Goal: Task Accomplishment & Management: Use online tool/utility

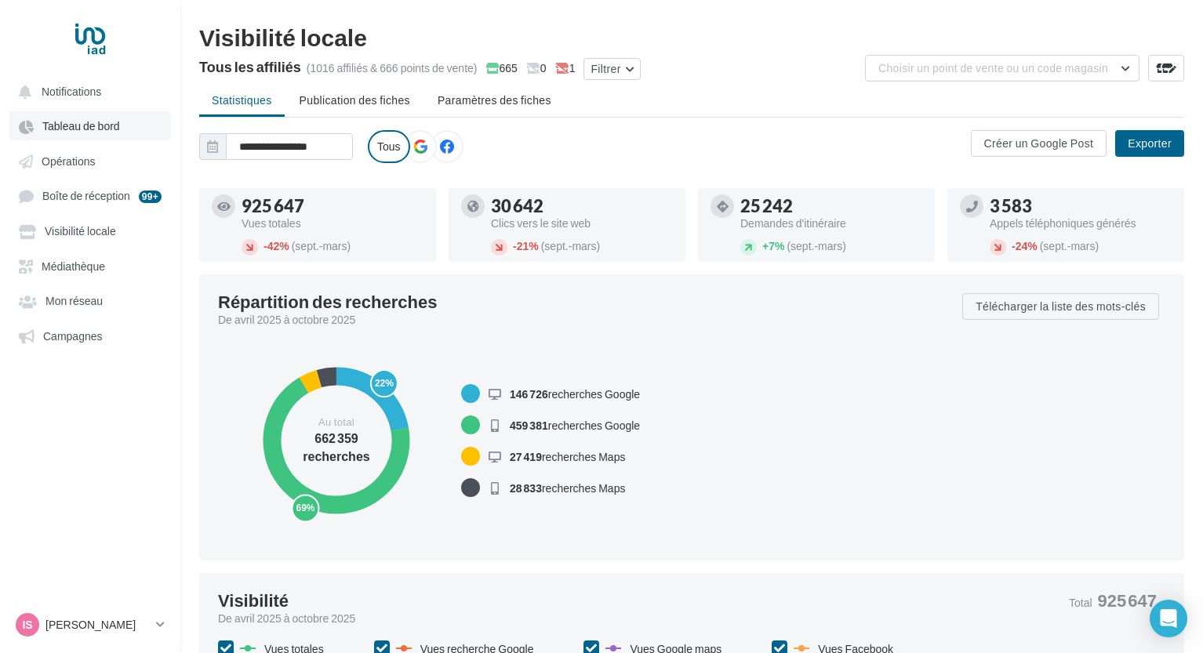
click at [92, 124] on span "Tableau de bord" at bounding box center [81, 126] width 78 height 13
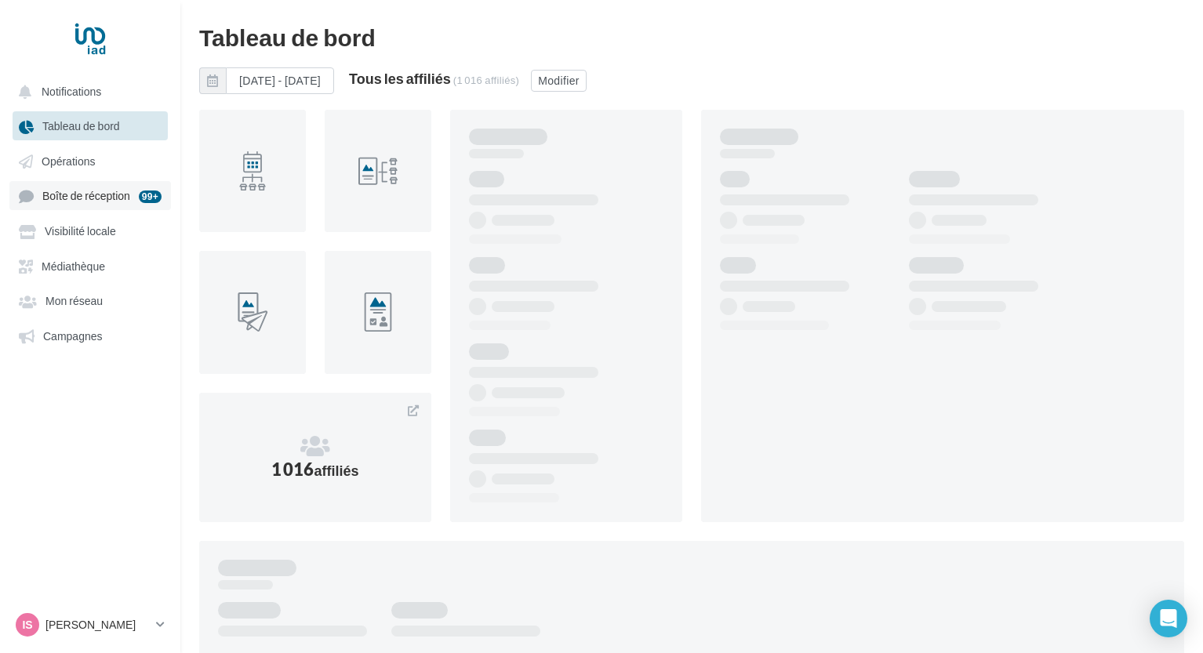
click at [100, 208] on link "Boîte de réception 99+" at bounding box center [90, 195] width 162 height 29
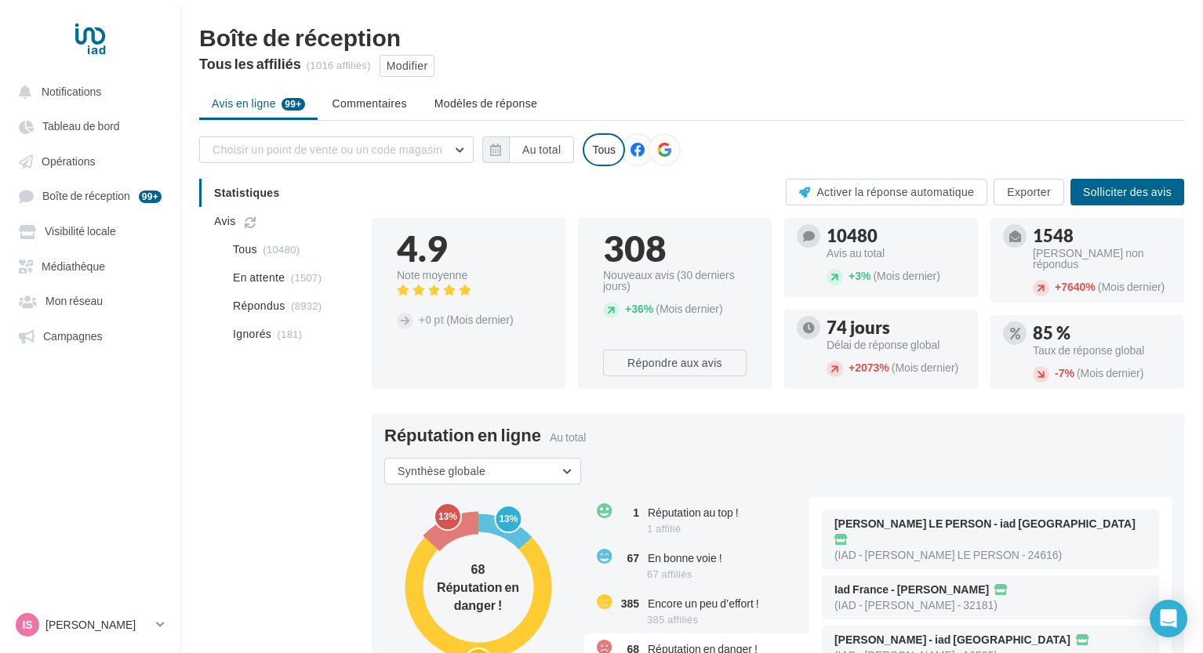
click at [82, 143] on ul "Notifications Tableau de bord Opérations Boîte de réception 99+ Médiathèque" at bounding box center [90, 213] width 179 height 285
click at [82, 124] on span "Tableau de bord" at bounding box center [81, 126] width 78 height 13
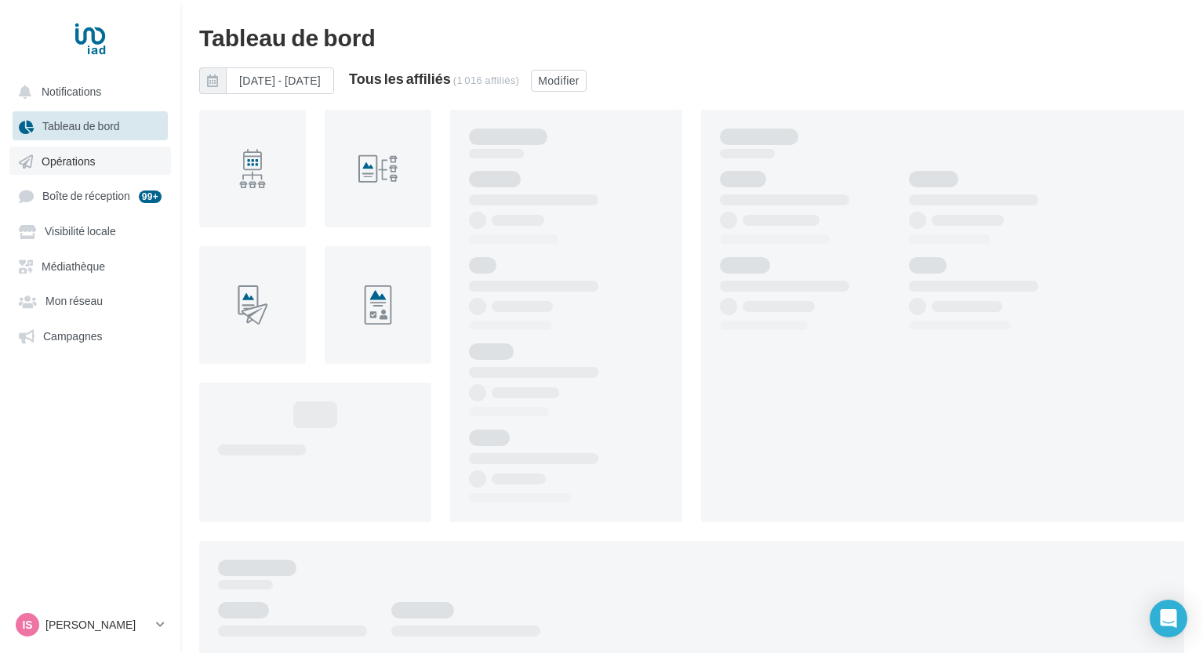
click at [78, 168] on span "Opérations" at bounding box center [68, 160] width 53 height 13
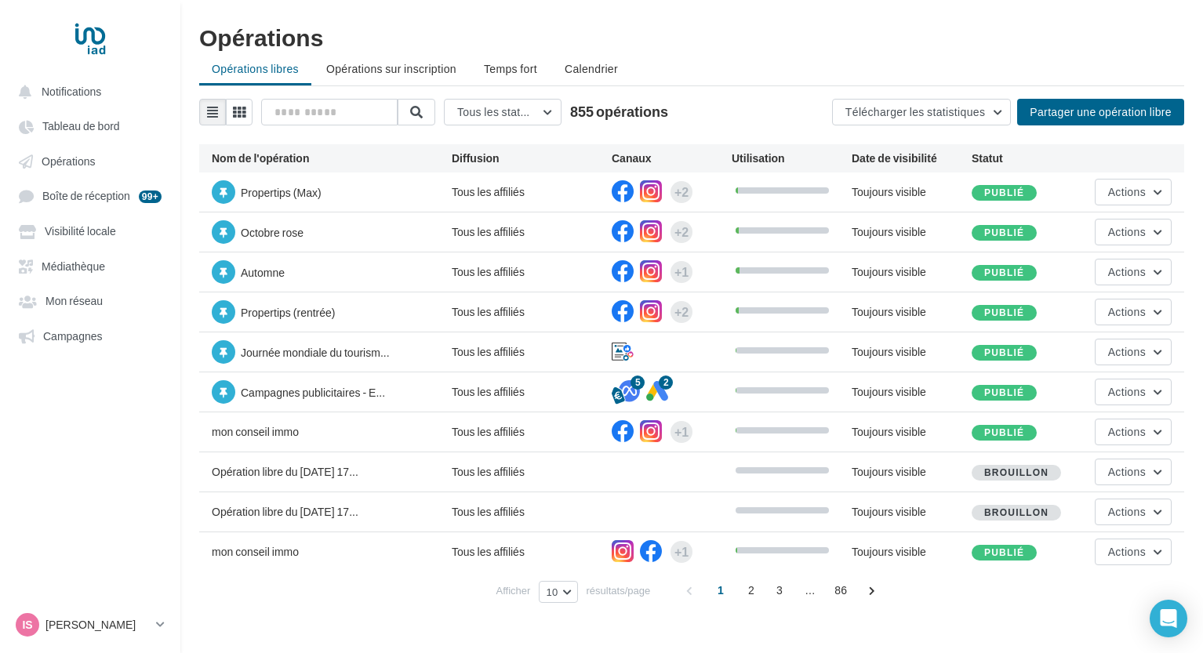
scroll to position [25, 0]
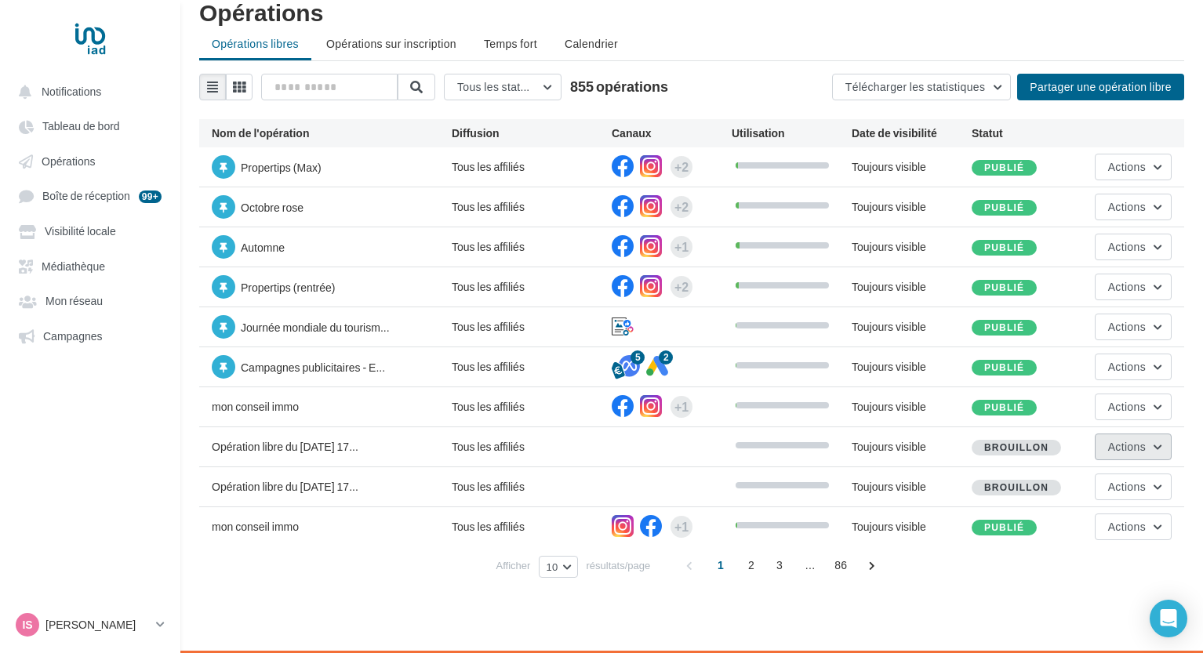
click at [1160, 446] on button "Actions" at bounding box center [1133, 447] width 77 height 27
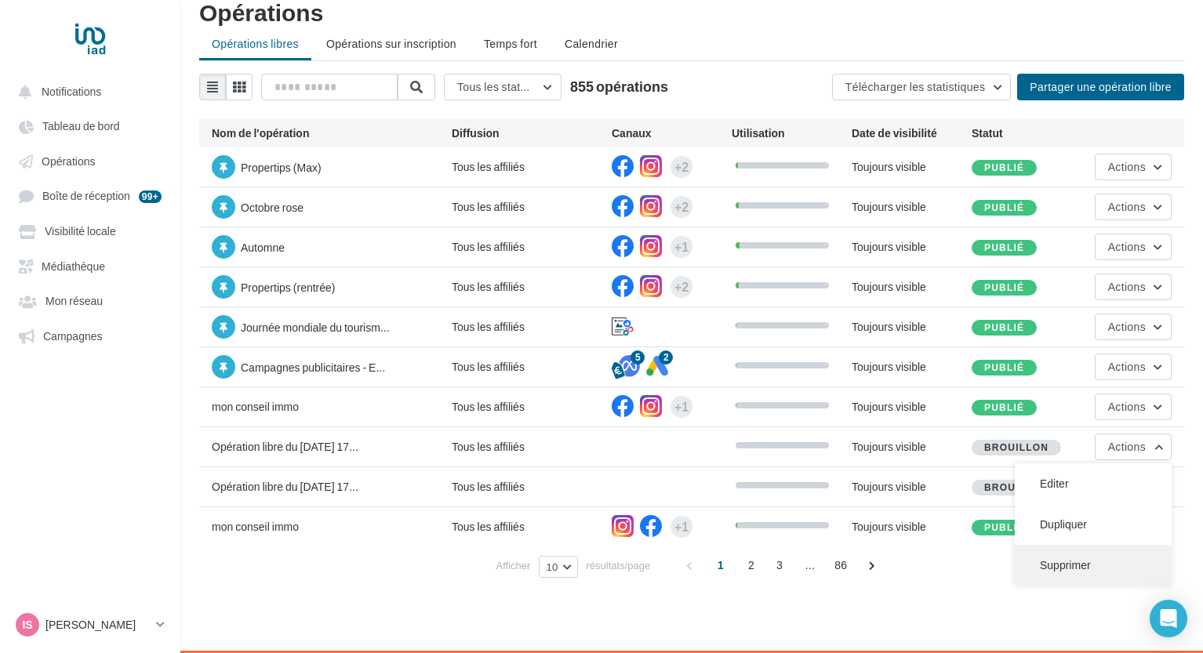
click at [1066, 567] on button "Supprimer" at bounding box center [1093, 565] width 157 height 41
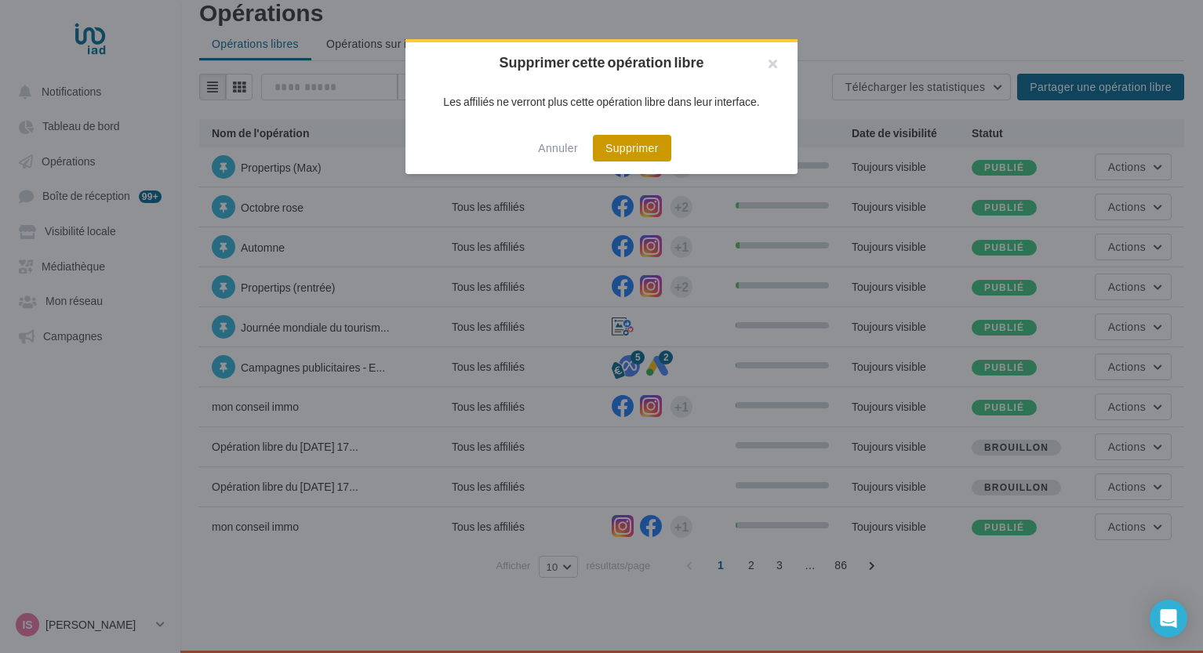
click at [628, 146] on button "Supprimer" at bounding box center [632, 148] width 78 height 27
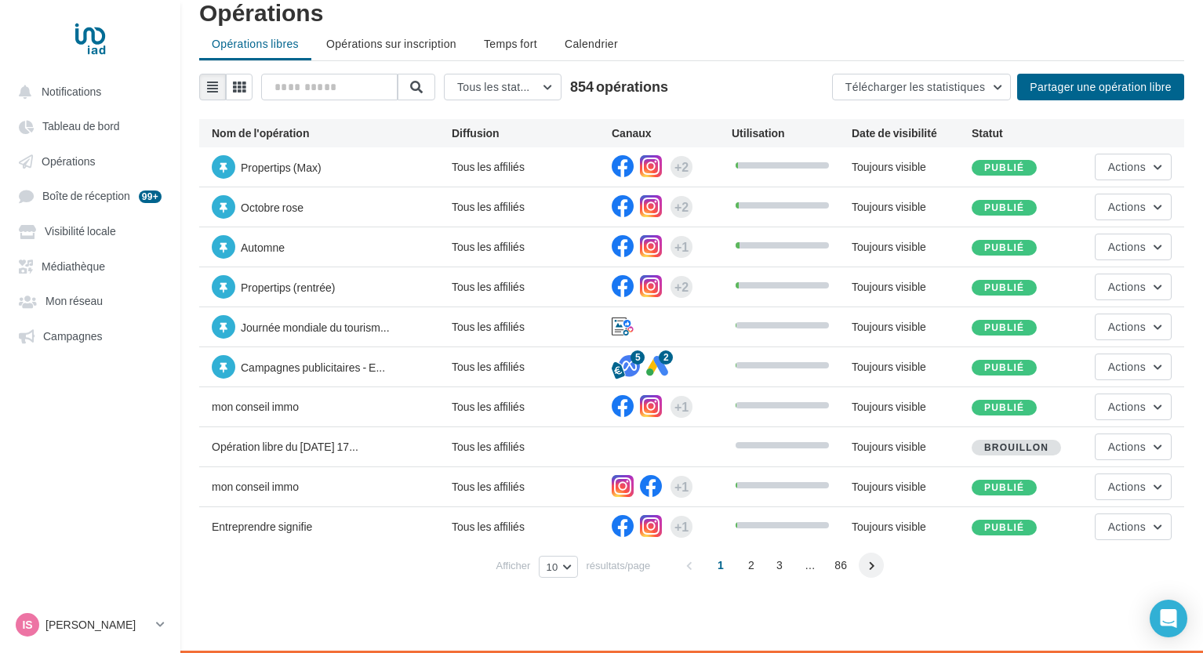
click at [871, 572] on span at bounding box center [871, 565] width 25 height 25
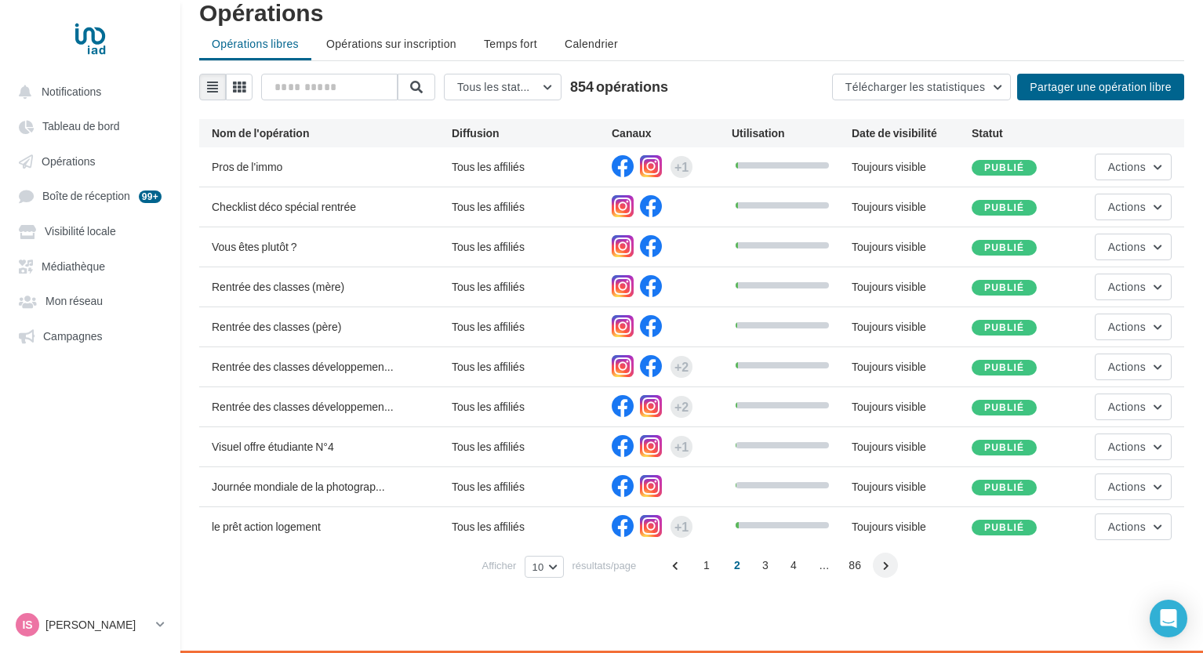
click at [881, 575] on span at bounding box center [885, 565] width 25 height 25
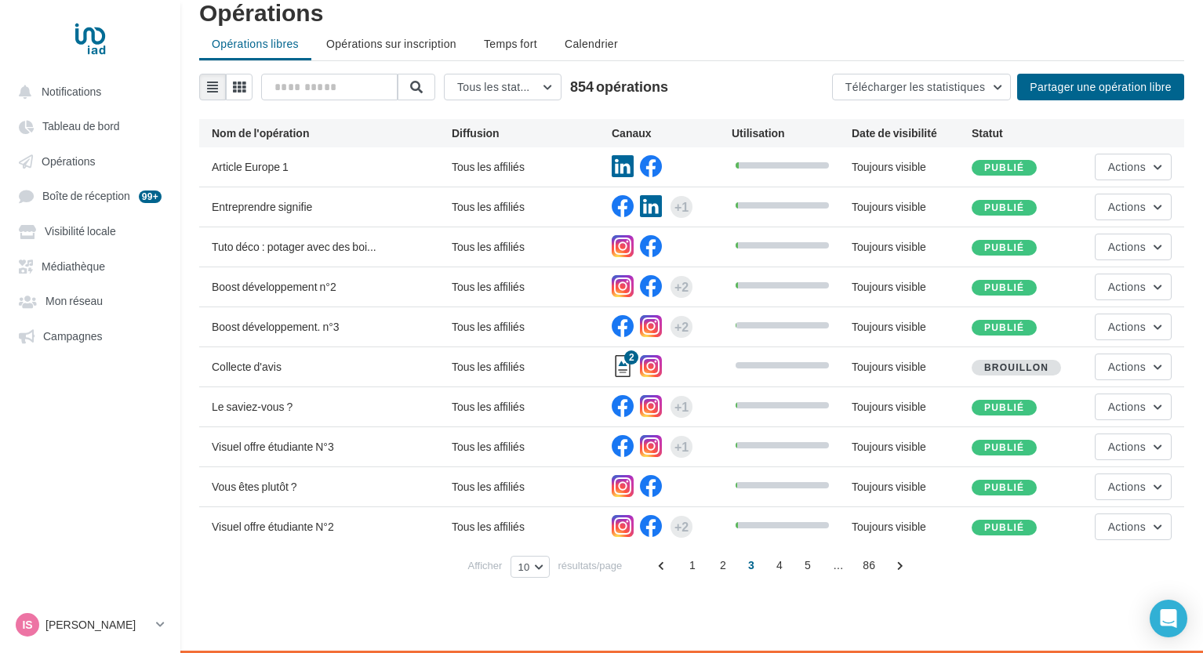
click at [904, 578] on div "Afficher 10 10 25 50 100 résultats/page 1 2 3 4 5 ... 86" at bounding box center [691, 565] width 985 height 38
click at [902, 578] on div "1 2 3 4 5 ... 86" at bounding box center [782, 565] width 266 height 25
click at [902, 570] on span at bounding box center [899, 565] width 25 height 25
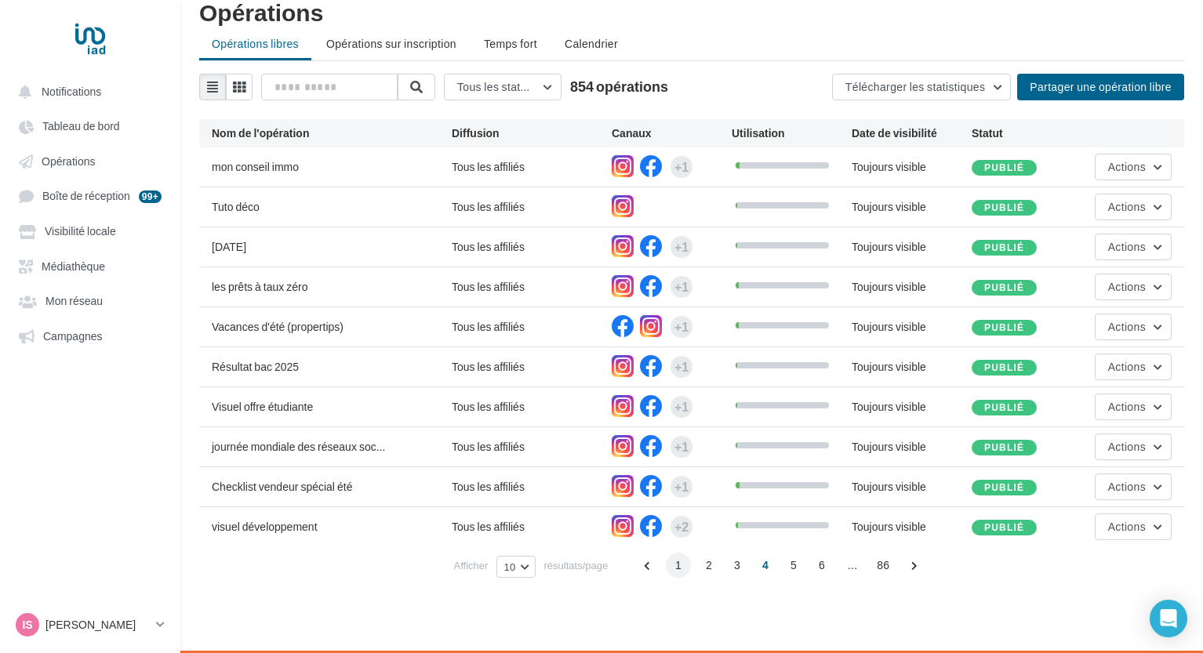
click at [685, 566] on span "1" at bounding box center [678, 565] width 25 height 25
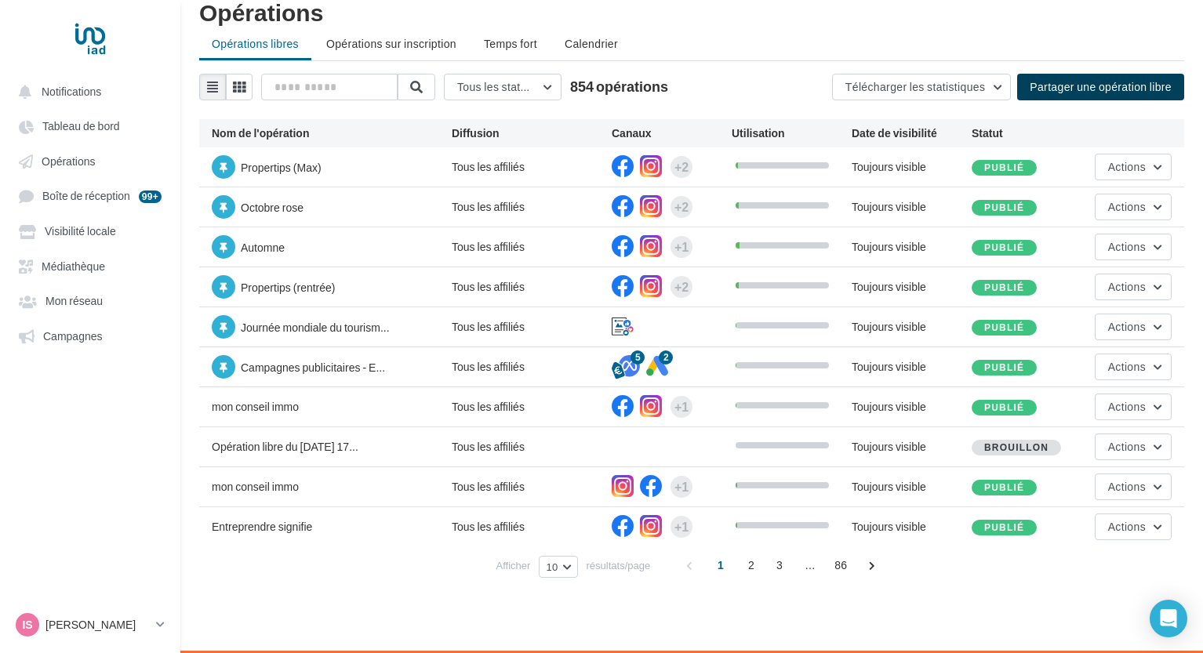
click at [1051, 99] on button "Partager une opération libre" at bounding box center [1100, 87] width 167 height 27
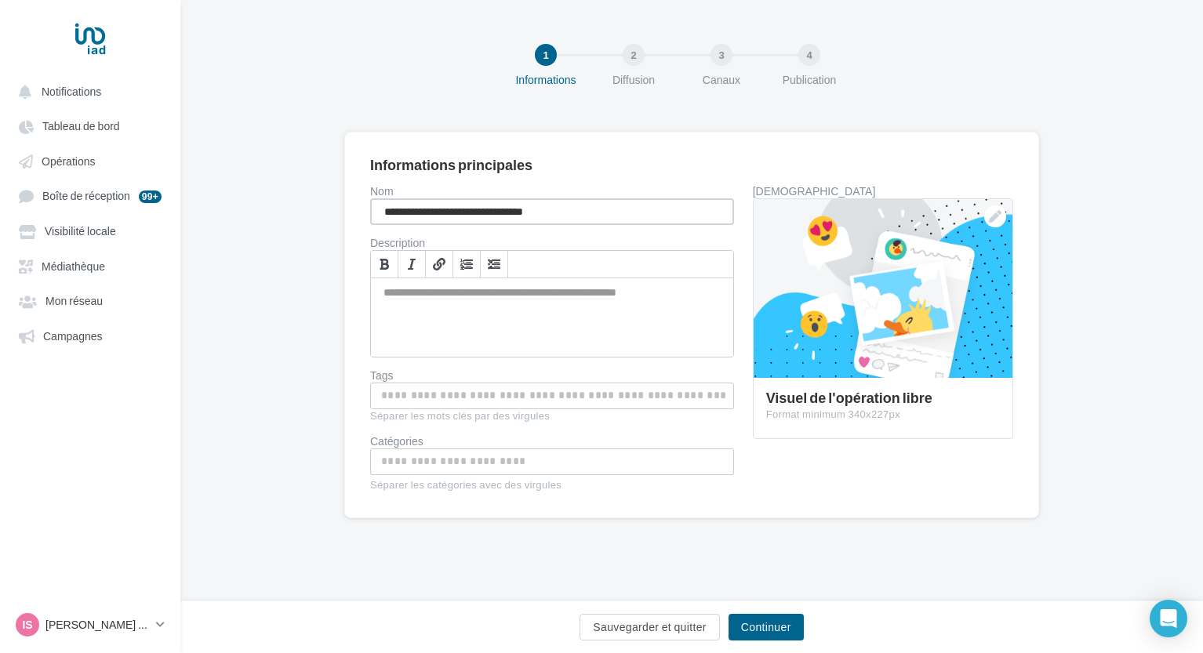
click at [570, 201] on input "**********" at bounding box center [552, 211] width 364 height 27
click at [85, 133] on span "Tableau de bord" at bounding box center [81, 126] width 78 height 13
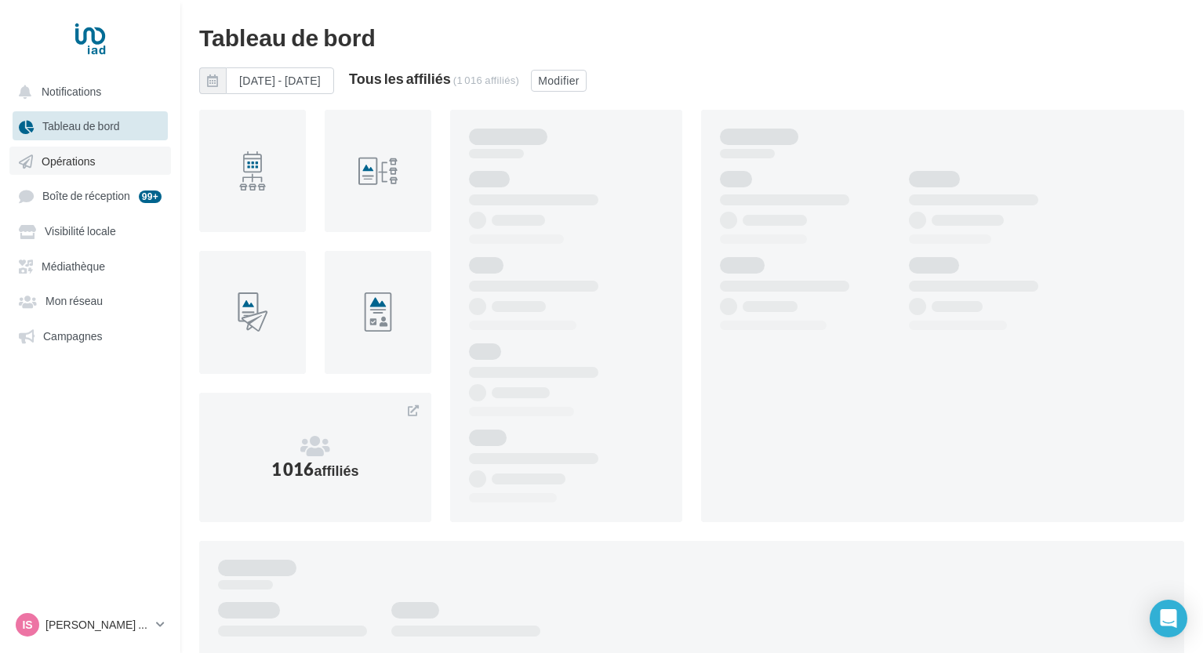
click at [90, 168] on span "Opérations" at bounding box center [68, 160] width 53 height 13
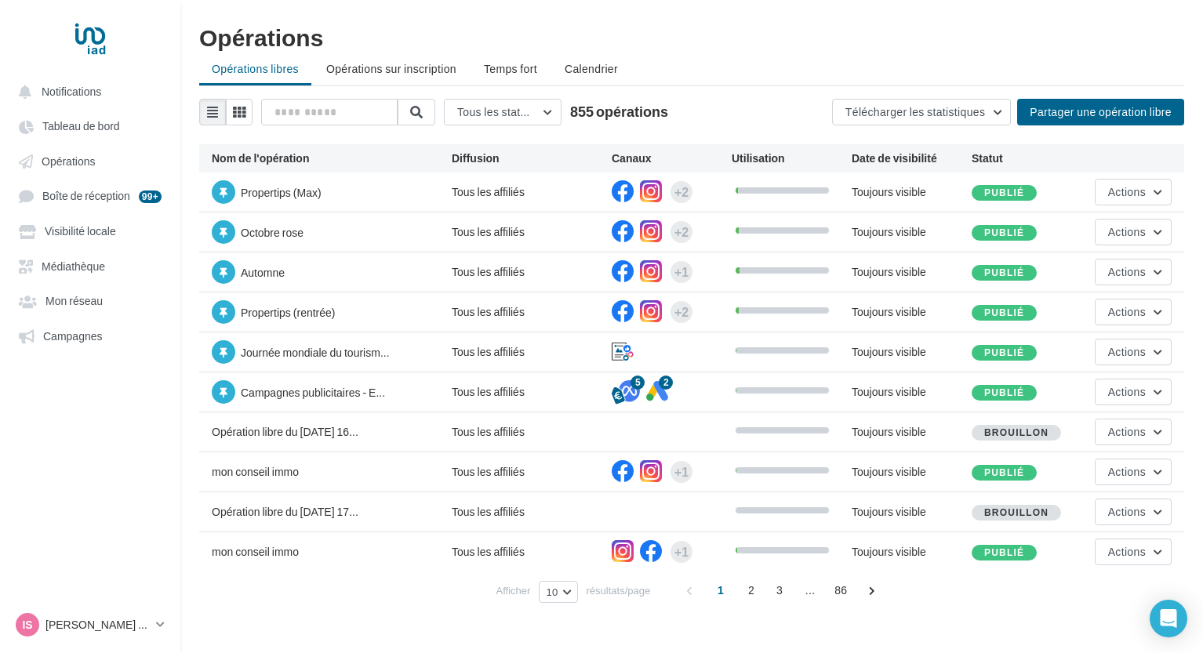
click at [196, 168] on div "Opérations Opérations libres Opérations sur inscription Temps fort Calendrier T…" at bounding box center [691, 320] width 1022 height 590
click at [1127, 355] on span "Actions" at bounding box center [1127, 351] width 38 height 13
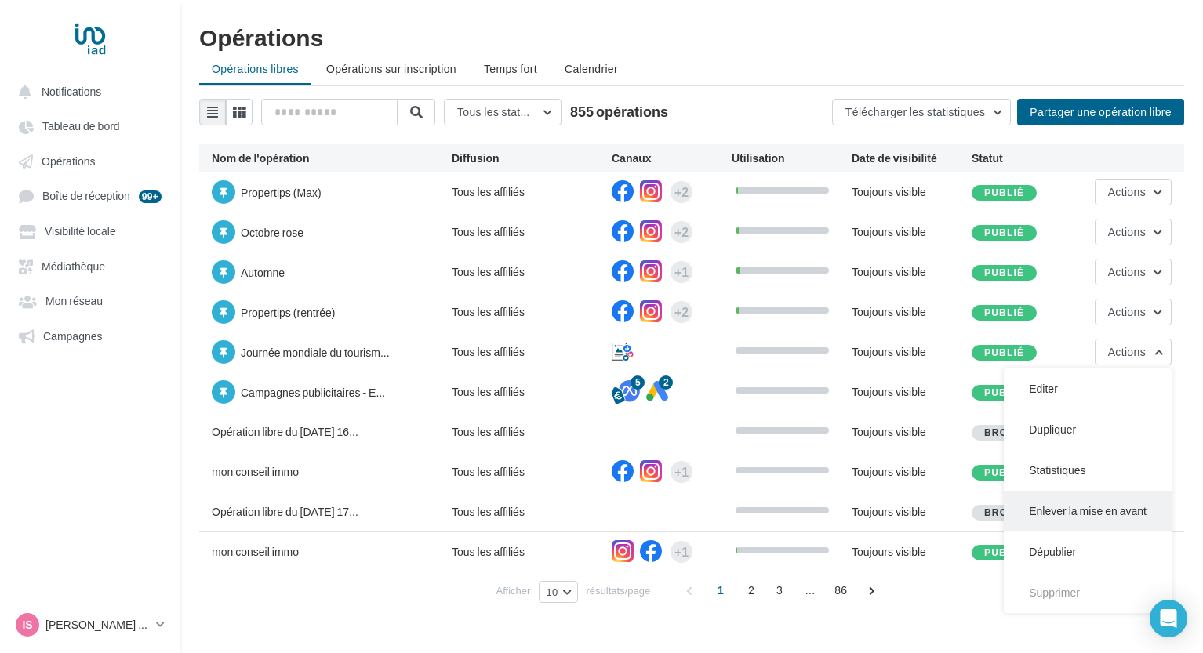
click at [1082, 514] on button "Enlever la mise en avant" at bounding box center [1088, 511] width 168 height 41
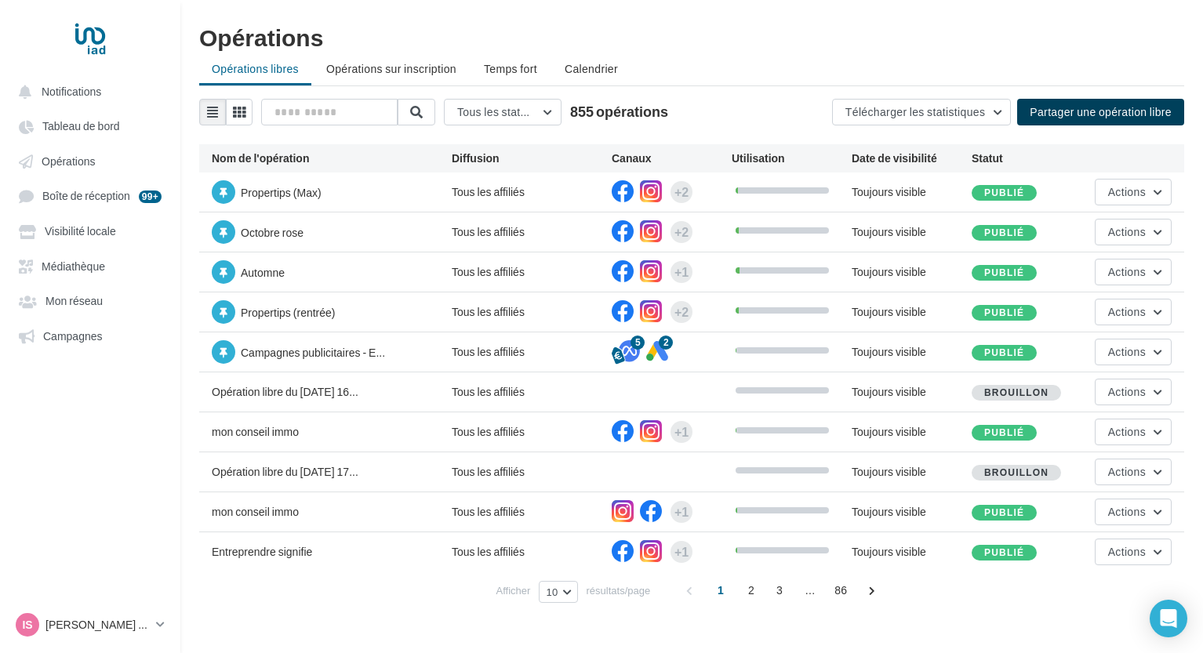
click at [1069, 102] on button "Partager une opération libre" at bounding box center [1100, 112] width 167 height 27
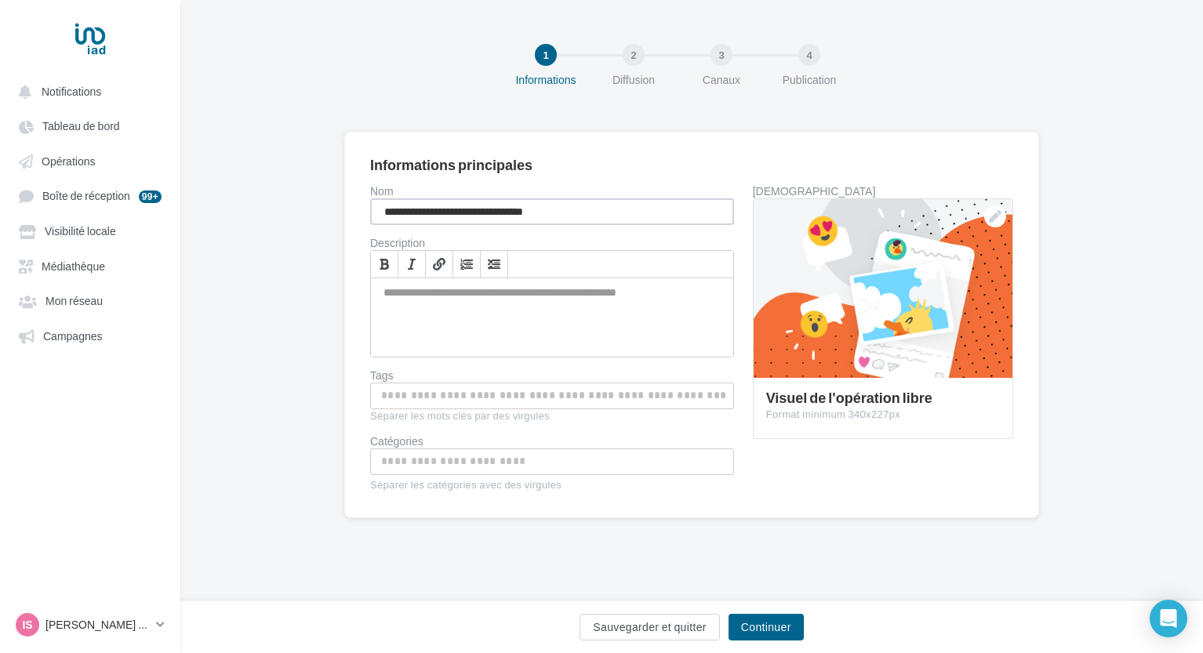
click at [626, 207] on input "**********" at bounding box center [552, 211] width 364 height 27
click at [538, 218] on input "**********" at bounding box center [552, 211] width 364 height 27
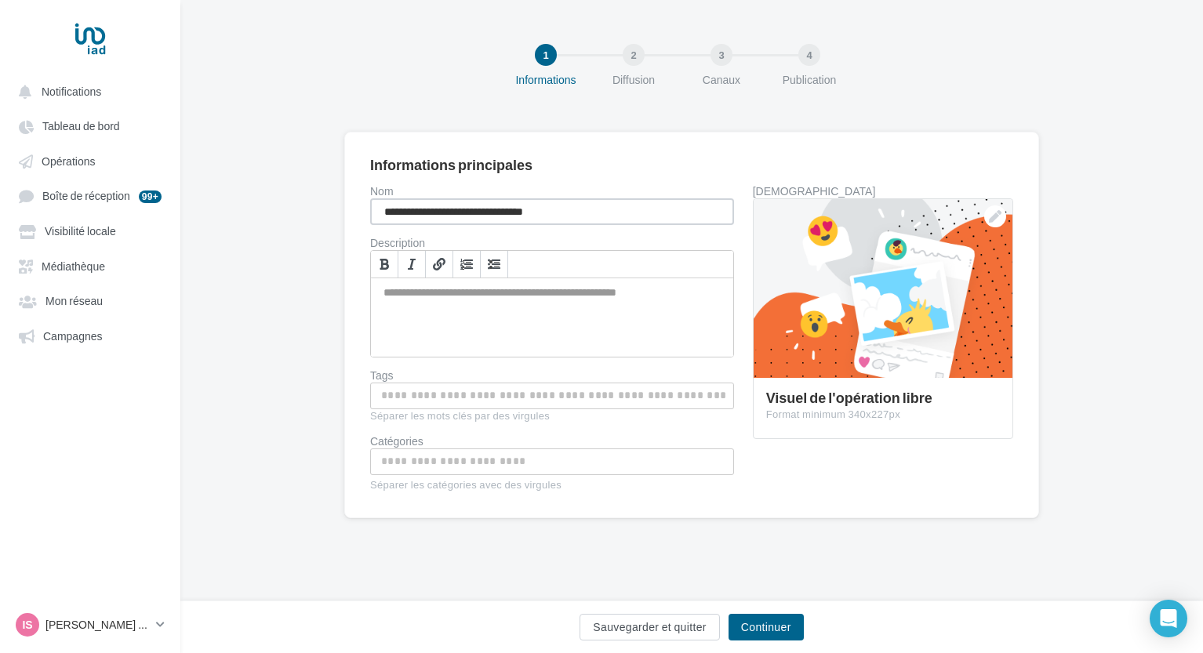
click at [538, 218] on input "**********" at bounding box center [552, 211] width 364 height 27
type input "**********"
click at [927, 349] on div at bounding box center [882, 289] width 259 height 180
click at [927, 349] on div "**********" at bounding box center [697, 339] width 655 height 307
click at [927, 349] on div at bounding box center [882, 289] width 259 height 180
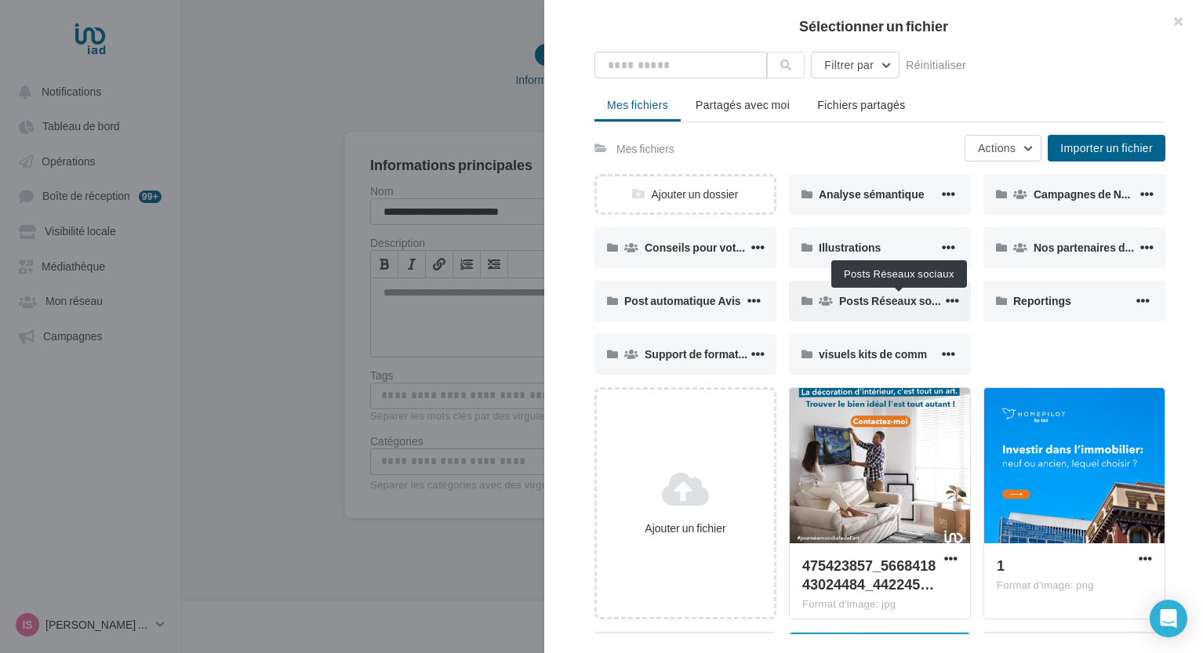
click at [841, 307] on span "Posts Réseaux sociaux" at bounding box center [899, 300] width 121 height 13
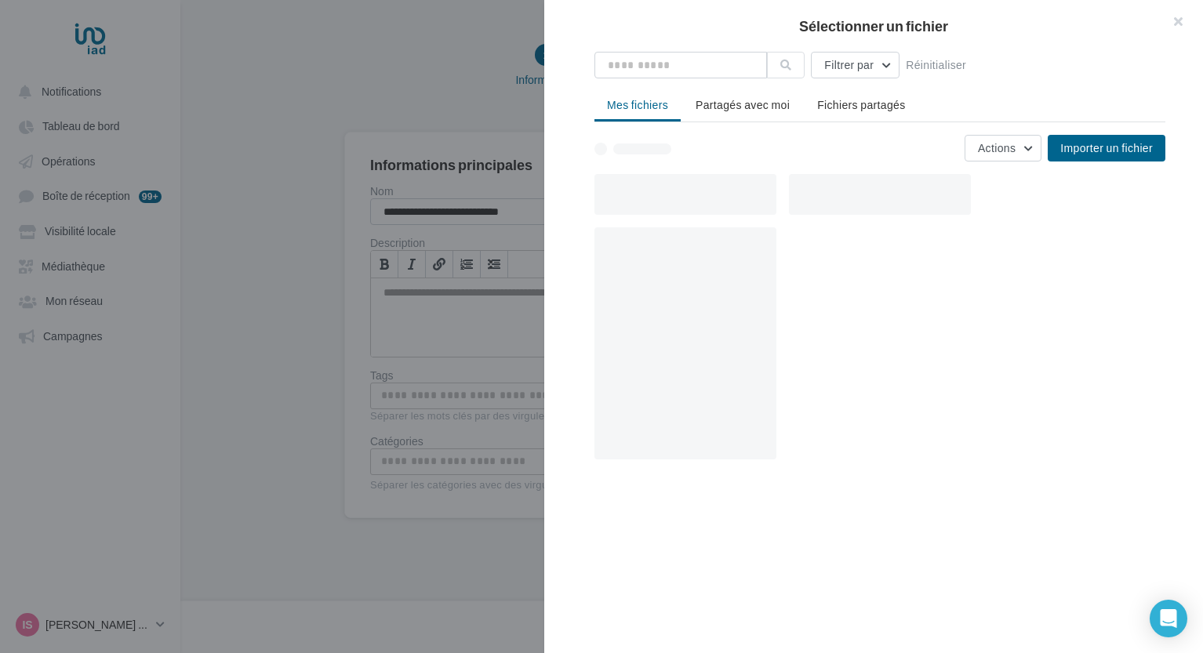
click at [841, 307] on div at bounding box center [885, 349] width 583 height 245
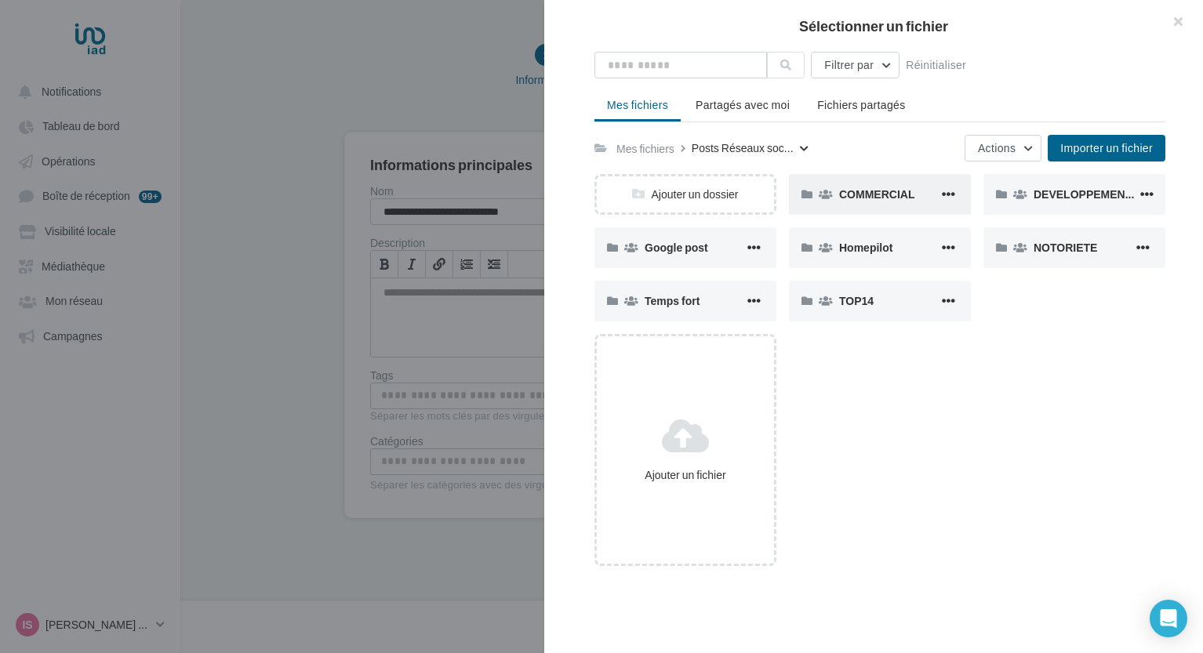
click at [895, 206] on div "COMMERCIAL" at bounding box center [880, 194] width 182 height 41
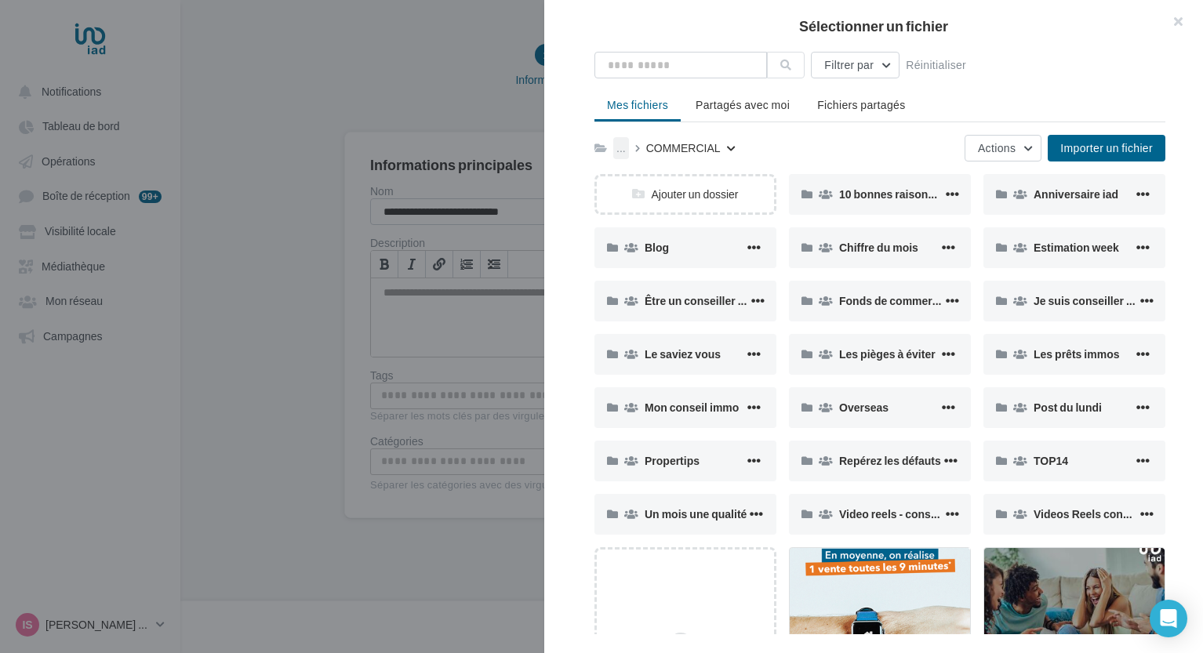
click at [614, 153] on div "..." at bounding box center [621, 148] width 16 height 22
click at [725, 231] on button "Posts Réseaux sociaux" at bounding box center [731, 227] width 234 height 41
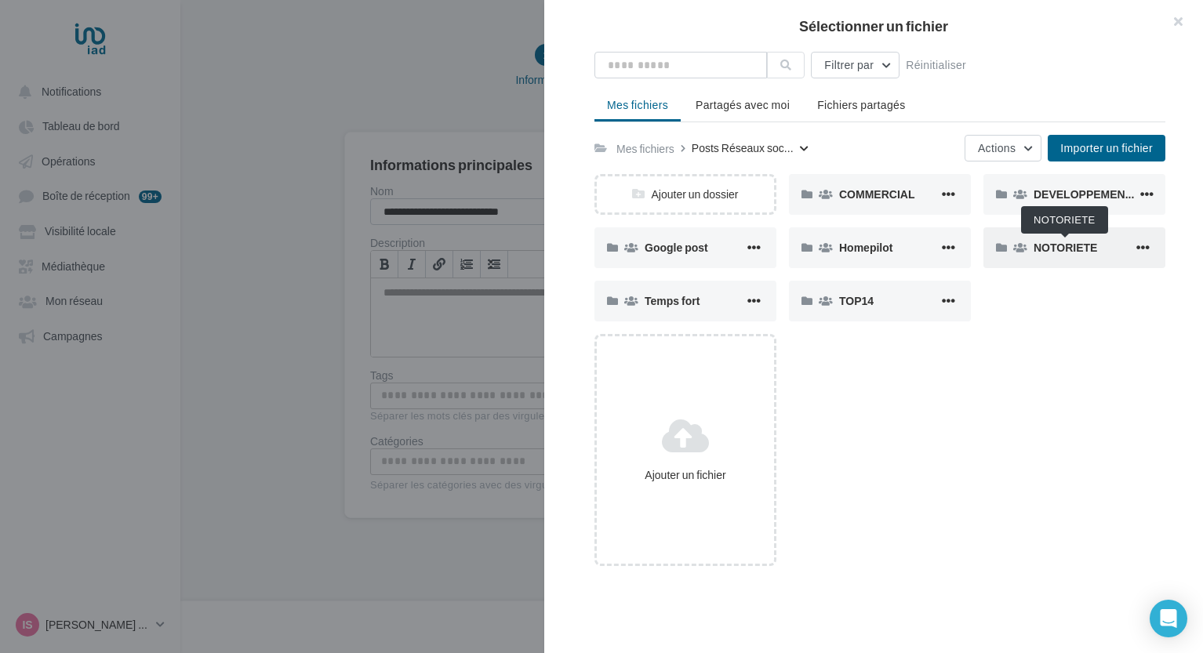
click at [1068, 252] on span "NOTORIETE" at bounding box center [1065, 247] width 64 height 13
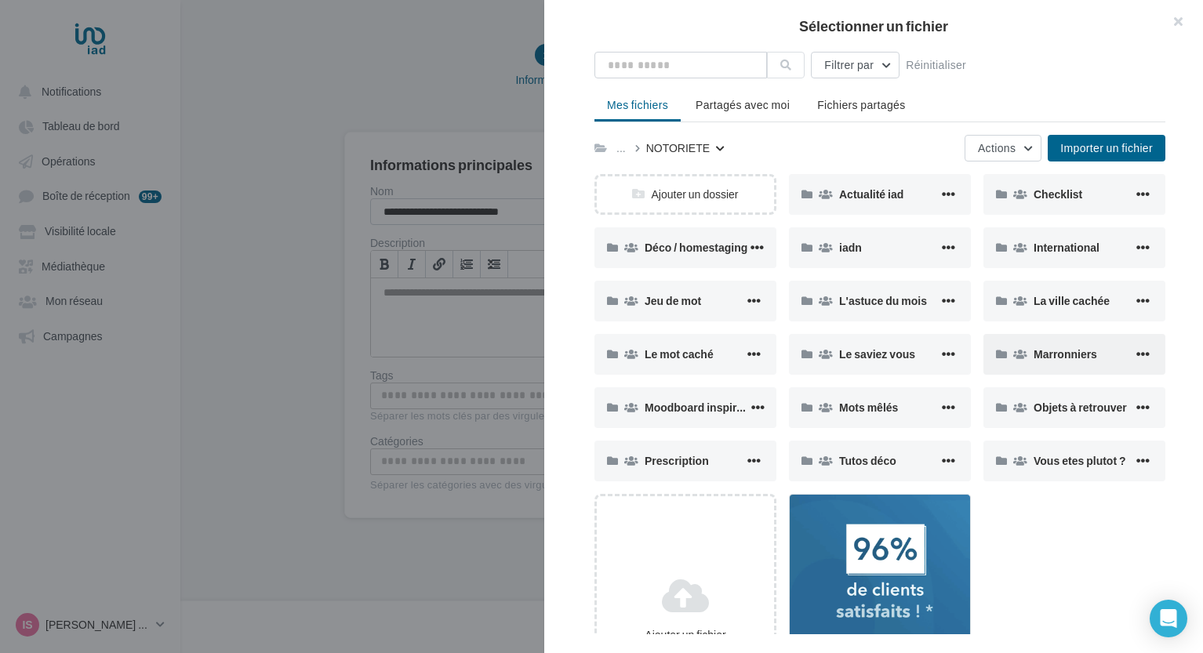
click at [1051, 361] on span "Marronniers" at bounding box center [1065, 353] width 64 height 13
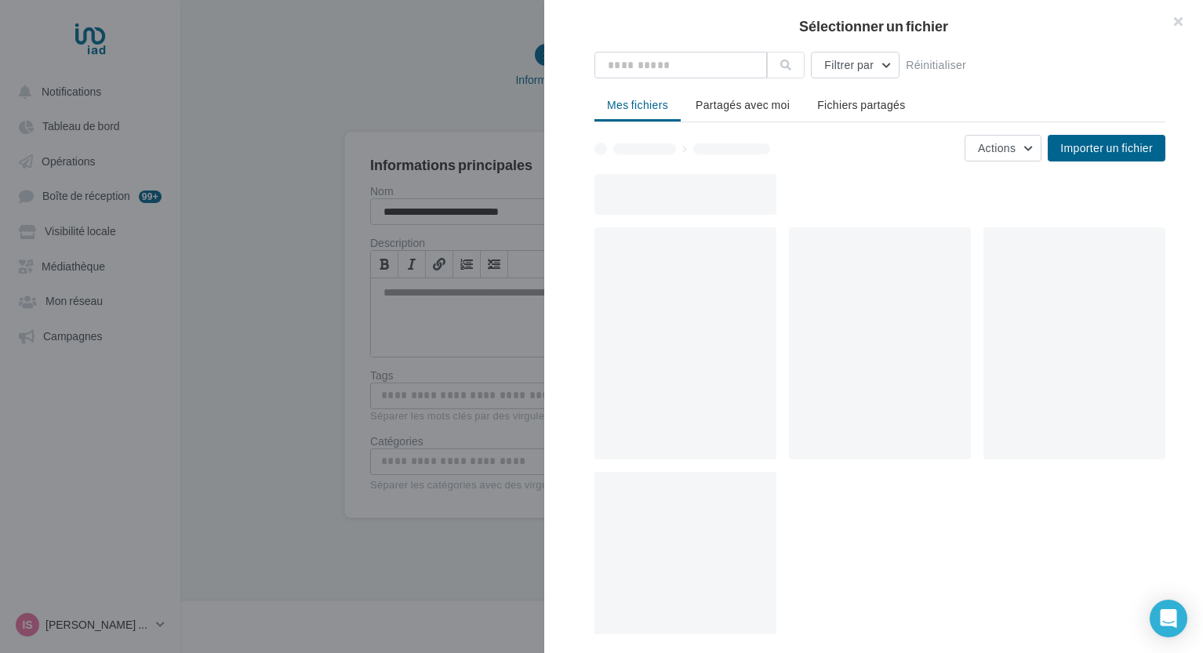
click at [1051, 361] on div at bounding box center [1074, 343] width 182 height 232
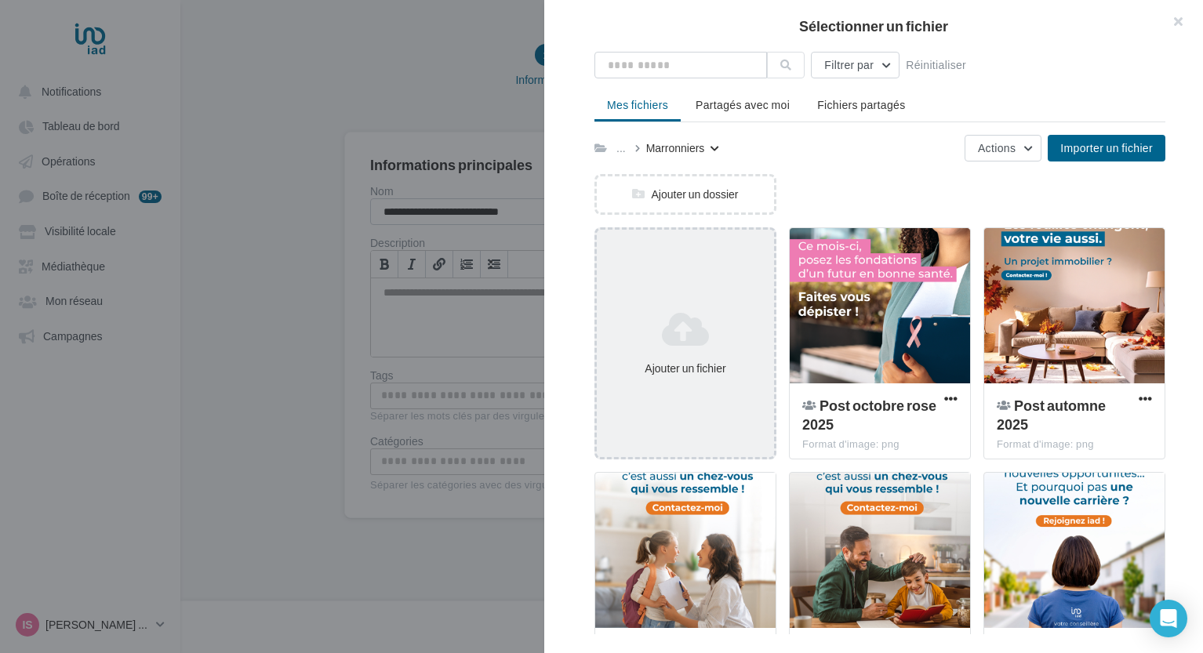
click at [704, 366] on div "Ajouter un fichier" at bounding box center [685, 369] width 165 height 16
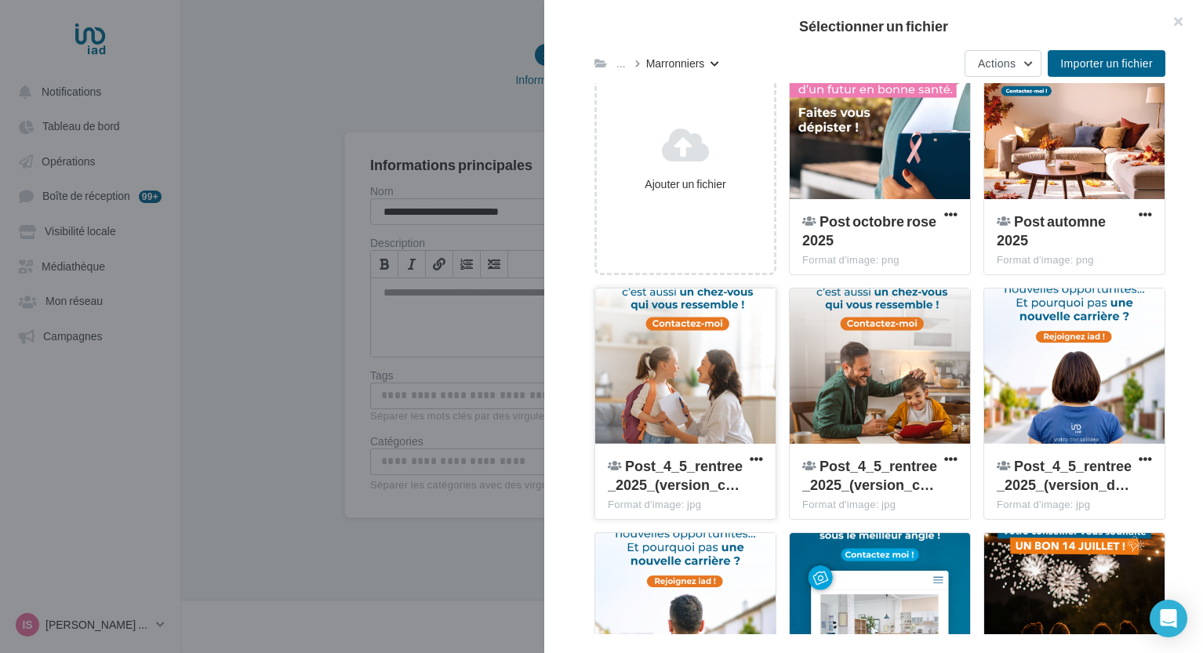
scroll to position [198, 0]
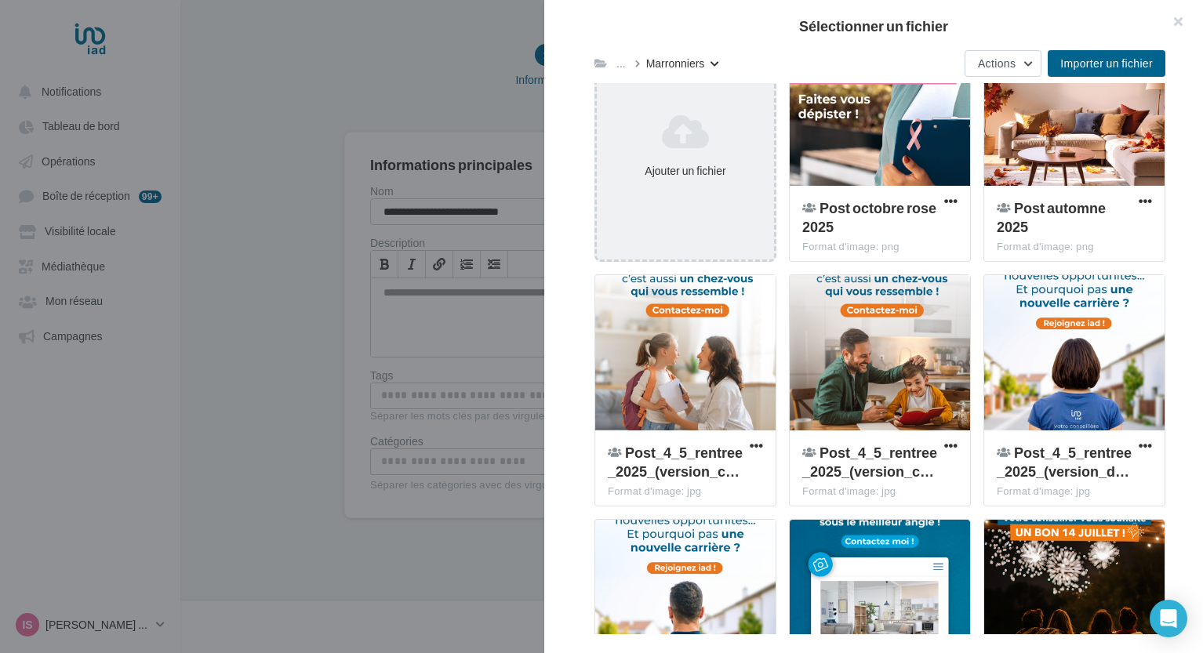
click at [634, 167] on div "Ajouter un fichier" at bounding box center [685, 171] width 165 height 16
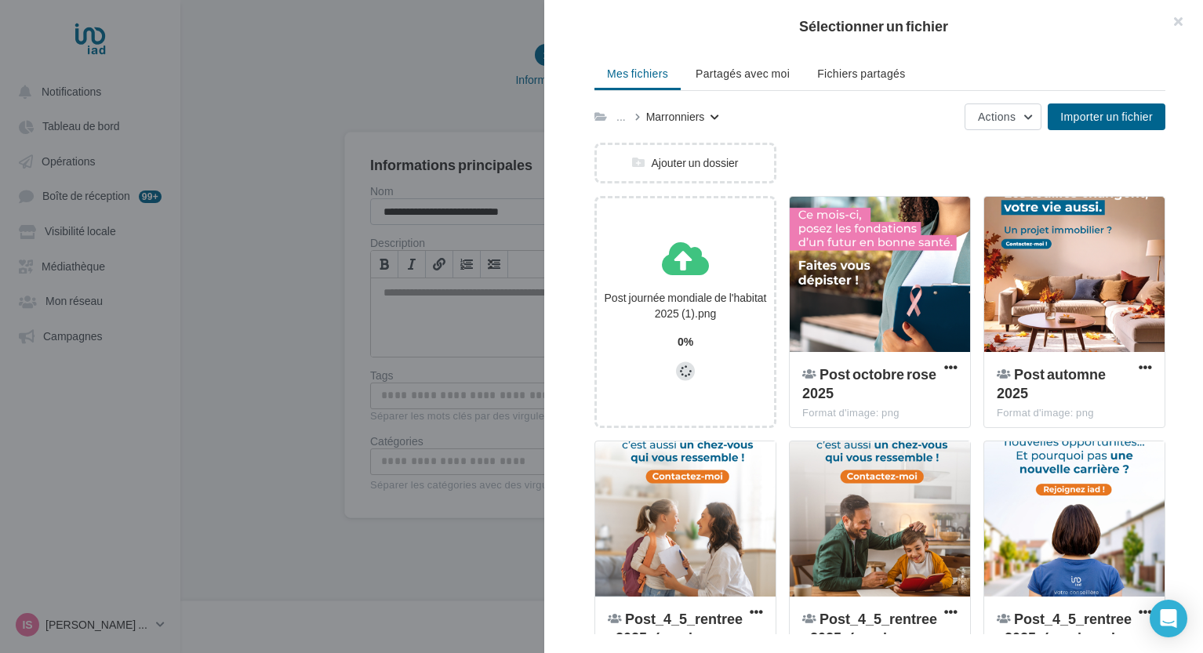
scroll to position [0, 0]
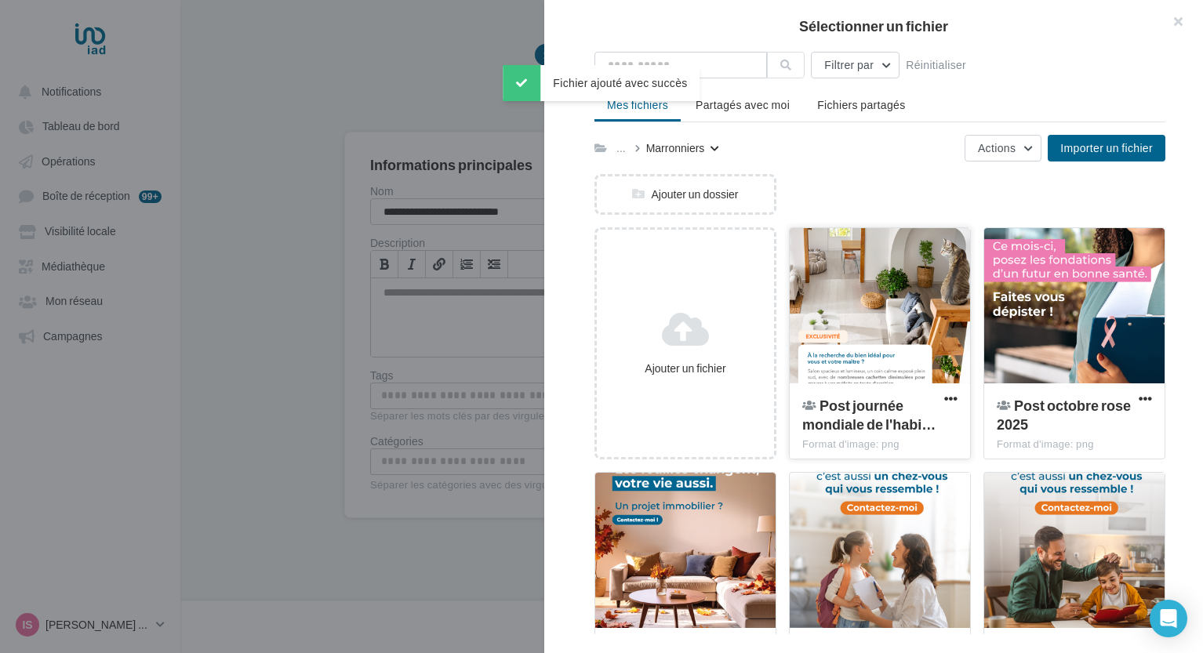
click at [848, 315] on div at bounding box center [880, 306] width 180 height 157
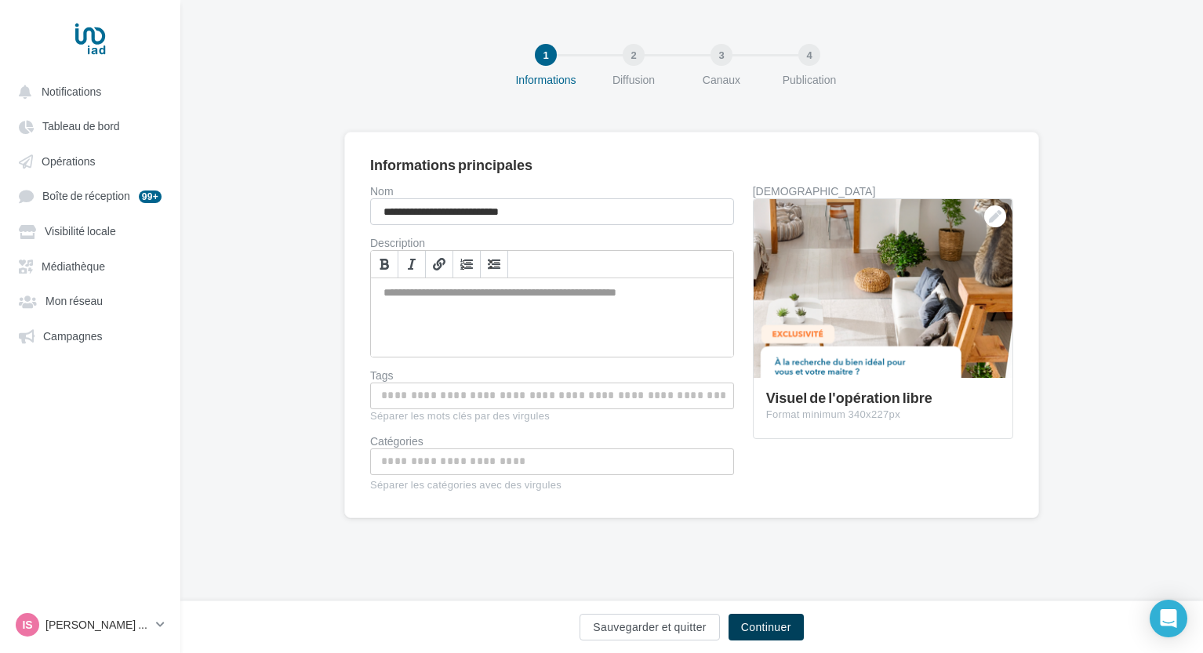
click at [767, 626] on button "Continuer" at bounding box center [765, 627] width 75 height 27
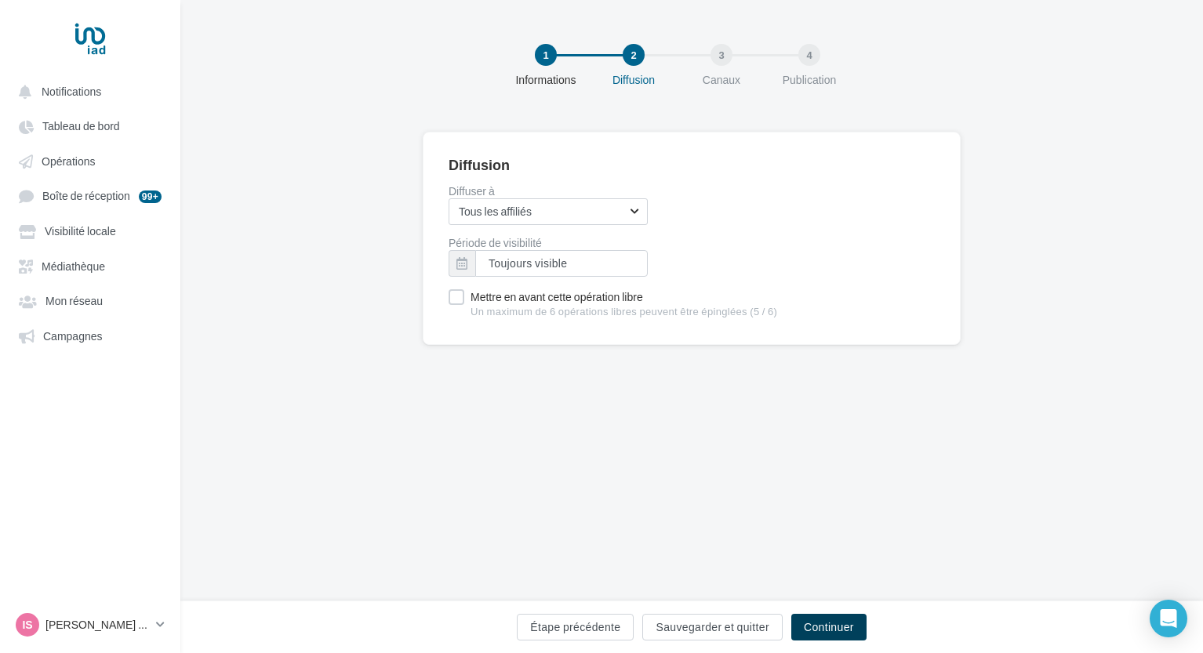
click at [826, 631] on button "Continuer" at bounding box center [828, 627] width 75 height 27
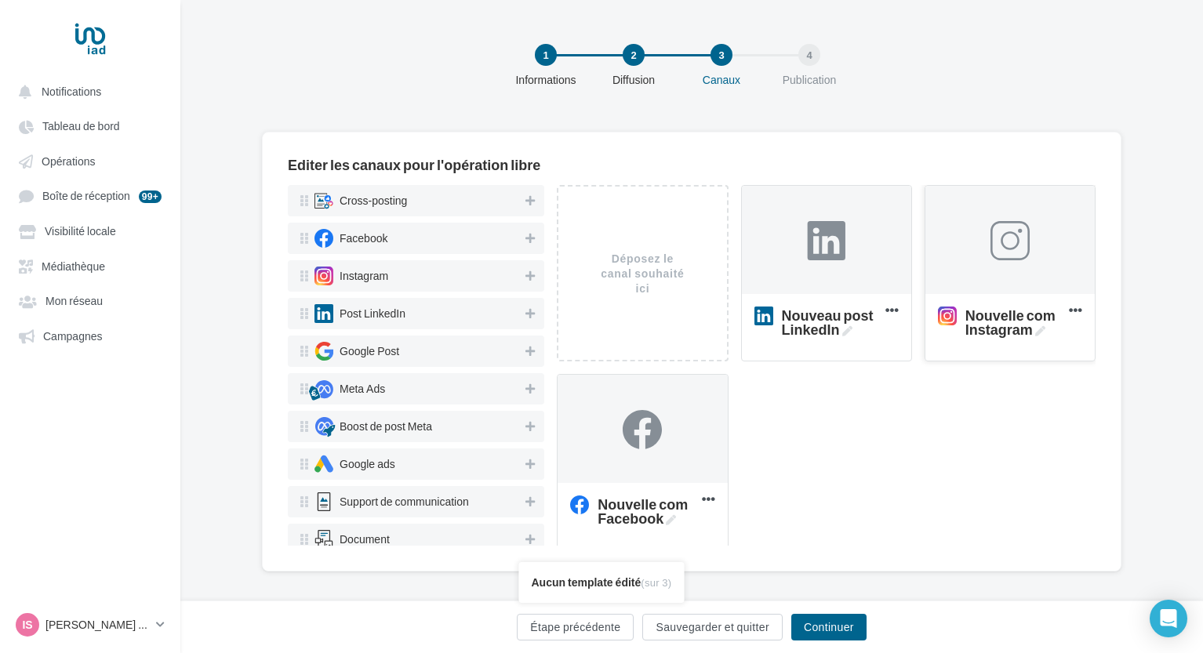
click at [975, 278] on div at bounding box center [1009, 241] width 169 height 110
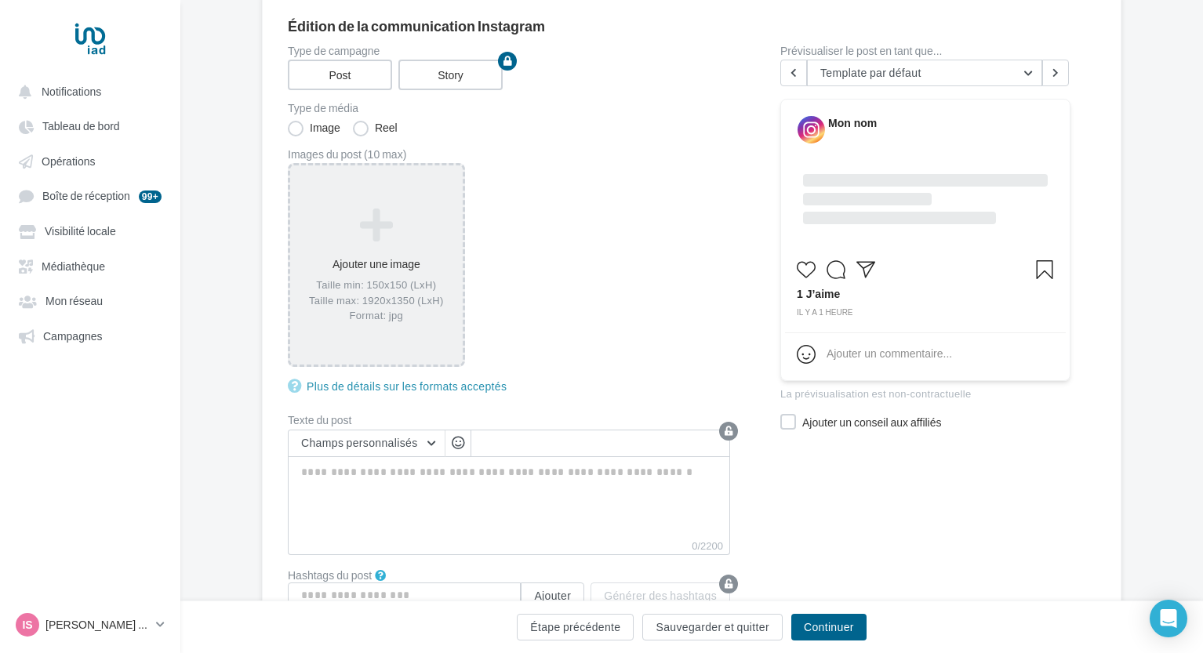
scroll to position [185, 0]
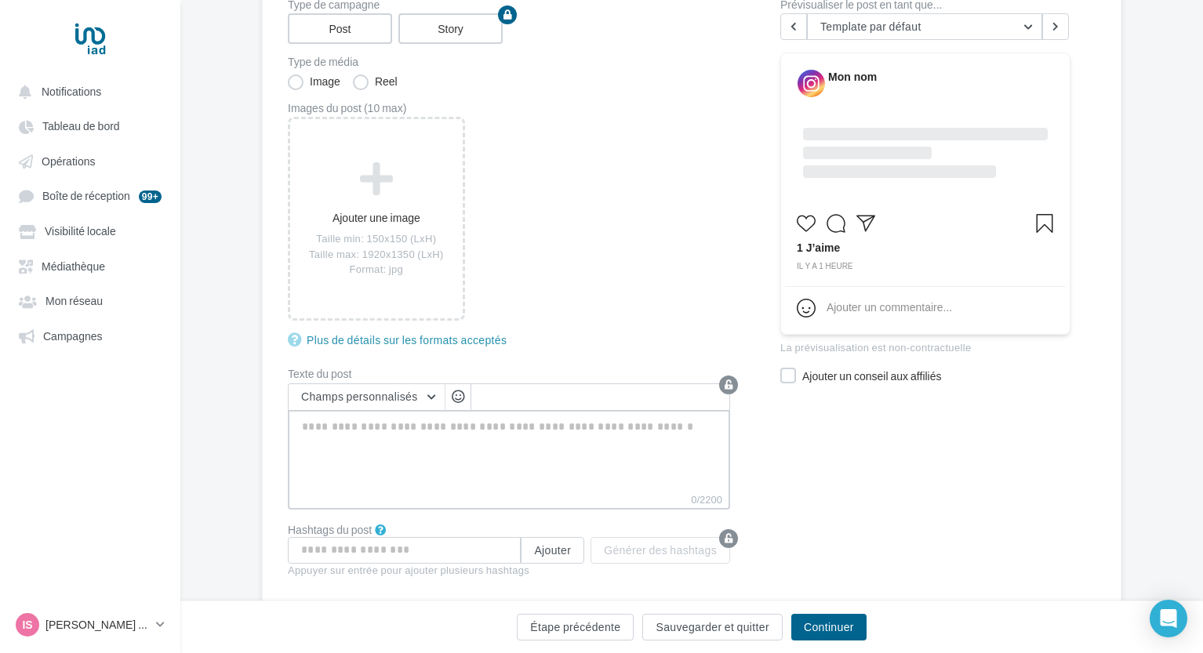
click at [383, 474] on textarea "0/2200" at bounding box center [509, 451] width 442 height 82
paste textarea "**********"
type textarea "**********"
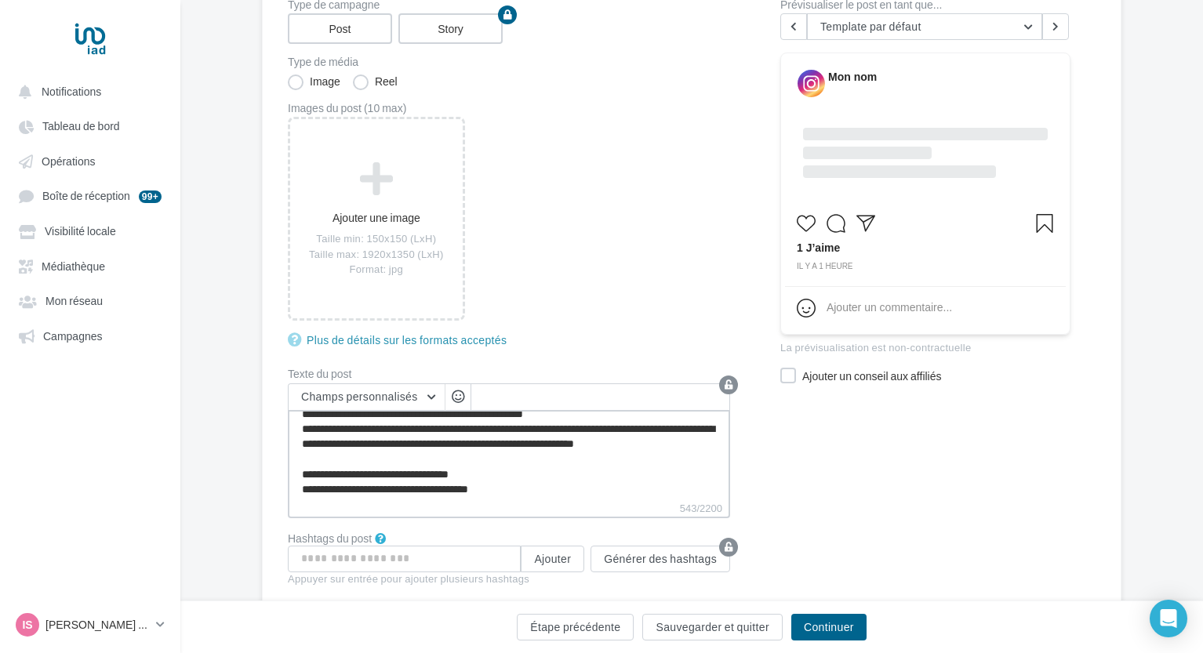
scroll to position [0, 0]
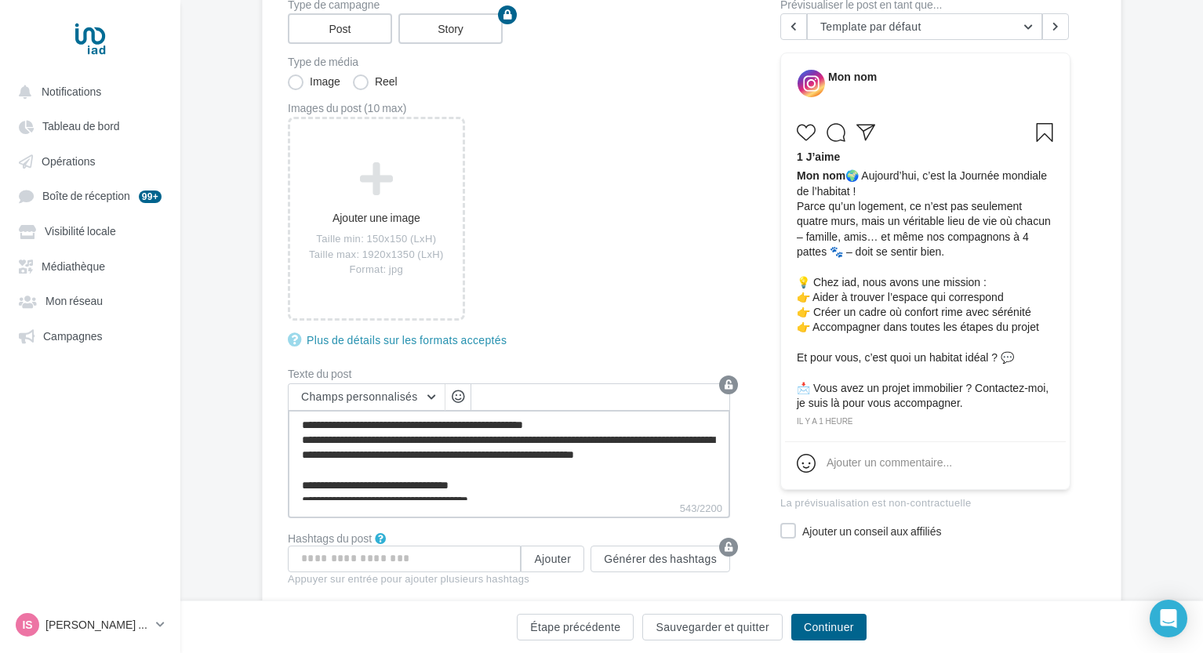
click at [314, 424] on textarea "**********" at bounding box center [509, 455] width 442 height 90
type textarea "**********"
click at [303, 427] on textarea "**********" at bounding box center [509, 455] width 442 height 90
type textarea "**********"
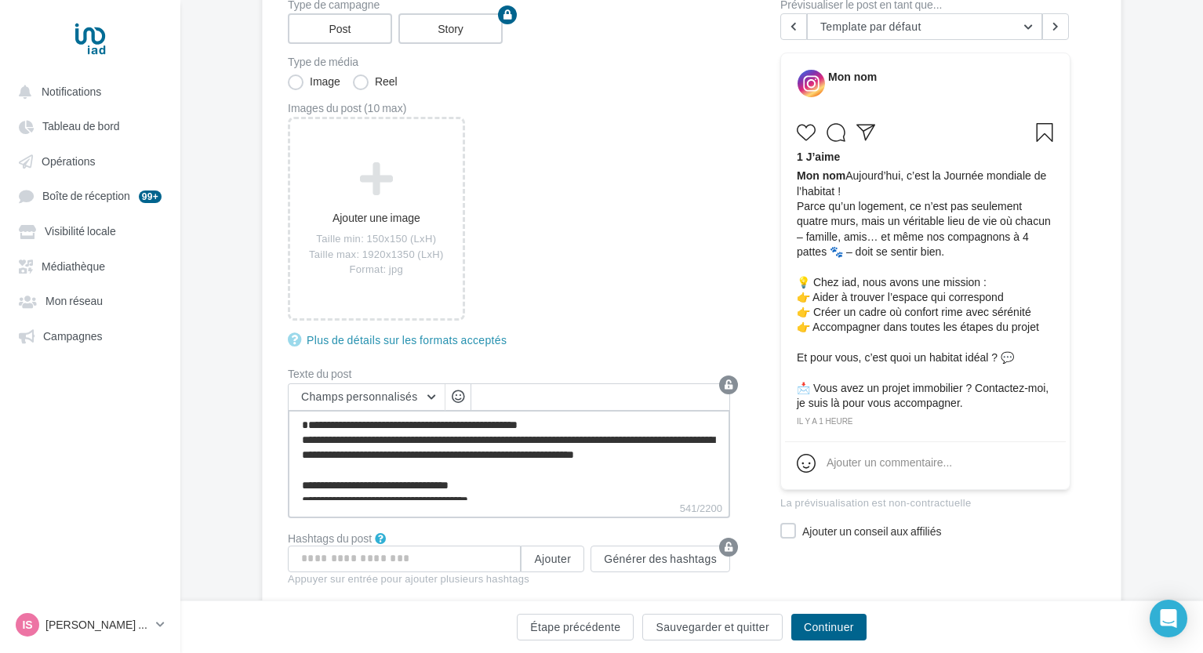
type textarea "**********"
click at [641, 457] on textarea "**********" at bounding box center [509, 455] width 442 height 90
click at [645, 457] on textarea "**********" at bounding box center [509, 455] width 442 height 90
type textarea "**********"
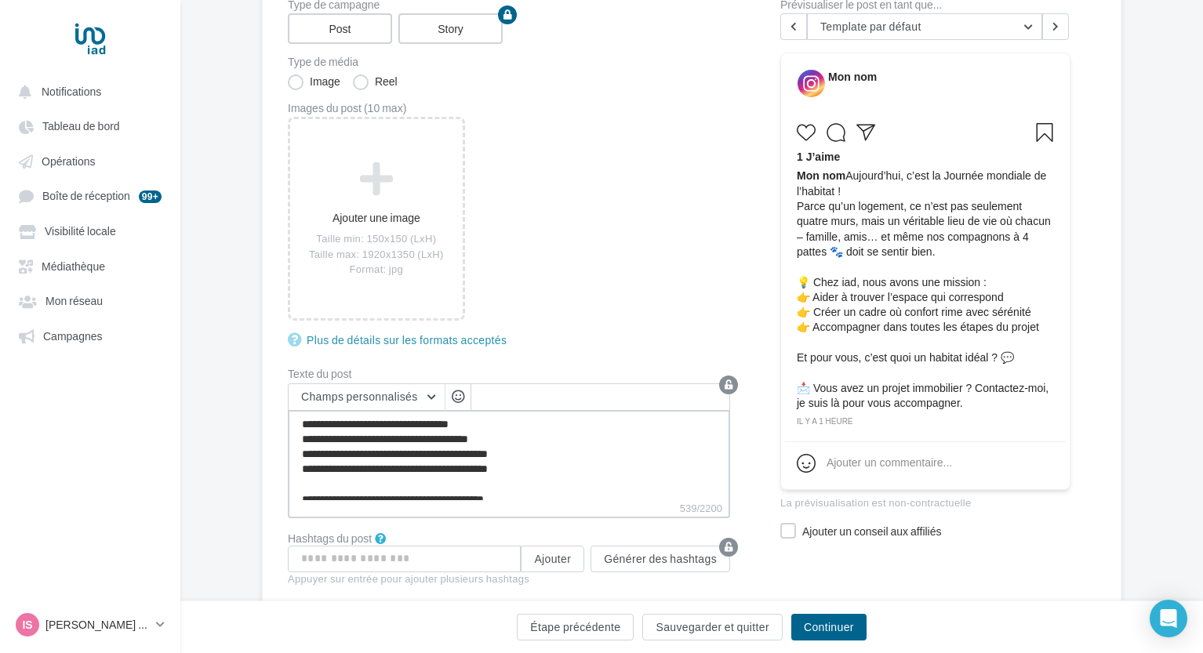
scroll to position [43, 0]
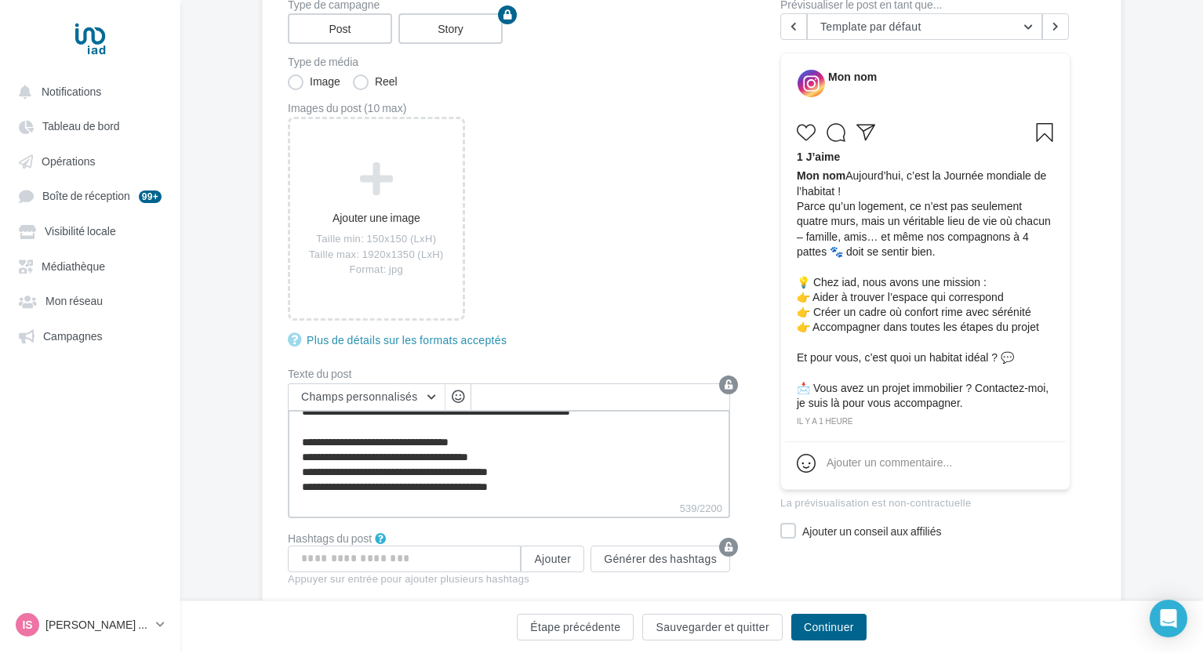
click at [314, 456] on textarea "**********" at bounding box center [509, 455] width 442 height 90
type textarea "**********"
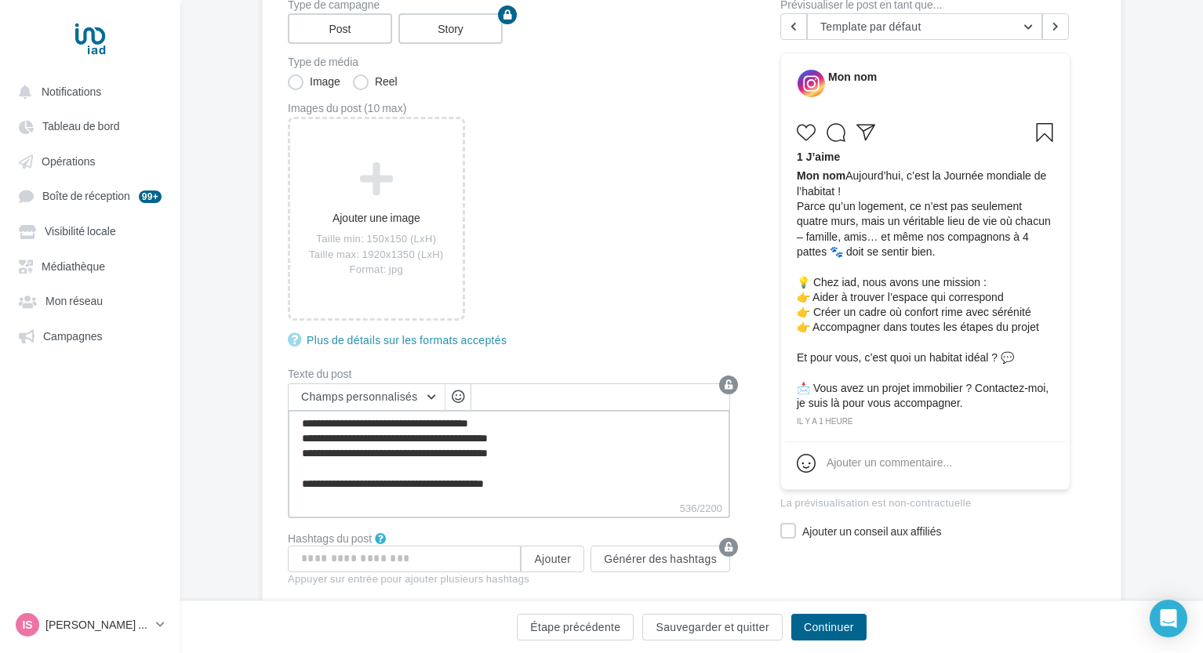
scroll to position [120, 0]
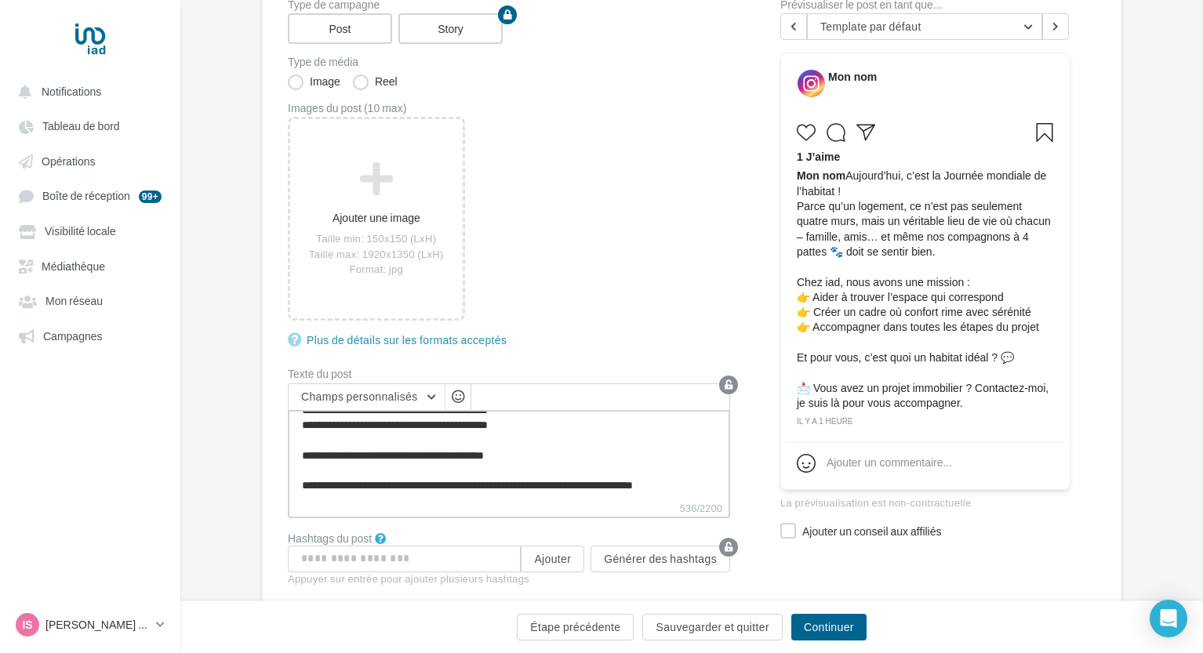
click at [532, 452] on textarea "**********" at bounding box center [509, 455] width 442 height 90
type textarea "**********"
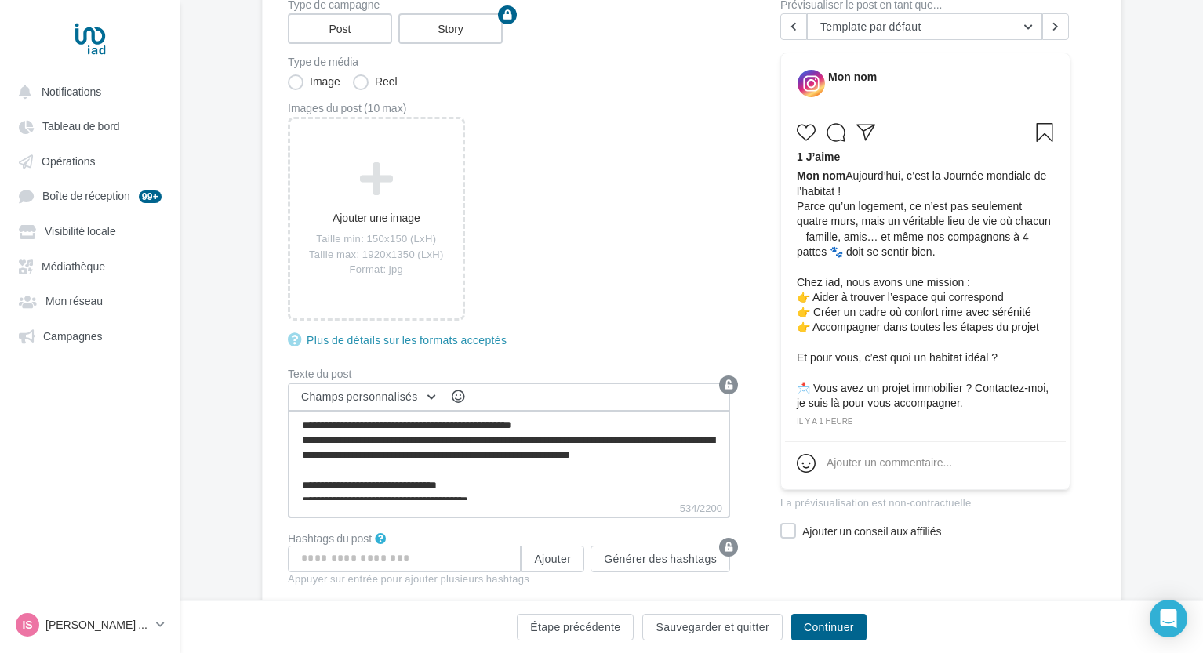
drag, startPoint x: 712, startPoint y: 487, endPoint x: 303, endPoint y: 365, distance: 426.2
click at [303, 365] on div "Type de campagne Post Story Type de média Image Reel Images du post (10 max) Aj…" at bounding box center [509, 299] width 442 height 600
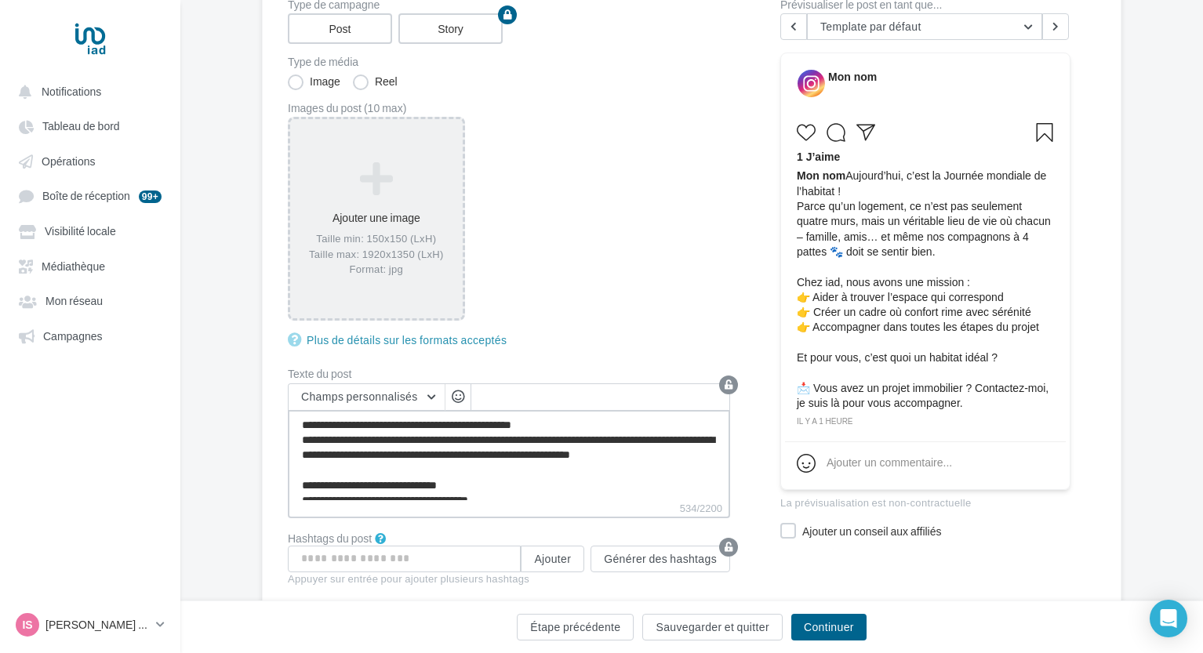
type textarea "**********"
click at [388, 194] on icon at bounding box center [376, 179] width 160 height 38
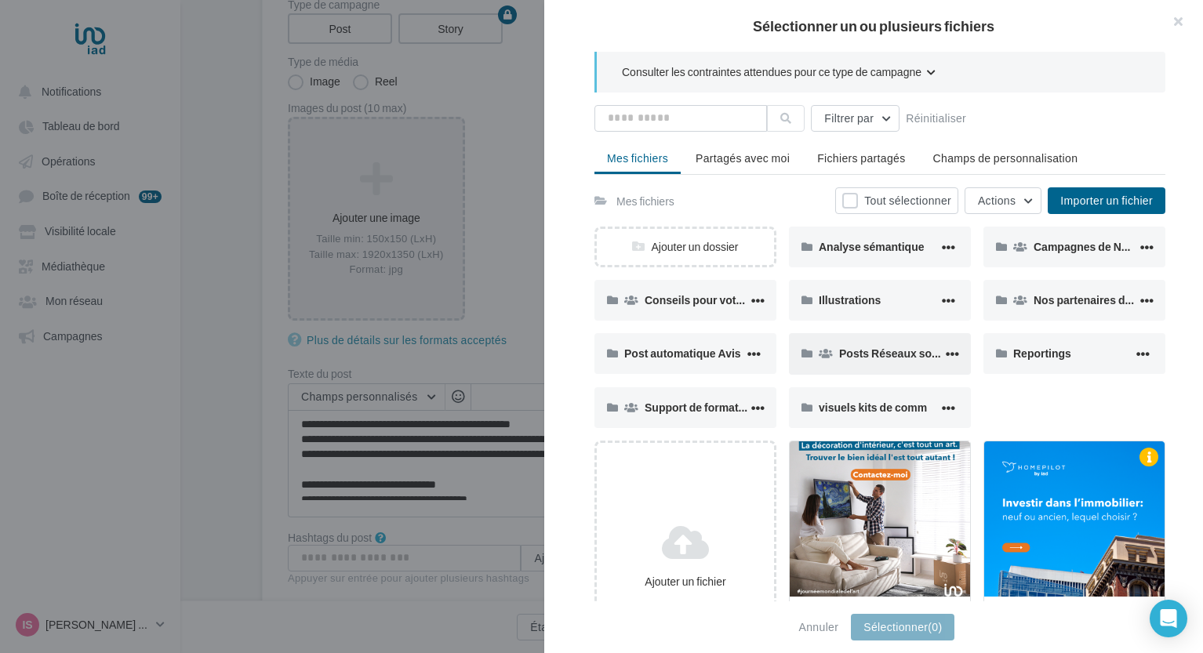
click at [918, 363] on div "Posts Réseaux sociaux" at bounding box center [880, 353] width 182 height 41
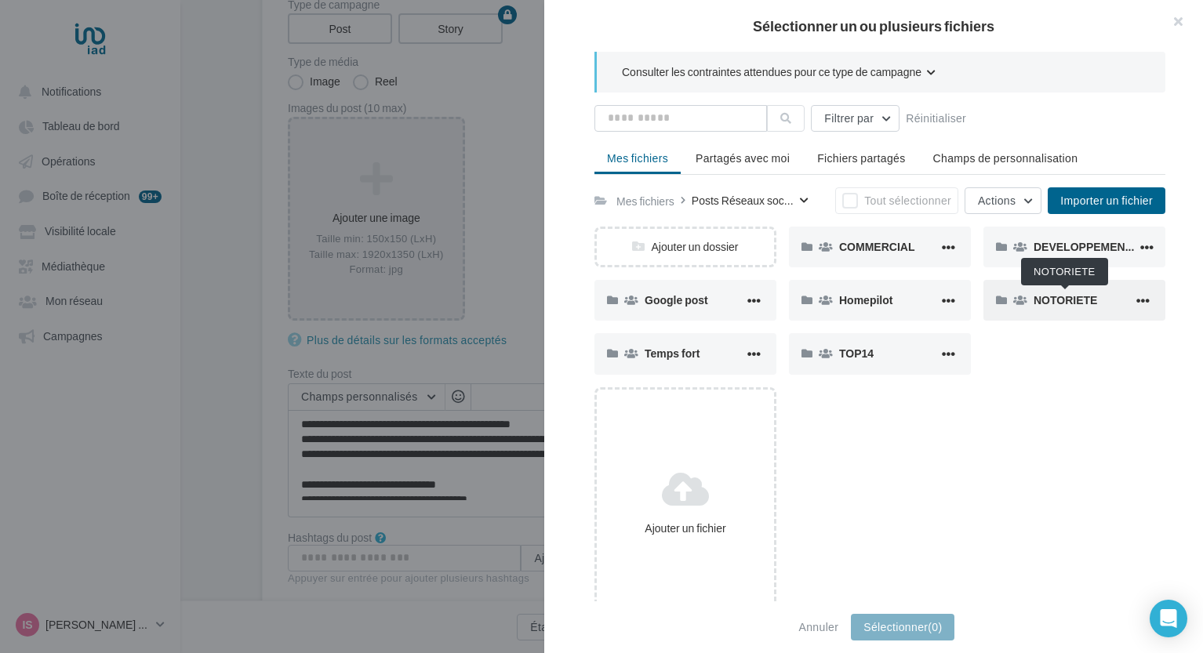
click at [1077, 295] on span "NOTORIETE" at bounding box center [1065, 299] width 64 height 13
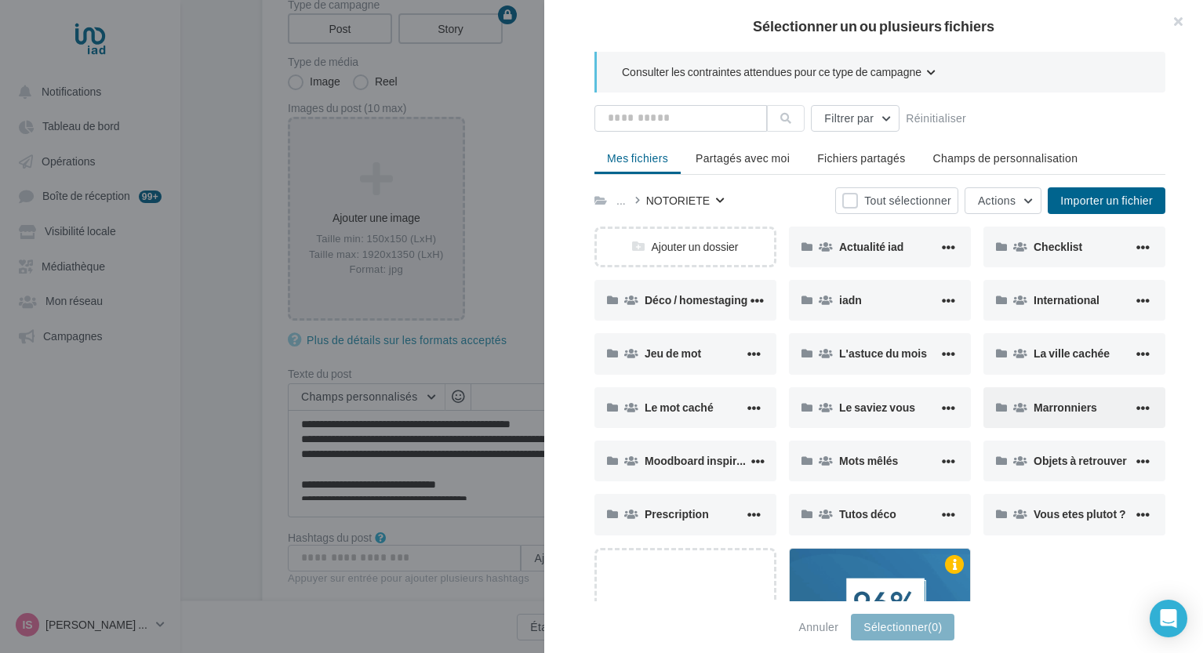
click at [1038, 405] on span "Marronniers" at bounding box center [1065, 407] width 64 height 13
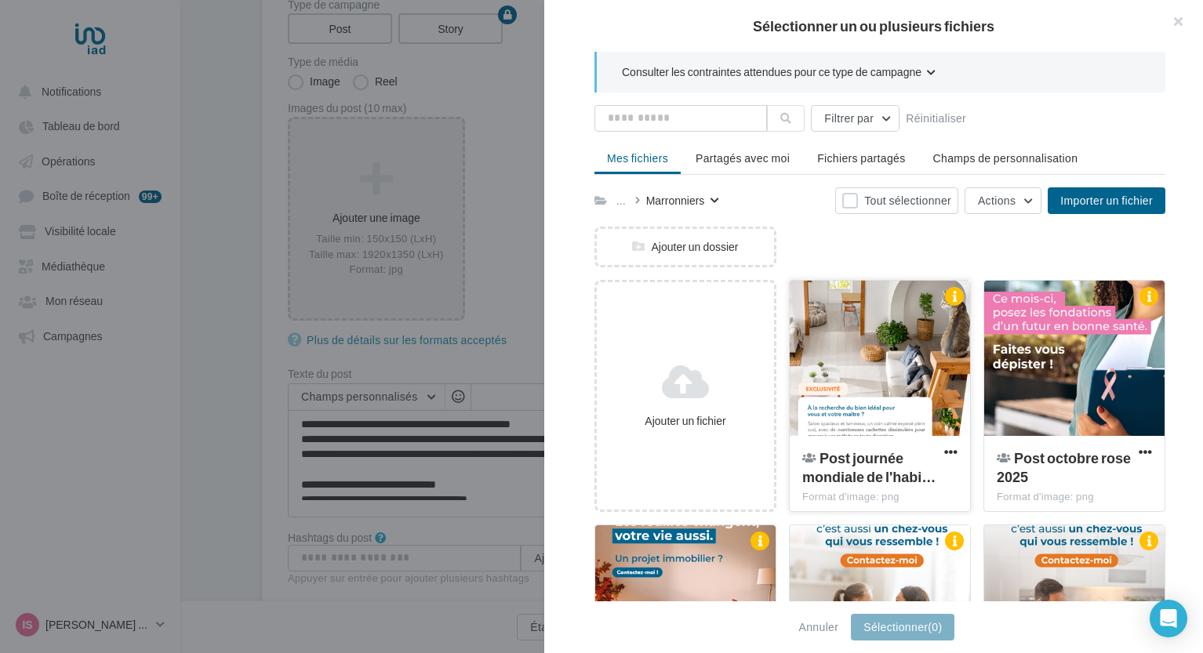
click at [868, 411] on div at bounding box center [880, 359] width 180 height 157
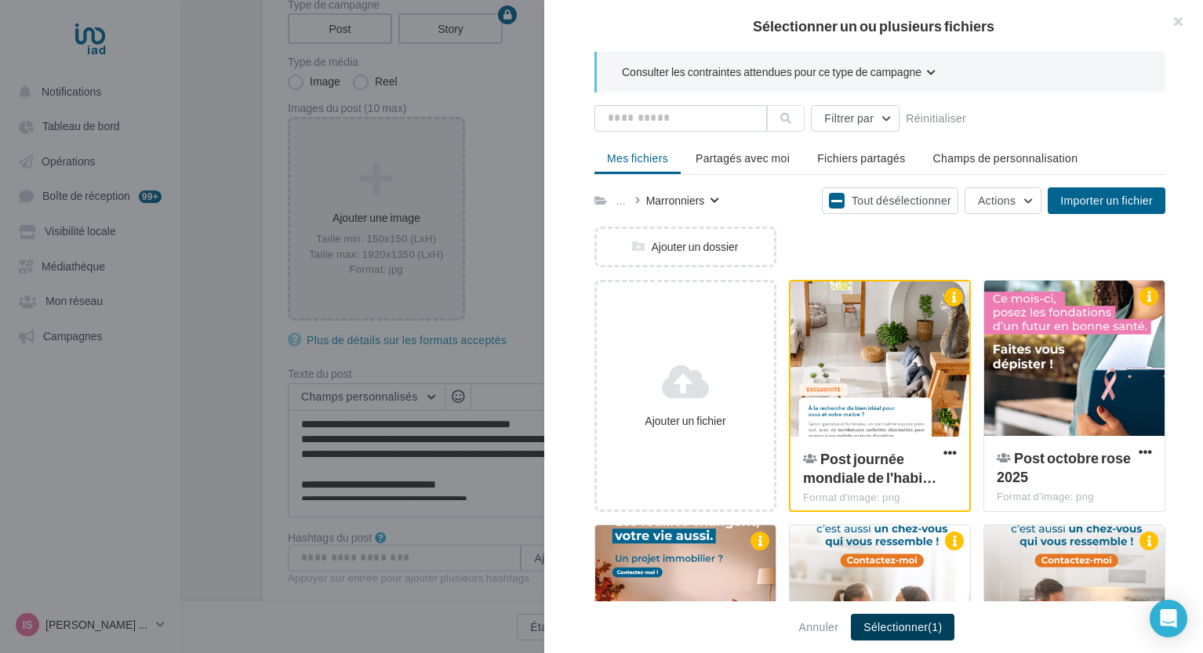
click at [906, 625] on button "Sélectionner (1)" at bounding box center [902, 627] width 103 height 27
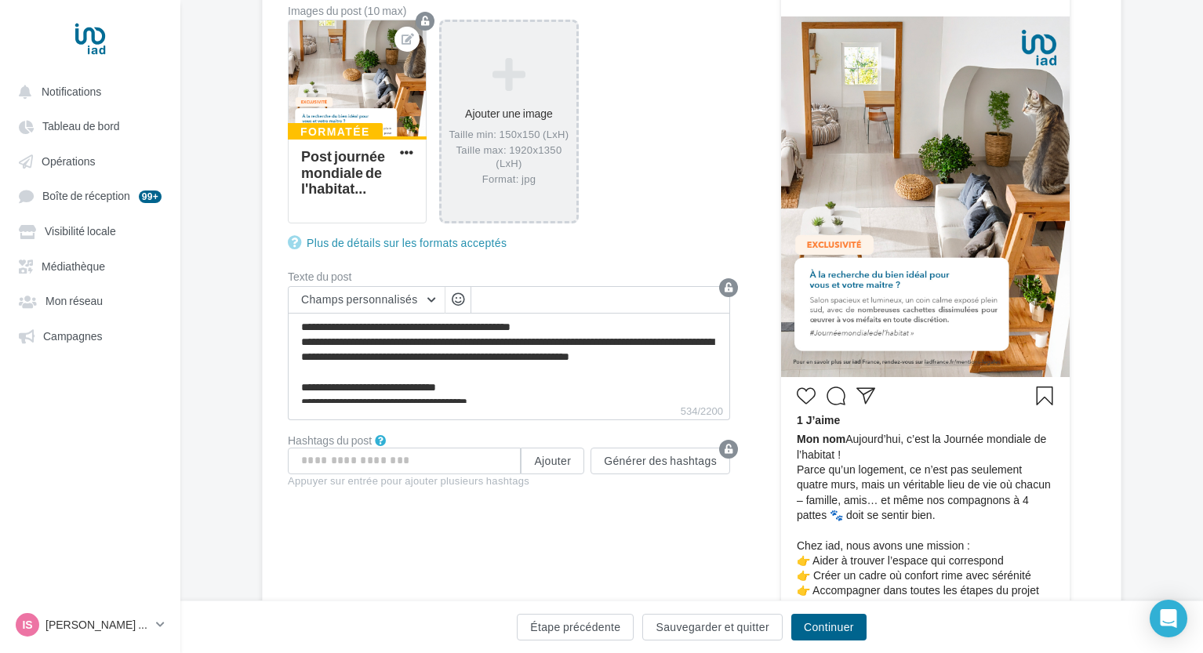
scroll to position [312, 0]
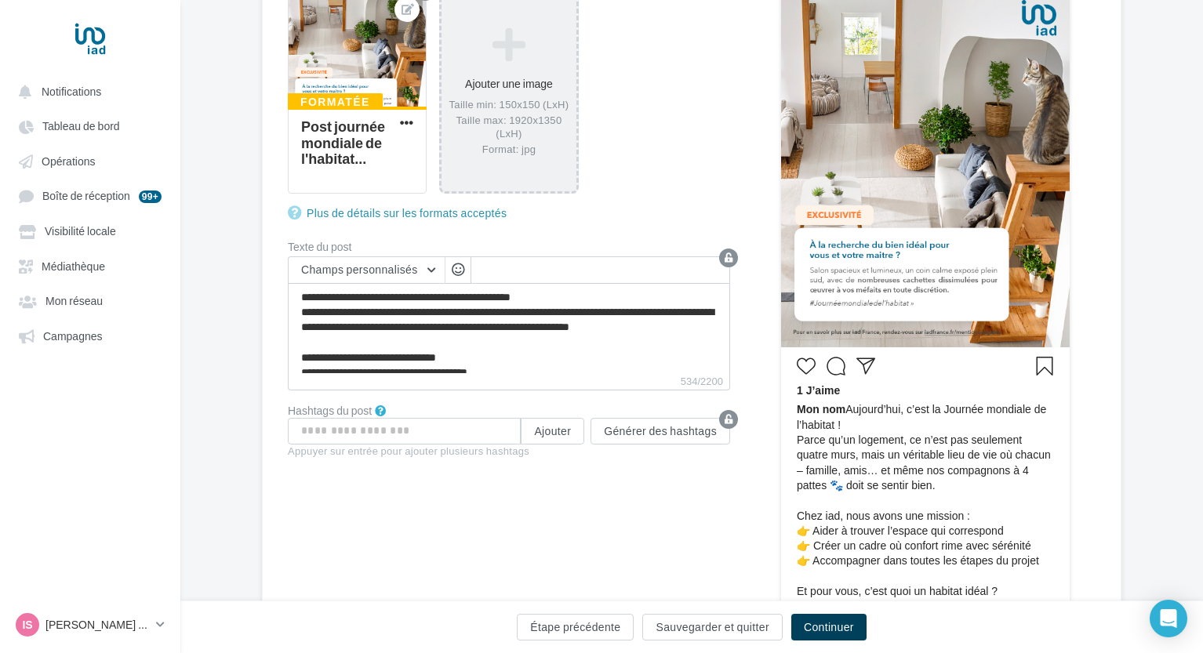
click at [833, 636] on button "Continuer" at bounding box center [828, 627] width 75 height 27
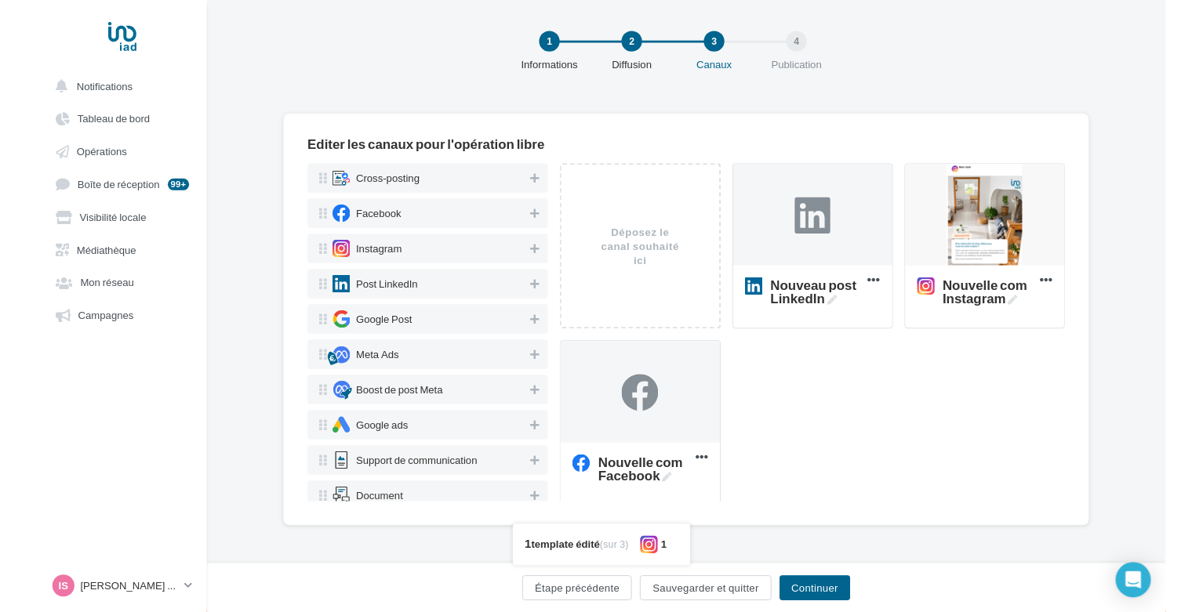
scroll to position [11, 0]
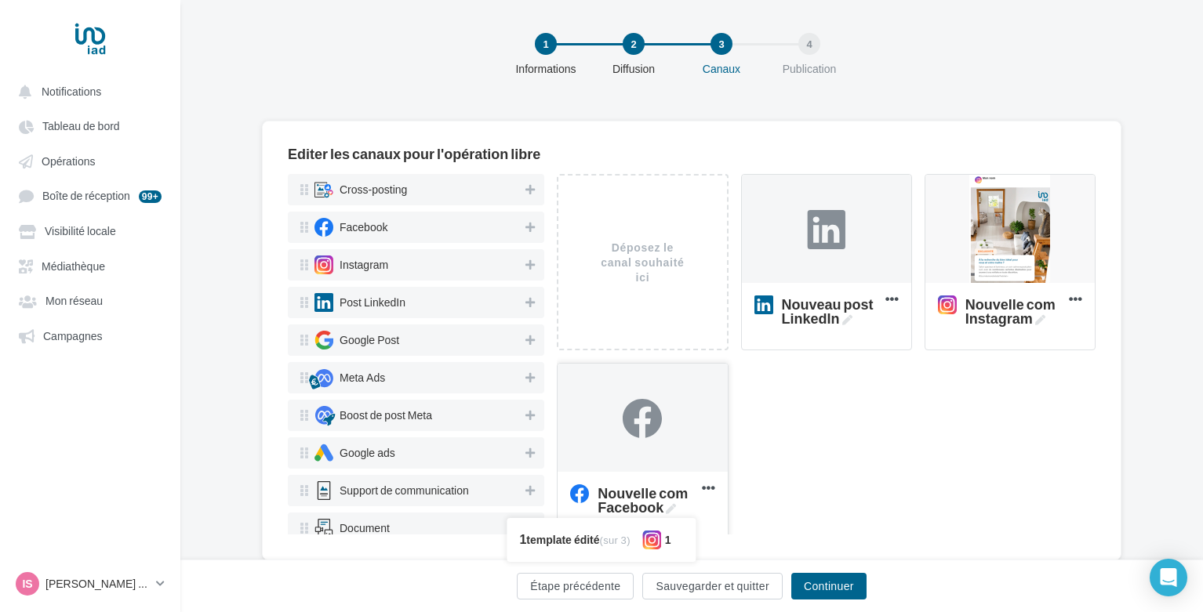
click at [666, 467] on div at bounding box center [641, 419] width 169 height 110
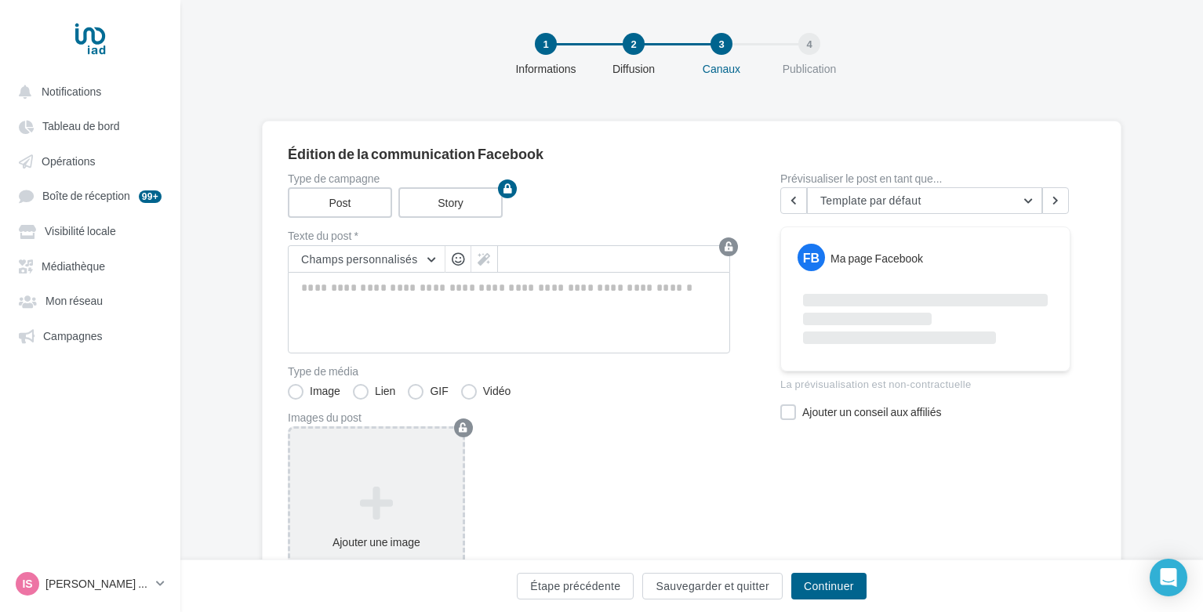
click at [379, 511] on icon at bounding box center [376, 504] width 160 height 38
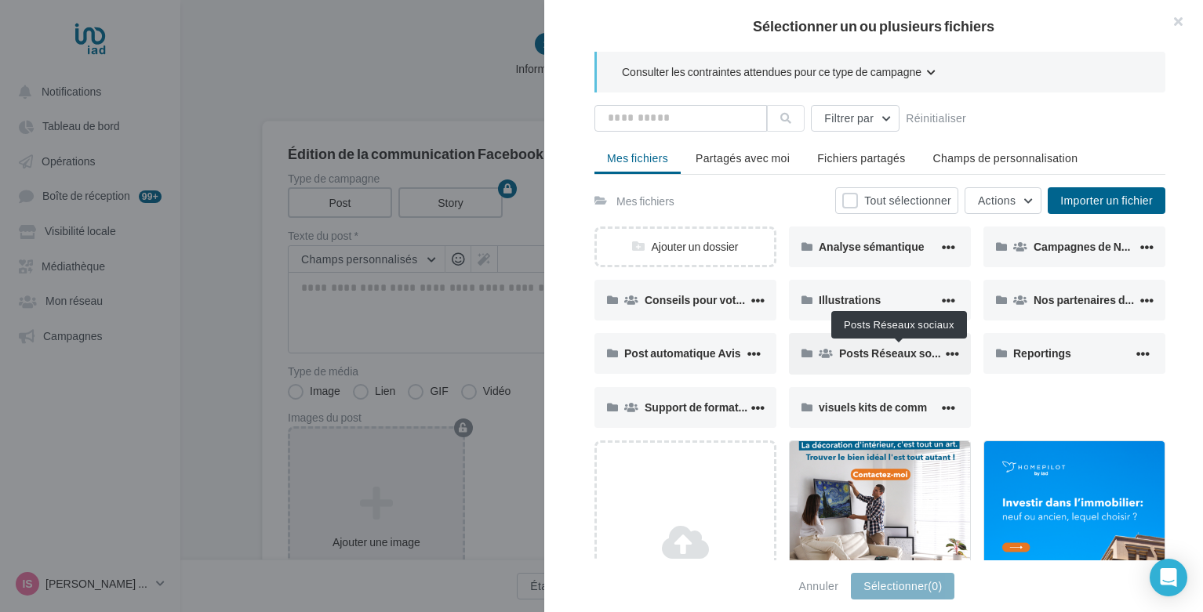
click at [884, 354] on span "Posts Réseaux sociaux" at bounding box center [899, 353] width 121 height 13
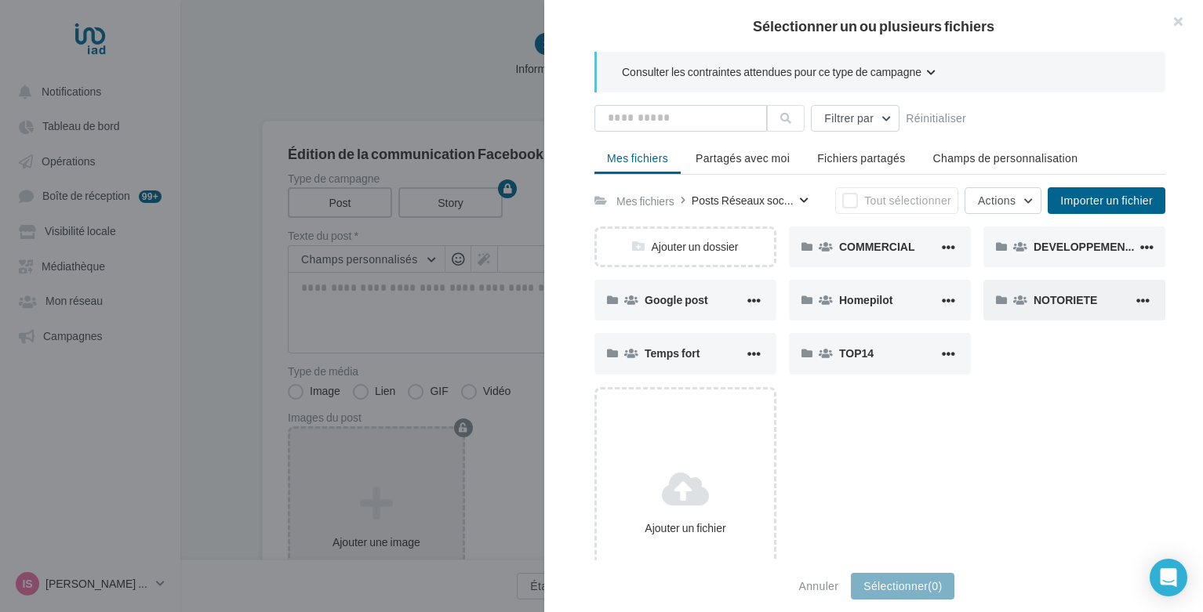
click at [1040, 291] on div "NOTORIETE" at bounding box center [1074, 300] width 182 height 41
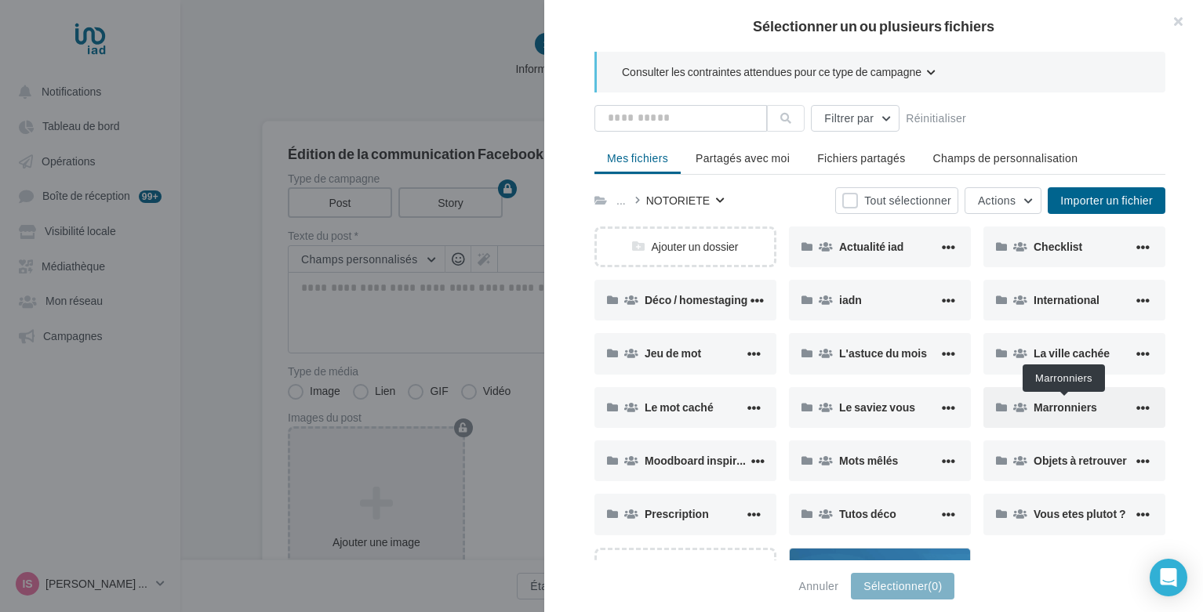
click at [1056, 405] on span "Marronniers" at bounding box center [1065, 407] width 64 height 13
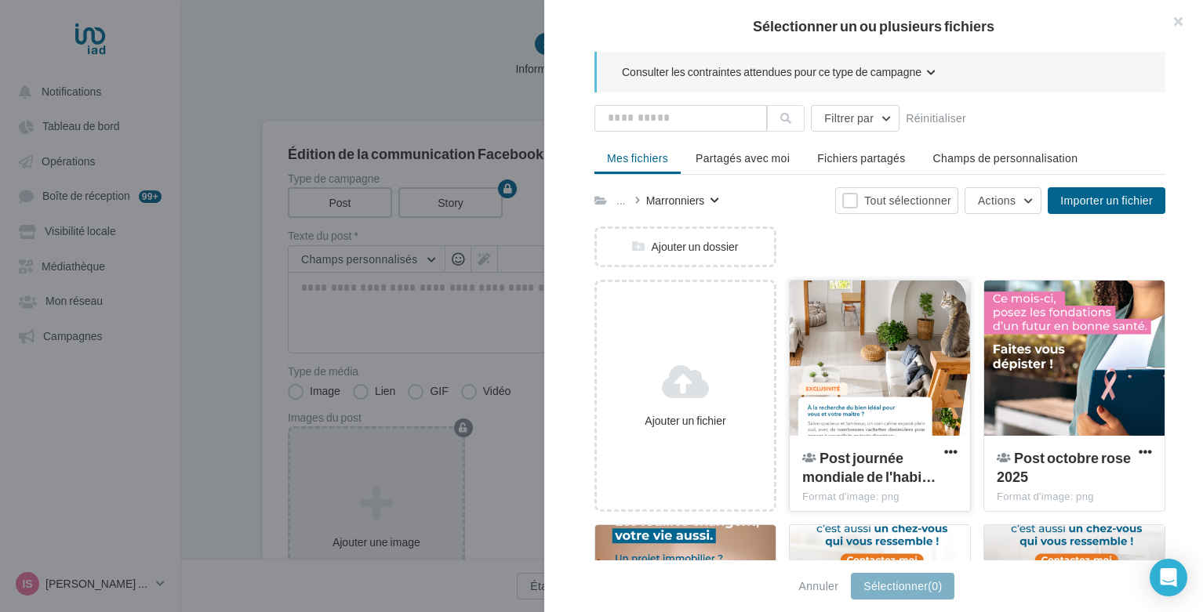
click at [852, 387] on div at bounding box center [880, 359] width 180 height 157
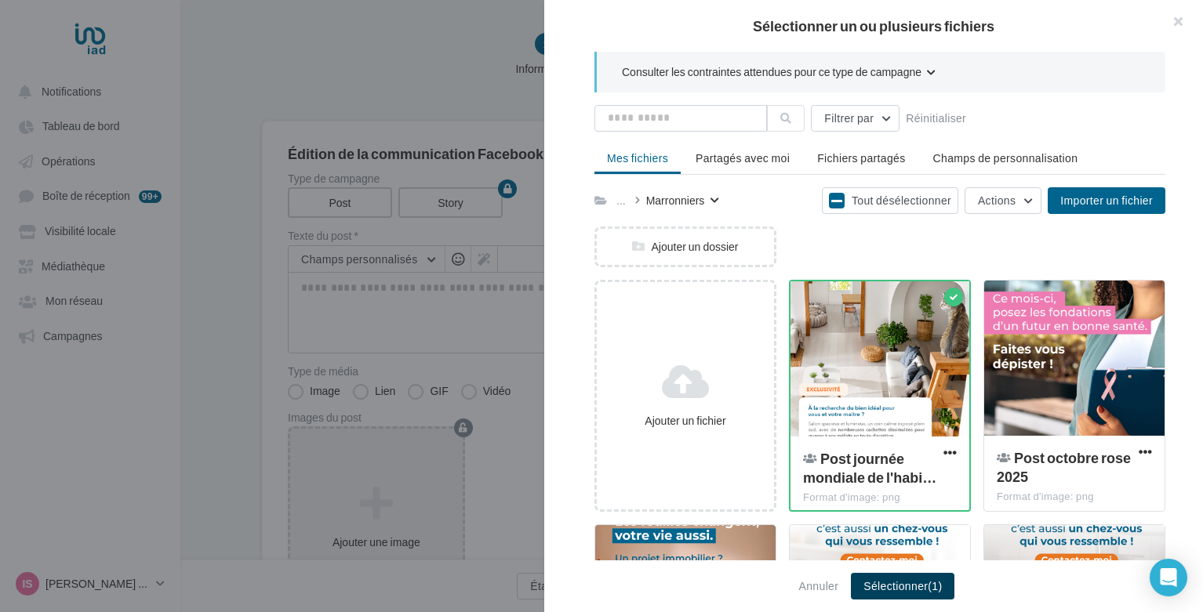
click at [888, 581] on button "Sélectionner (1)" at bounding box center [902, 586] width 103 height 27
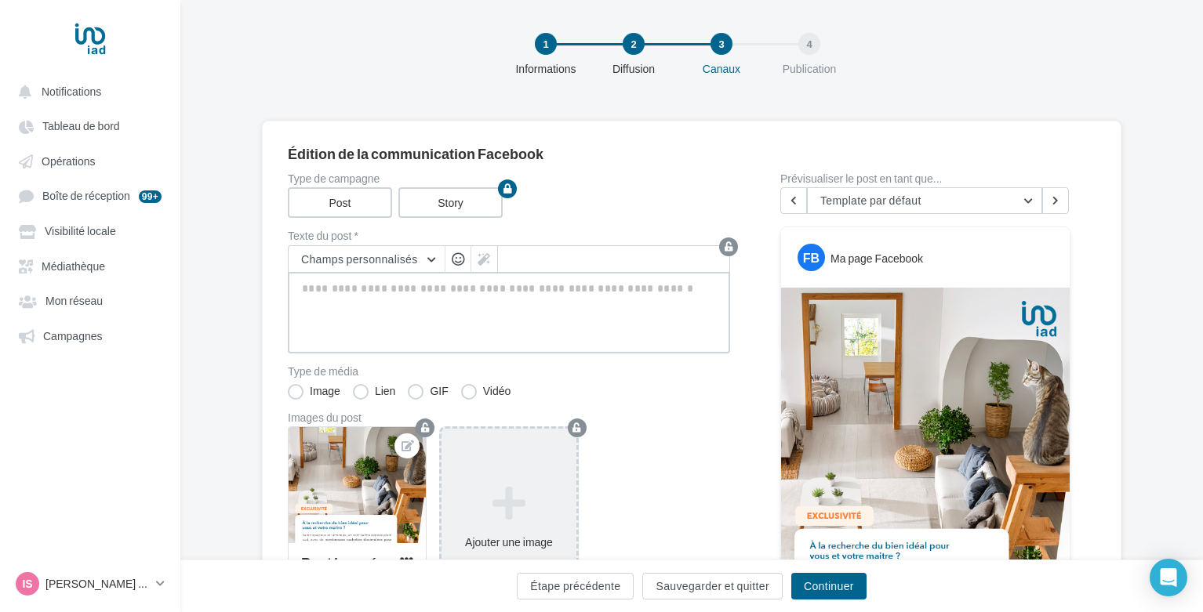
click at [512, 337] on textarea at bounding box center [509, 313] width 442 height 82
paste textarea "**********"
type textarea "**********"
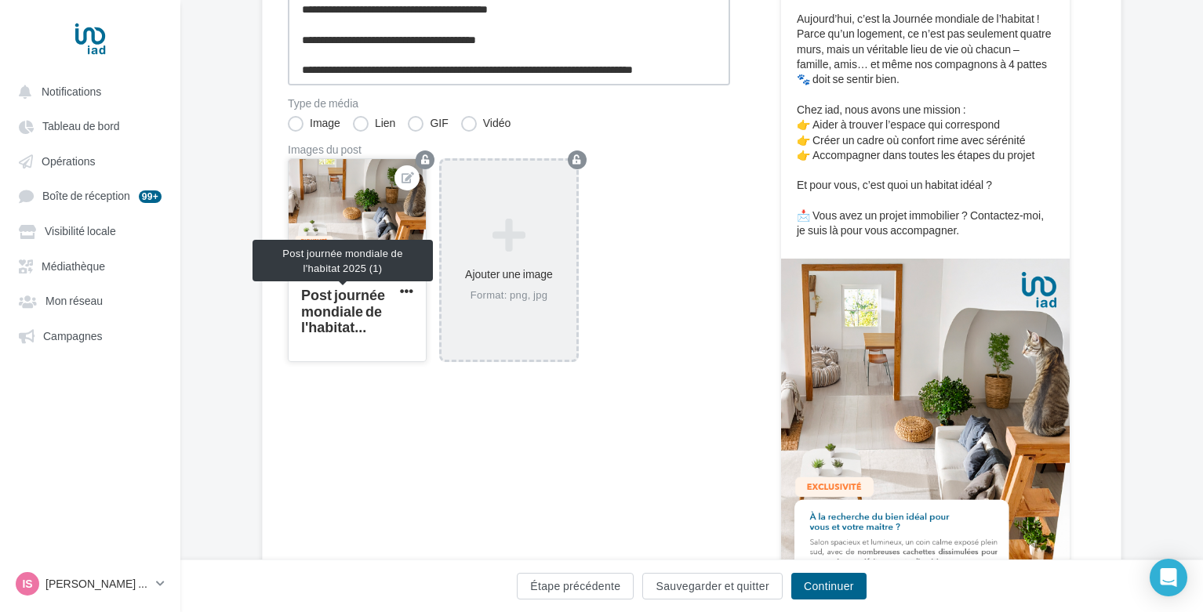
scroll to position [292, 0]
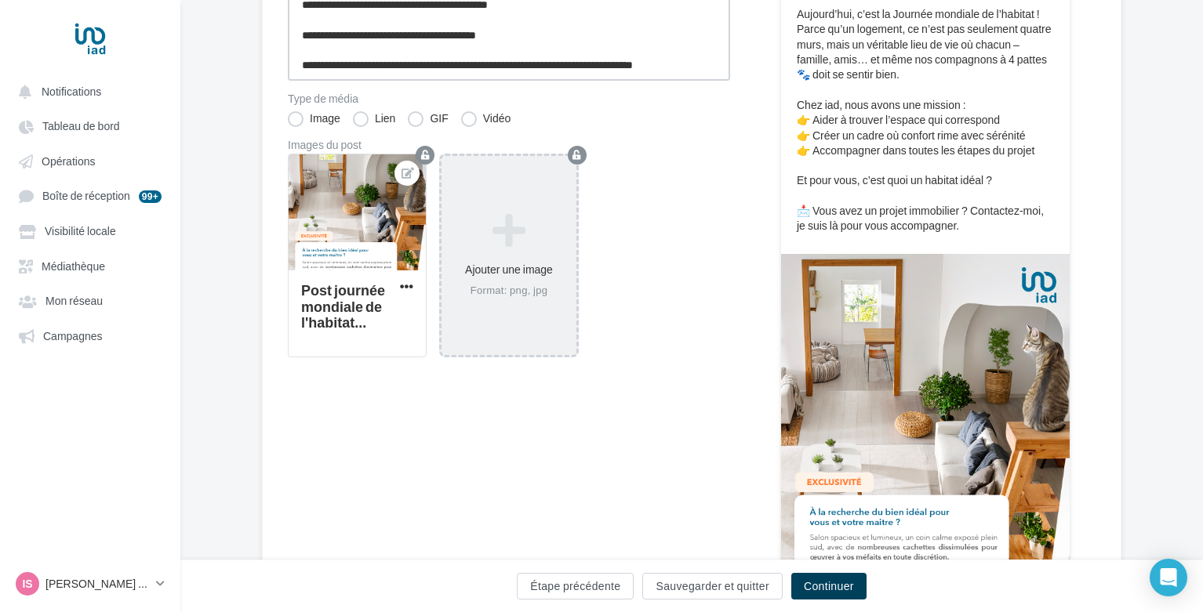
type textarea "**********"
click at [837, 583] on button "Continuer" at bounding box center [828, 586] width 75 height 27
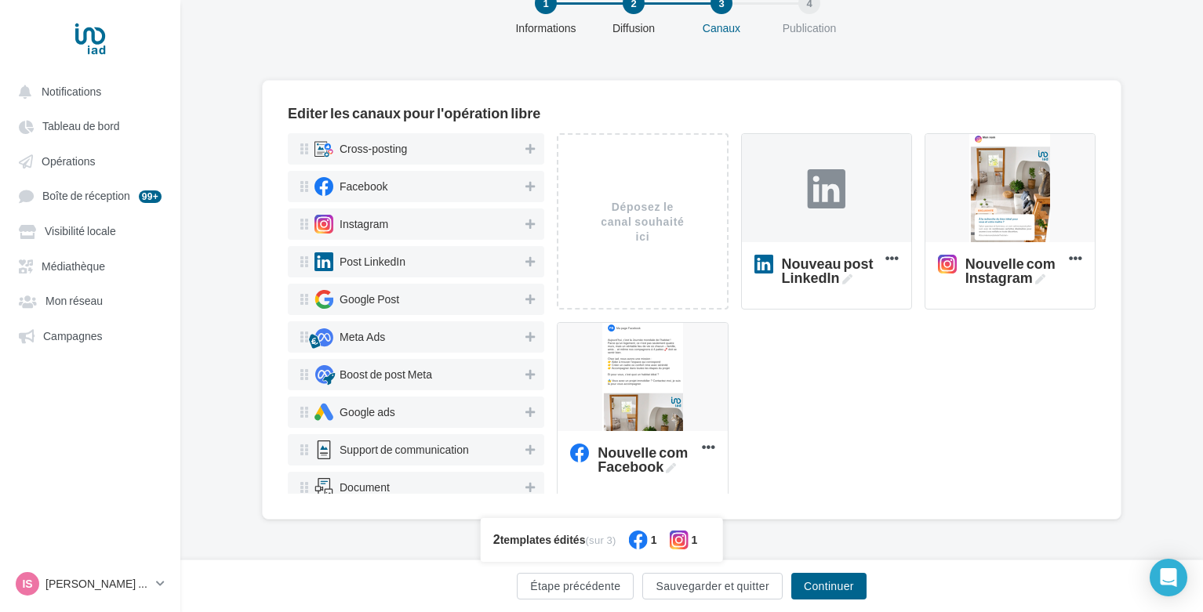
scroll to position [52, 0]
click at [808, 186] on div at bounding box center [826, 188] width 39 height 39
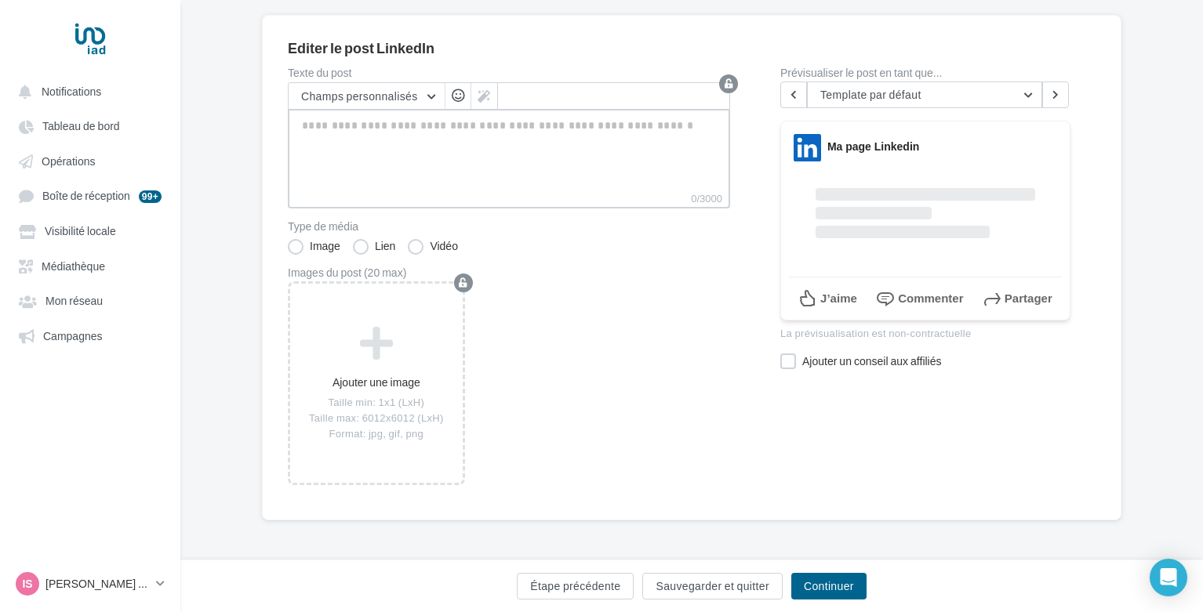
scroll to position [118, 0]
click at [438, 130] on textarea "0/3000" at bounding box center [509, 149] width 442 height 82
paste textarea "**********"
type textarea "**********"
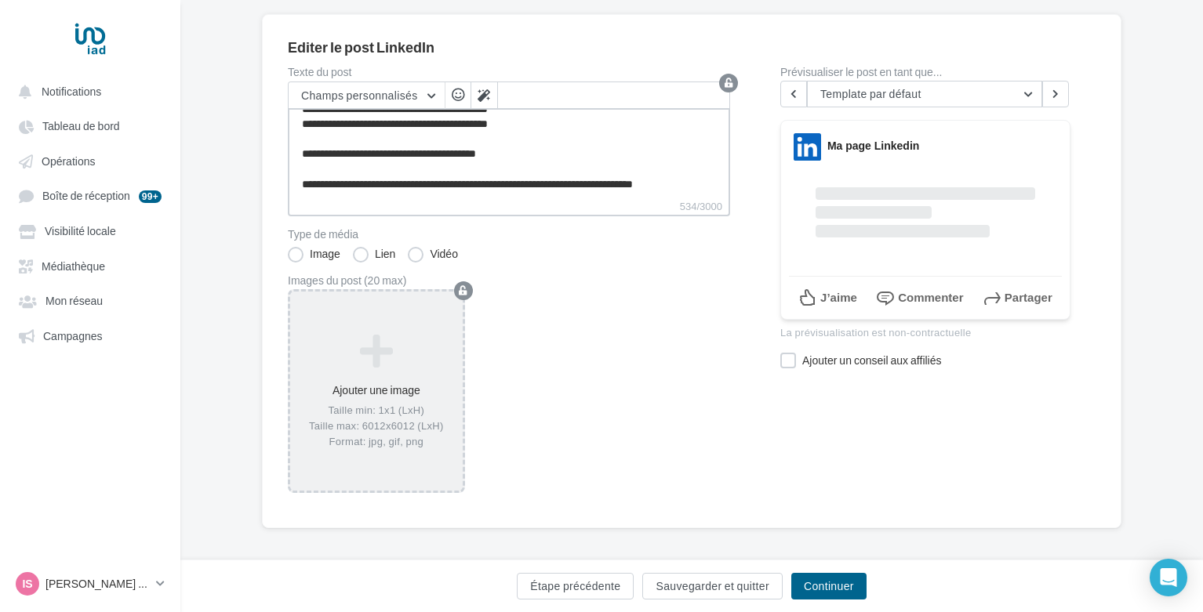
type textarea "**********"
click at [347, 347] on icon at bounding box center [376, 351] width 160 height 38
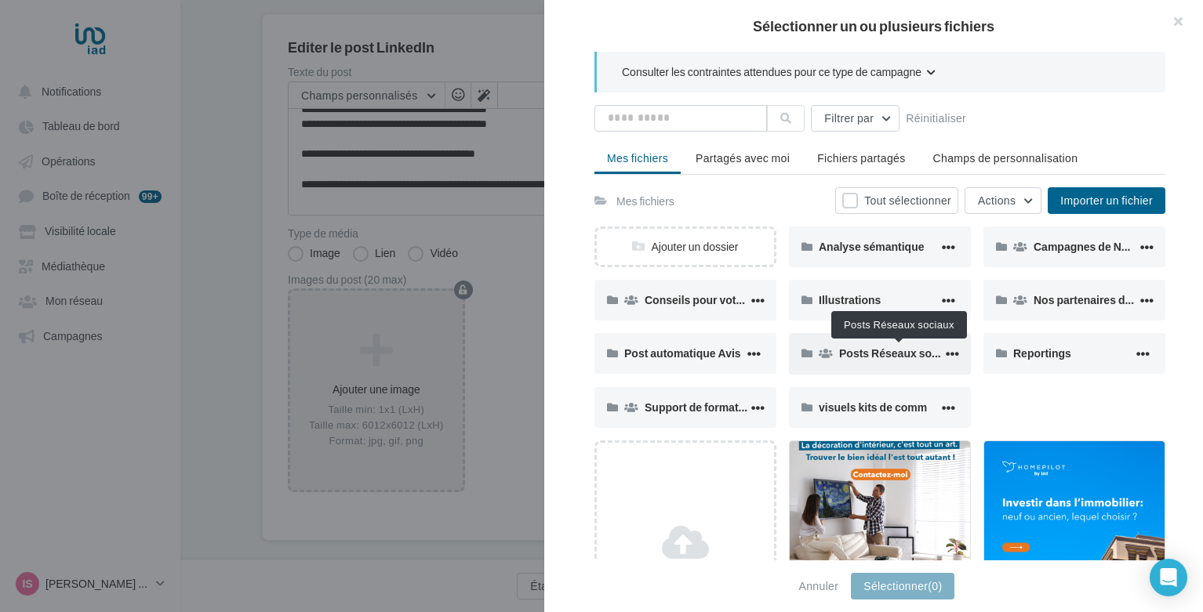
click at [898, 357] on span "Posts Réseaux sociaux" at bounding box center [899, 353] width 121 height 13
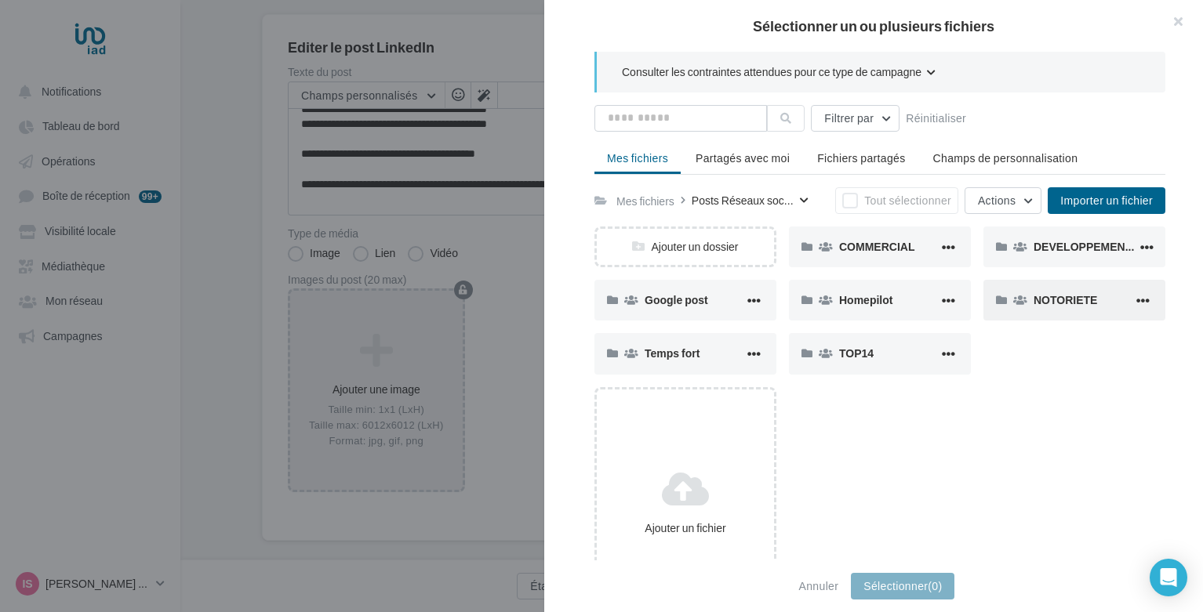
click at [1031, 307] on div "NOTORIETE" at bounding box center [1074, 300] width 182 height 41
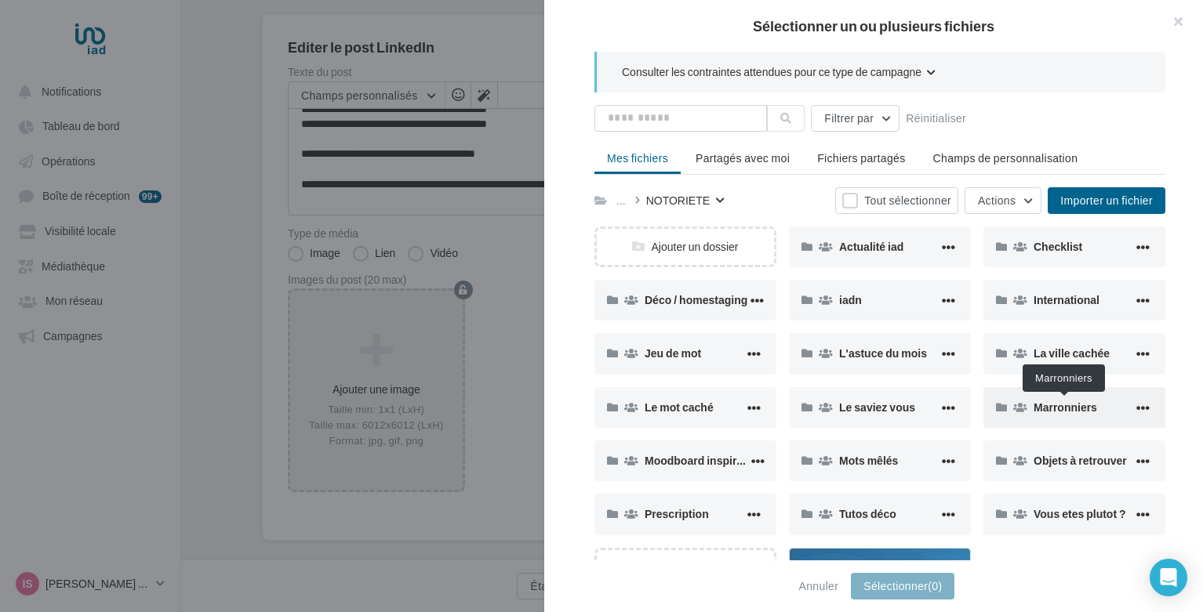
click at [1036, 406] on span "Marronniers" at bounding box center [1065, 407] width 64 height 13
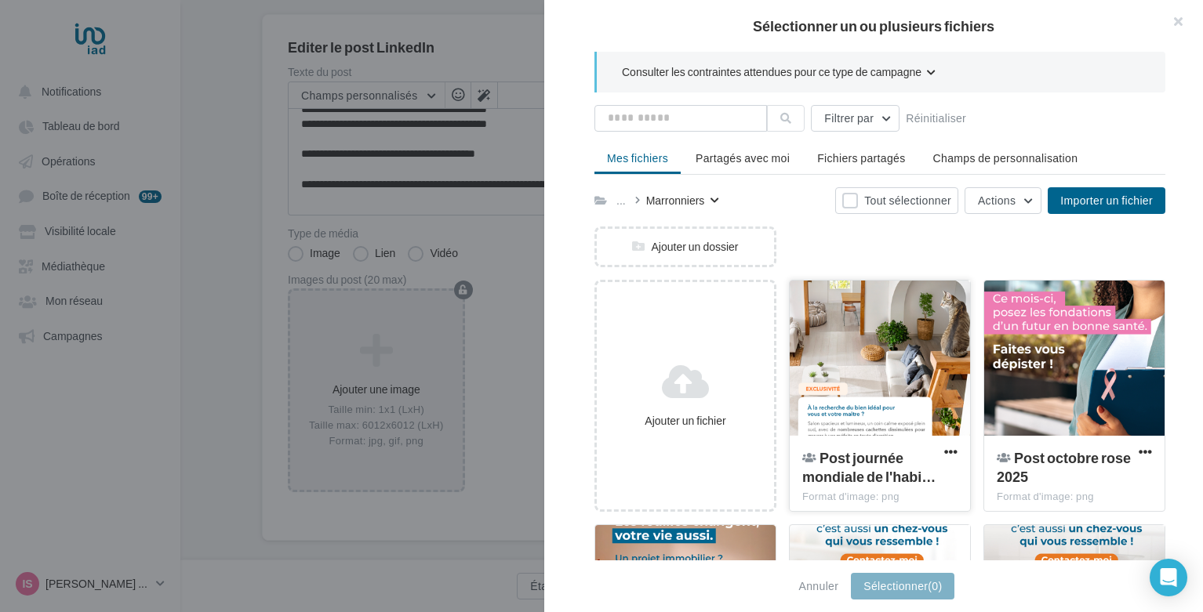
click at [868, 379] on div at bounding box center [880, 359] width 180 height 157
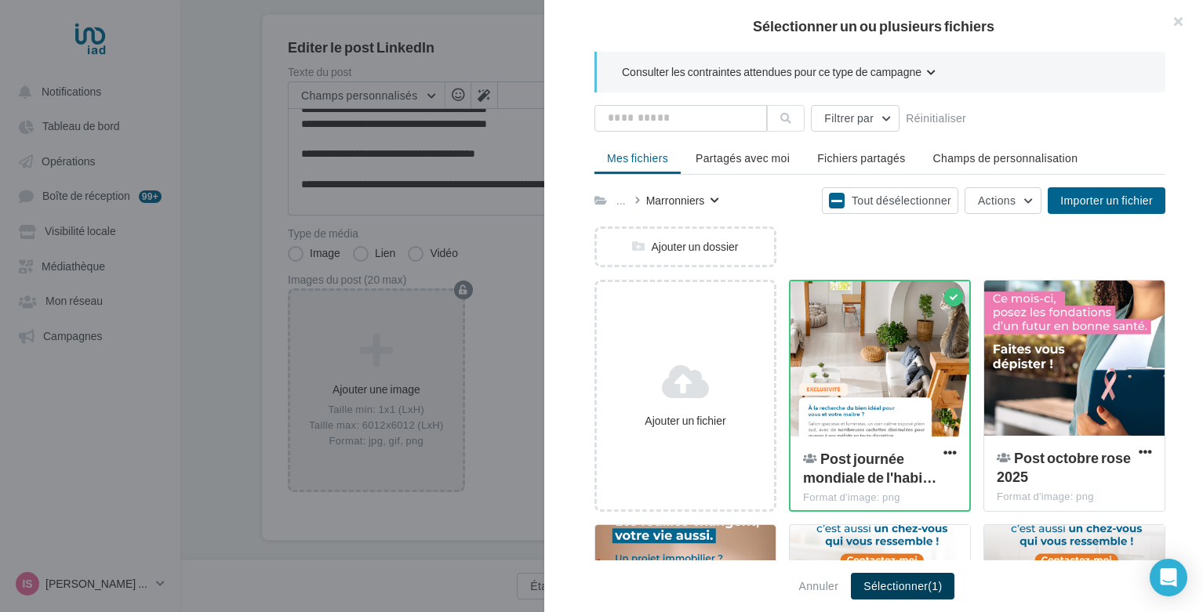
click at [895, 588] on button "Sélectionner (1)" at bounding box center [902, 586] width 103 height 27
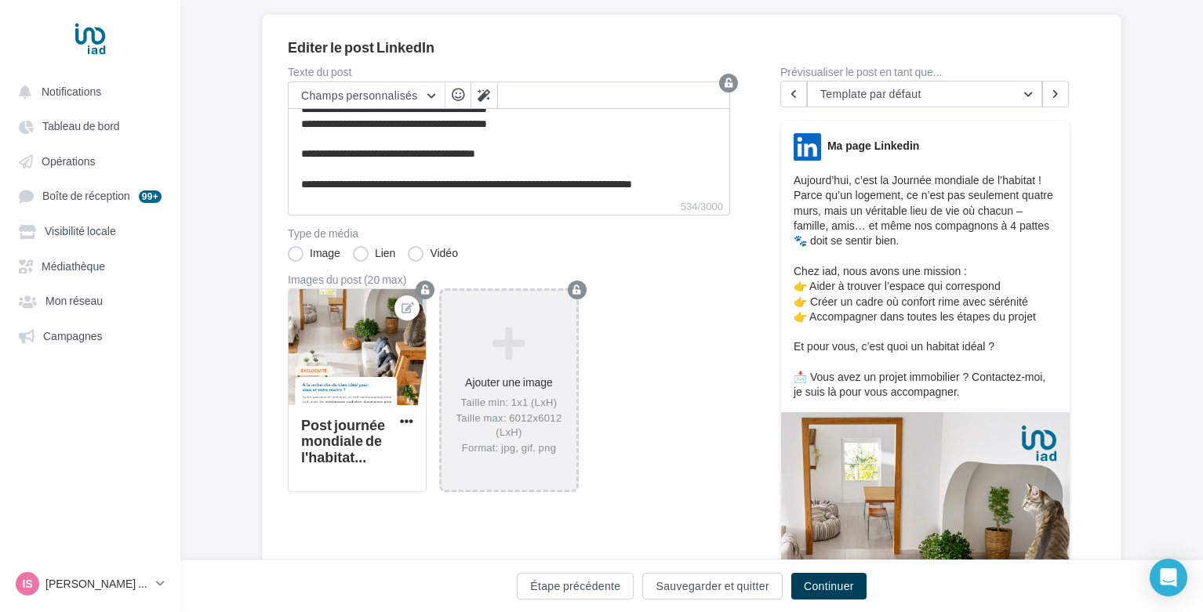
click at [833, 573] on button "Continuer" at bounding box center [828, 586] width 75 height 27
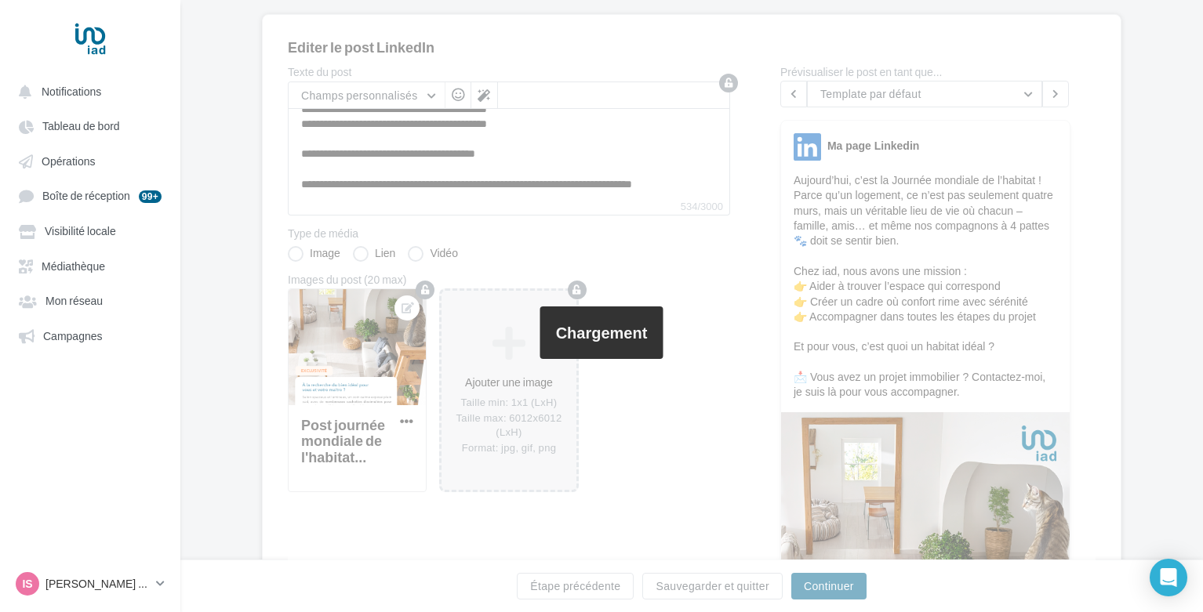
scroll to position [52, 0]
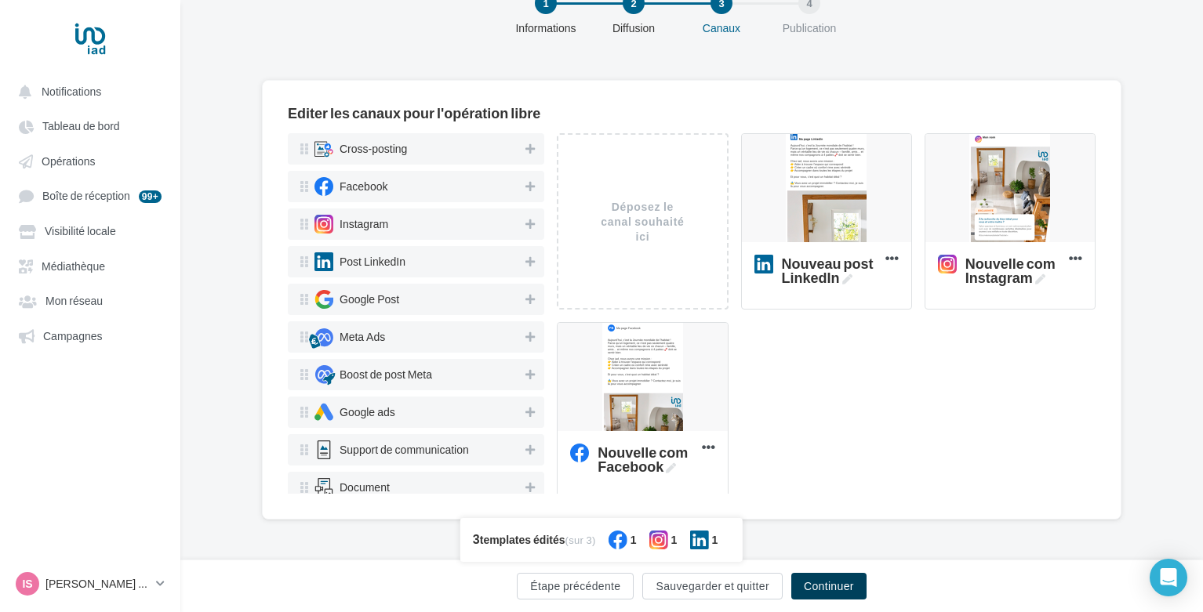
click at [825, 586] on button "Continuer" at bounding box center [828, 586] width 75 height 27
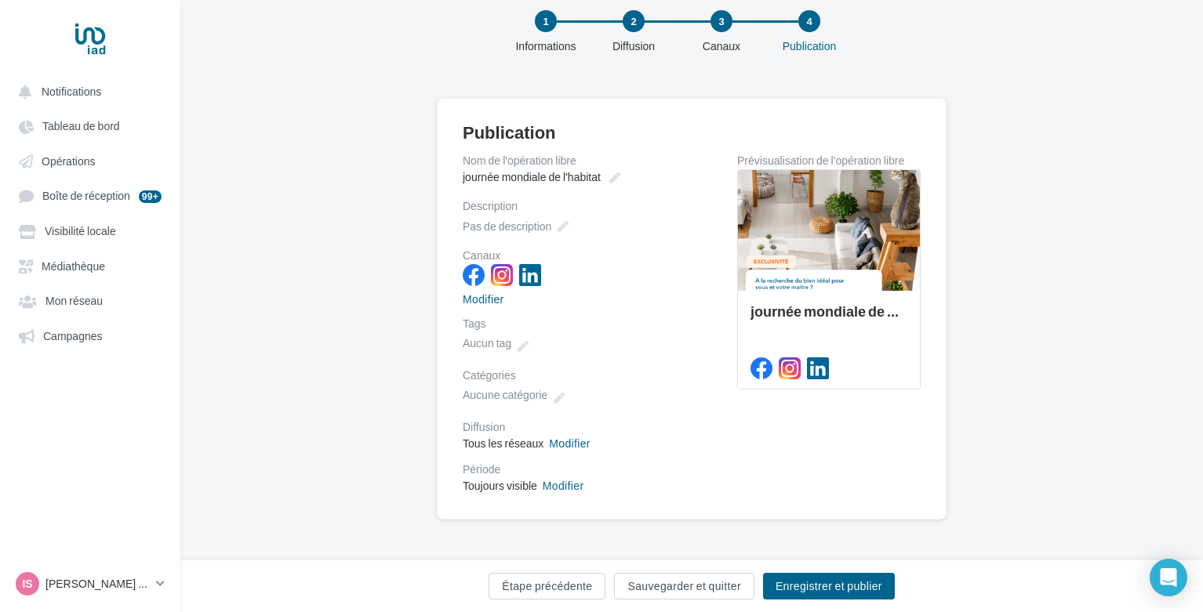
scroll to position [34, 0]
click at [825, 585] on button "Enregistrer et publier" at bounding box center [829, 586] width 132 height 27
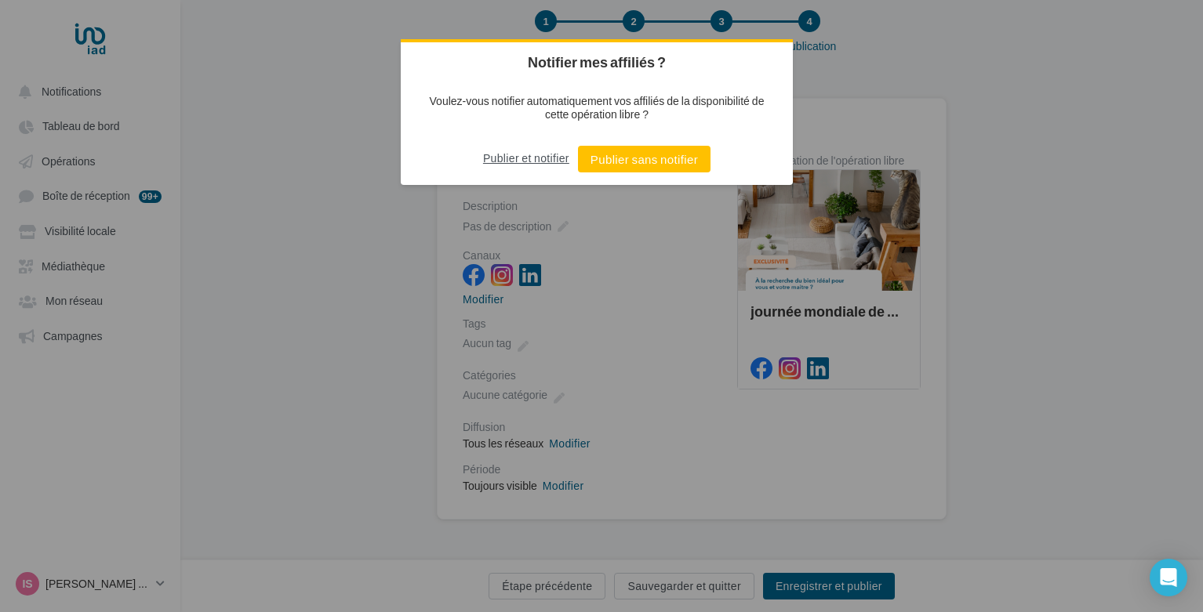
click at [542, 158] on button "Publier et notifier" at bounding box center [526, 158] width 86 height 25
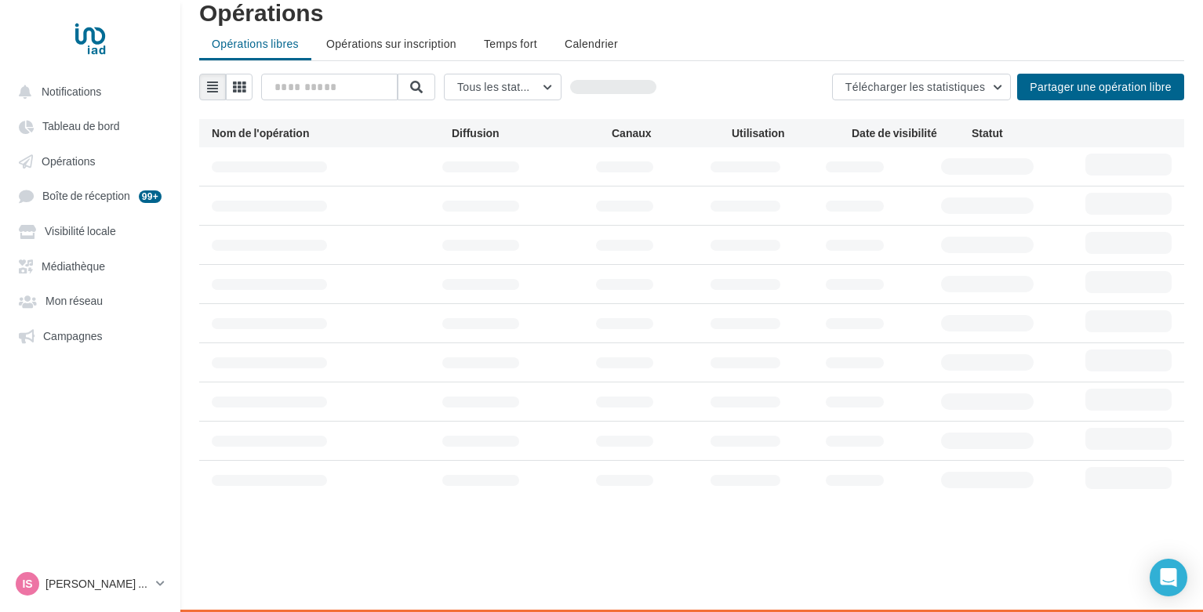
scroll to position [45, 0]
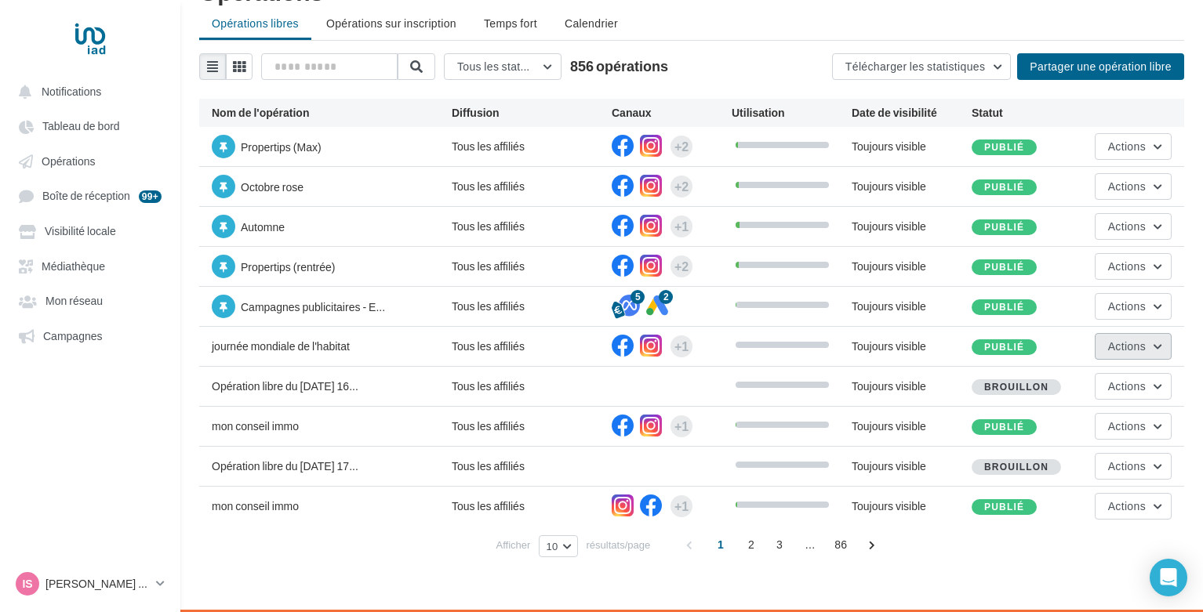
click at [1098, 351] on button "Actions" at bounding box center [1133, 346] width 77 height 27
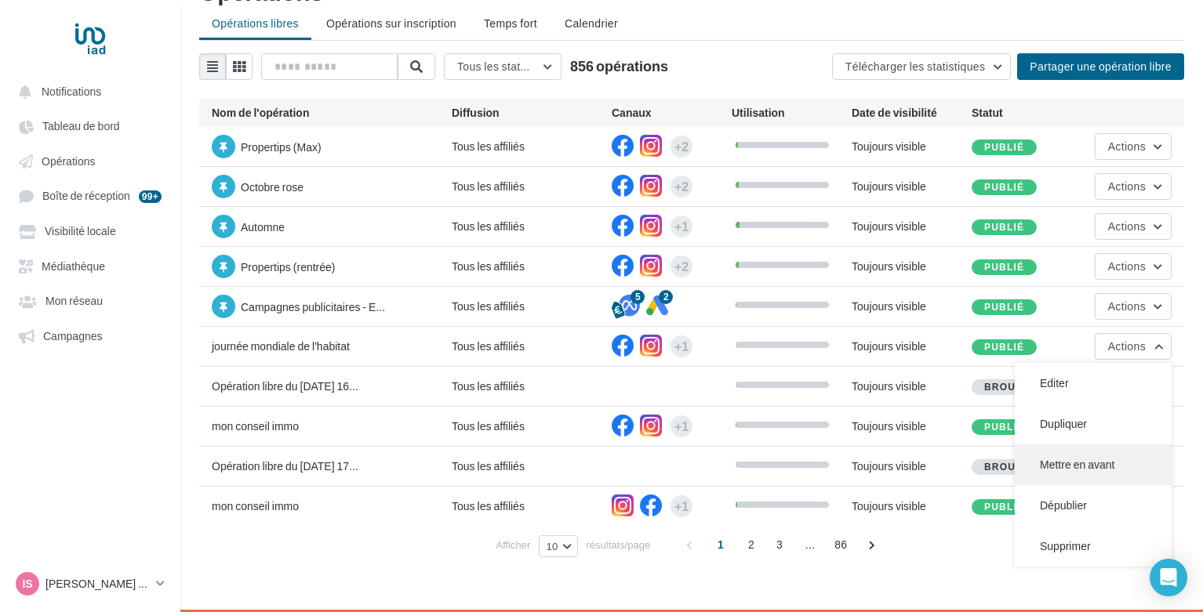
click at [1051, 468] on button "Mettre en avant" at bounding box center [1093, 465] width 157 height 41
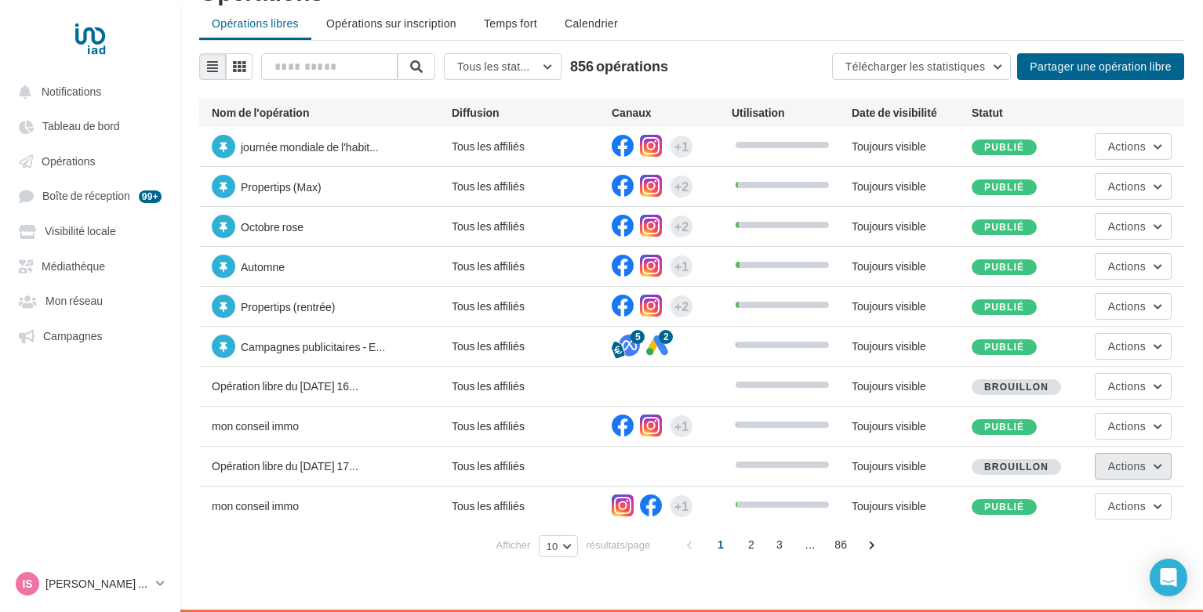
click at [1139, 467] on span "Actions" at bounding box center [1127, 465] width 38 height 13
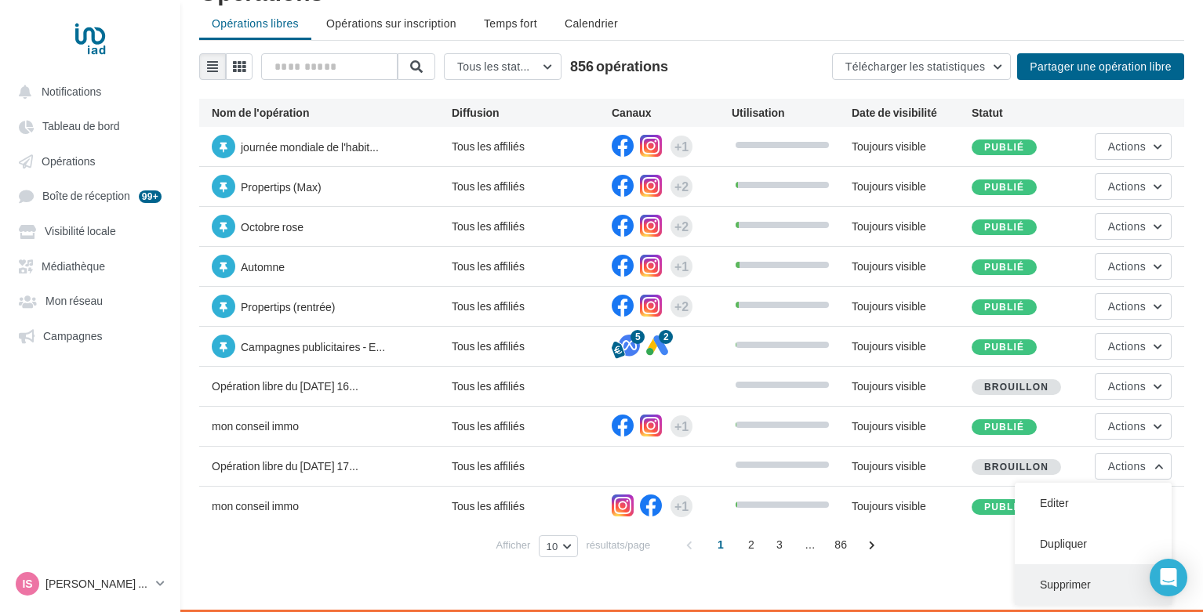
click at [1073, 590] on button "Supprimer" at bounding box center [1093, 585] width 157 height 41
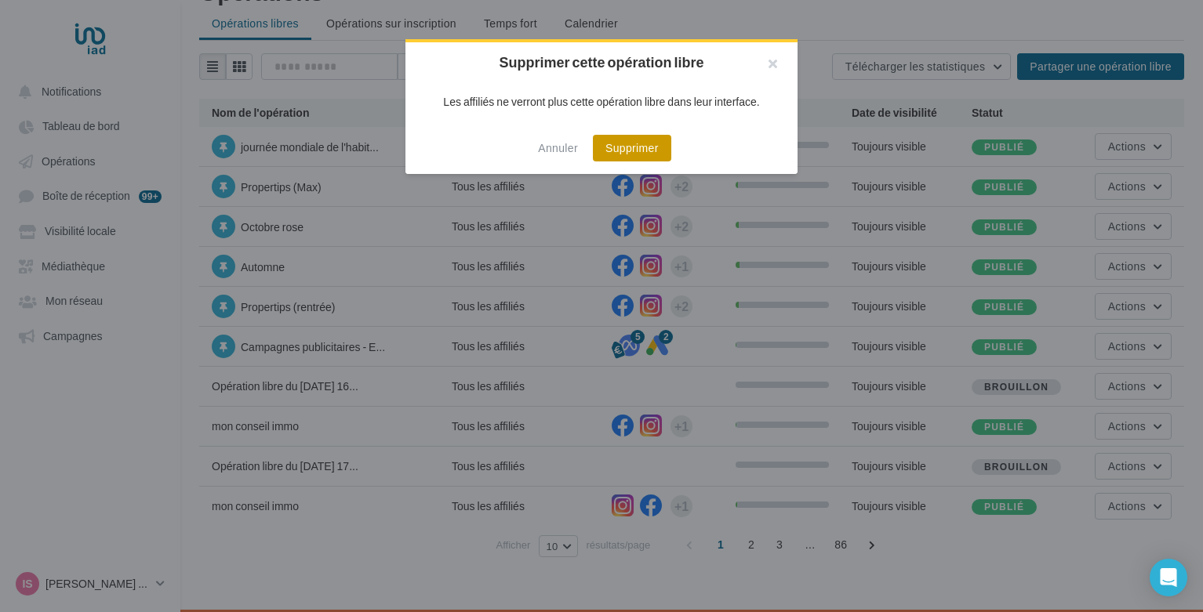
click at [638, 151] on button "Supprimer" at bounding box center [632, 148] width 78 height 27
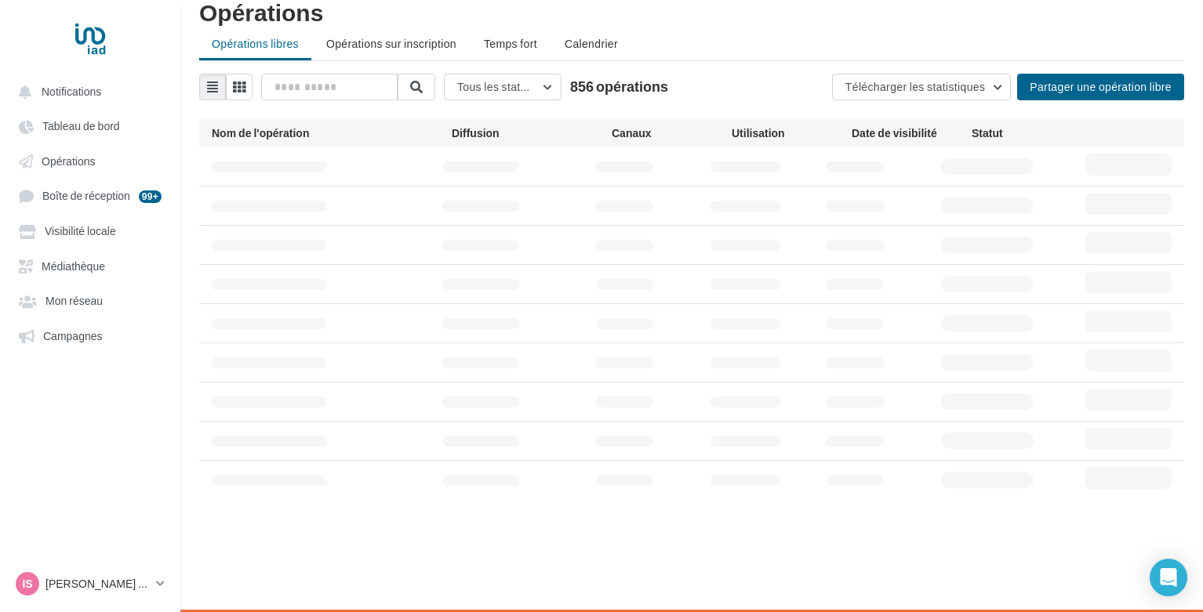
scroll to position [25, 0]
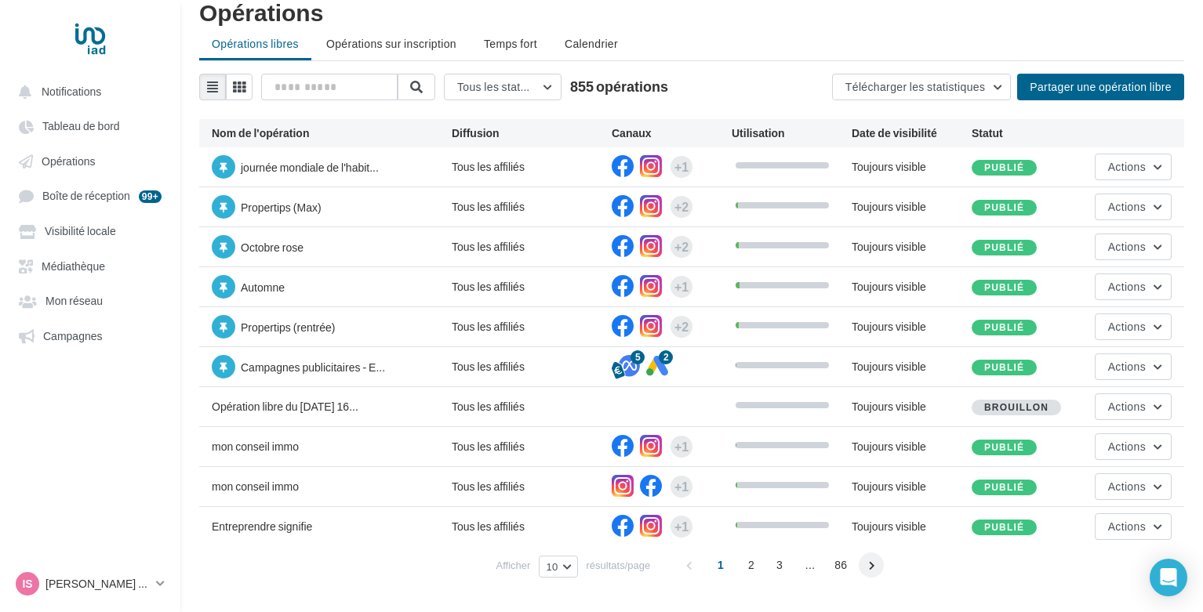
click at [877, 570] on span at bounding box center [871, 565] width 25 height 25
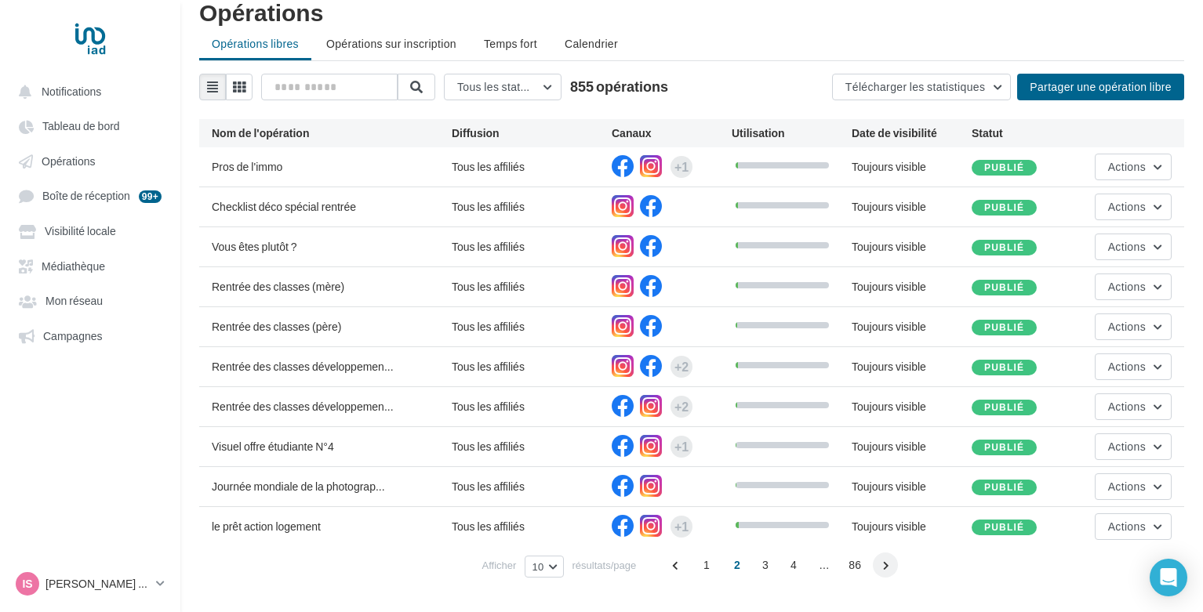
click at [884, 566] on span at bounding box center [885, 565] width 25 height 25
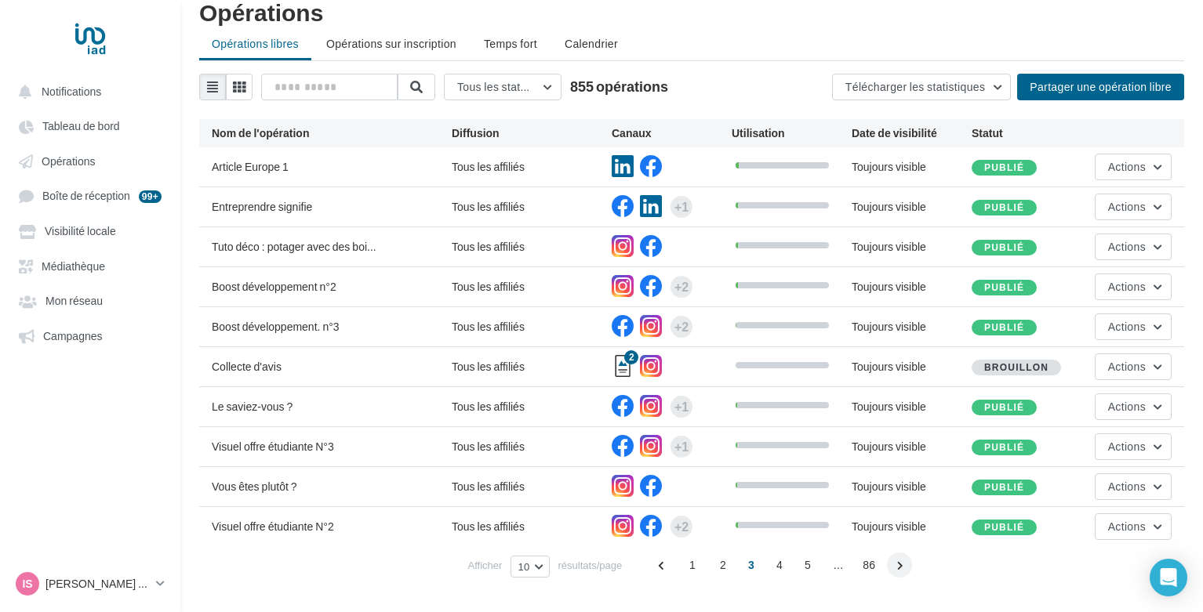
click at [893, 563] on span at bounding box center [899, 565] width 25 height 25
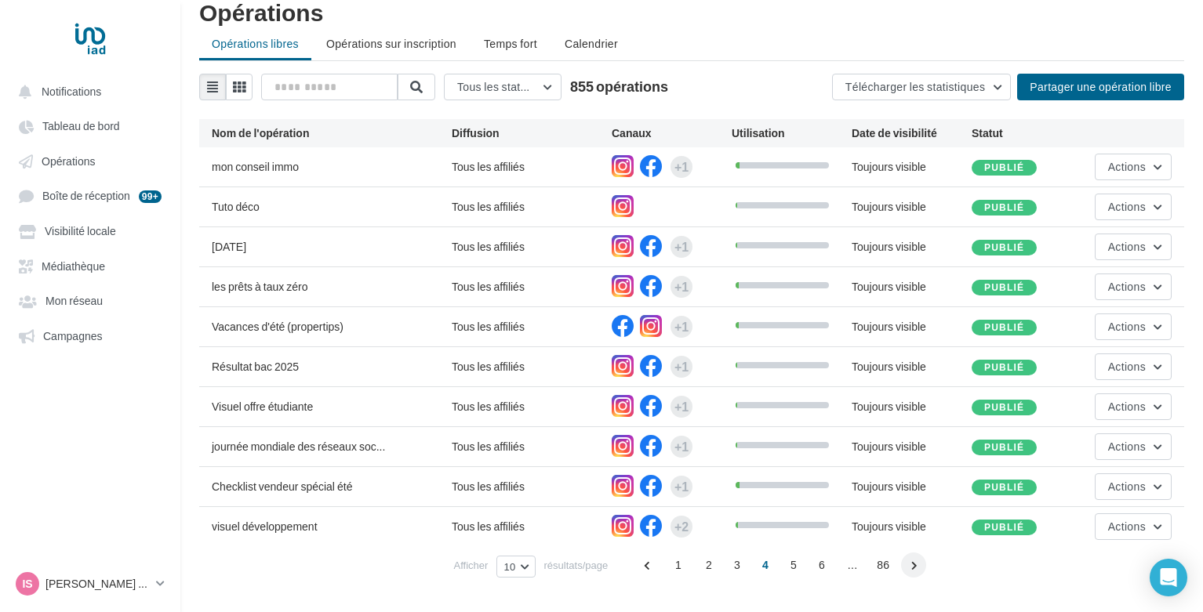
click at [908, 568] on span at bounding box center [913, 565] width 25 height 25
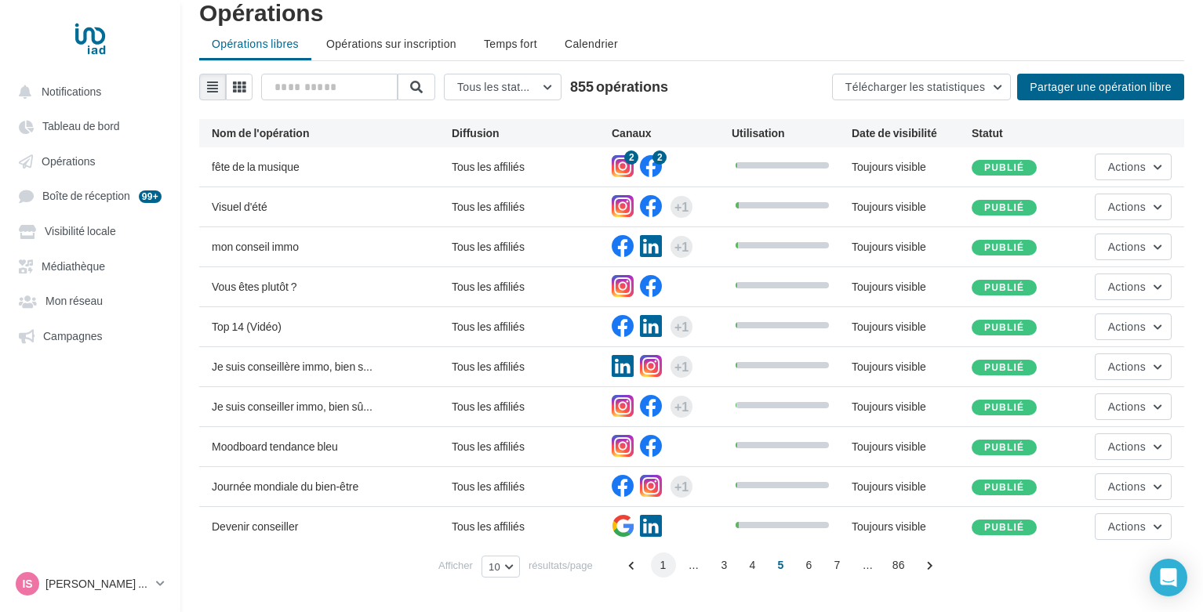
click at [665, 561] on span "1" at bounding box center [663, 565] width 25 height 25
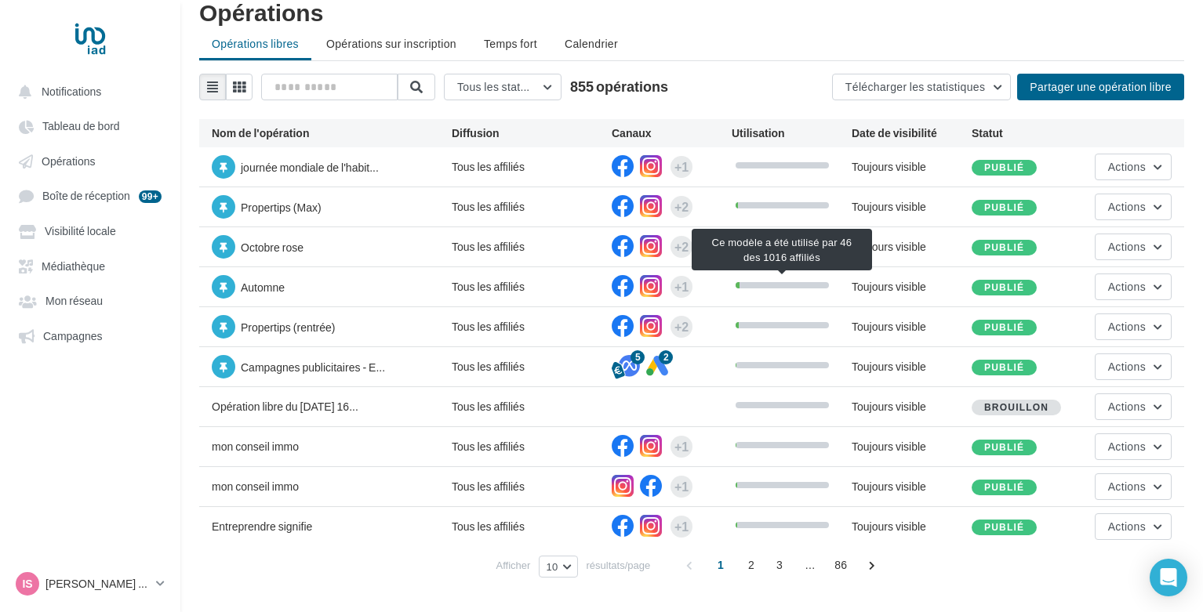
click at [757, 285] on div at bounding box center [781, 285] width 93 height 6
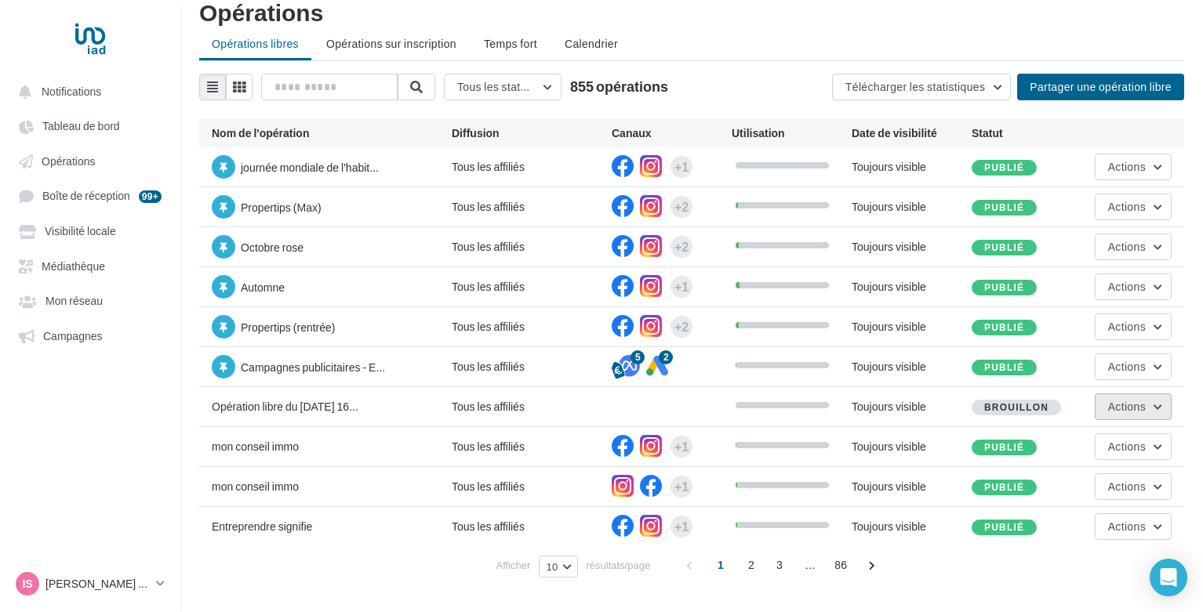
click at [1107, 417] on button "Actions" at bounding box center [1133, 407] width 77 height 27
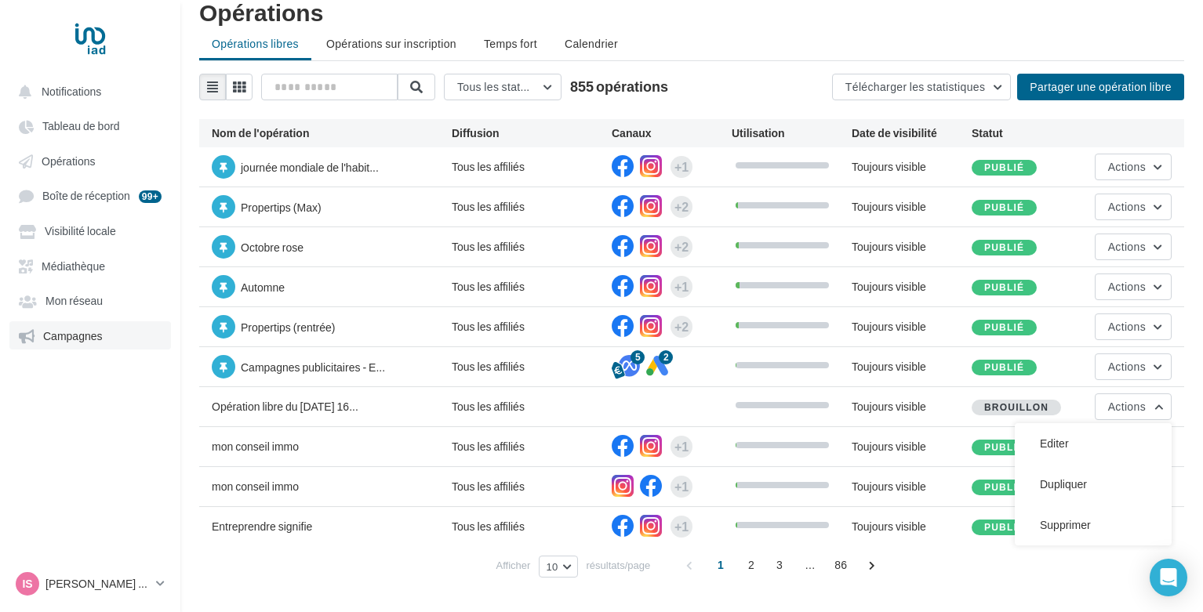
click at [114, 345] on link "Campagnes" at bounding box center [90, 335] width 162 height 28
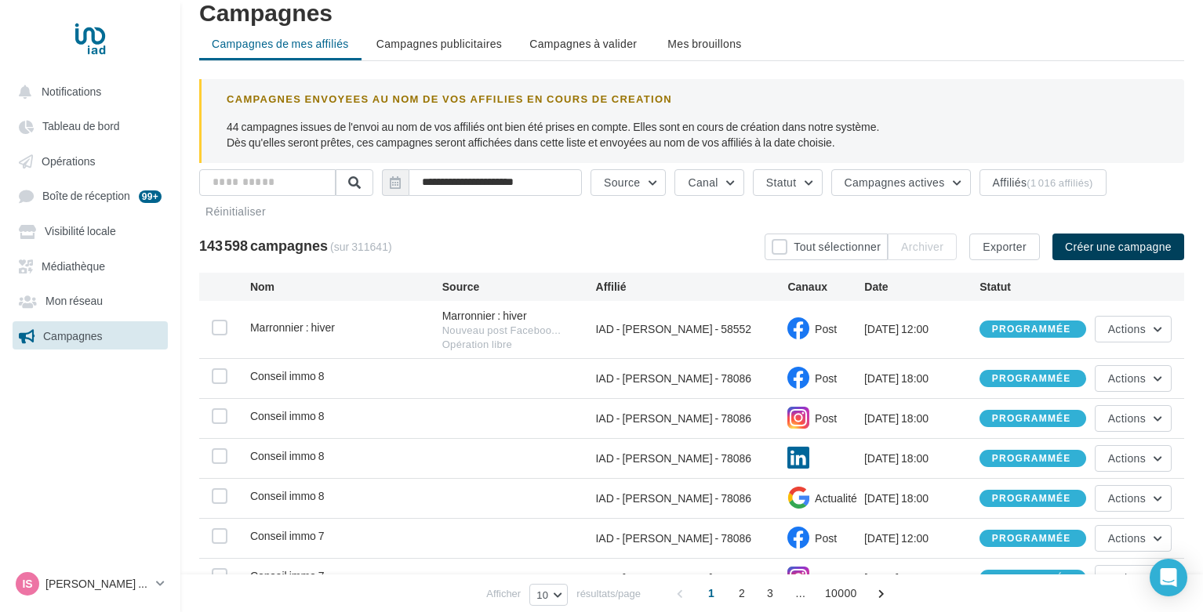
click at [1138, 245] on button "Créer une campagne" at bounding box center [1118, 247] width 132 height 27
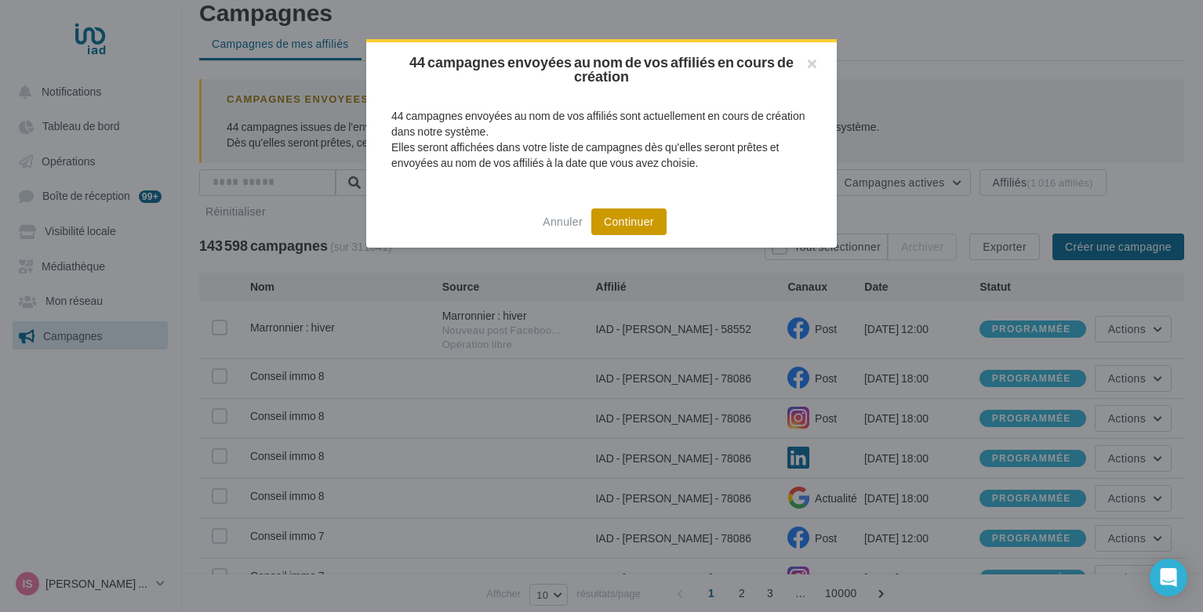
click at [641, 227] on button "Continuer" at bounding box center [628, 222] width 75 height 27
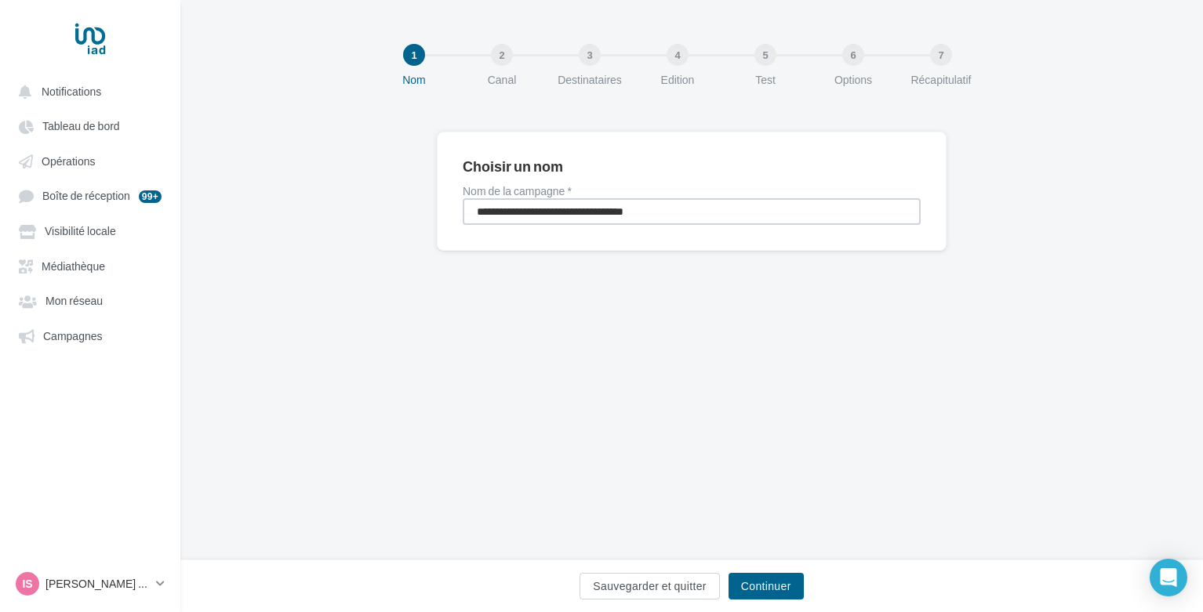
click at [575, 212] on input "**********" at bounding box center [692, 211] width 458 height 27
type input "**********"
click at [773, 585] on button "Continuer" at bounding box center [765, 586] width 75 height 27
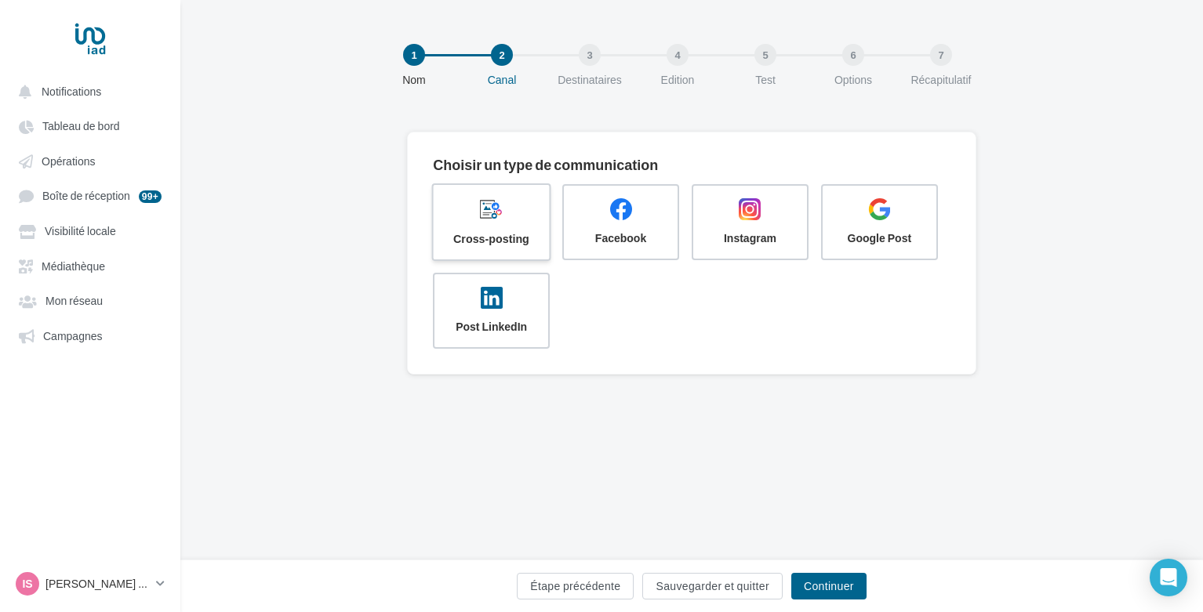
click at [481, 238] on span "Cross-posting" at bounding box center [491, 239] width 90 height 16
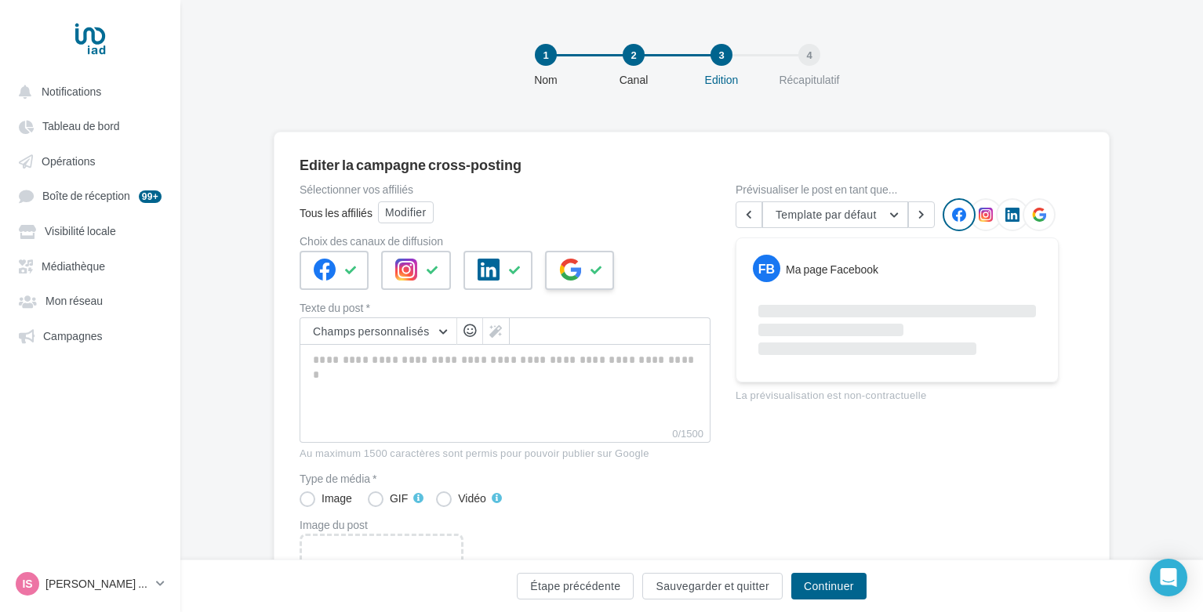
click at [585, 268] on div at bounding box center [579, 270] width 69 height 39
click at [395, 209] on button "Modifier" at bounding box center [406, 213] width 56 height 22
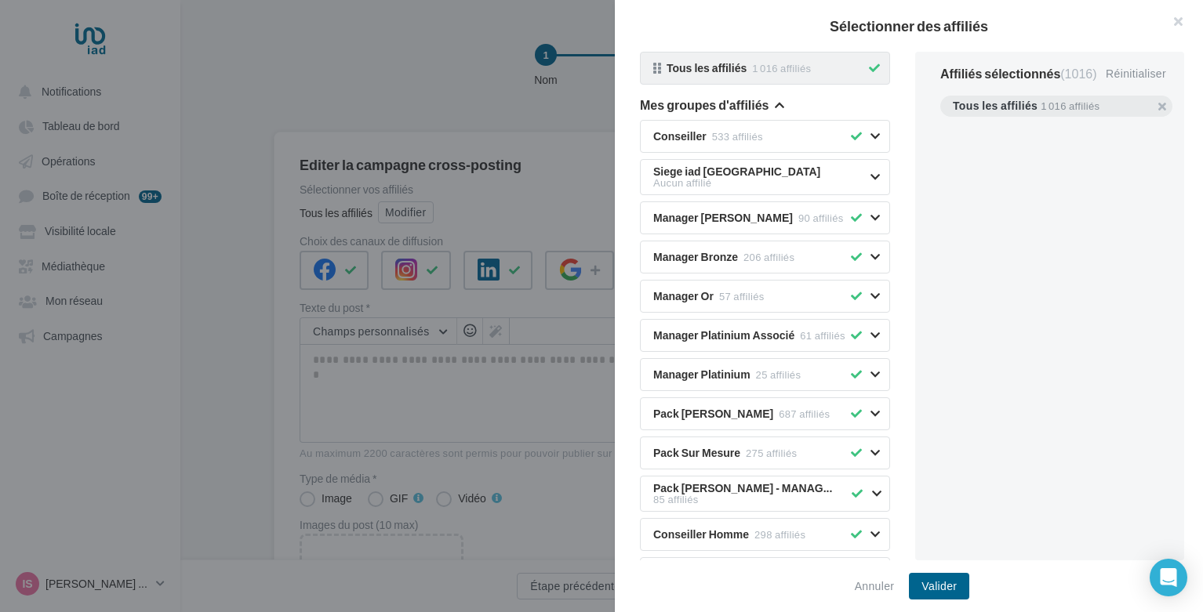
click at [873, 71] on icon at bounding box center [874, 68] width 11 height 11
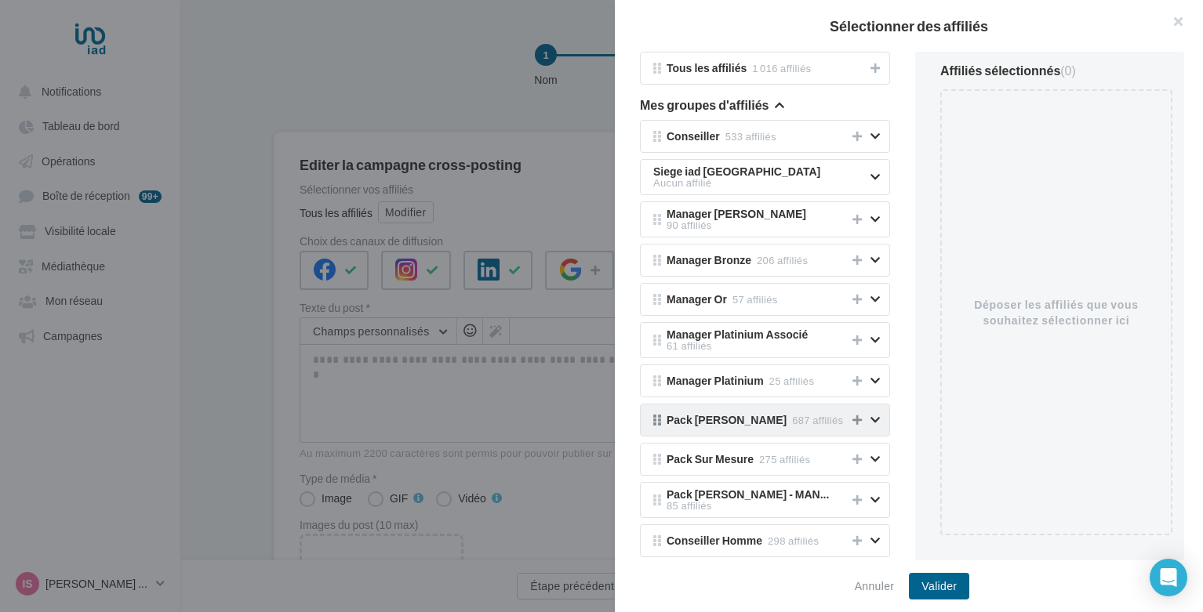
click at [857, 415] on icon at bounding box center [856, 420] width 9 height 11
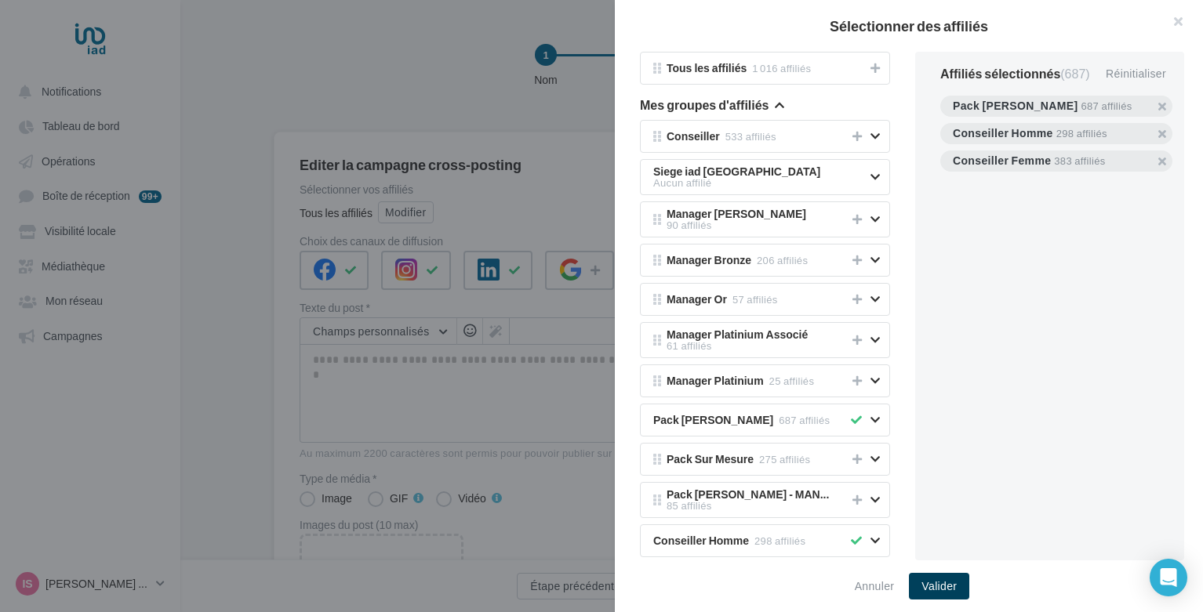
click at [939, 585] on button "Valider" at bounding box center [939, 586] width 60 height 27
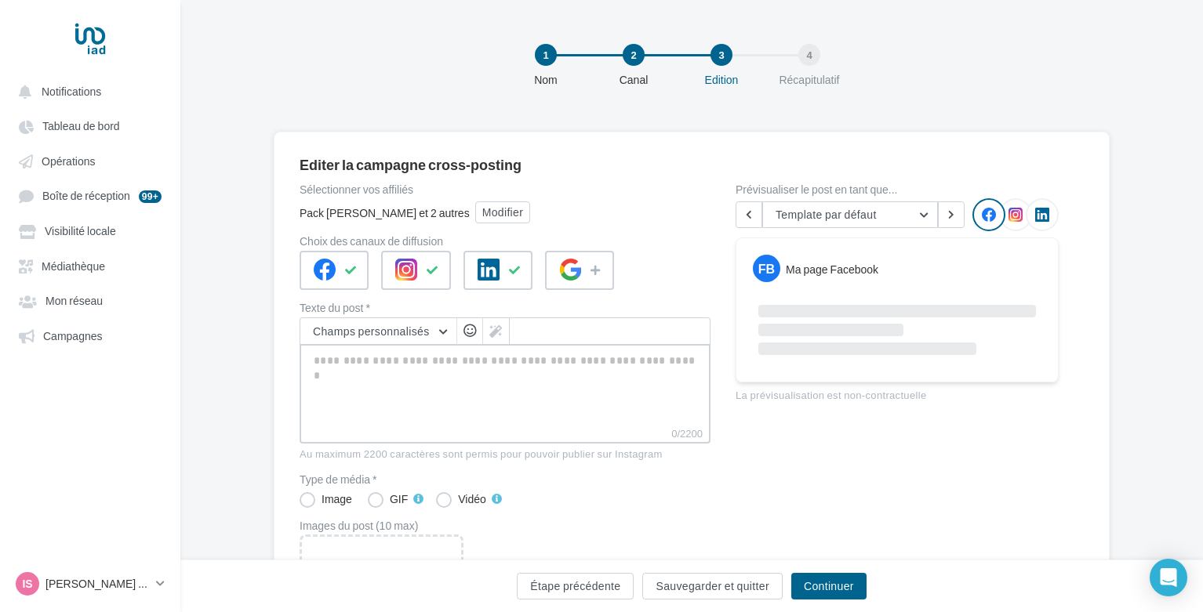
click at [558, 353] on textarea "0/2200" at bounding box center [505, 385] width 411 height 82
paste textarea "**********"
type textarea "**********"
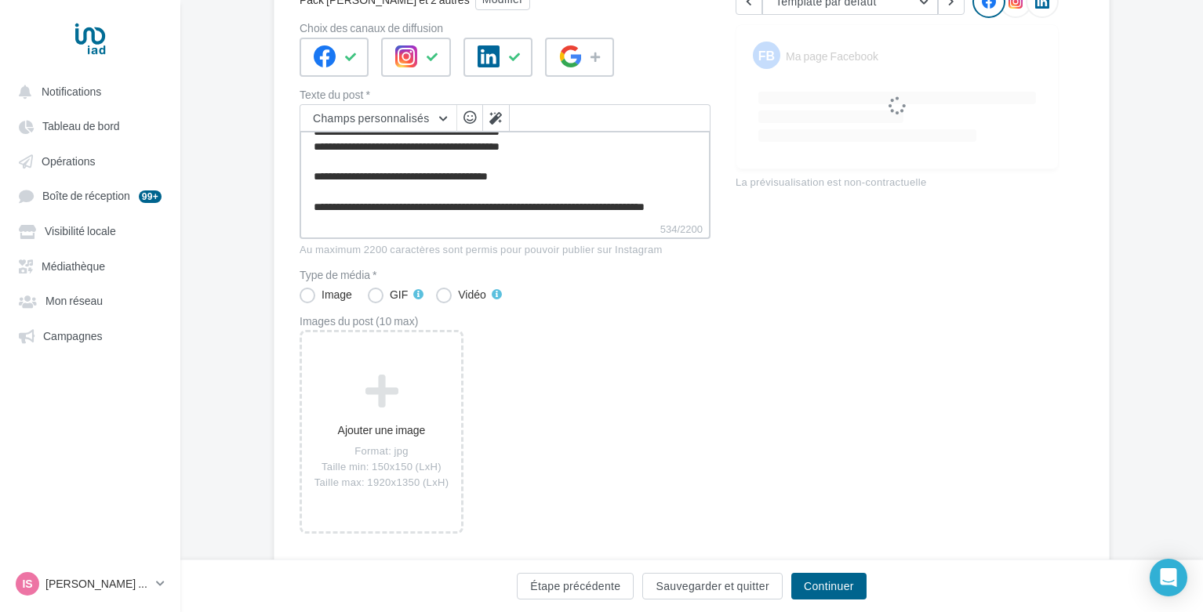
scroll to position [216, 0]
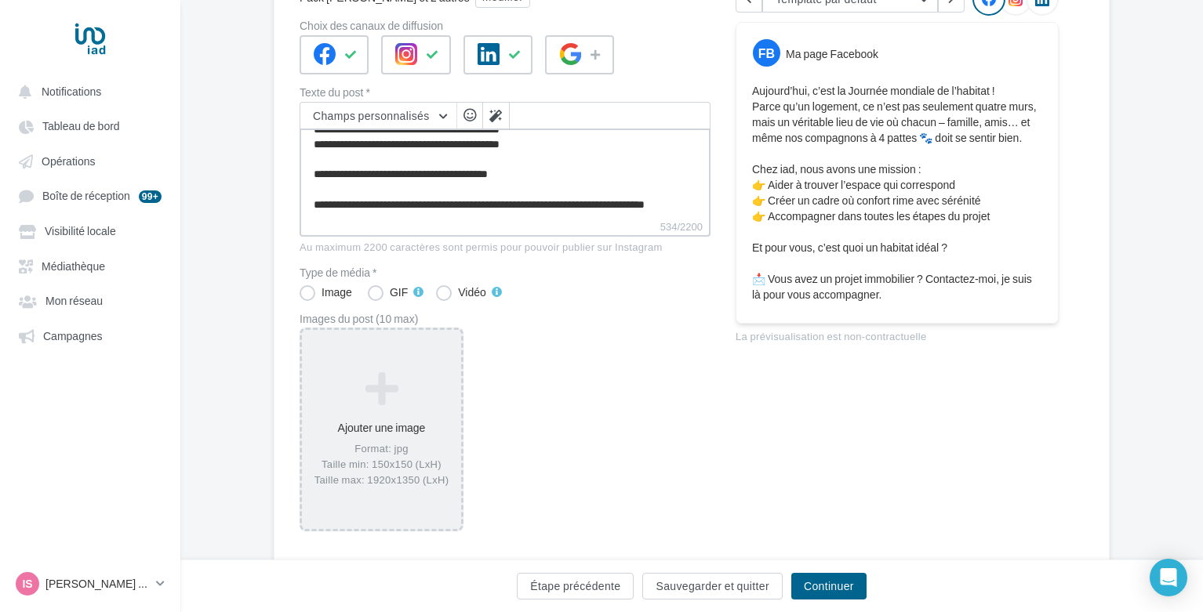
type textarea "**********"
click at [423, 448] on div "Format: jpg Taille min: 150x150 (LxH) Taille max: 1920x1350 (LxH)" at bounding box center [381, 463] width 147 height 45
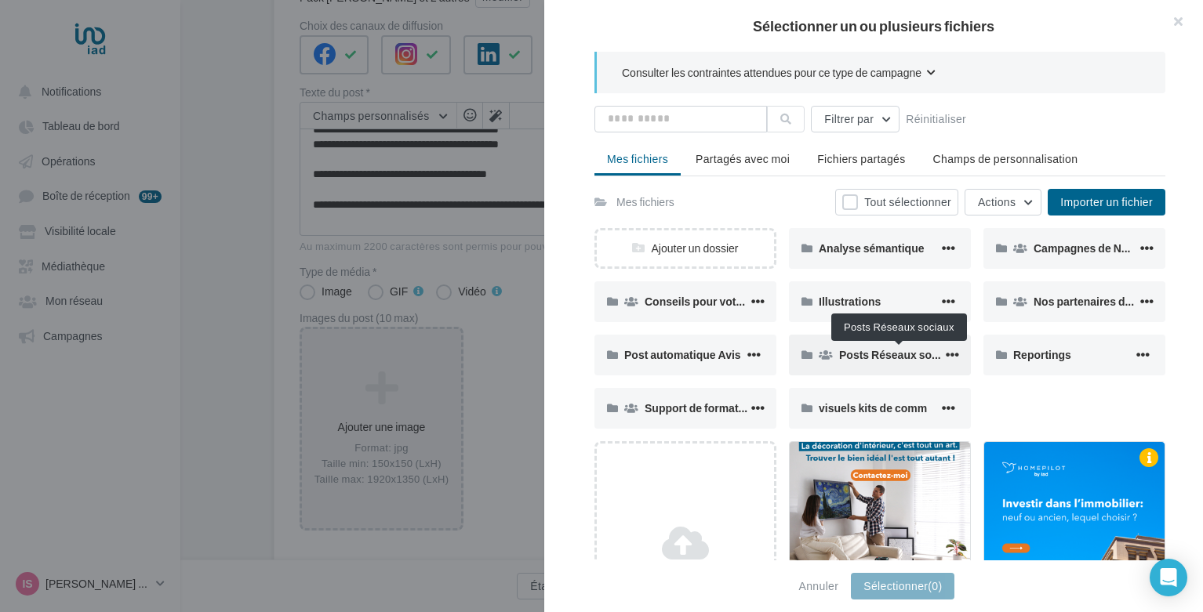
click at [893, 350] on span "Posts Réseaux sociaux" at bounding box center [899, 354] width 121 height 13
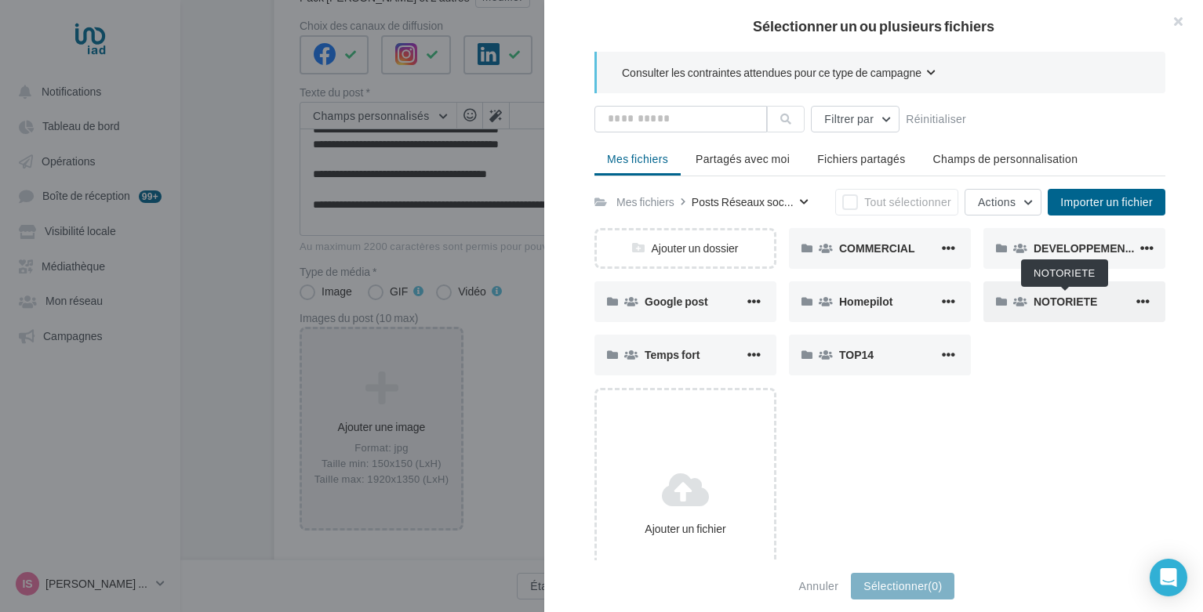
click at [1044, 305] on span "NOTORIETE" at bounding box center [1065, 301] width 64 height 13
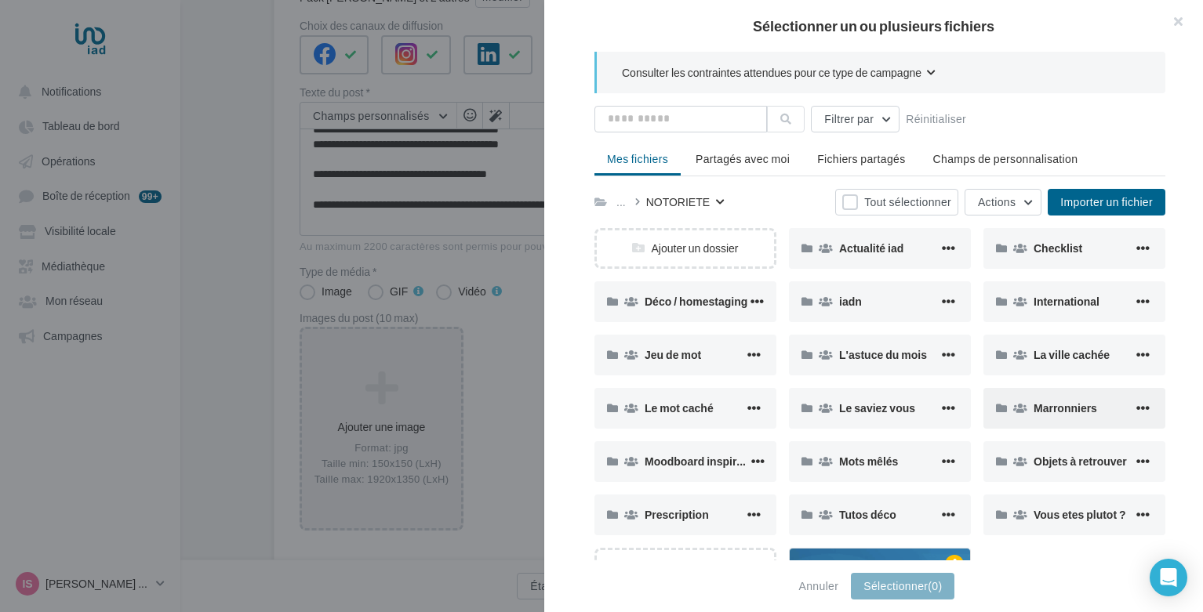
click at [1038, 420] on div "Marronniers" at bounding box center [1074, 408] width 182 height 41
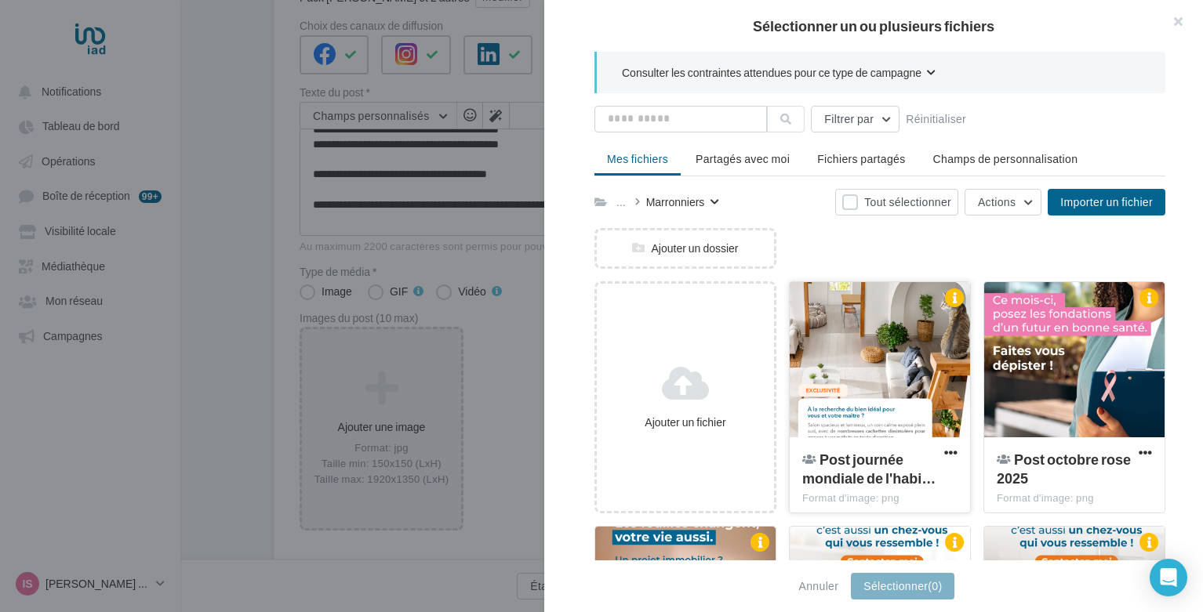
click at [833, 367] on div at bounding box center [880, 360] width 180 height 157
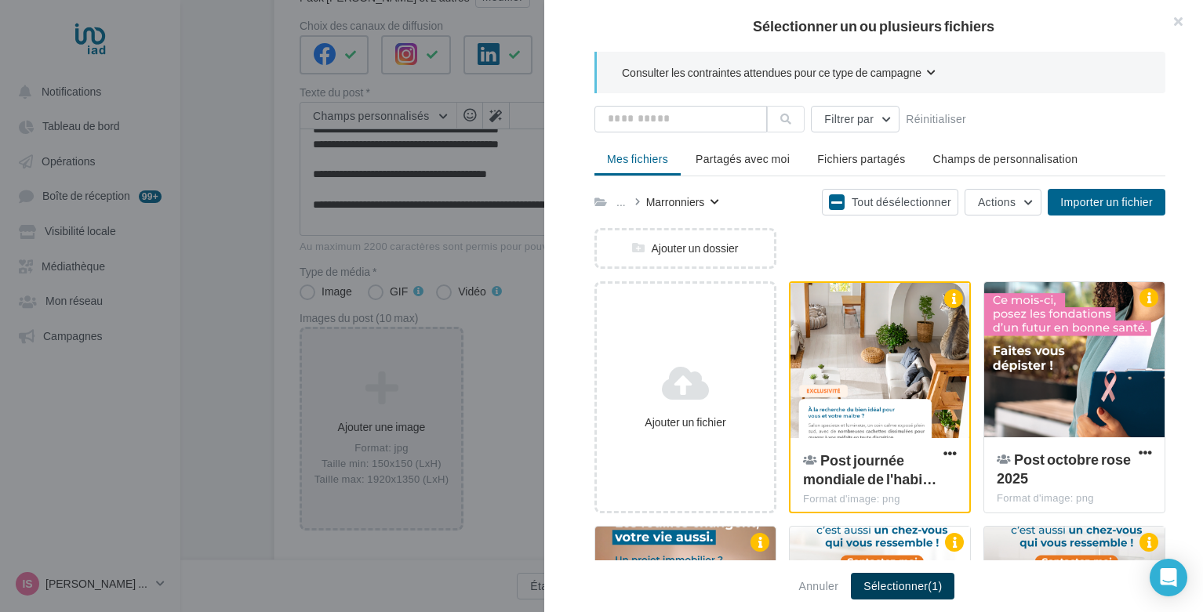
click at [887, 579] on button "Sélectionner (1)" at bounding box center [902, 586] width 103 height 27
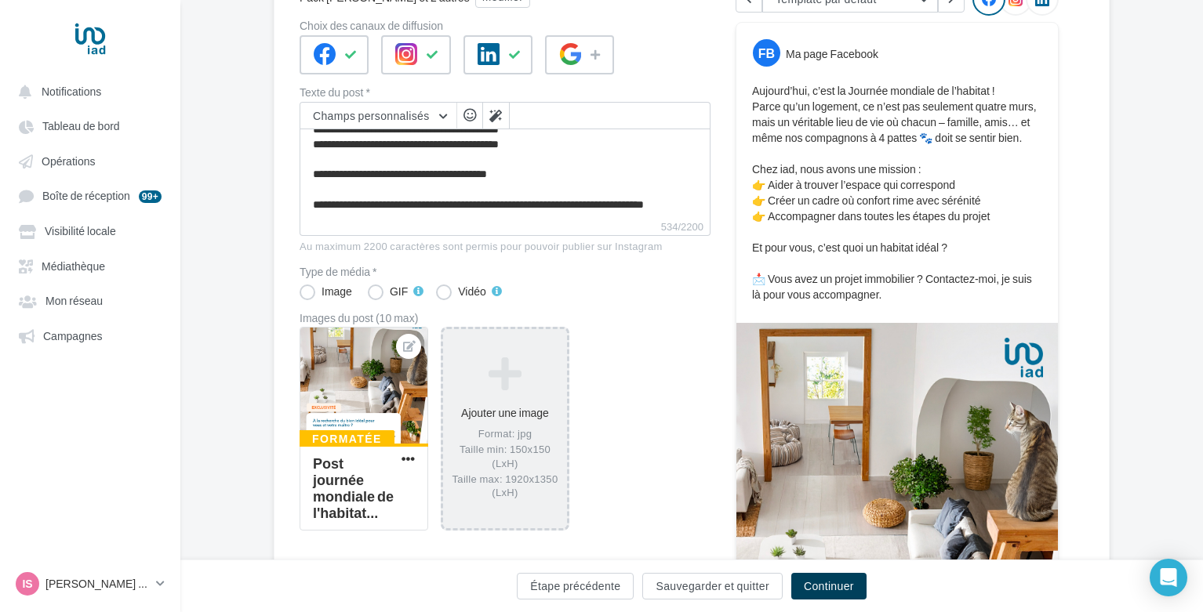
click at [832, 583] on button "Continuer" at bounding box center [828, 586] width 75 height 27
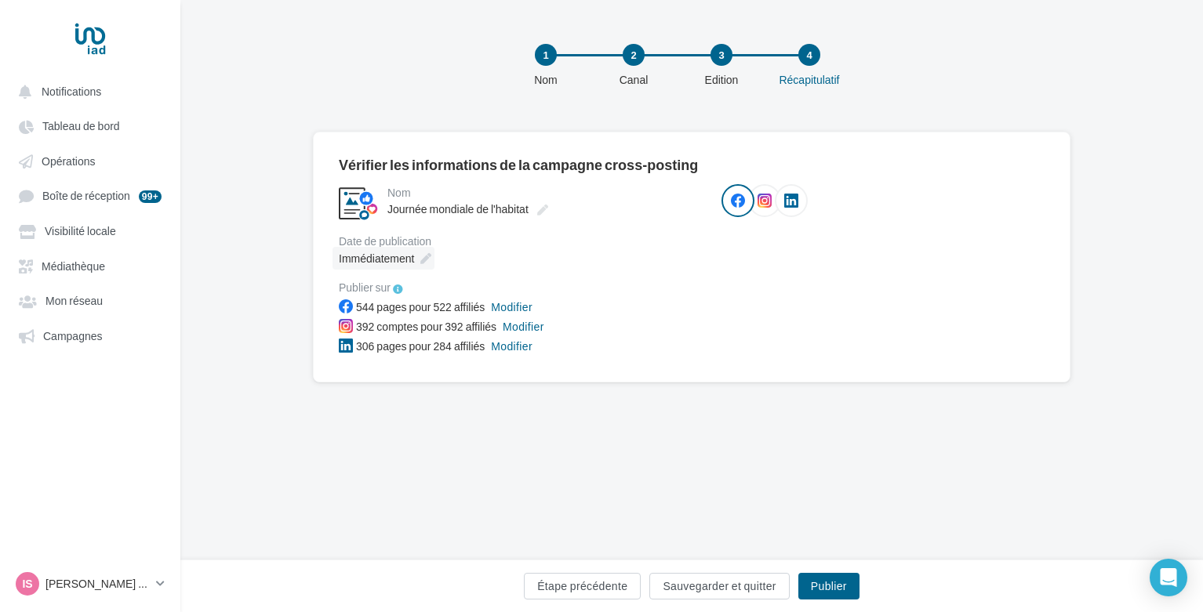
click at [424, 260] on icon at bounding box center [425, 258] width 11 height 11
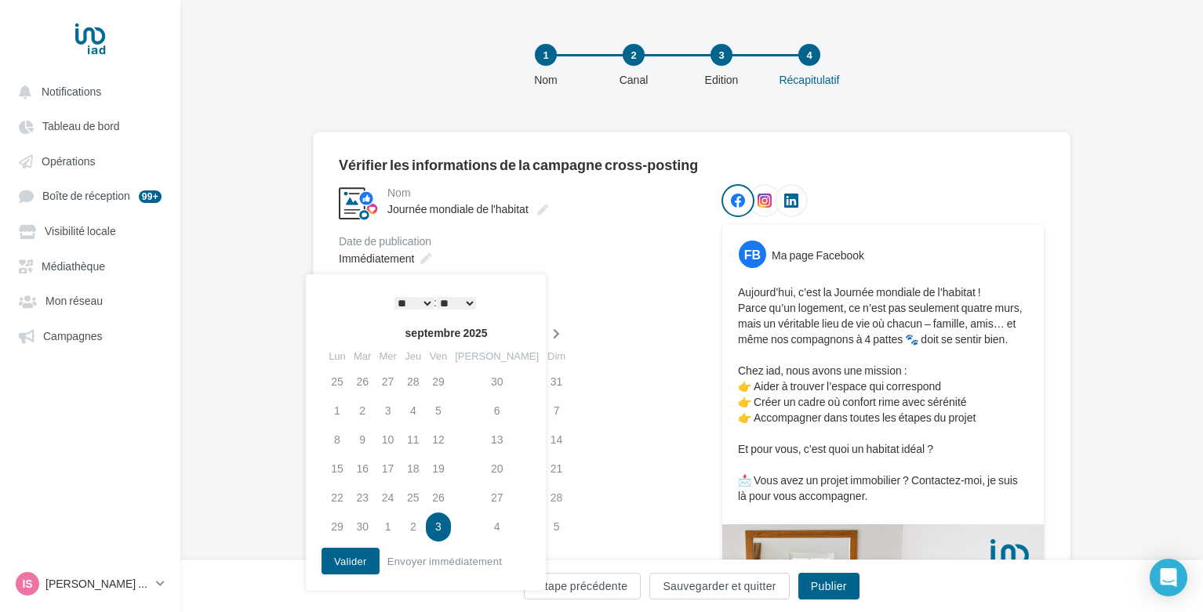
click at [546, 331] on icon at bounding box center [556, 334] width 20 height 11
click at [337, 412] on td "6" at bounding box center [337, 411] width 25 height 29
click at [362, 558] on button "Valider" at bounding box center [350, 561] width 58 height 27
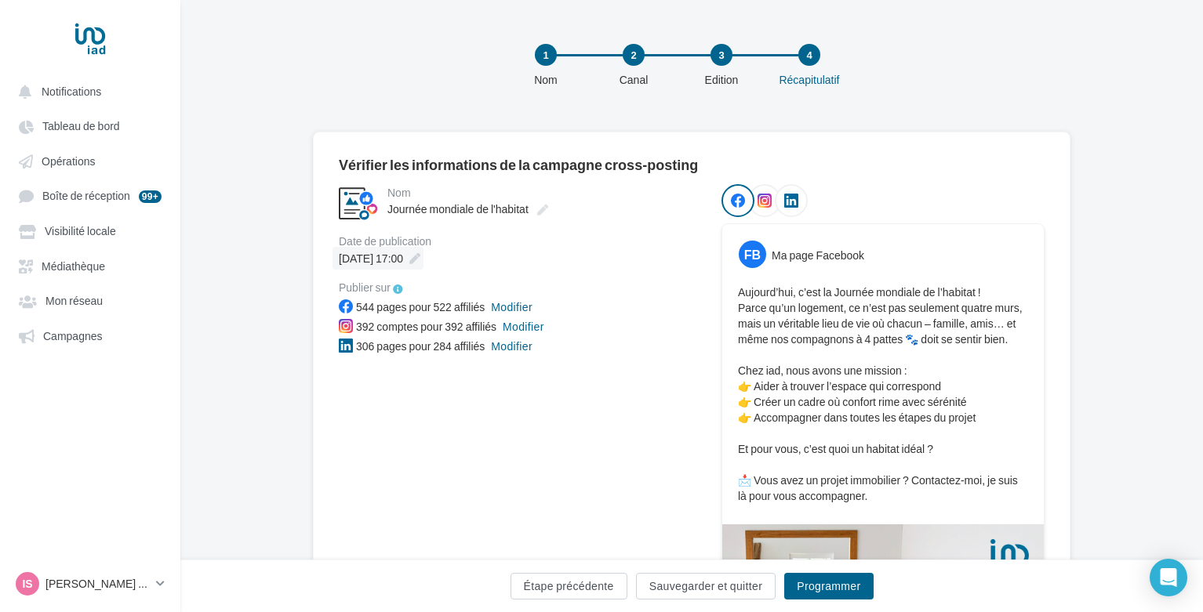
click at [420, 258] on icon at bounding box center [414, 258] width 11 height 11
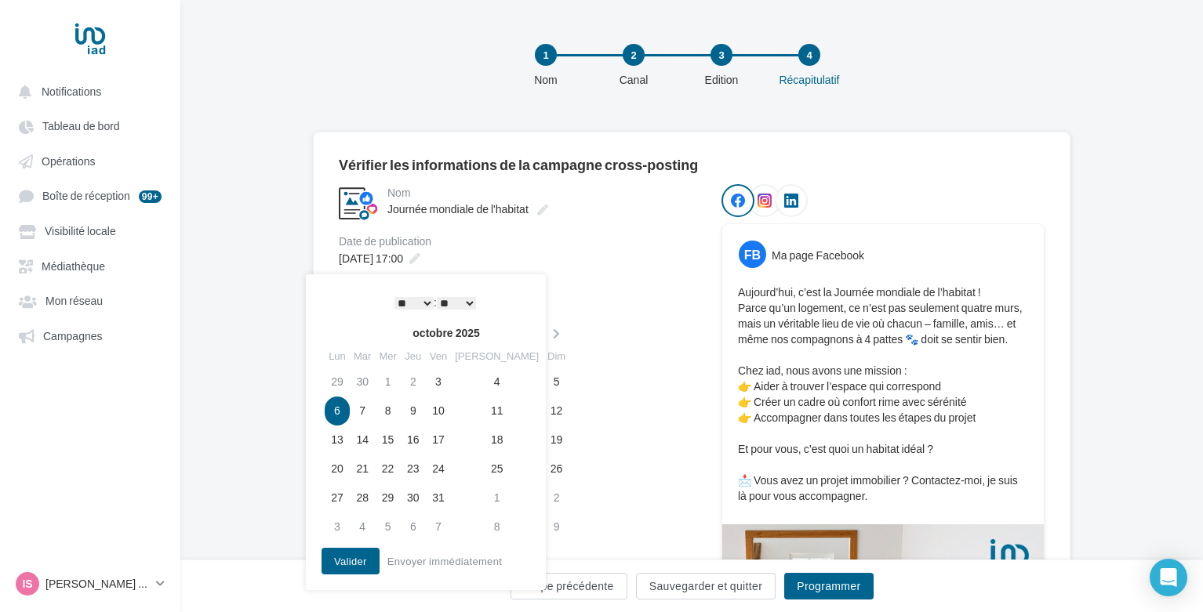
click at [425, 302] on select "* * * * * * * * * * ** ** ** ** ** ** ** ** ** ** ** ** ** **" at bounding box center [413, 303] width 39 height 13
click at [340, 568] on button "Valider" at bounding box center [350, 561] width 58 height 27
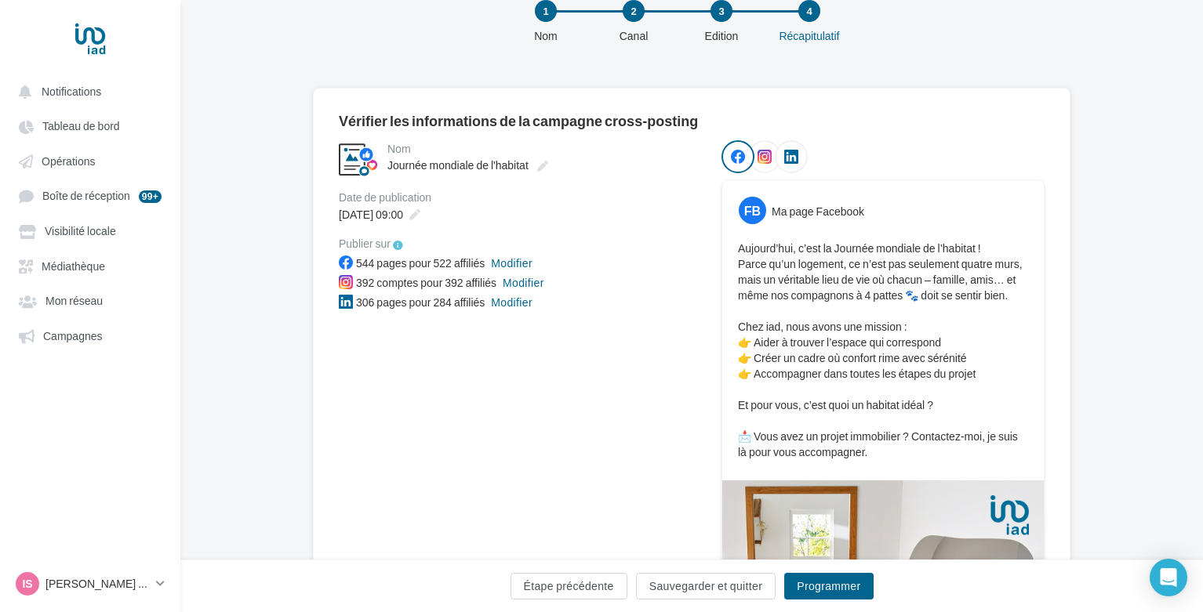
scroll to position [54, 0]
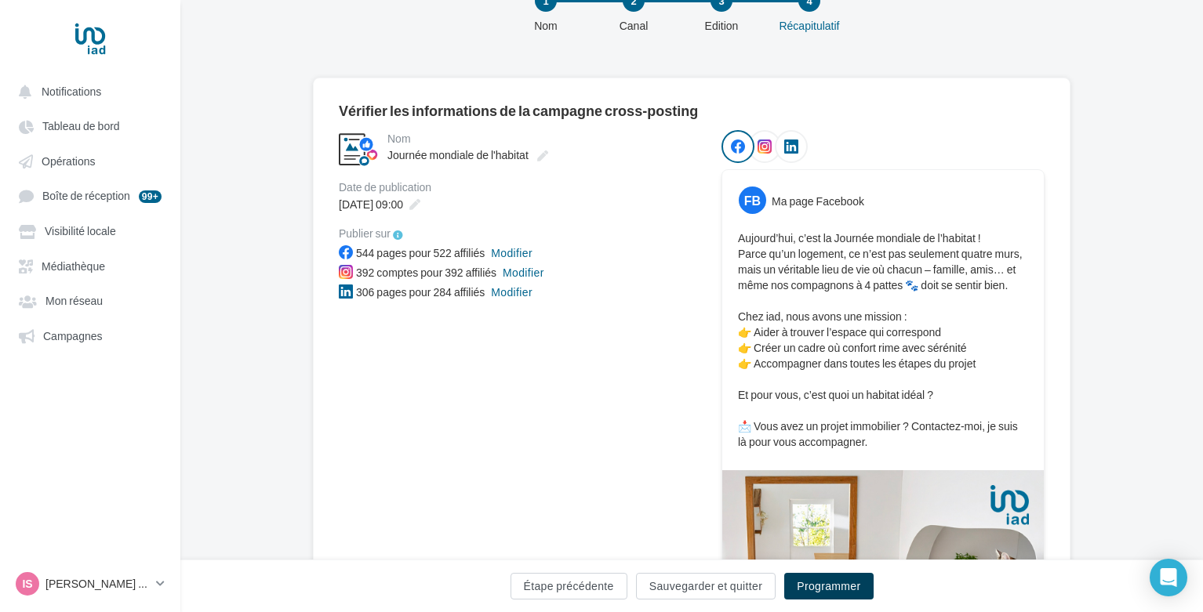
click at [821, 586] on button "Programmer" at bounding box center [828, 586] width 89 height 27
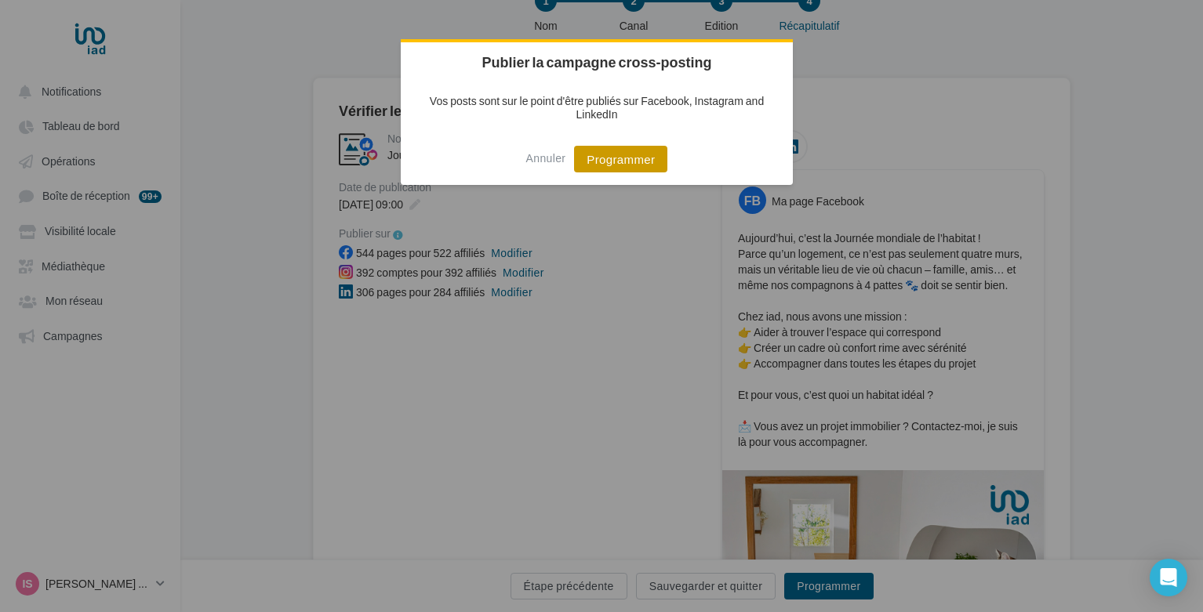
click at [622, 158] on button "Programmer" at bounding box center [620, 159] width 93 height 27
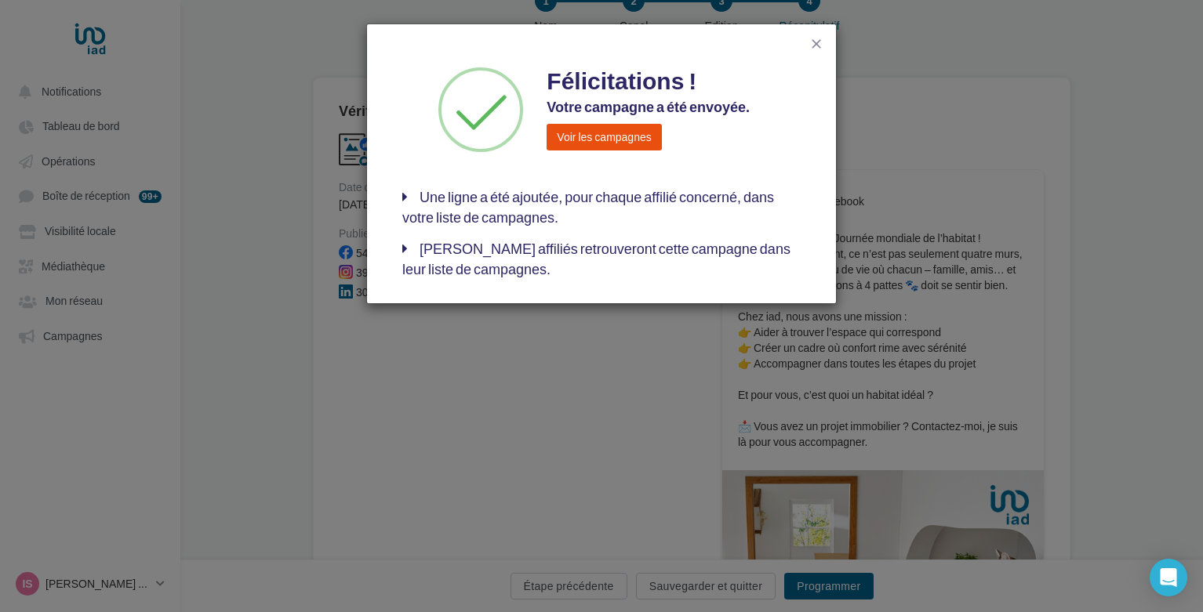
click at [619, 125] on button "Voir les campagnes" at bounding box center [603, 137] width 114 height 27
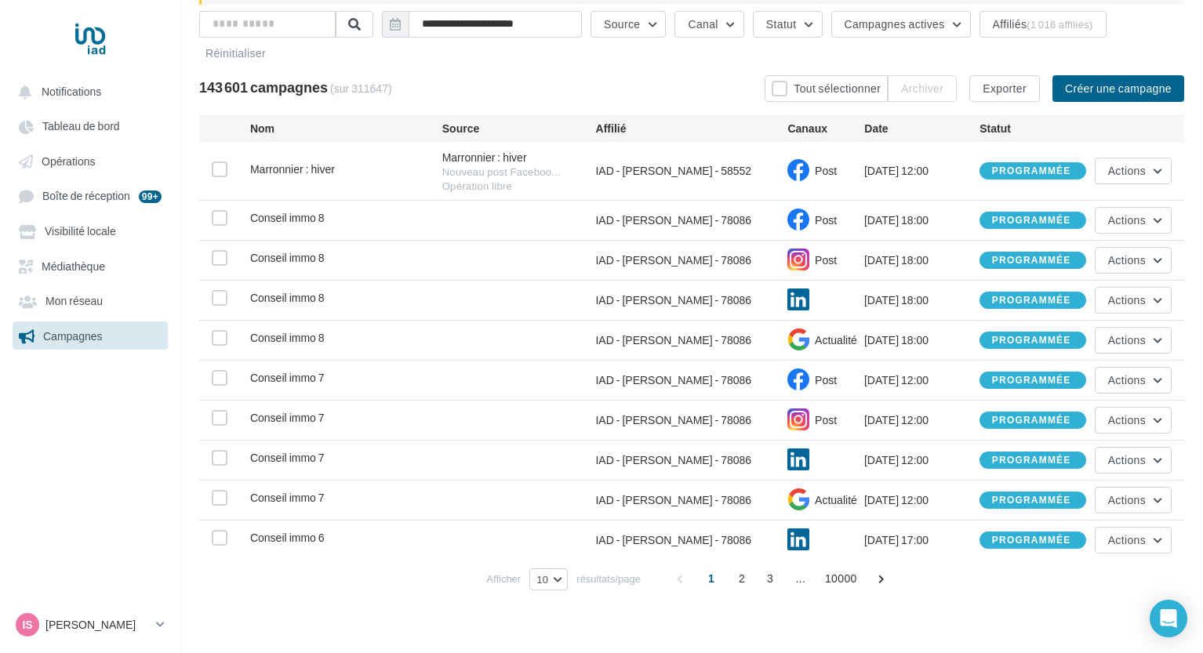
scroll to position [207, 0]
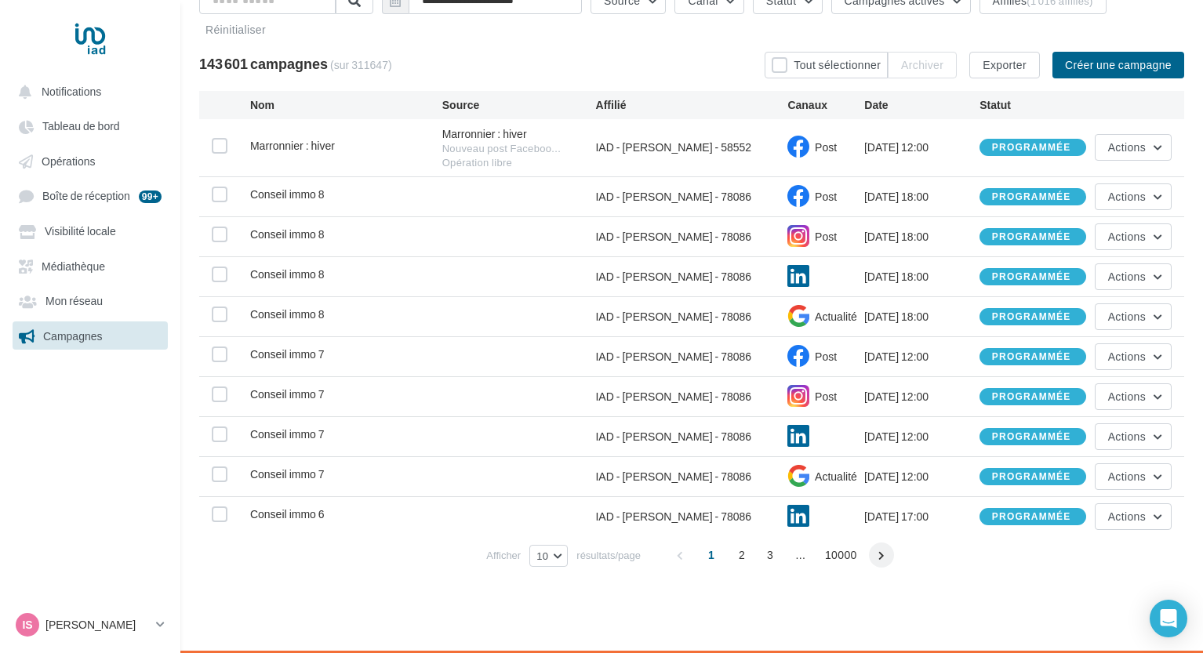
click at [873, 559] on span at bounding box center [881, 555] width 25 height 25
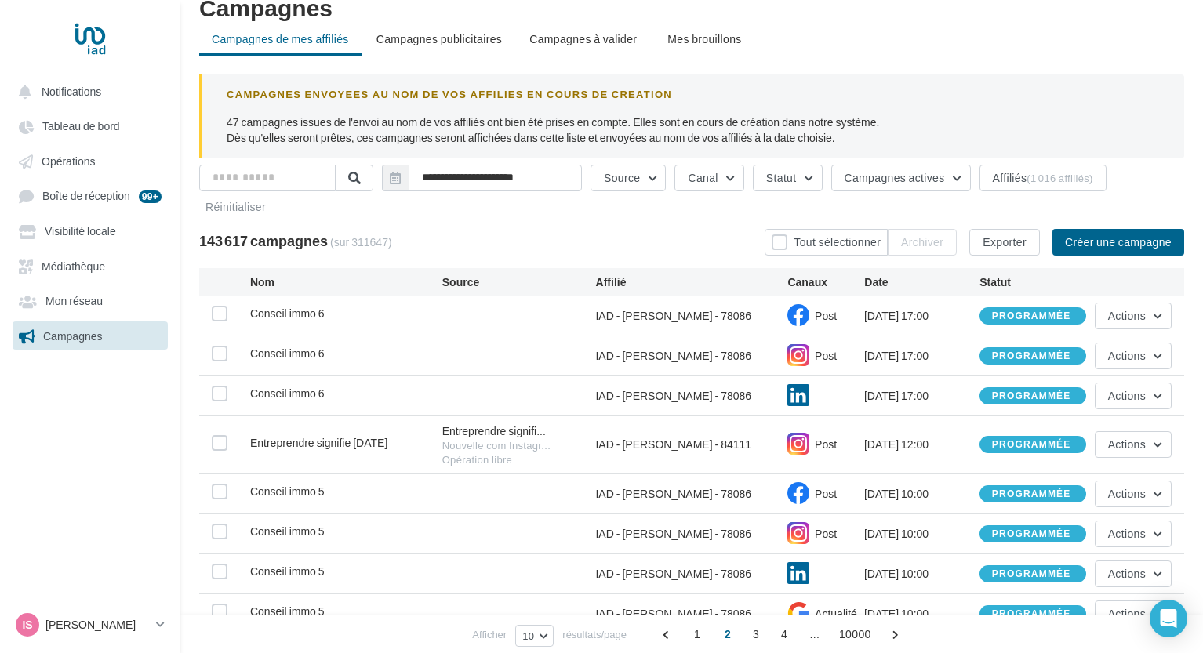
scroll to position [226, 0]
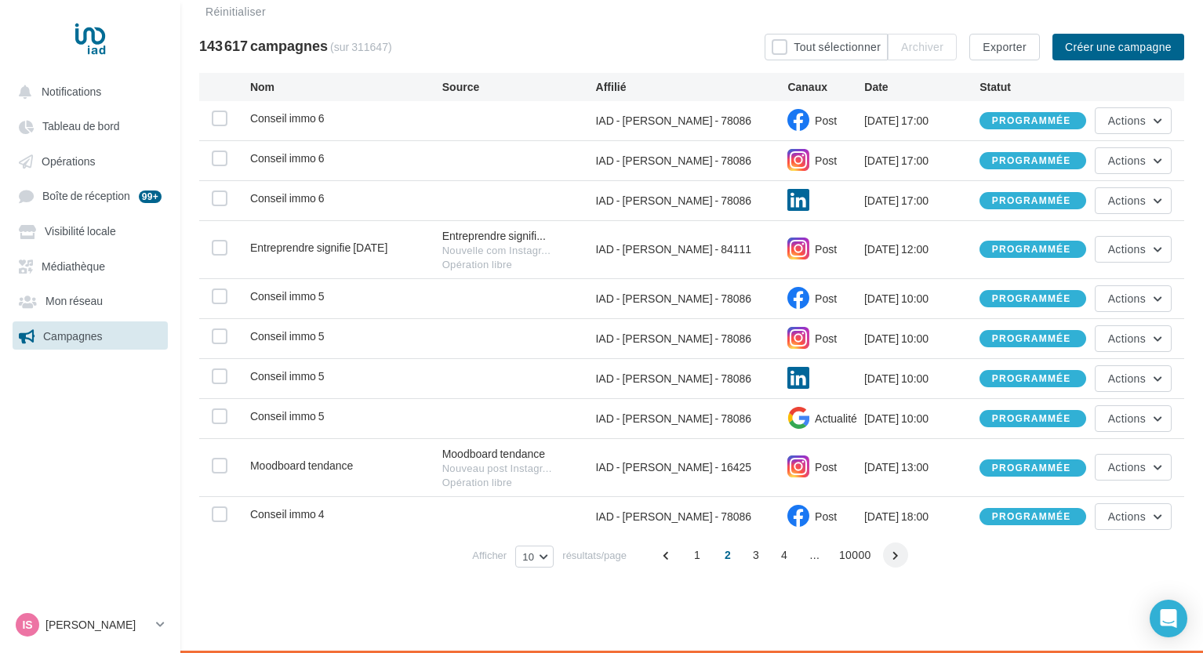
click at [889, 555] on span at bounding box center [895, 555] width 25 height 25
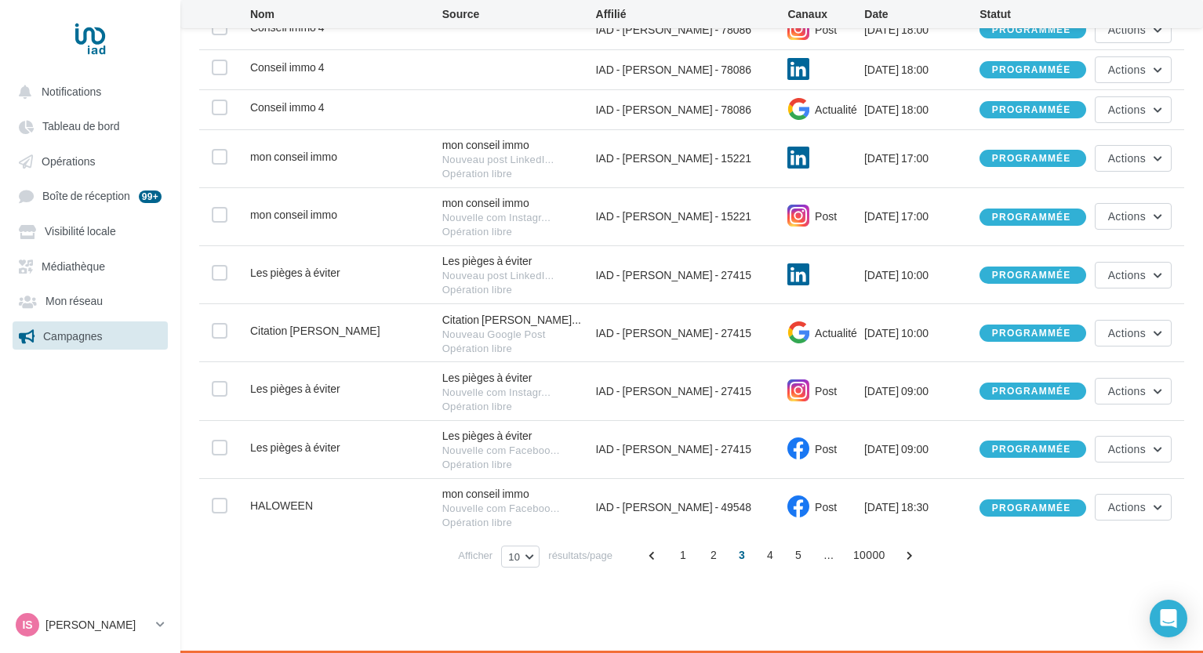
scroll to position [318, 0]
click at [909, 558] on span at bounding box center [909, 555] width 25 height 25
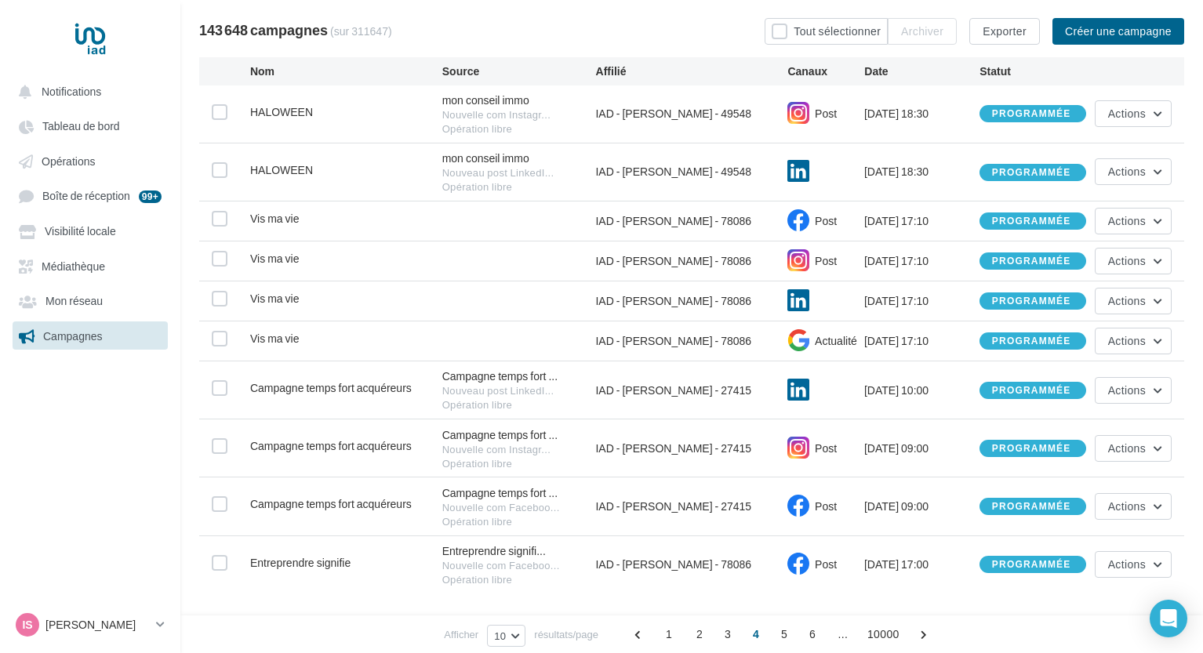
scroll to position [300, 0]
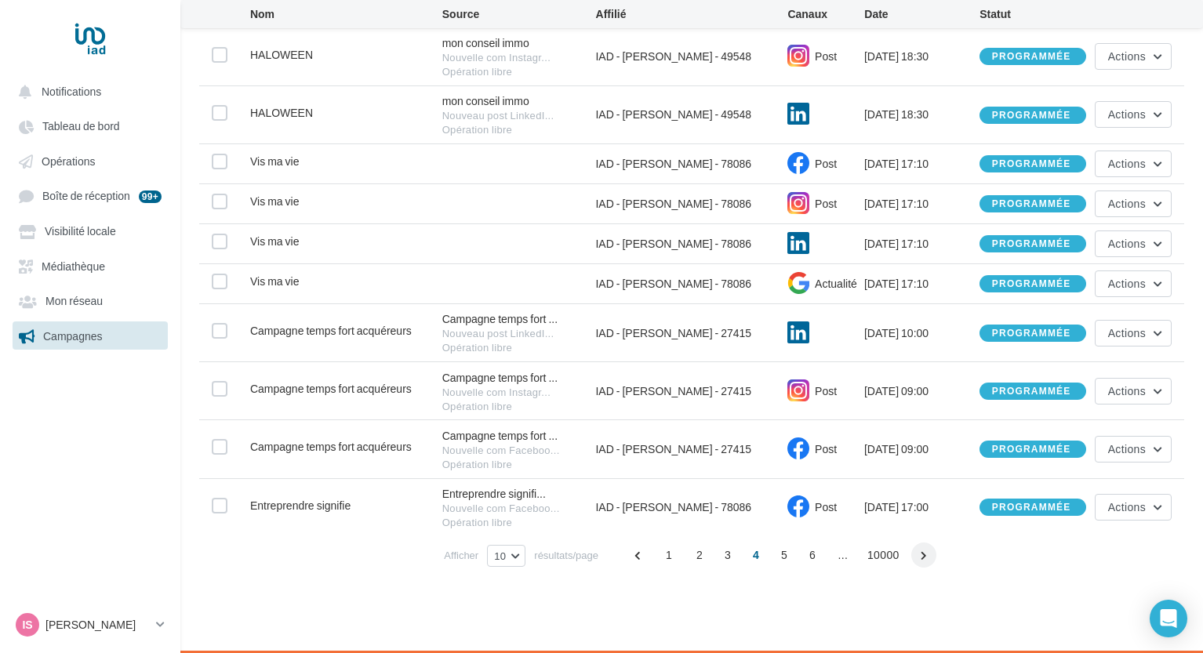
click at [915, 550] on span at bounding box center [923, 555] width 25 height 25
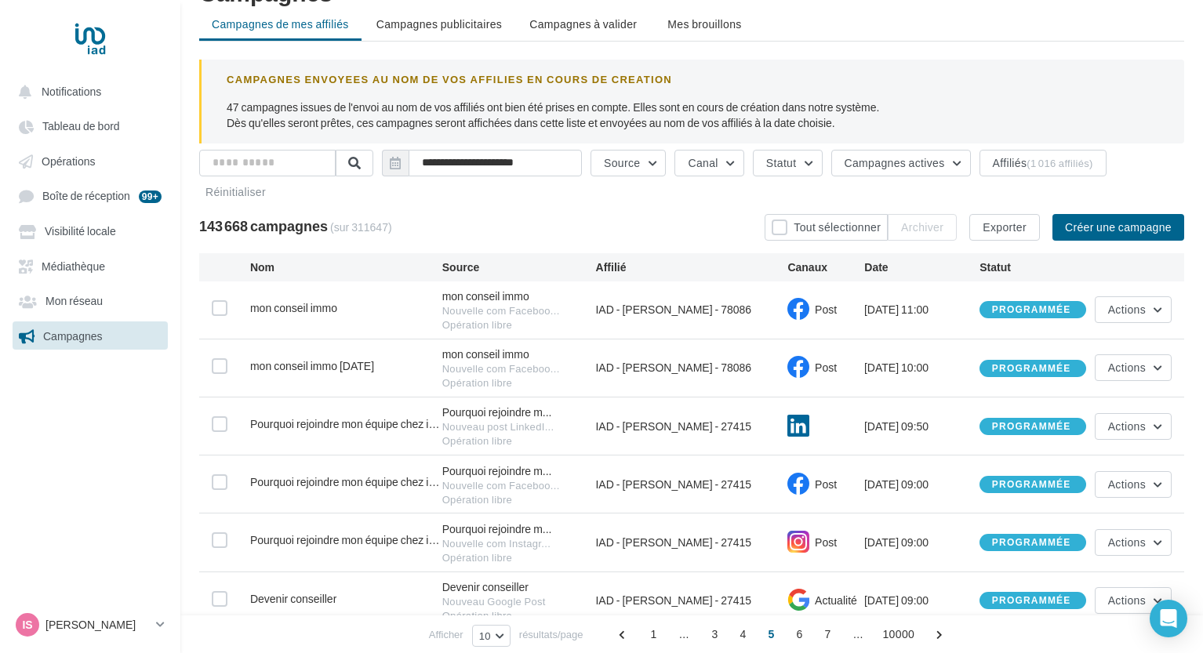
scroll to position [47, 0]
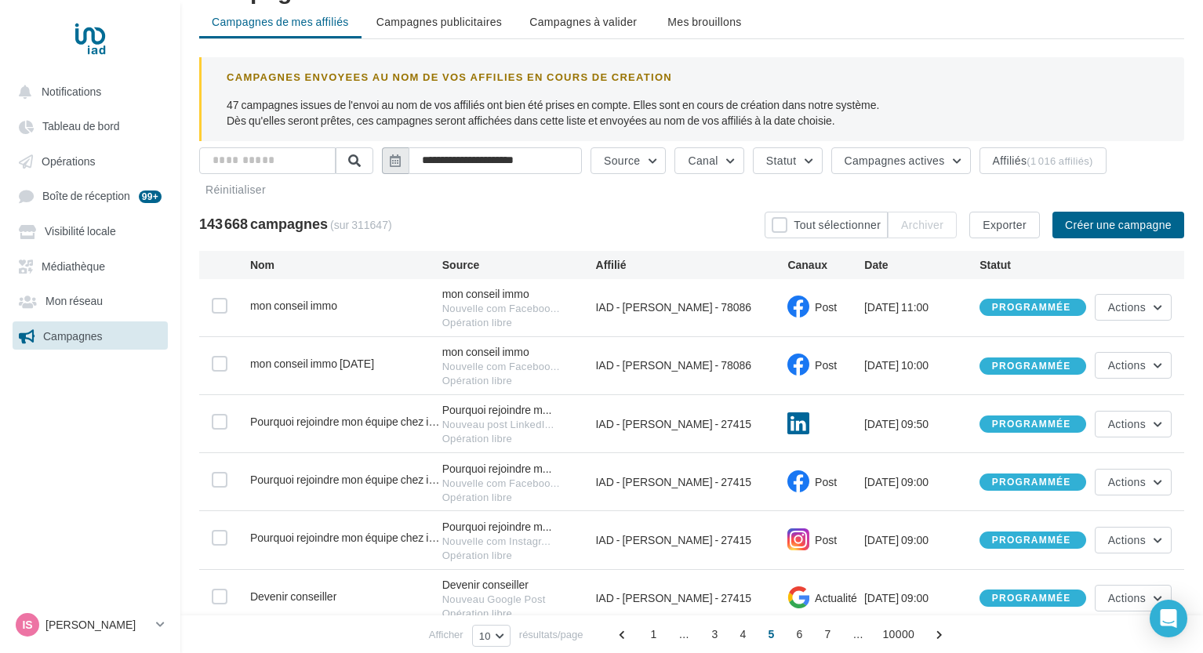
click at [408, 158] on button "button" at bounding box center [395, 160] width 27 height 27
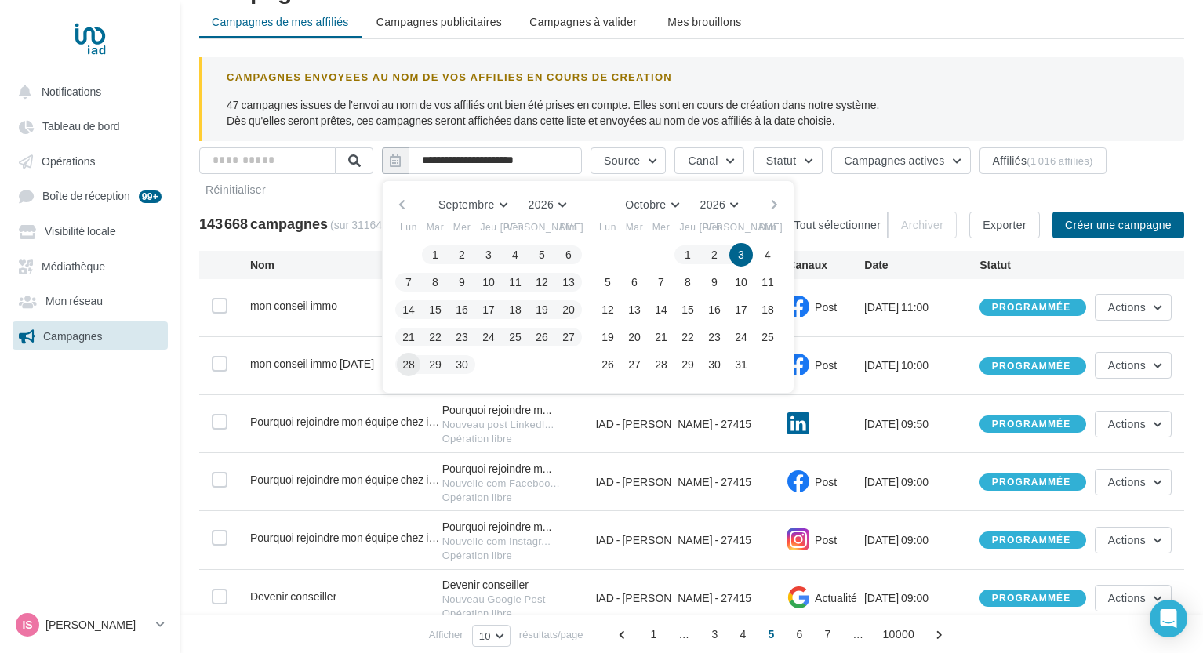
click at [412, 366] on button "28" at bounding box center [409, 365] width 24 height 24
click at [775, 253] on button "4" at bounding box center [768, 255] width 24 height 24
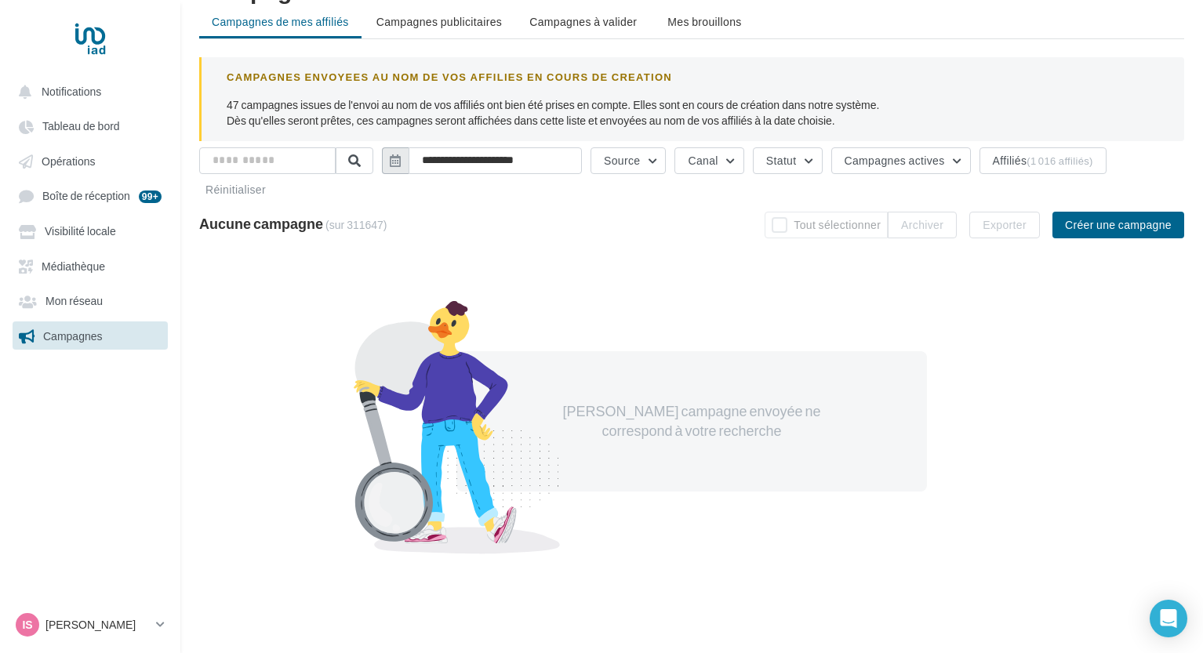
click at [401, 158] on icon "button" at bounding box center [395, 160] width 11 height 13
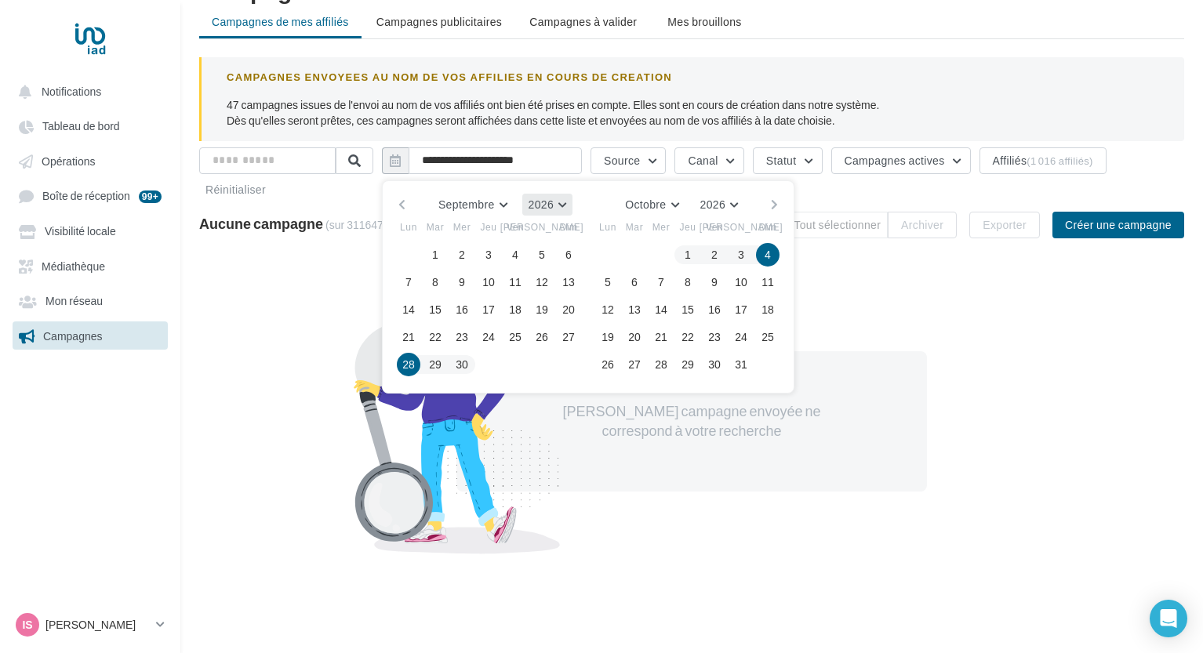
click at [568, 203] on button "2026" at bounding box center [547, 205] width 51 height 22
click at [516, 252] on button "2025" at bounding box center [518, 242] width 110 height 28
click at [420, 368] on button "29" at bounding box center [409, 365] width 24 height 24
click at [770, 252] on button "5" at bounding box center [768, 255] width 24 height 24
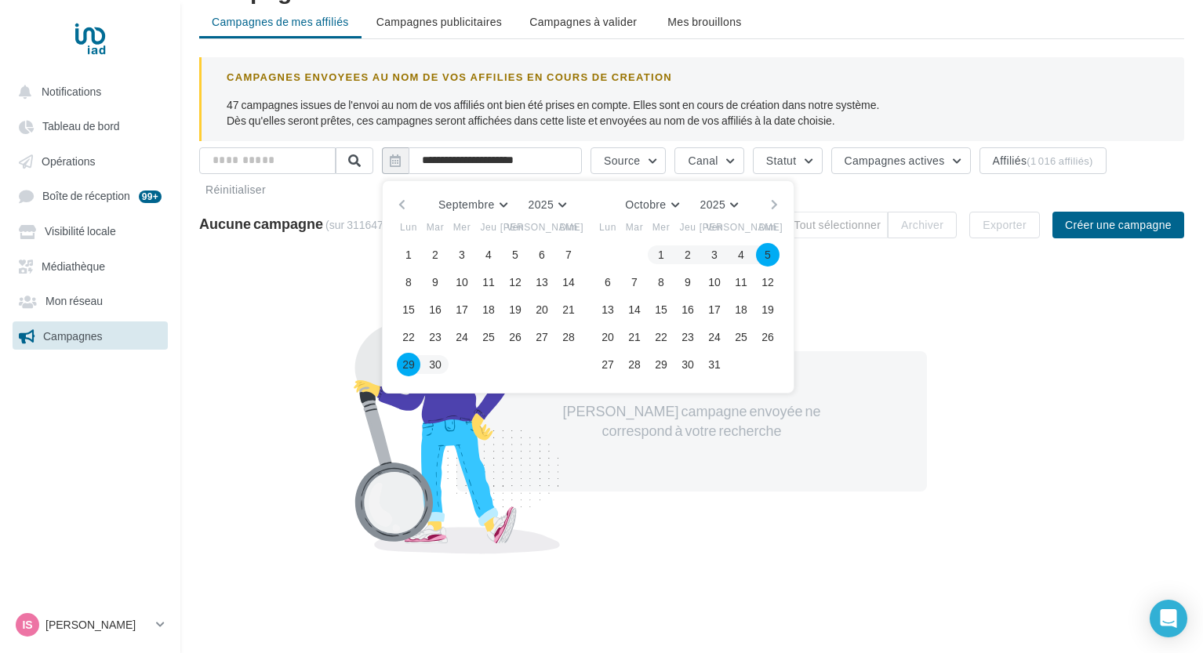
type input "**********"
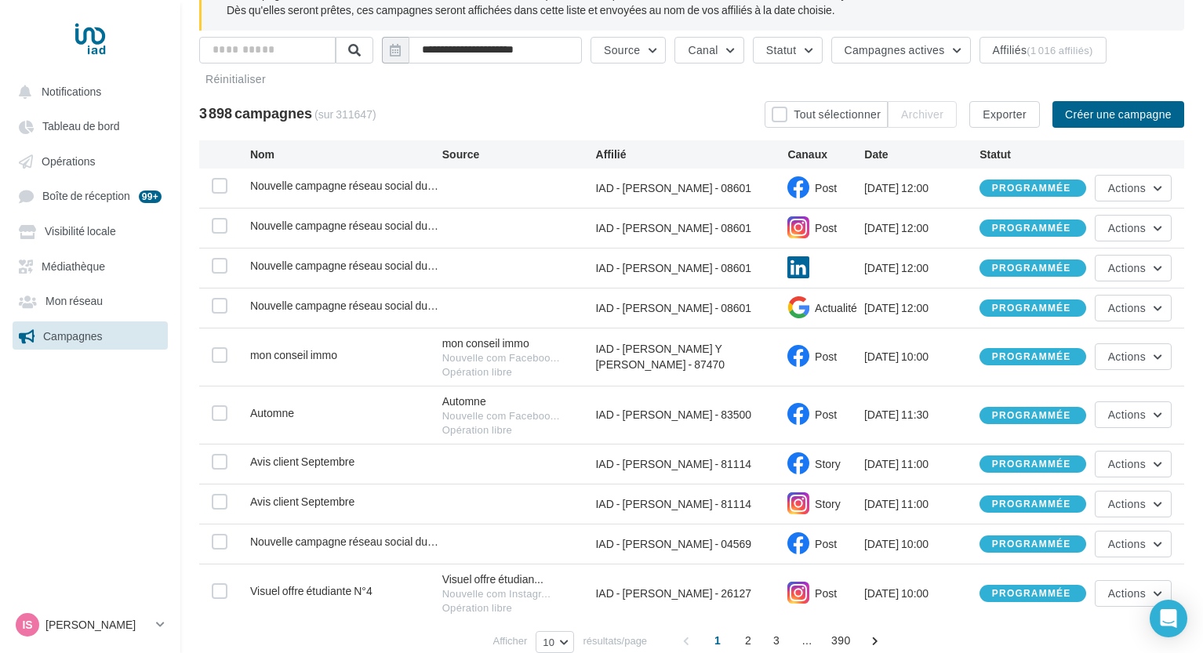
scroll to position [244, 0]
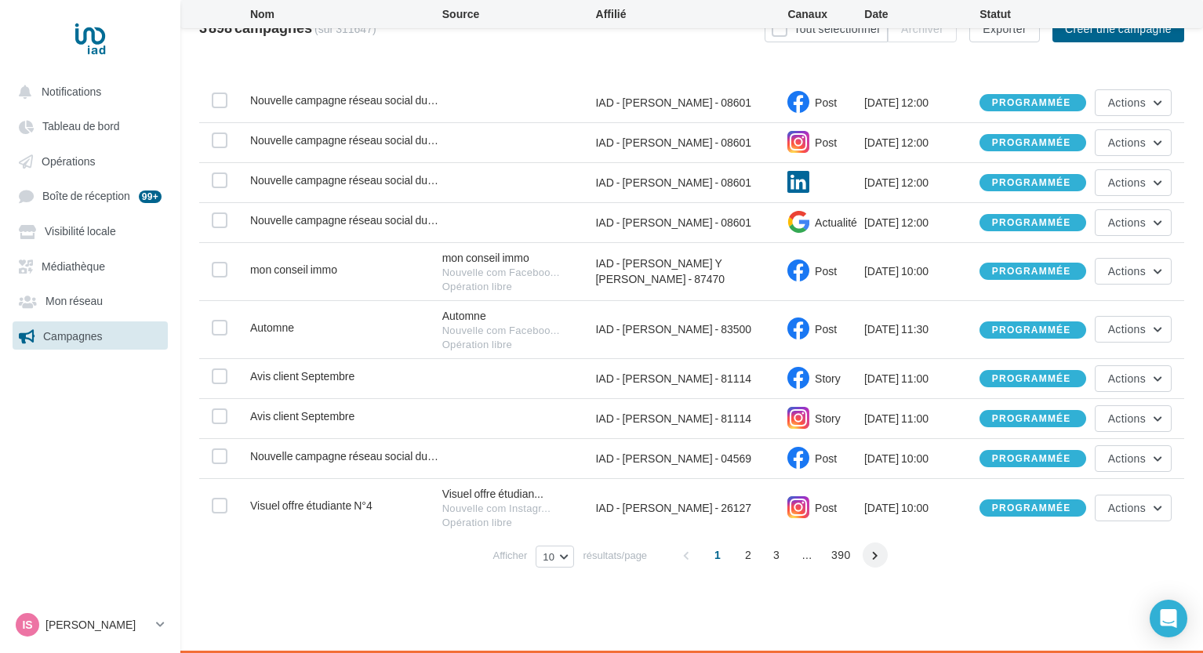
click at [868, 554] on span at bounding box center [874, 555] width 25 height 25
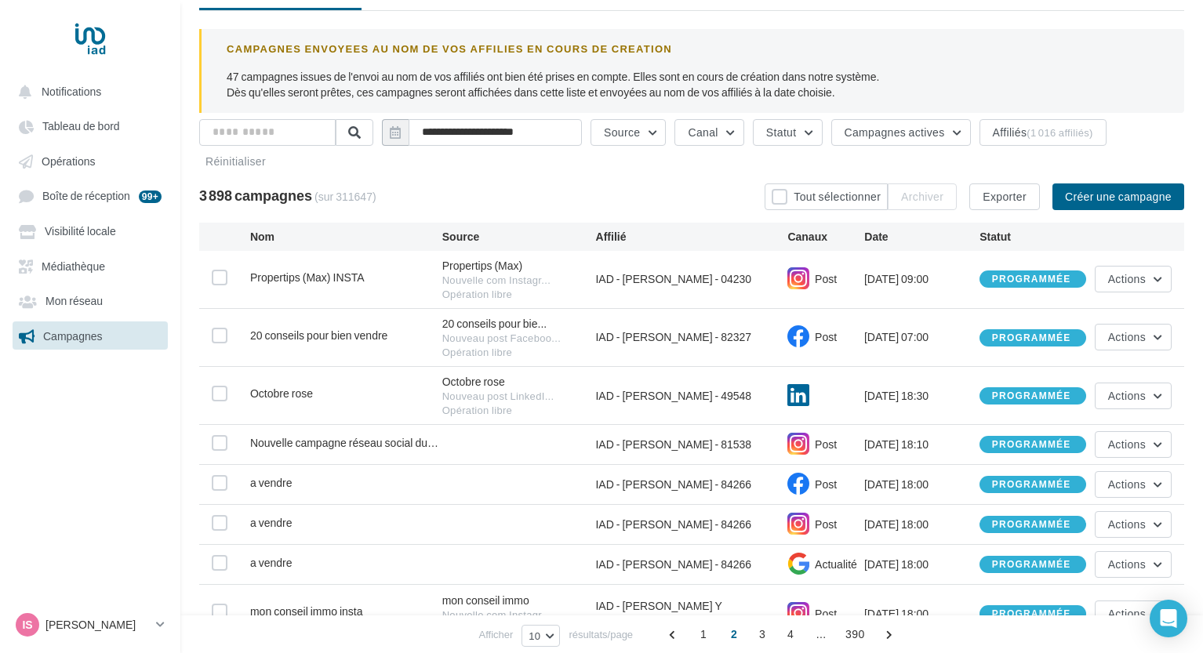
scroll to position [263, 0]
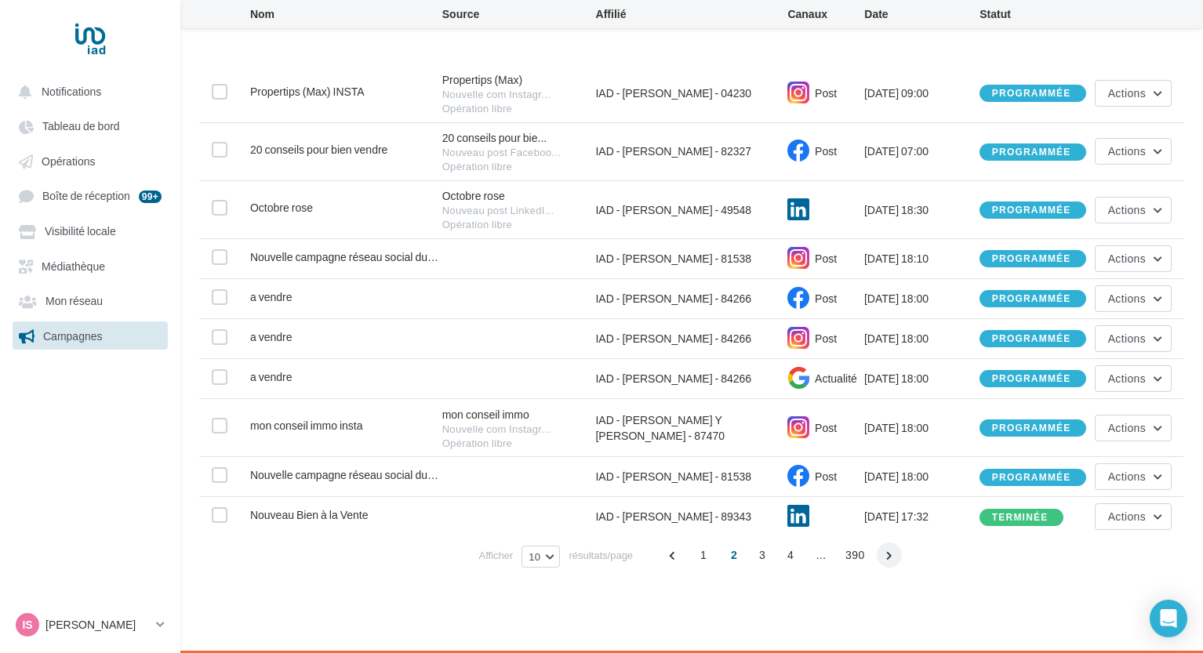
click at [883, 561] on span at bounding box center [889, 555] width 25 height 25
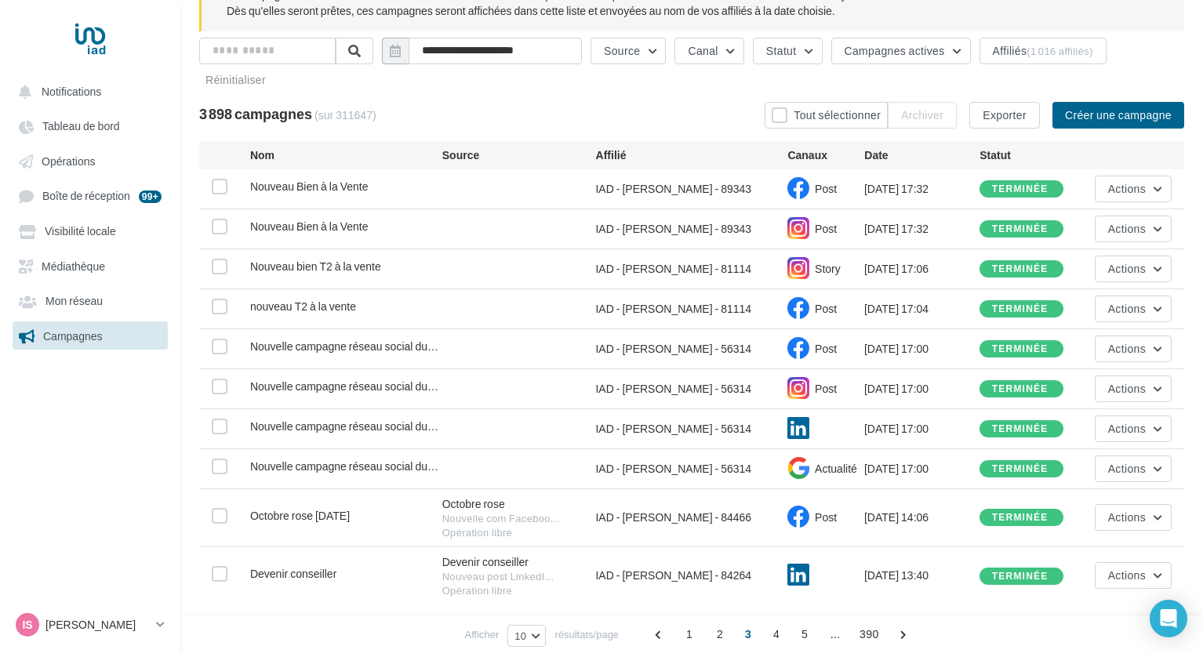
scroll to position [226, 0]
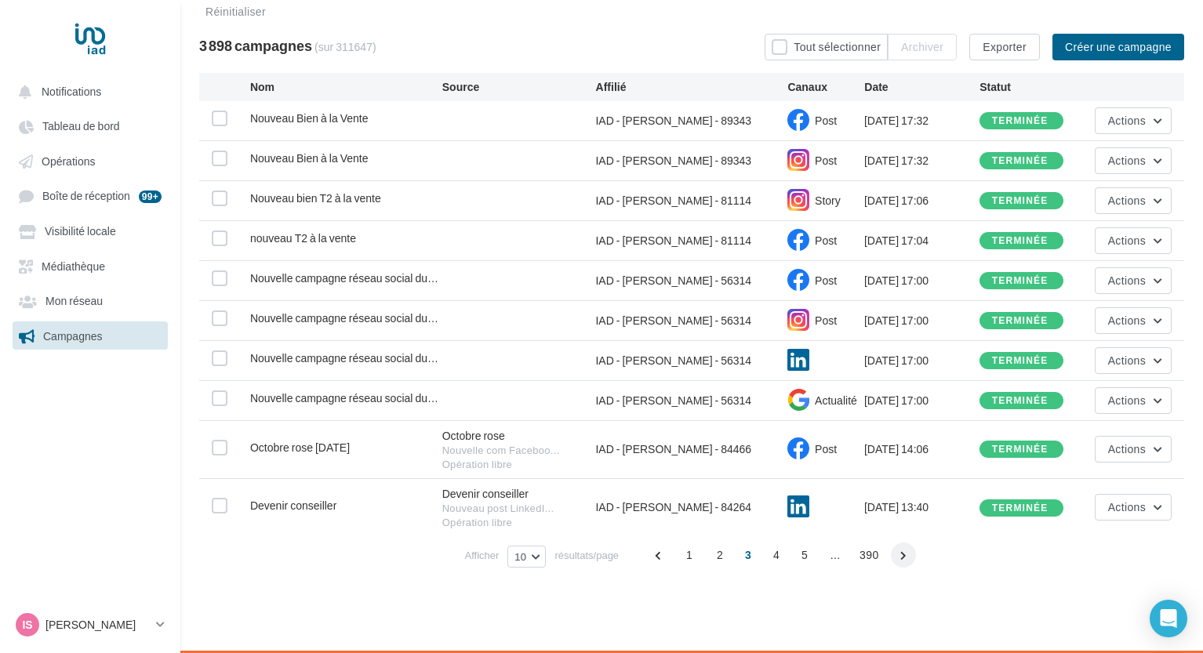
click at [902, 554] on span at bounding box center [903, 555] width 25 height 25
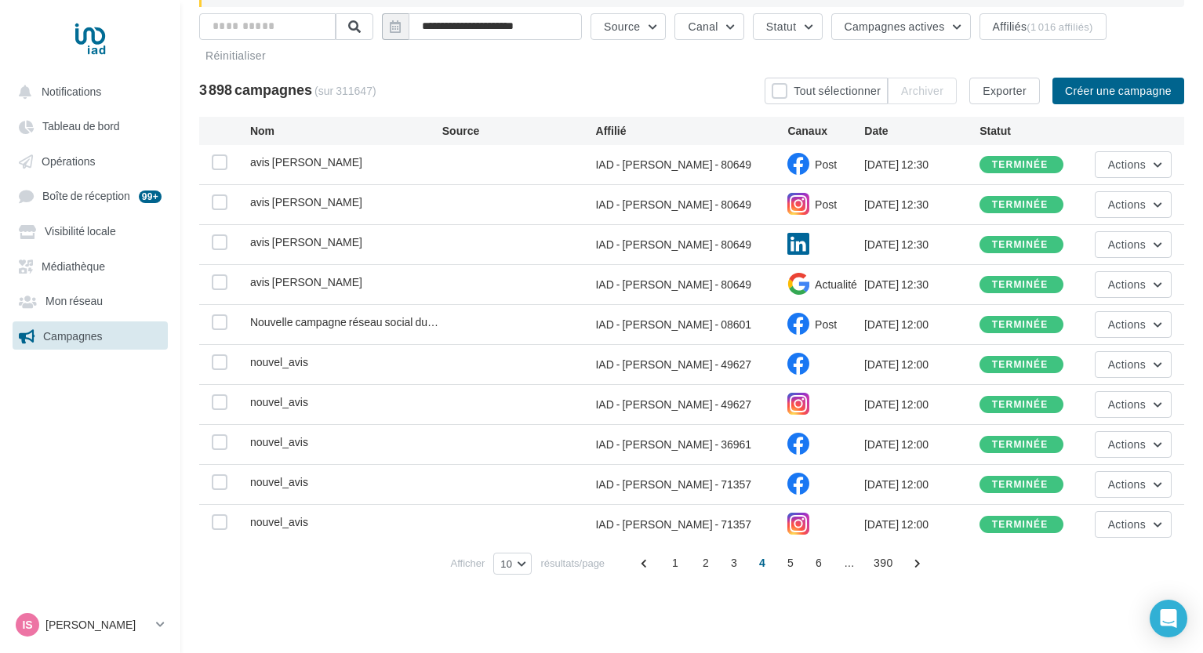
scroll to position [183, 0]
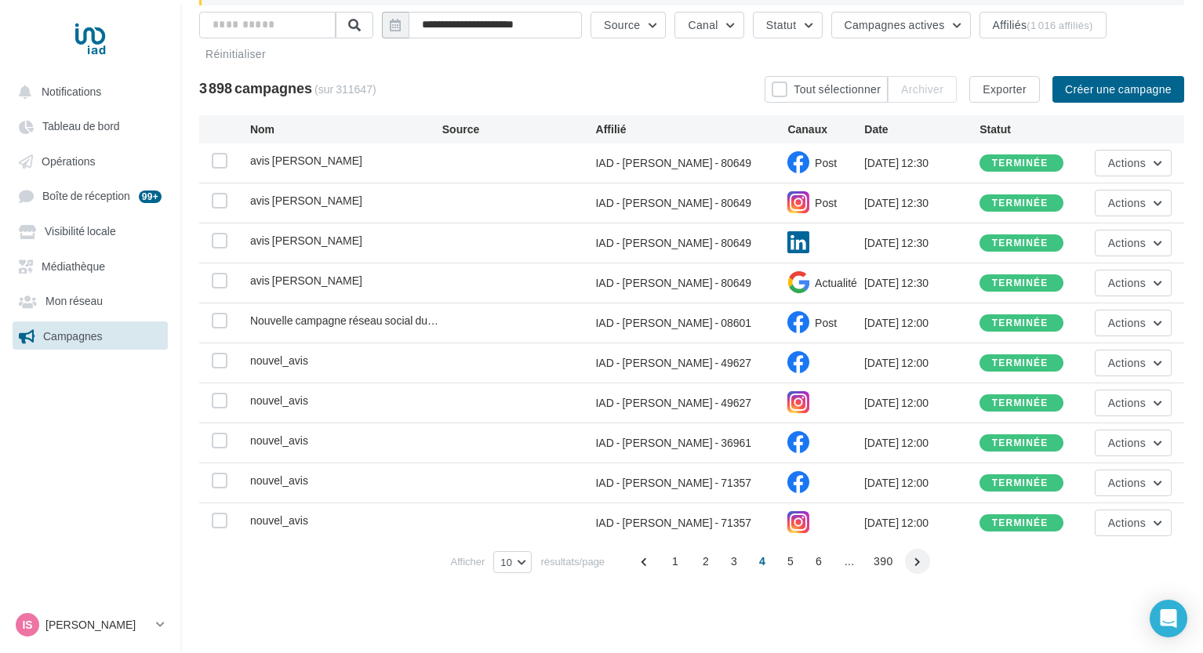
click at [906, 568] on span at bounding box center [917, 561] width 25 height 25
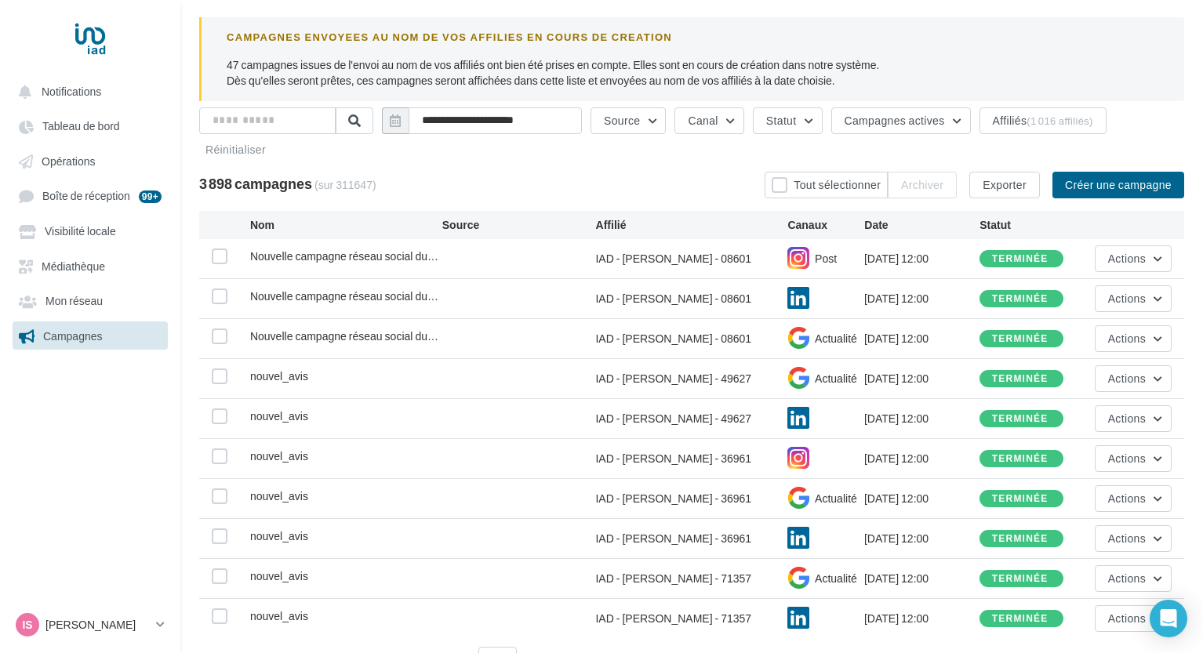
scroll to position [188, 0]
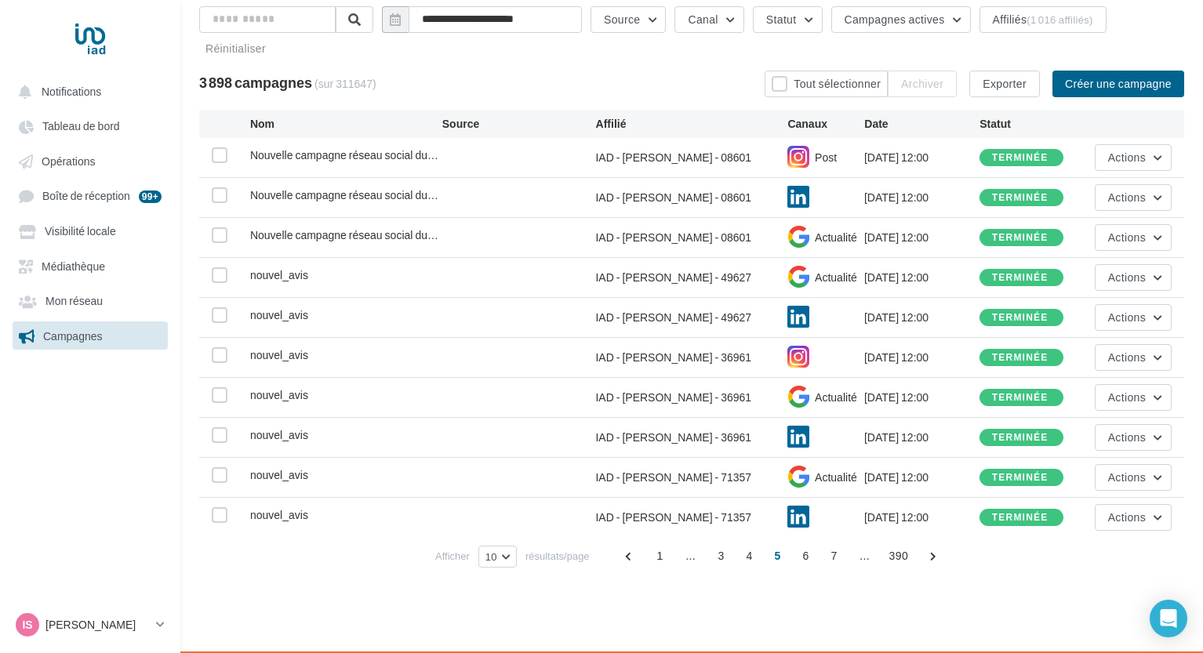
click at [914, 556] on div "1 ... 3 4 5 6 7 ... 390" at bounding box center [782, 555] width 331 height 25
click at [928, 565] on span at bounding box center [932, 555] width 25 height 25
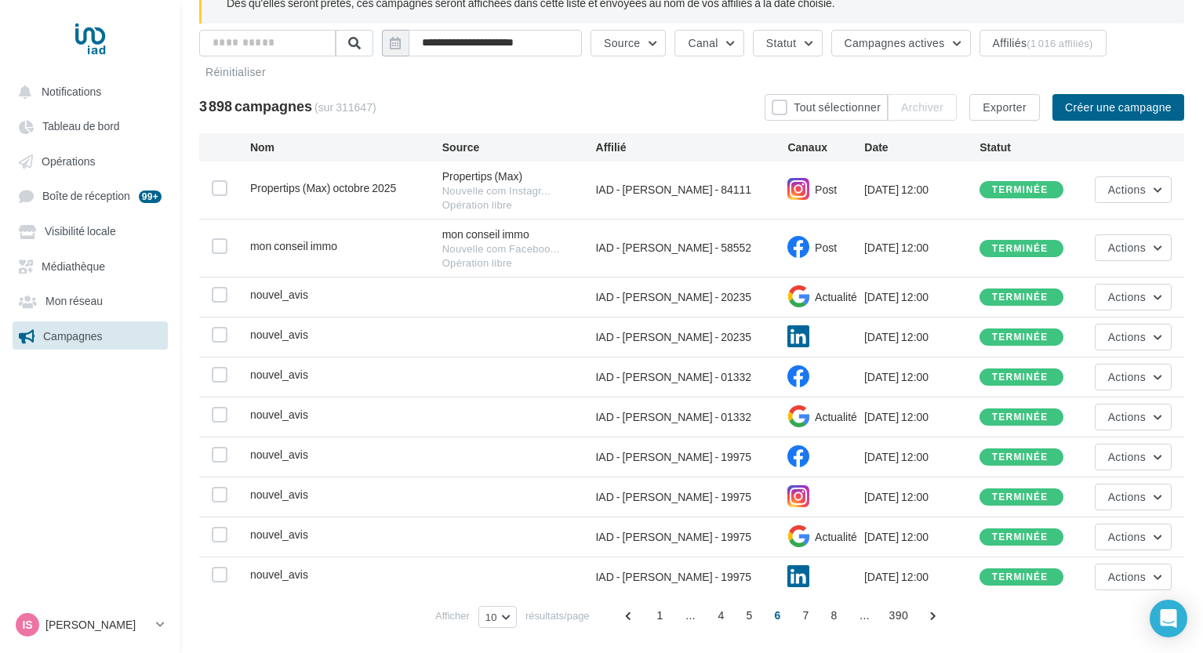
scroll to position [226, 0]
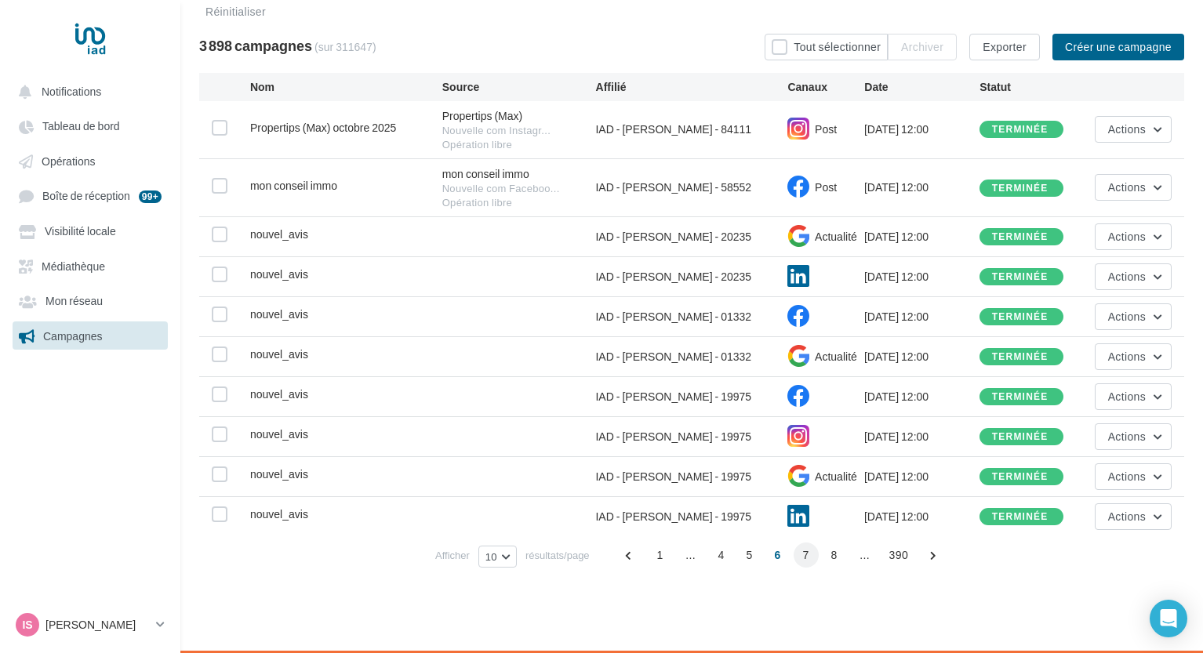
click at [799, 554] on span "7" at bounding box center [805, 555] width 25 height 25
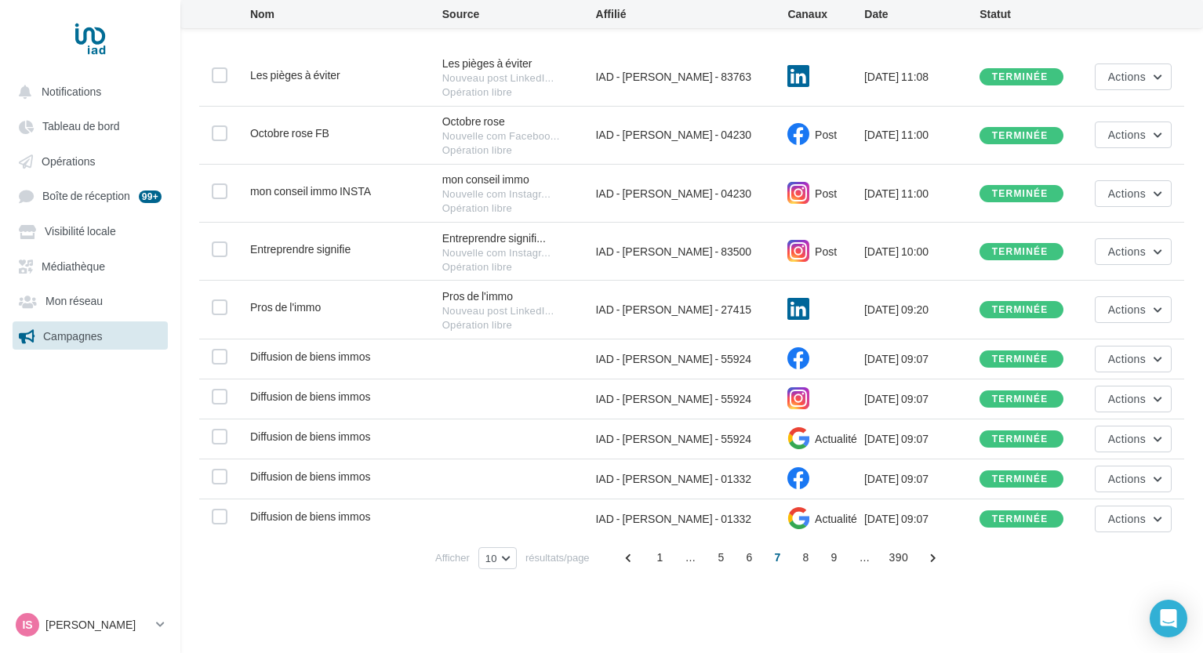
scroll to position [281, 0]
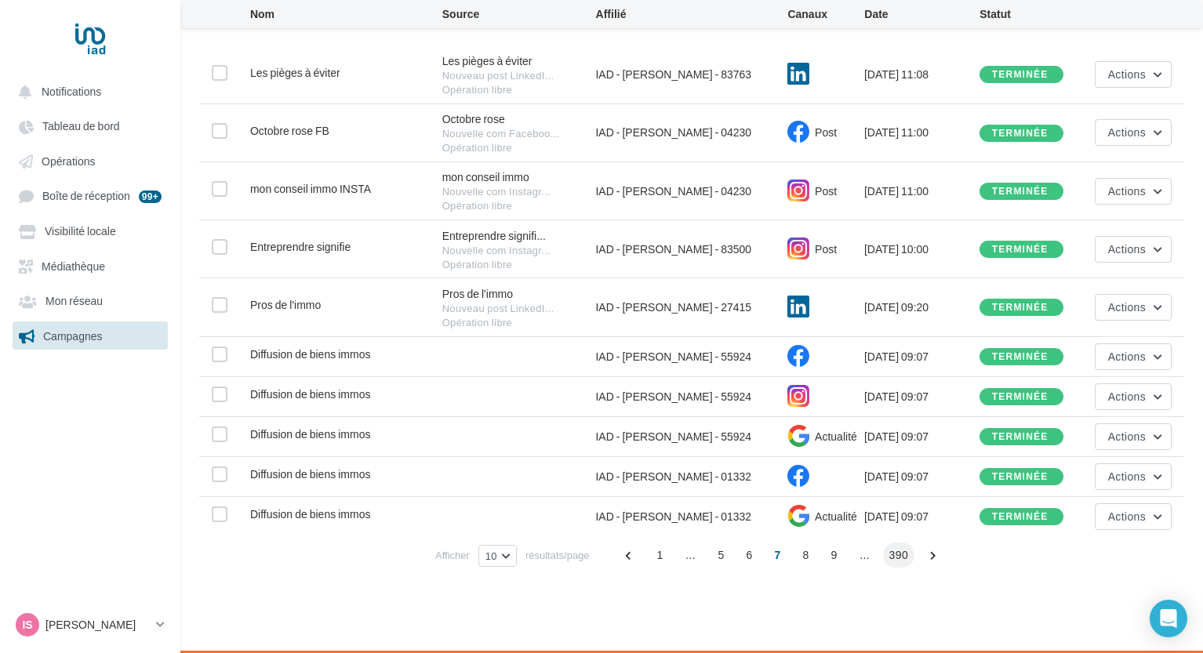
click at [885, 557] on span "390" at bounding box center [898, 555] width 31 height 25
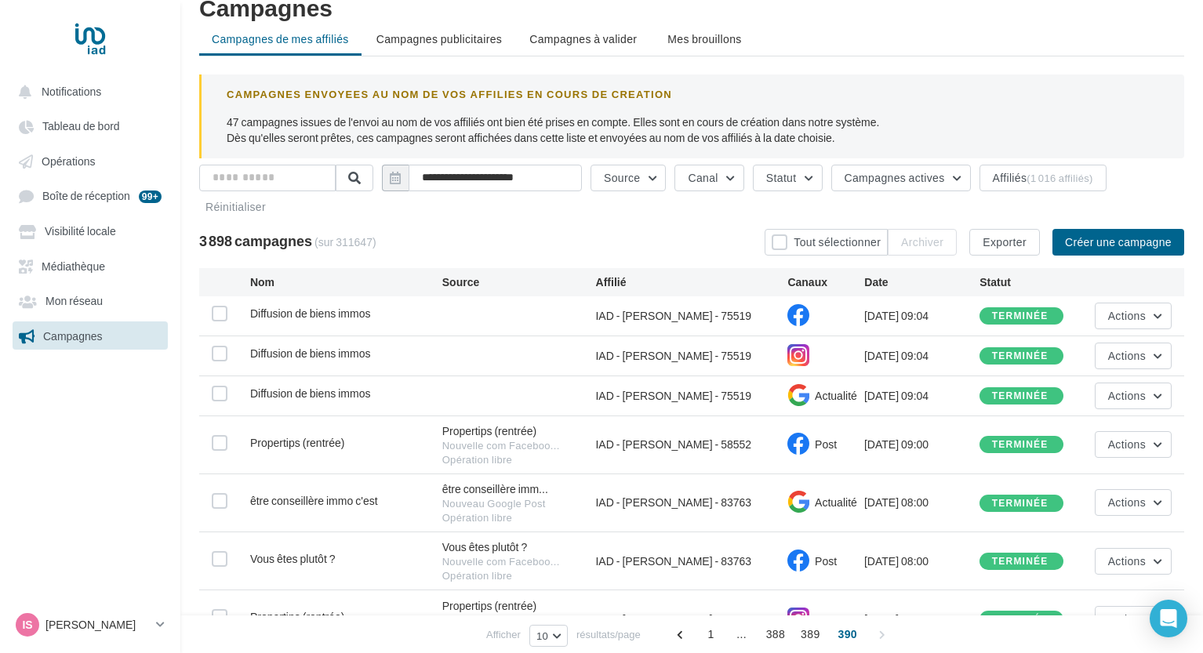
scroll to position [202, 0]
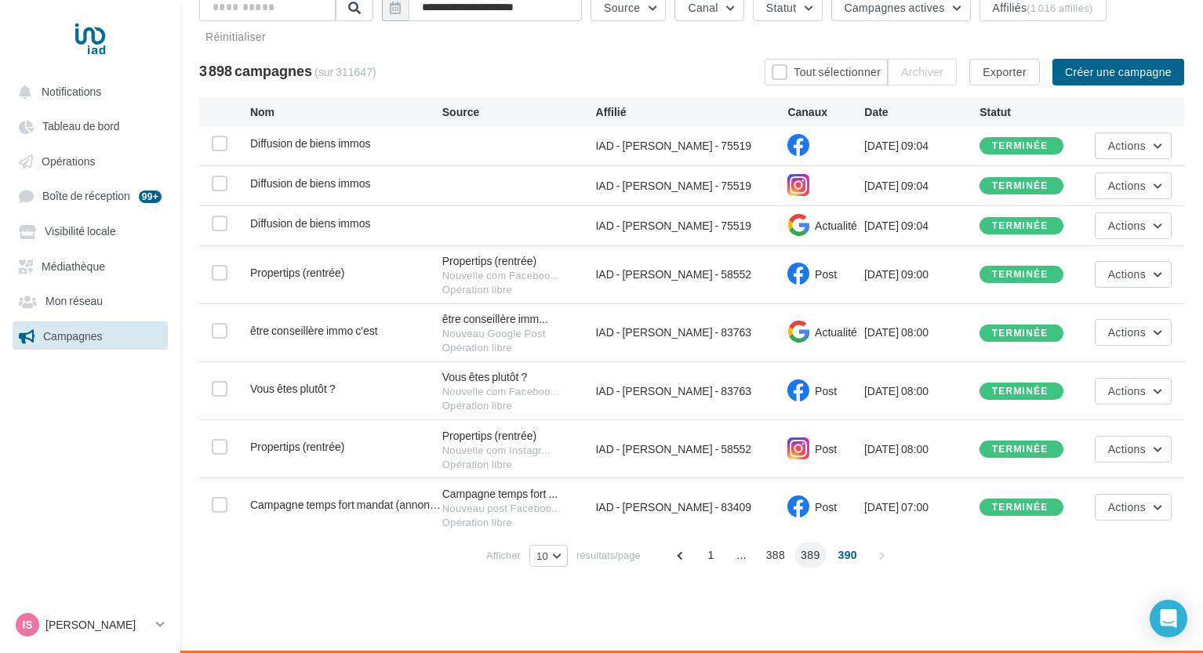
click at [808, 559] on span "389" at bounding box center [809, 555] width 31 height 25
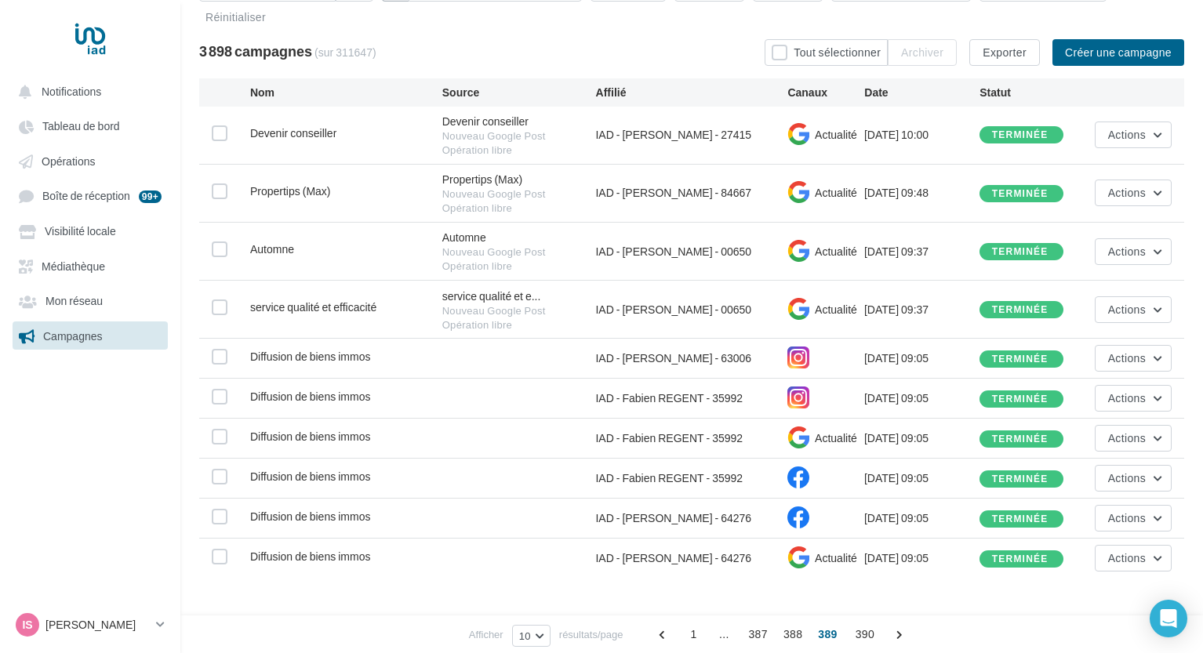
scroll to position [263, 0]
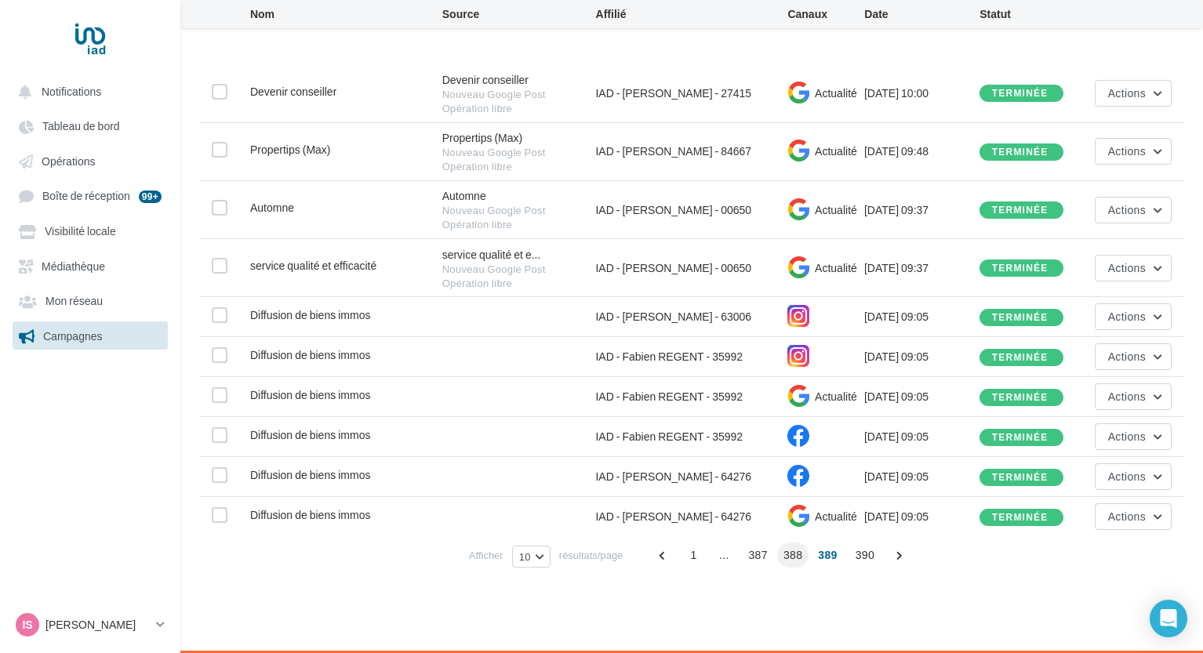
click at [787, 561] on span "388" at bounding box center [792, 555] width 31 height 25
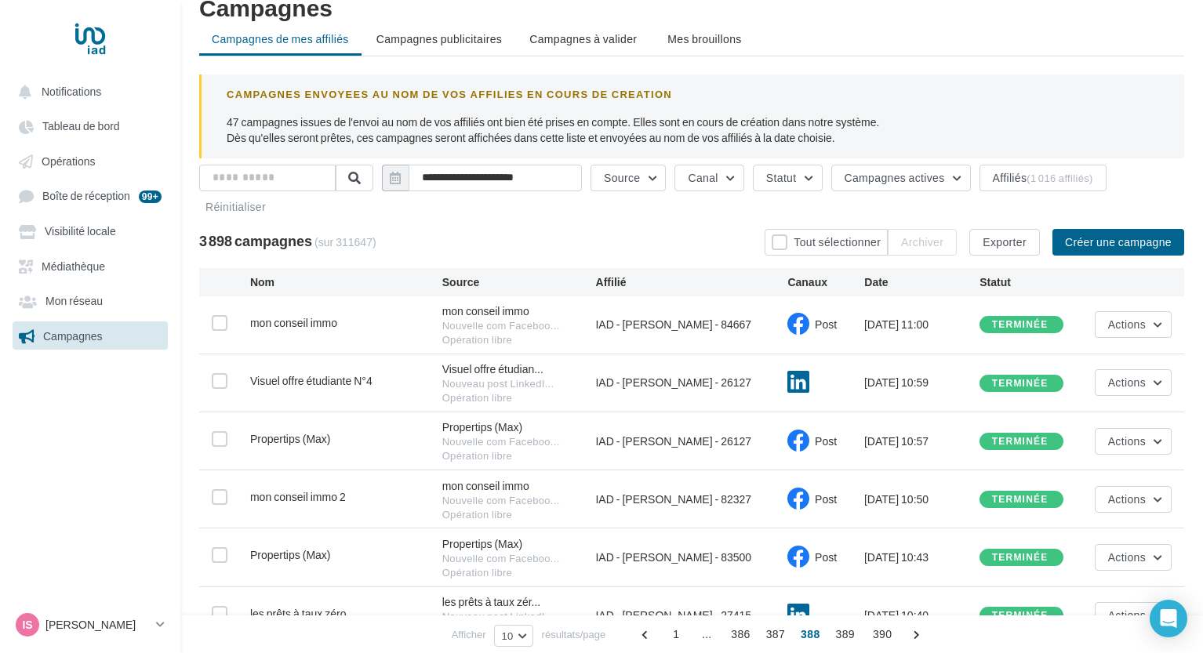
click at [314, 191] on div "**********" at bounding box center [691, 194] width 985 height 58
click at [312, 180] on input "text" at bounding box center [268, 178] width 138 height 27
type input "*"
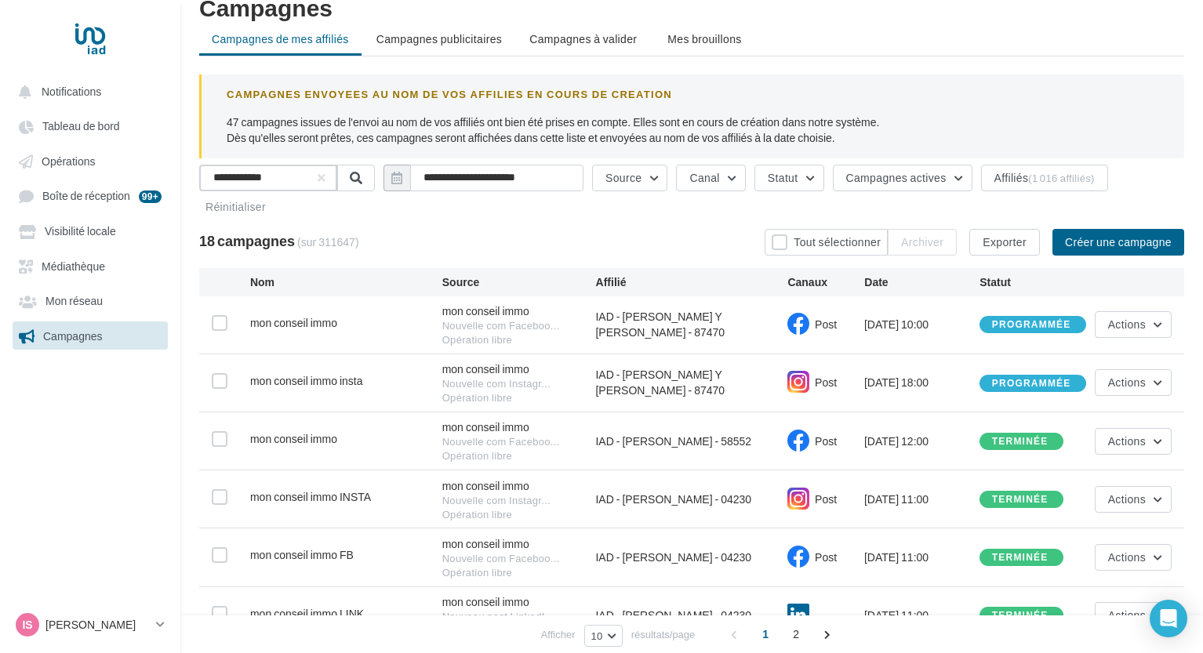
scroll to position [374, 0]
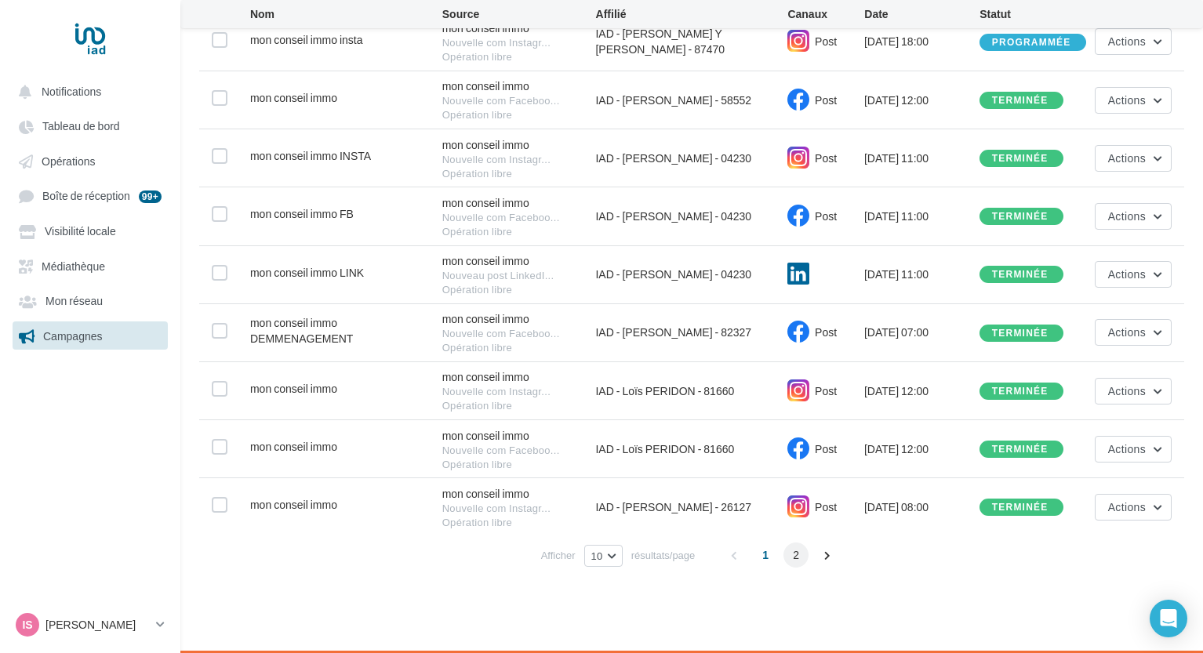
type input "**********"
click at [789, 558] on span "2" at bounding box center [795, 555] width 25 height 25
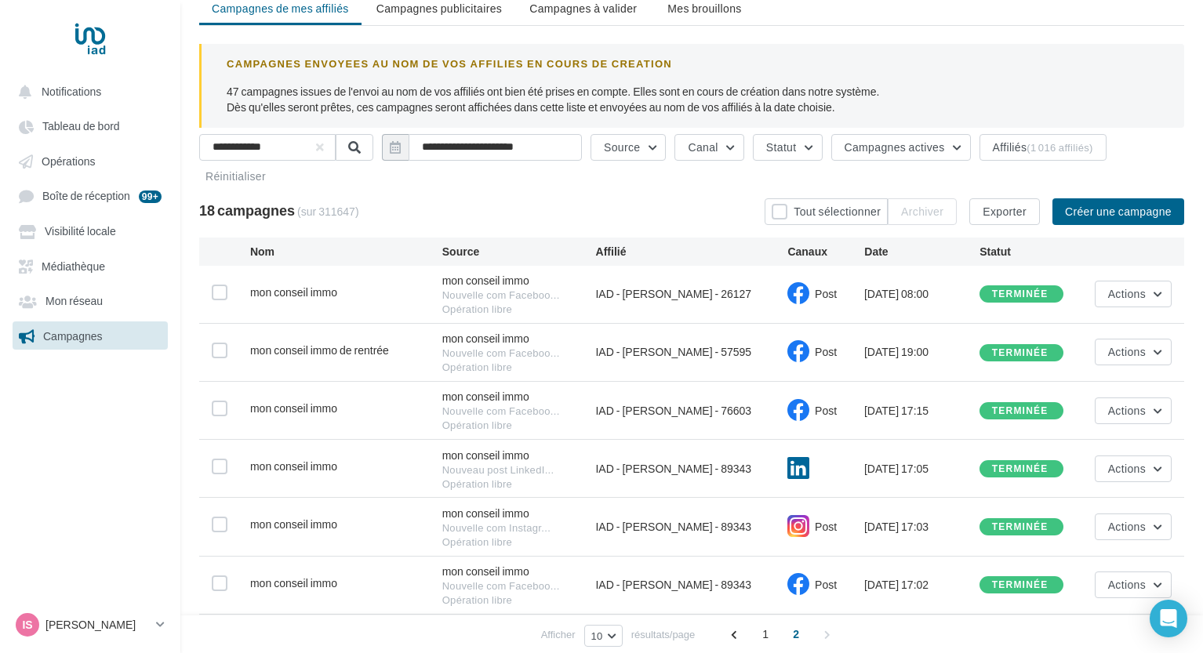
scroll to position [0, 0]
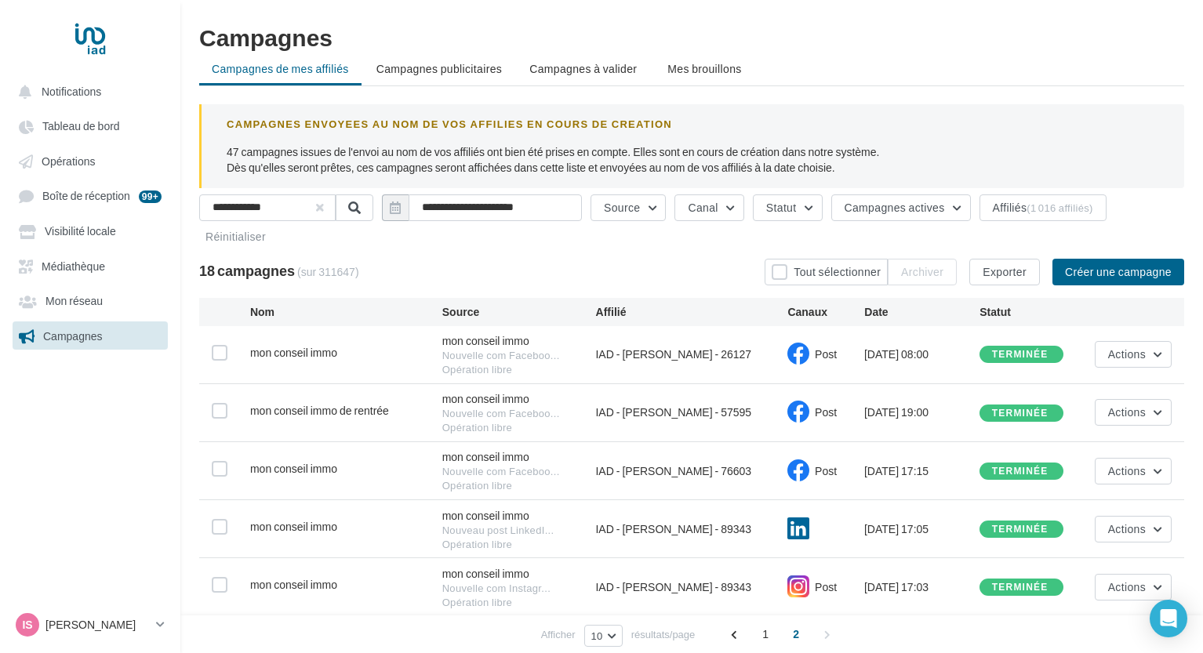
click at [323, 207] on button "button" at bounding box center [320, 208] width 6 height 6
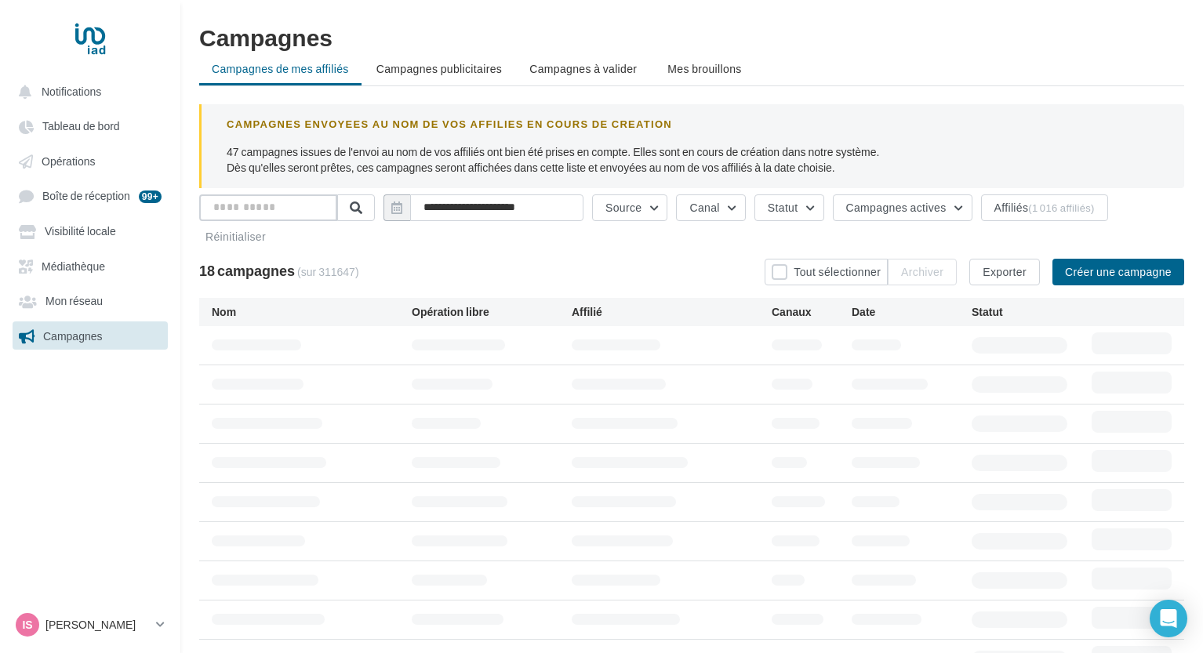
click at [271, 198] on input "text" at bounding box center [268, 207] width 138 height 27
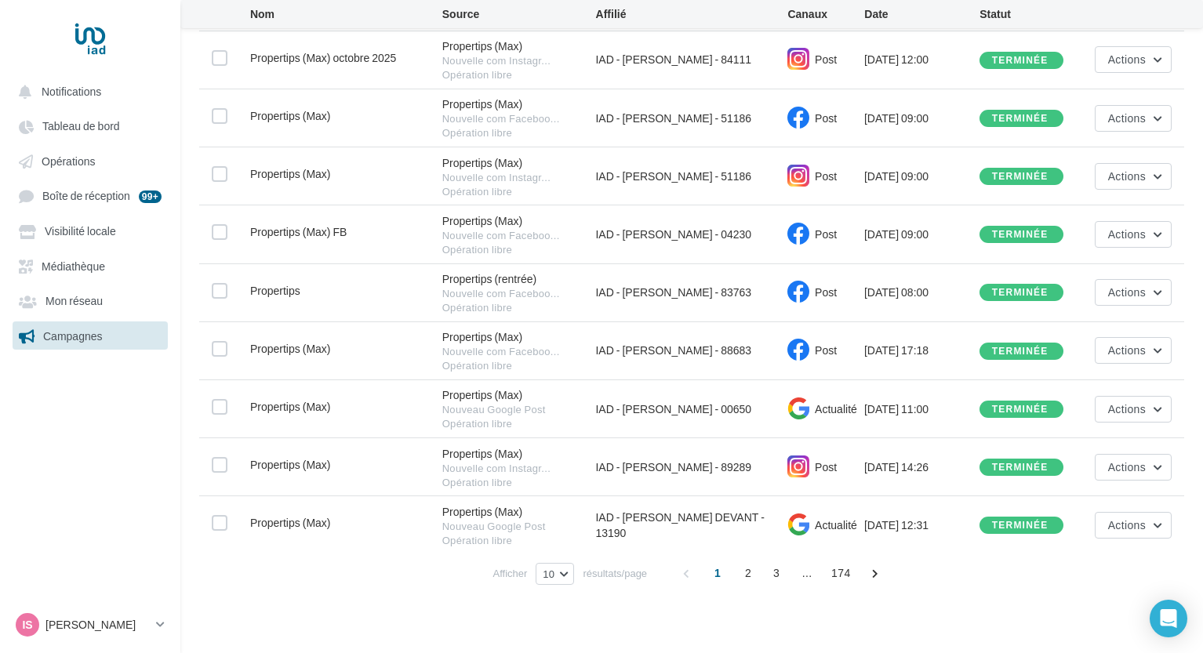
scroll to position [367, 0]
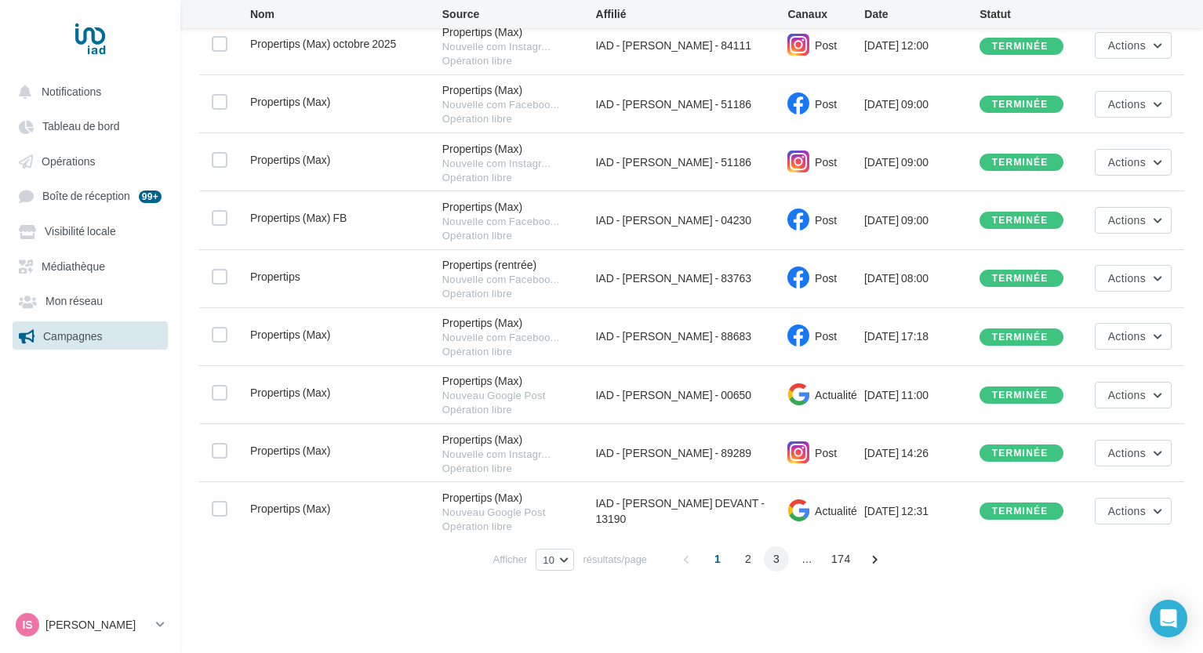
type input "**********"
click at [782, 562] on span "3" at bounding box center [776, 558] width 25 height 25
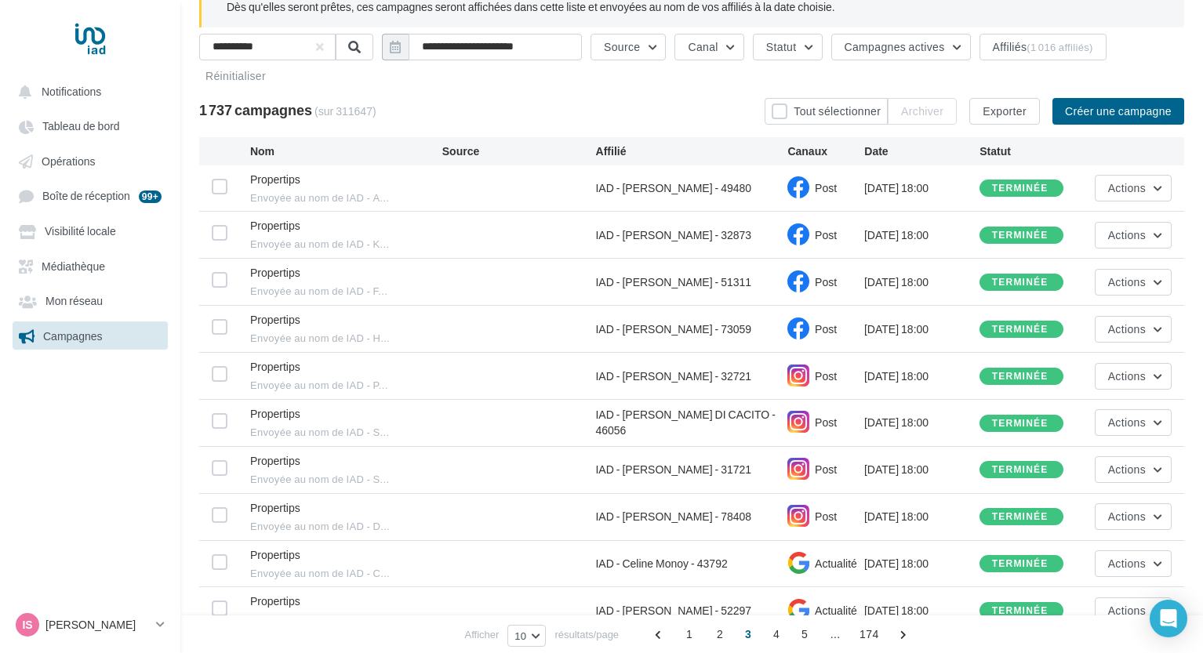
scroll to position [0, 0]
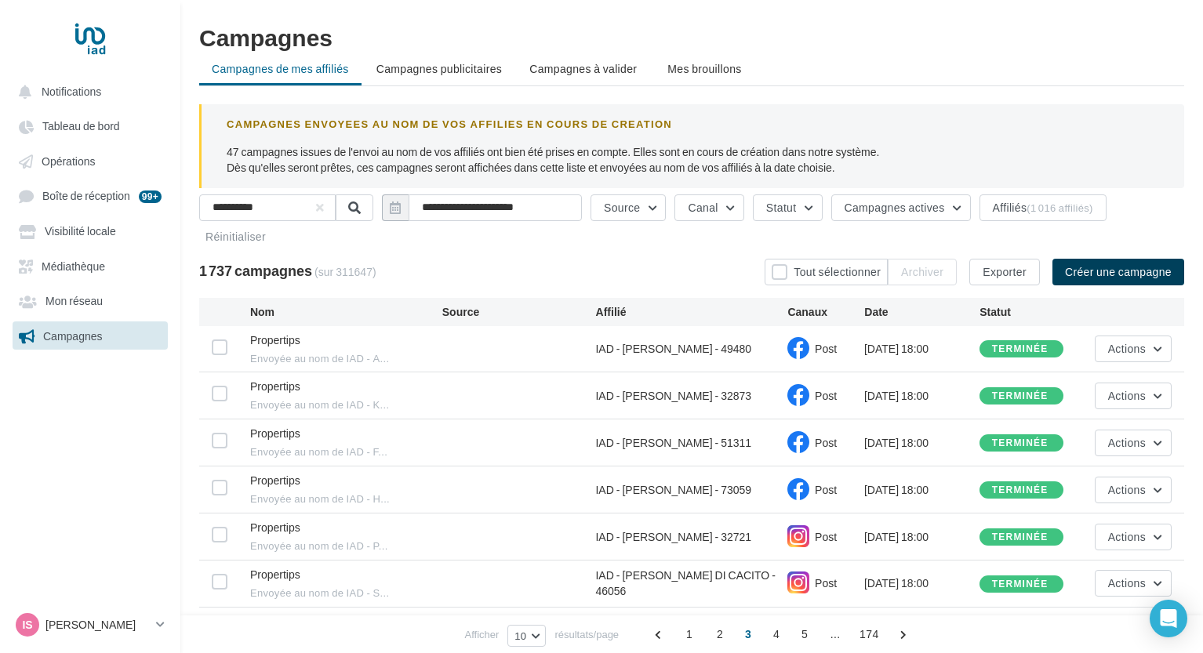
click at [1107, 280] on button "Créer une campagne" at bounding box center [1118, 272] width 132 height 27
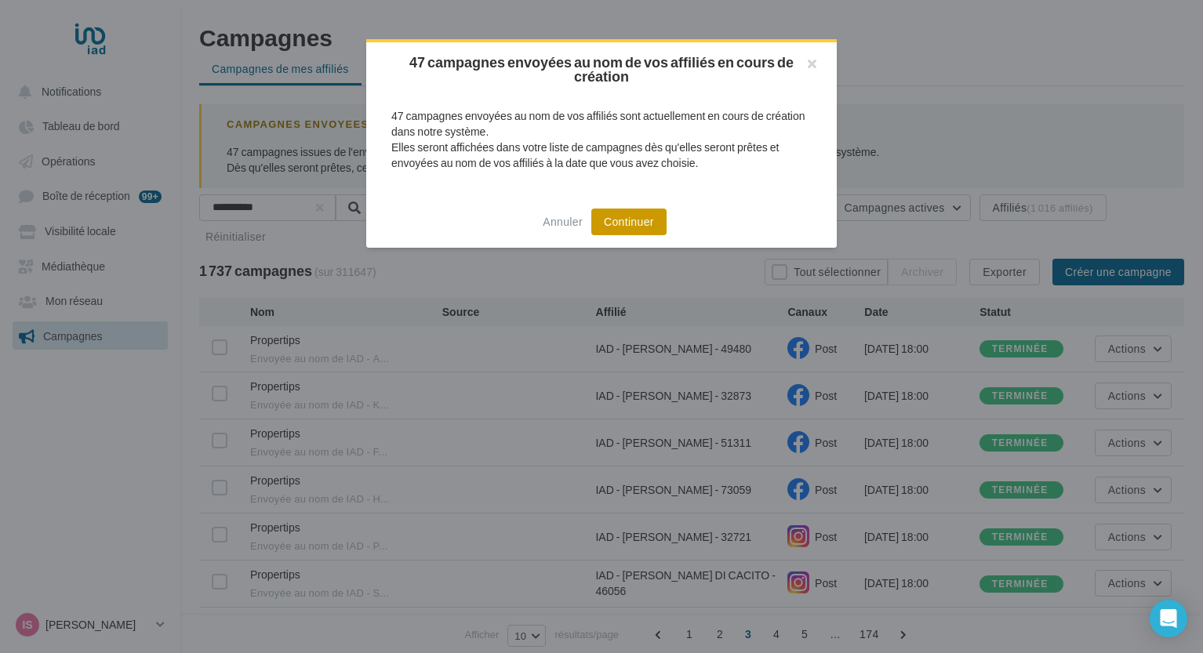
click at [636, 231] on button "Continuer" at bounding box center [628, 222] width 75 height 27
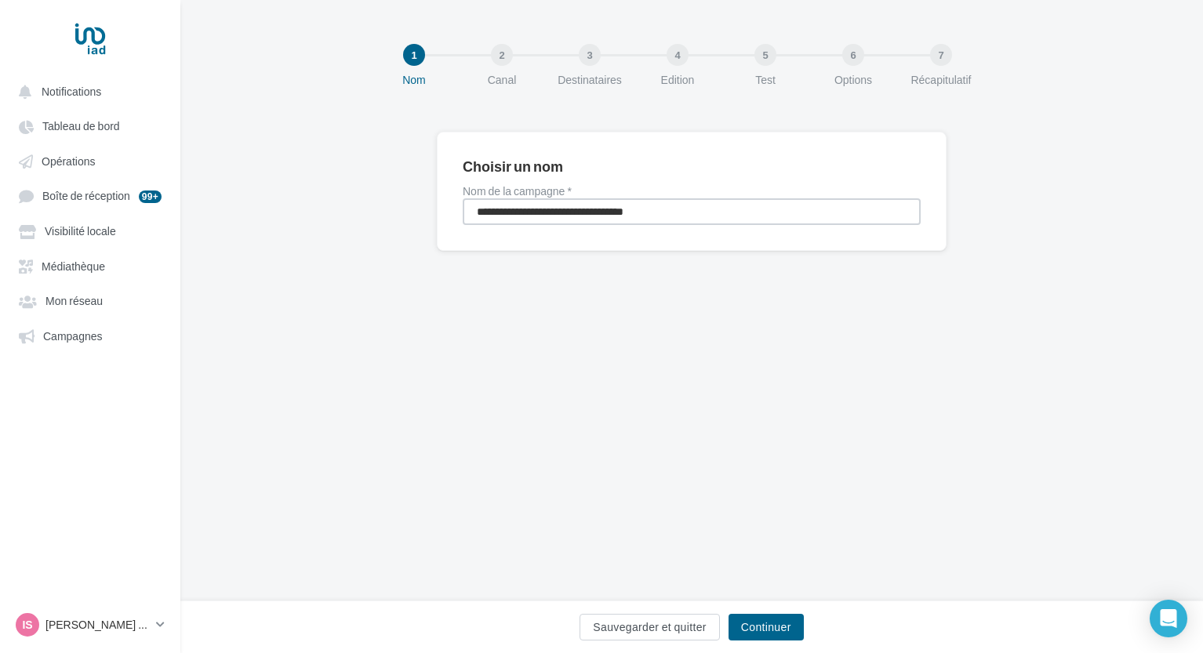
click at [536, 221] on input "**********" at bounding box center [692, 211] width 458 height 27
paste input
type input "**********"
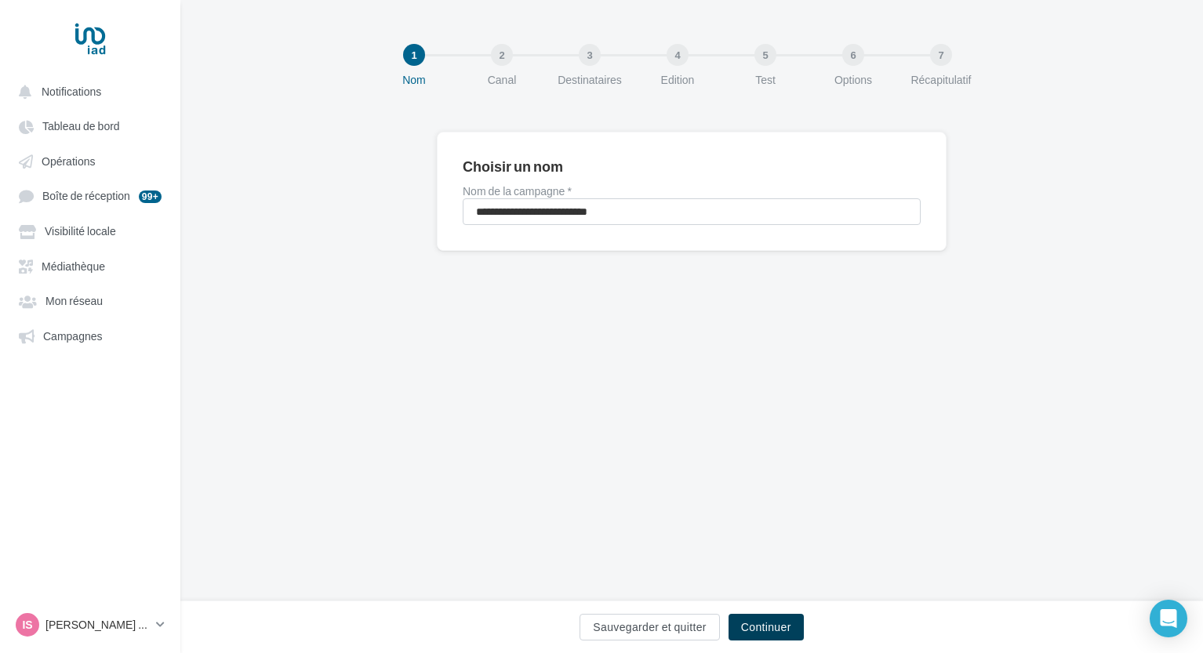
click at [783, 619] on button "Continuer" at bounding box center [765, 627] width 75 height 27
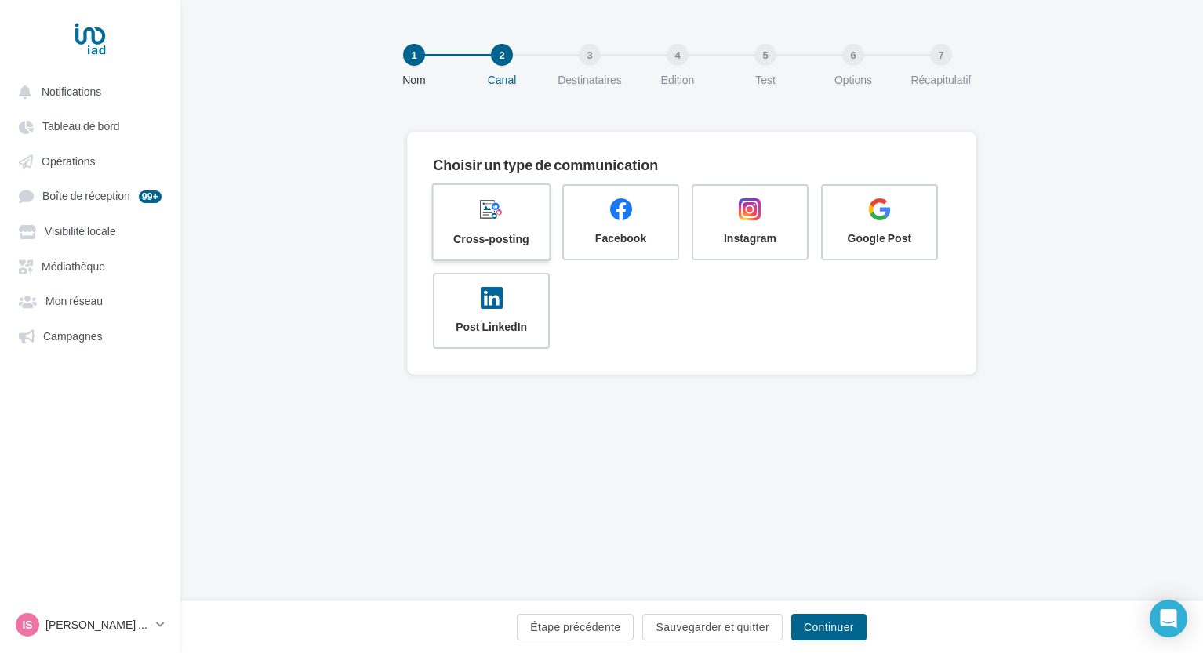
click at [503, 220] on span at bounding box center [491, 211] width 90 height 27
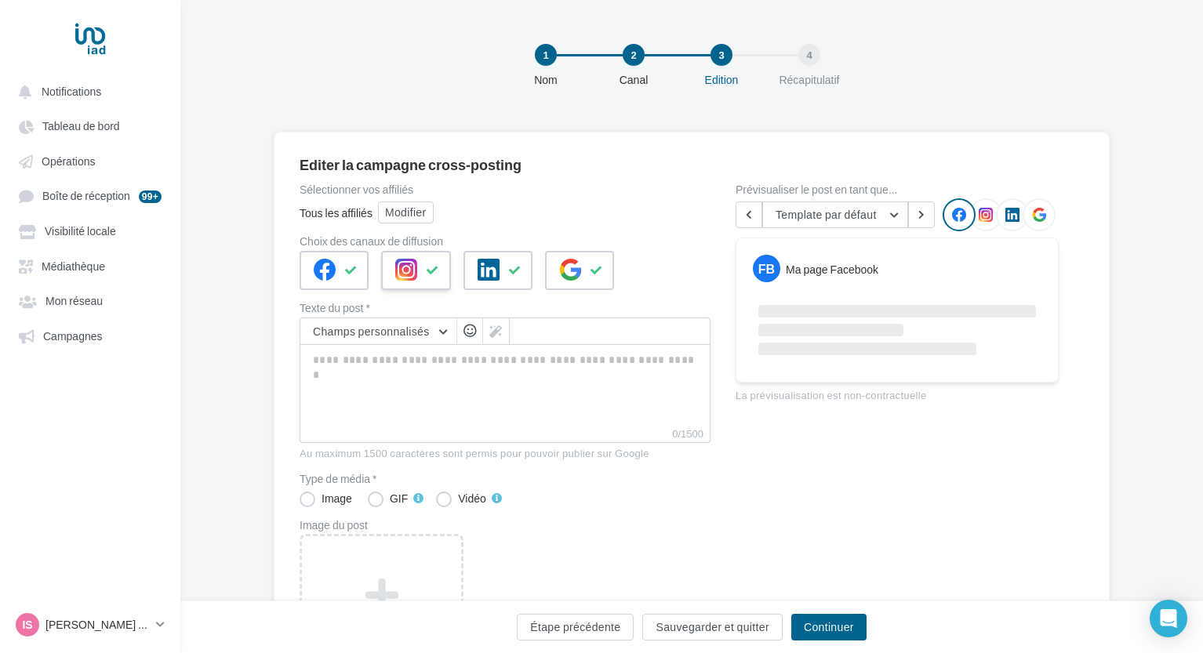
click at [429, 276] on button at bounding box center [432, 271] width 19 height 24
click at [593, 274] on icon at bounding box center [596, 270] width 13 height 11
click at [411, 209] on button "Modifier" at bounding box center [406, 213] width 56 height 22
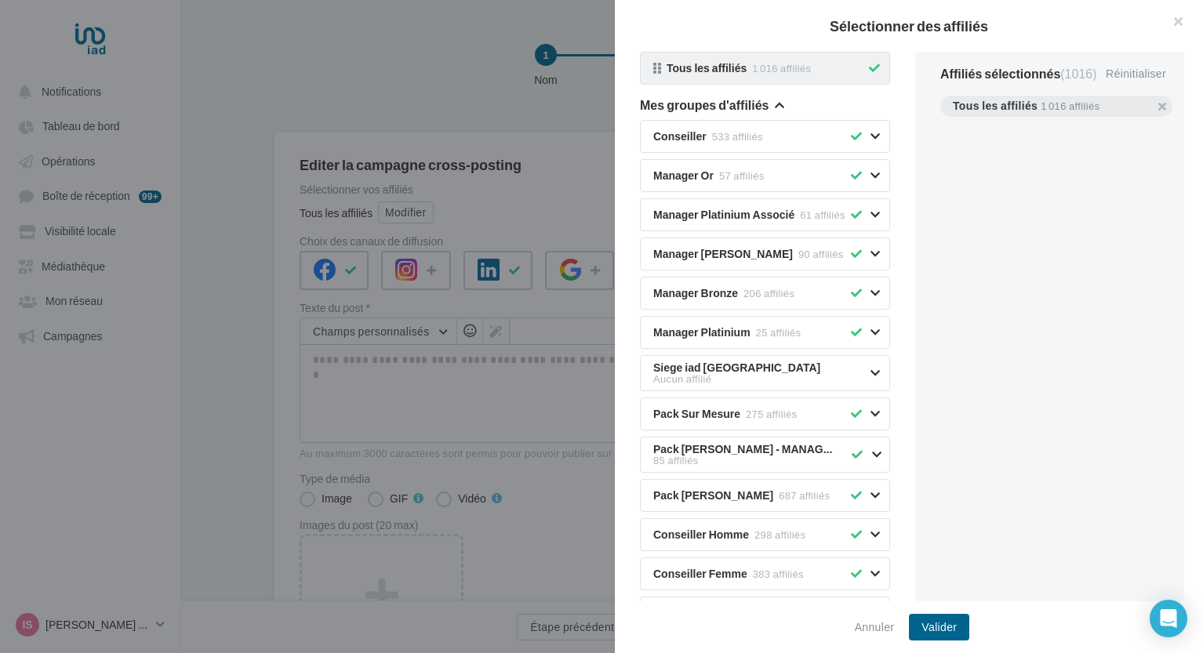
click at [874, 68] on icon at bounding box center [874, 68] width 11 height 11
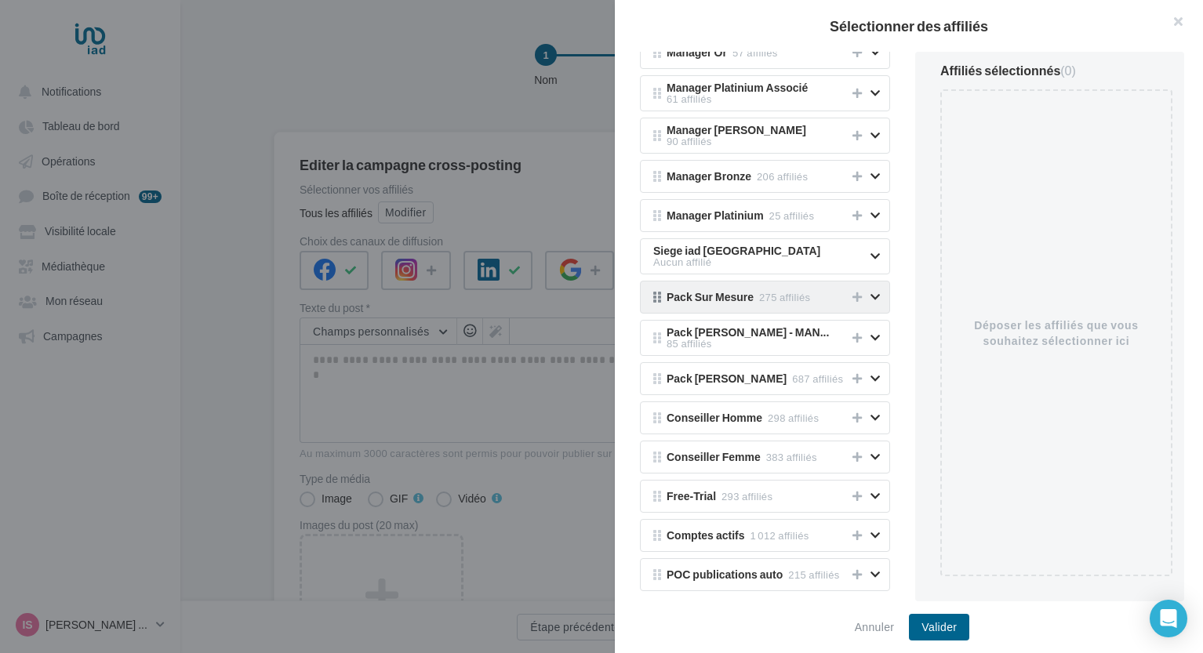
scroll to position [131, 0]
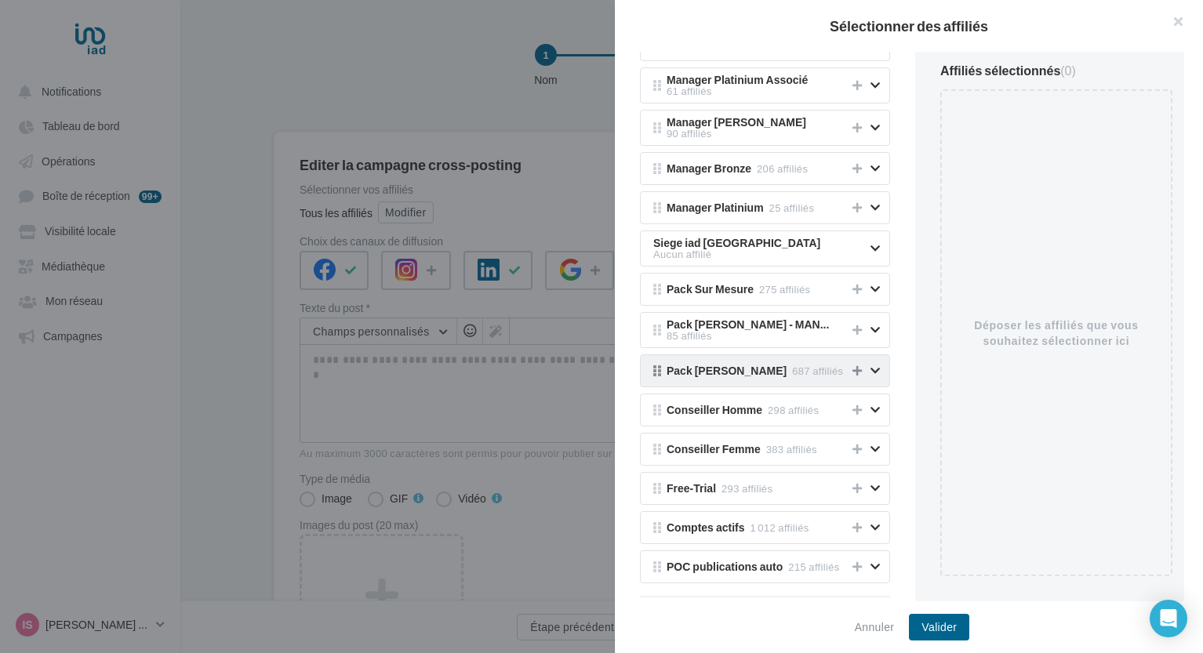
click at [852, 365] on icon at bounding box center [856, 370] width 9 height 11
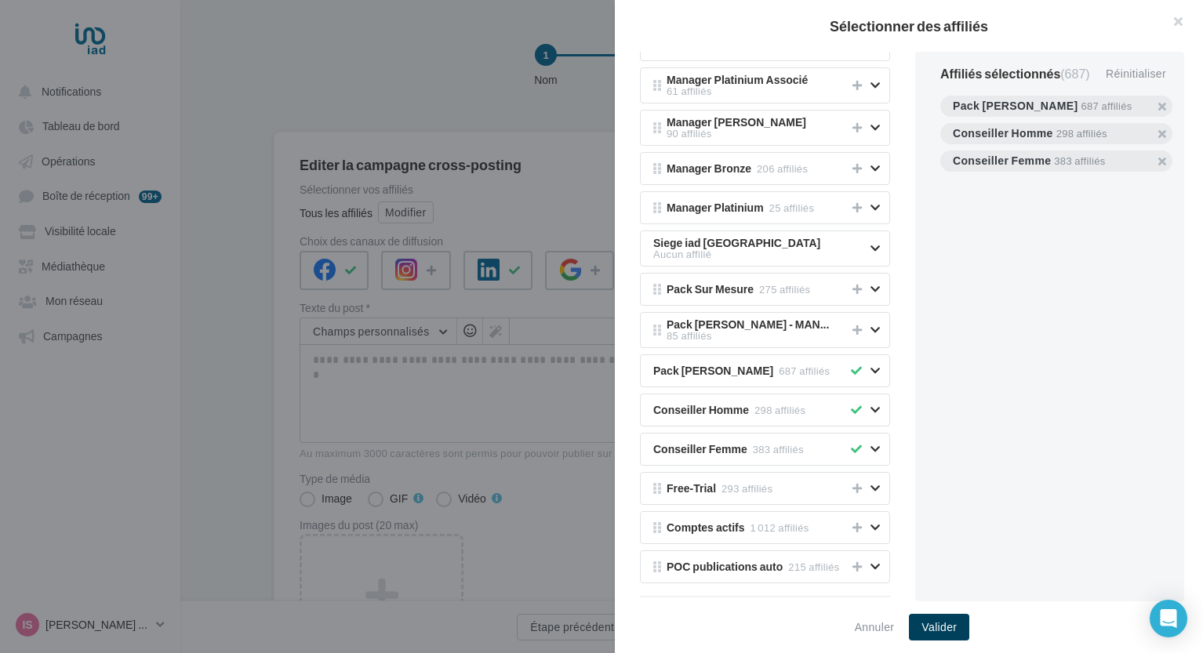
click at [942, 625] on button "Valider" at bounding box center [939, 627] width 60 height 27
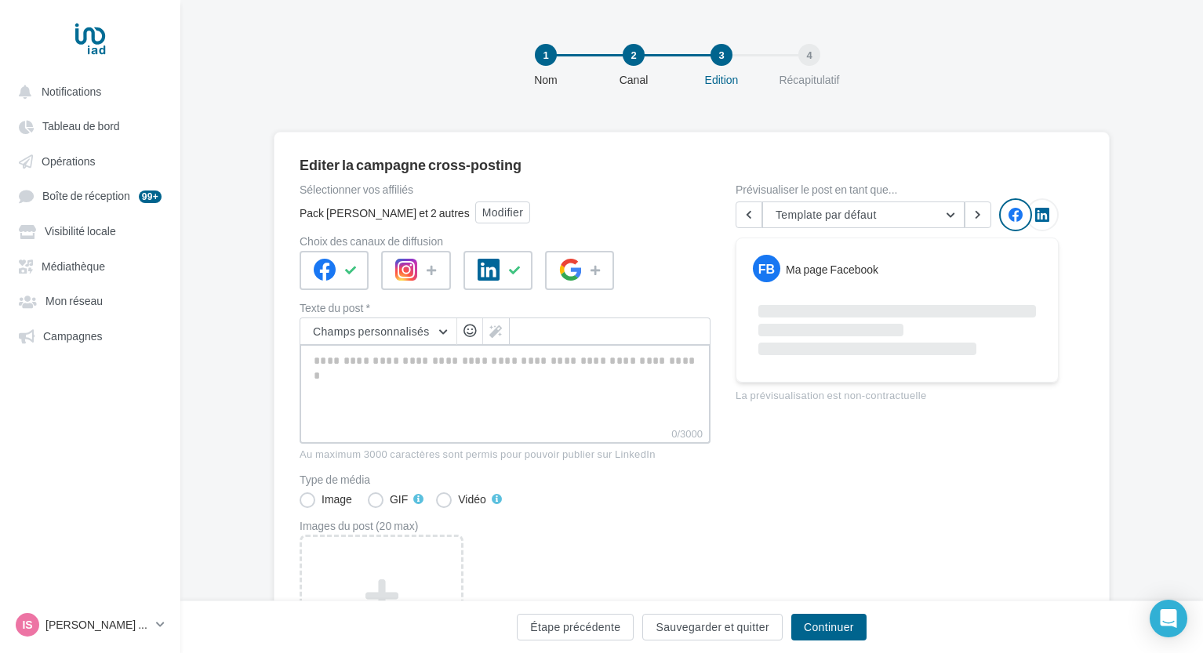
click at [572, 363] on textarea "0/3000" at bounding box center [505, 385] width 411 height 82
paste textarea "**********"
type textarea "**********"
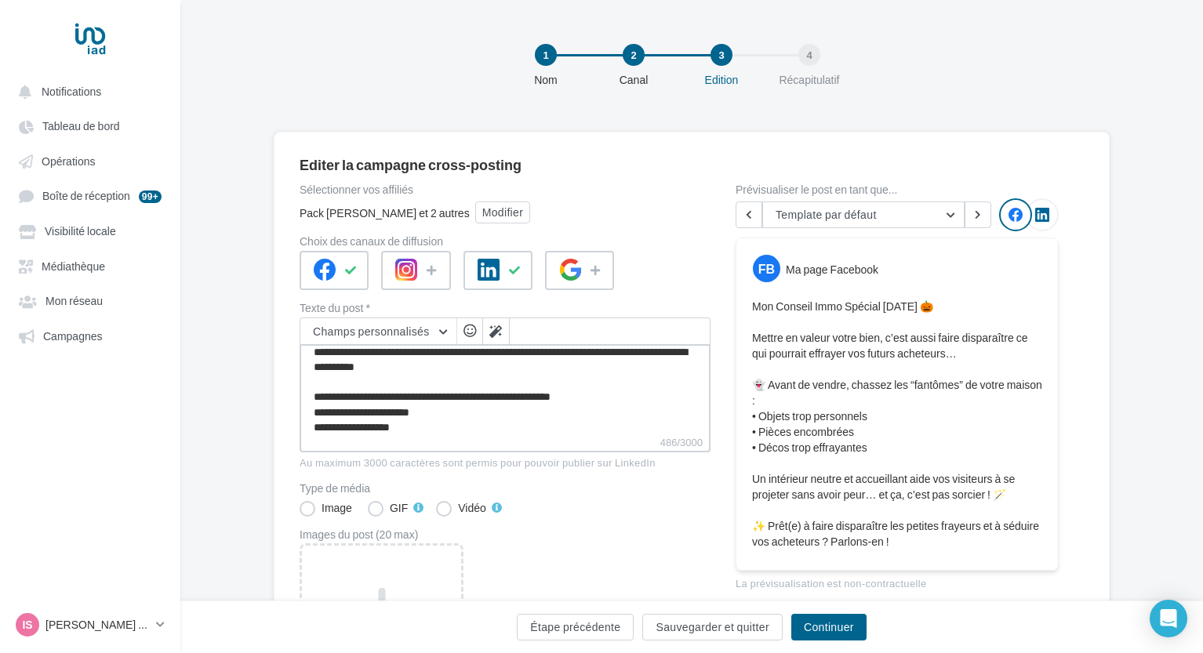
scroll to position [0, 0]
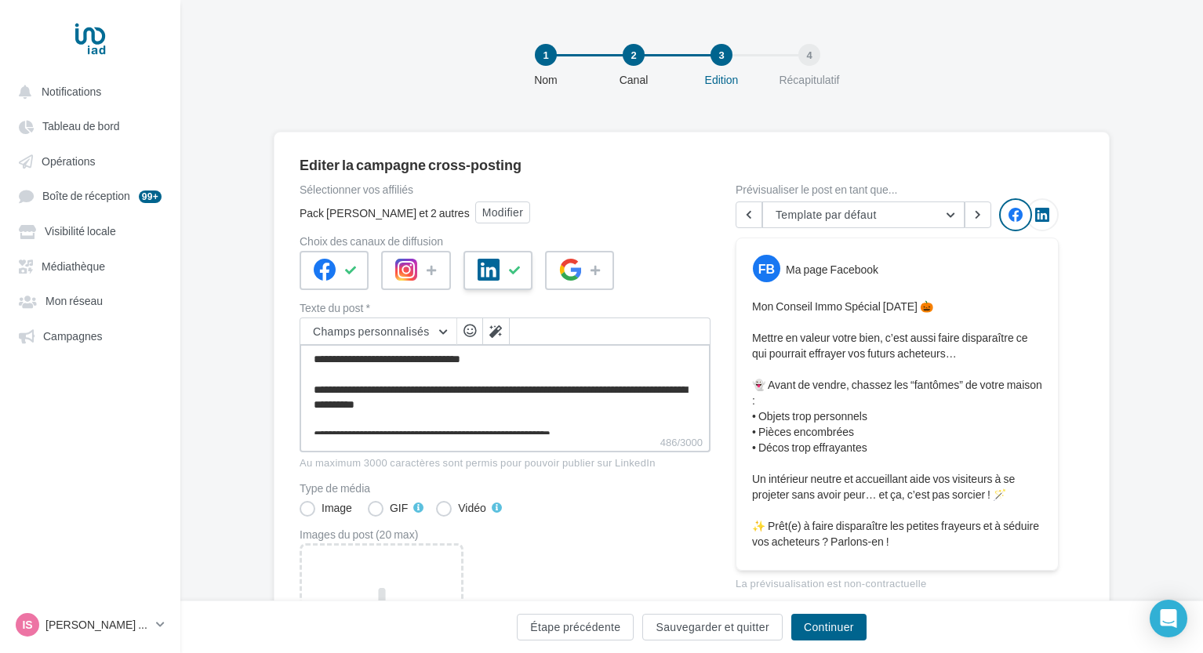
type textarea "**********"
click at [513, 284] on div at bounding box center [497, 270] width 69 height 39
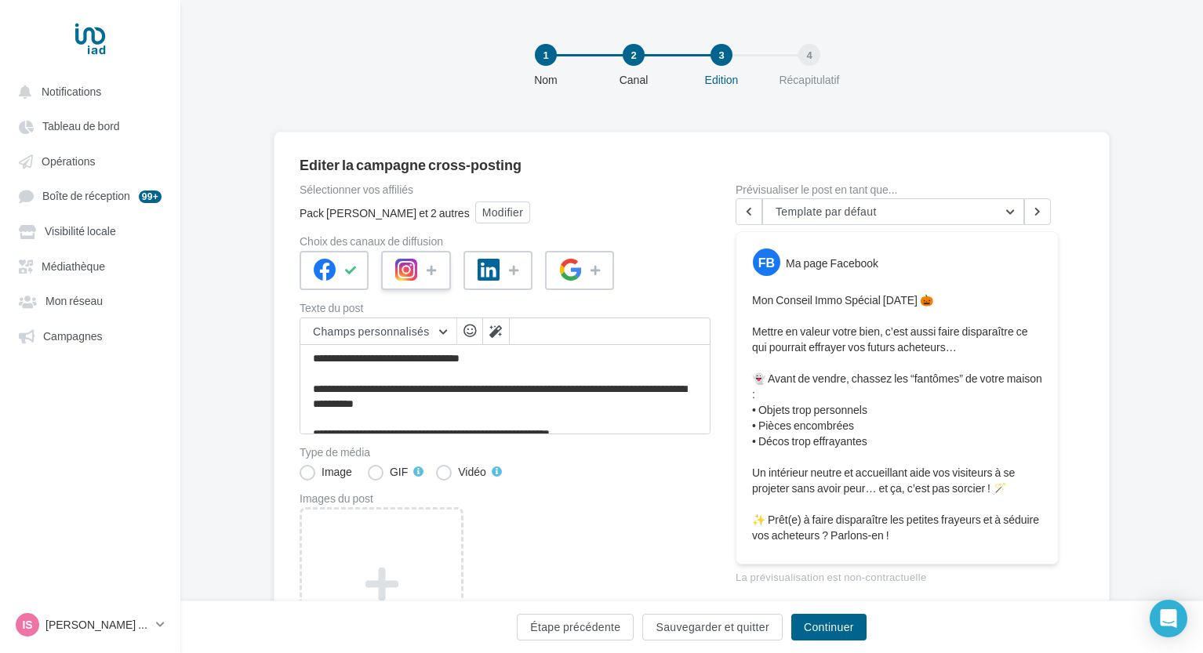
click at [423, 274] on div at bounding box center [415, 270] width 69 height 39
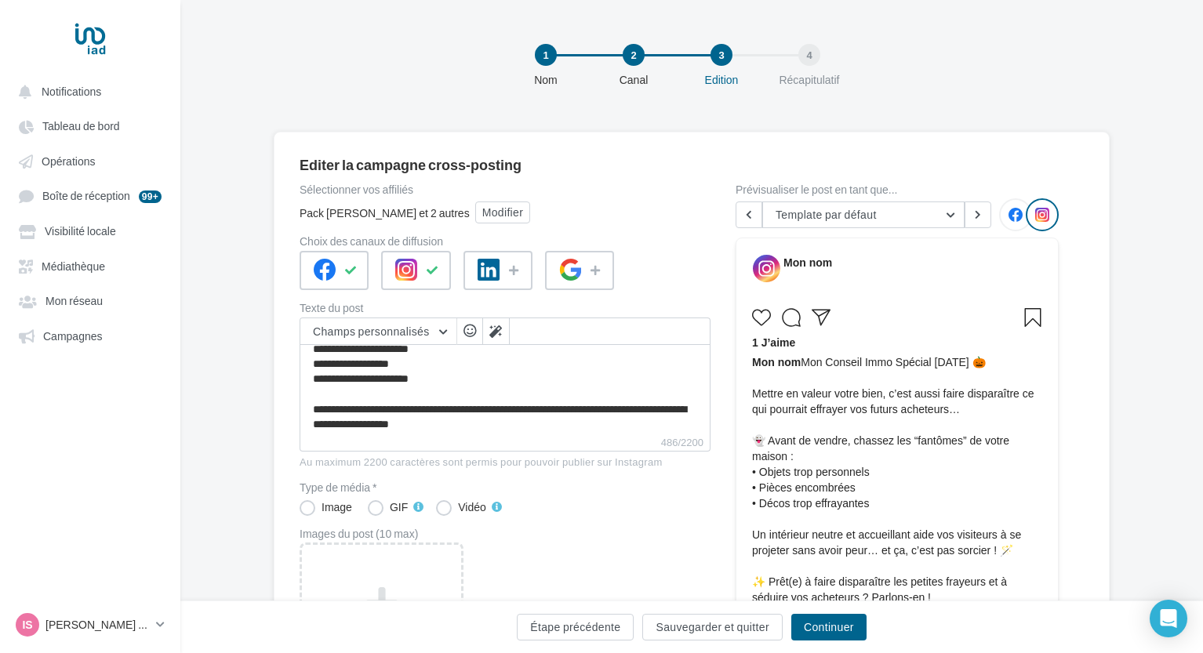
scroll to position [136, 0]
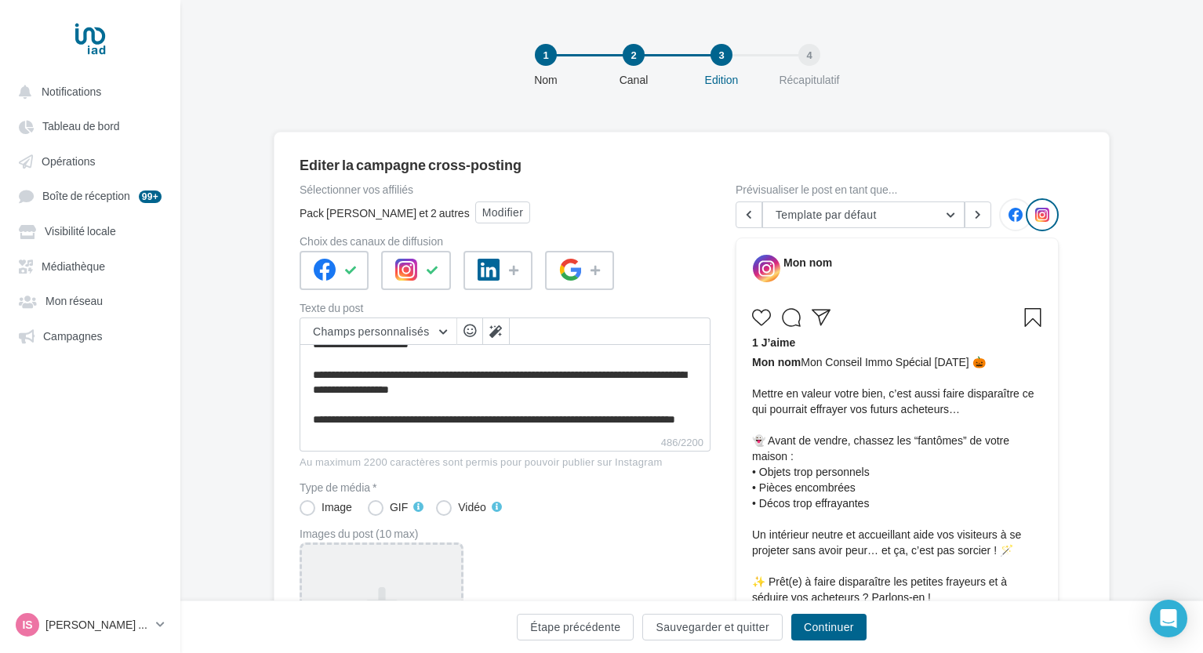
click at [383, 544] on div "Ajouter une image Format: jpg Taille min: 150x150 (LxH) Taille max: 1920x1350 (…" at bounding box center [382, 645] width 164 height 204
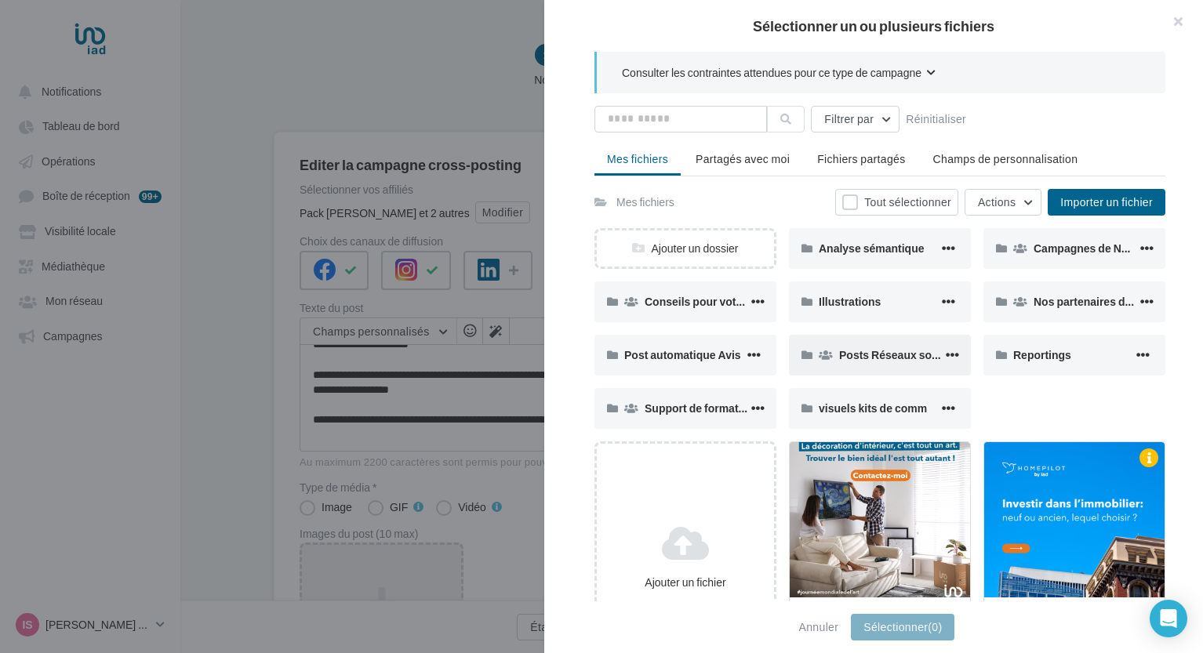
click at [855, 369] on div "Posts Réseaux sociaux" at bounding box center [880, 355] width 182 height 41
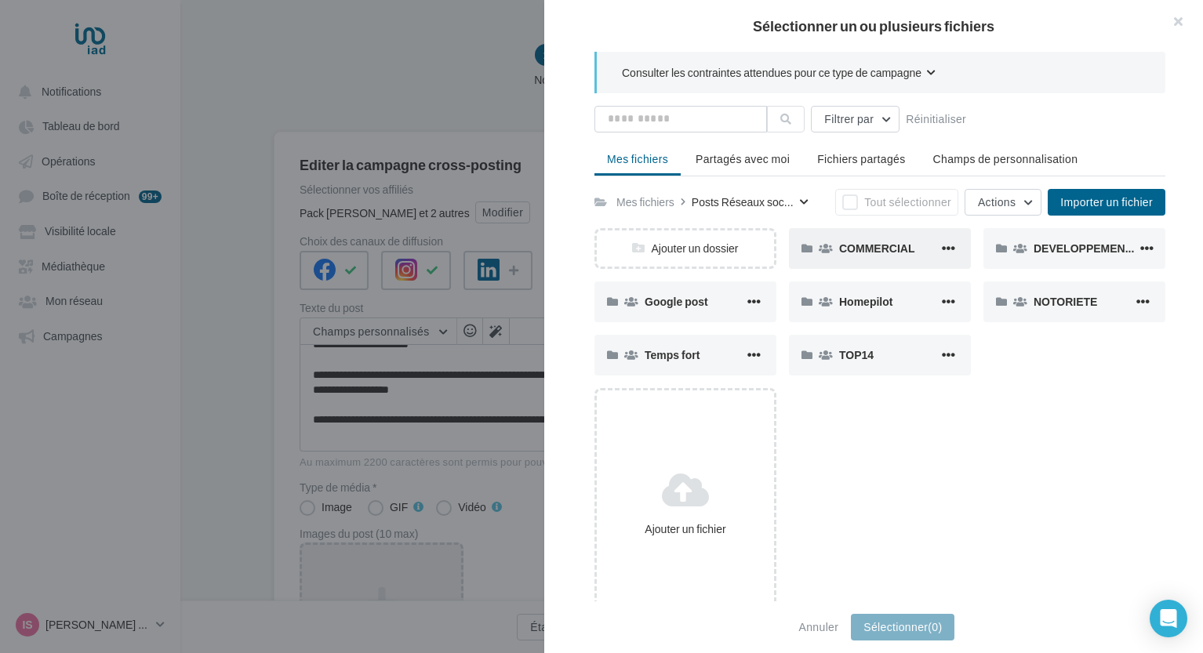
click at [891, 256] on div "COMMERCIAL" at bounding box center [880, 248] width 182 height 41
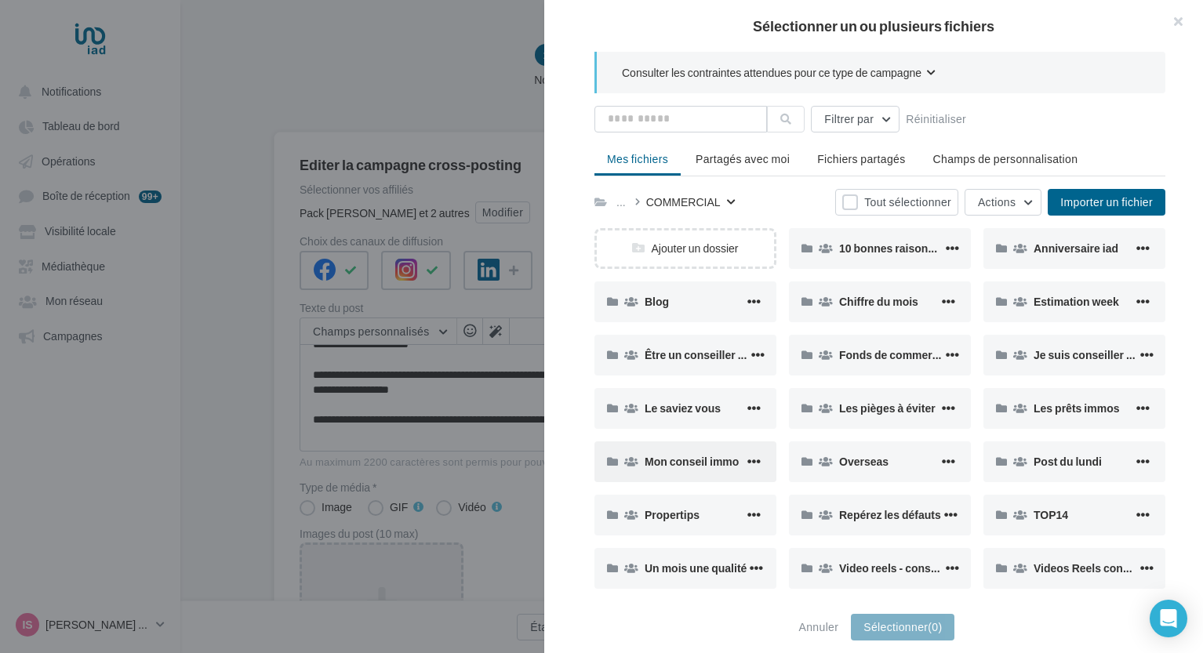
click at [687, 454] on div "Mon conseil immo" at bounding box center [694, 462] width 100 height 16
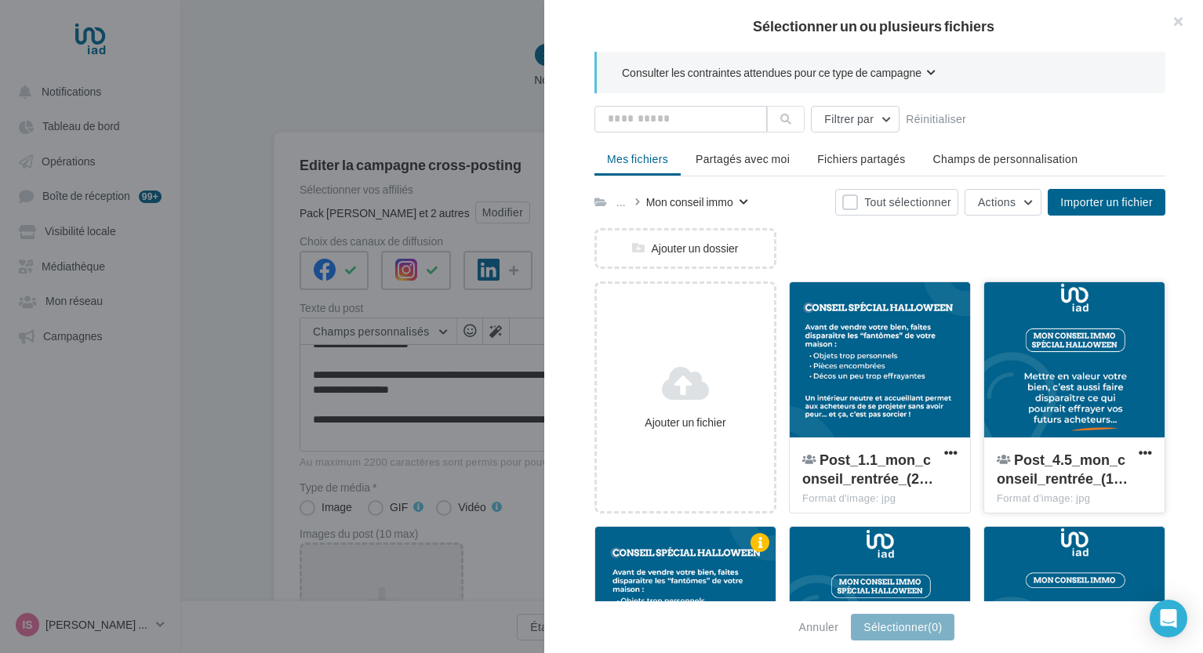
click at [1054, 381] on div at bounding box center [1074, 360] width 180 height 157
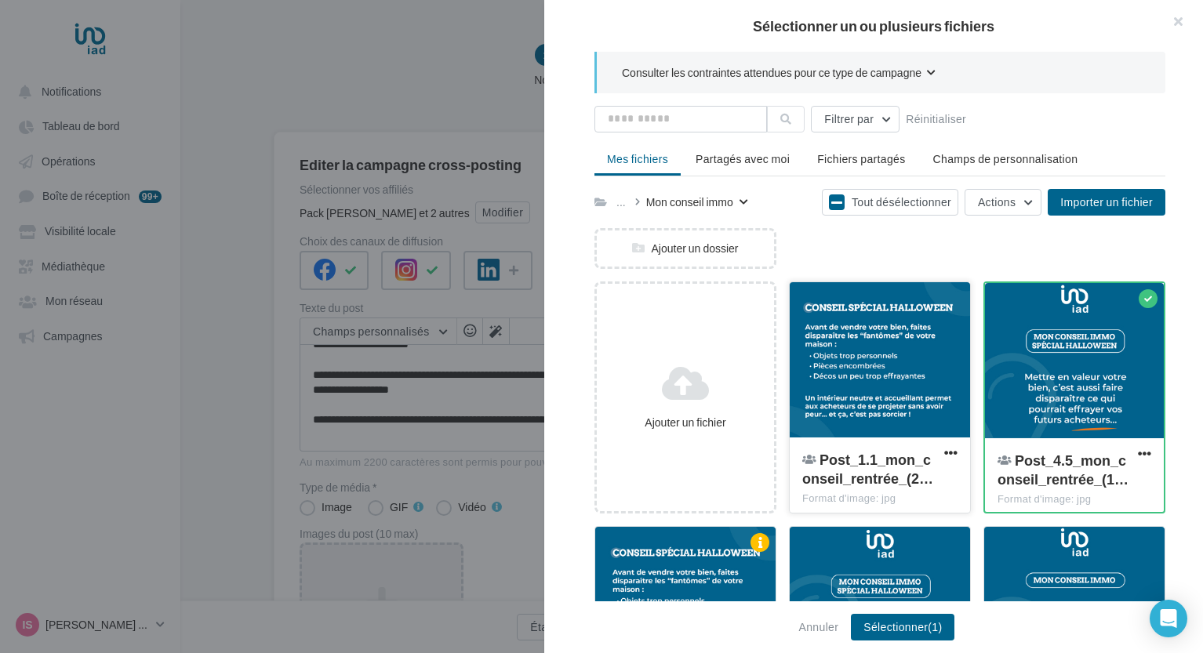
click at [897, 369] on div at bounding box center [880, 360] width 180 height 157
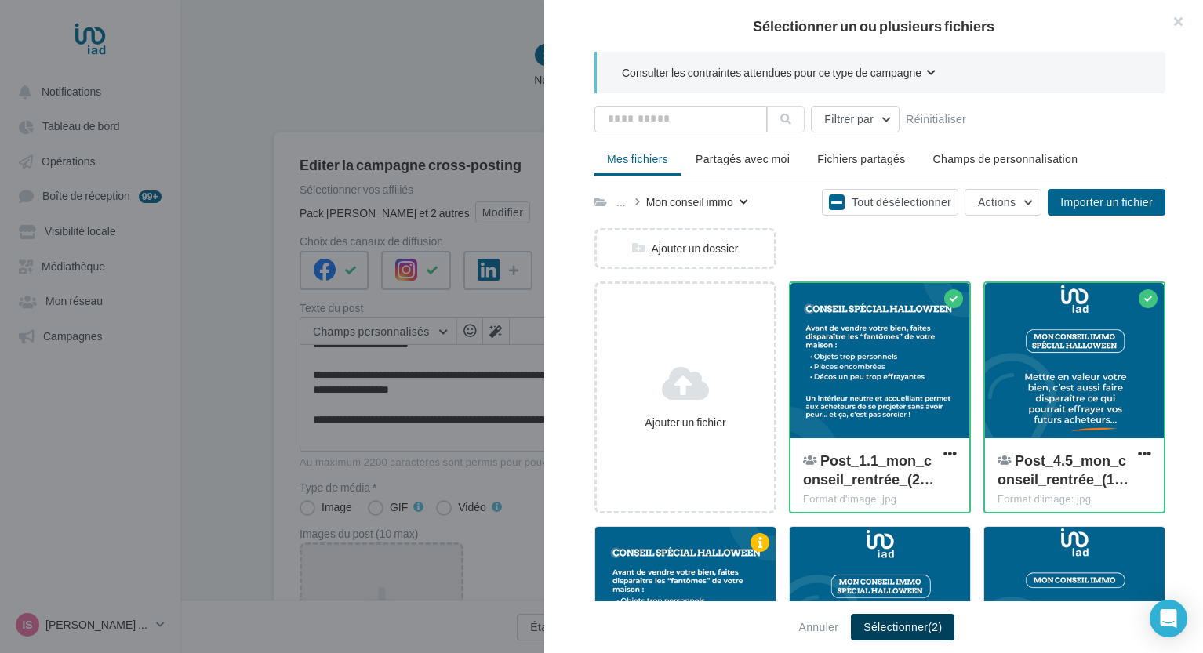
click at [909, 631] on button "Sélectionner (2)" at bounding box center [902, 627] width 103 height 27
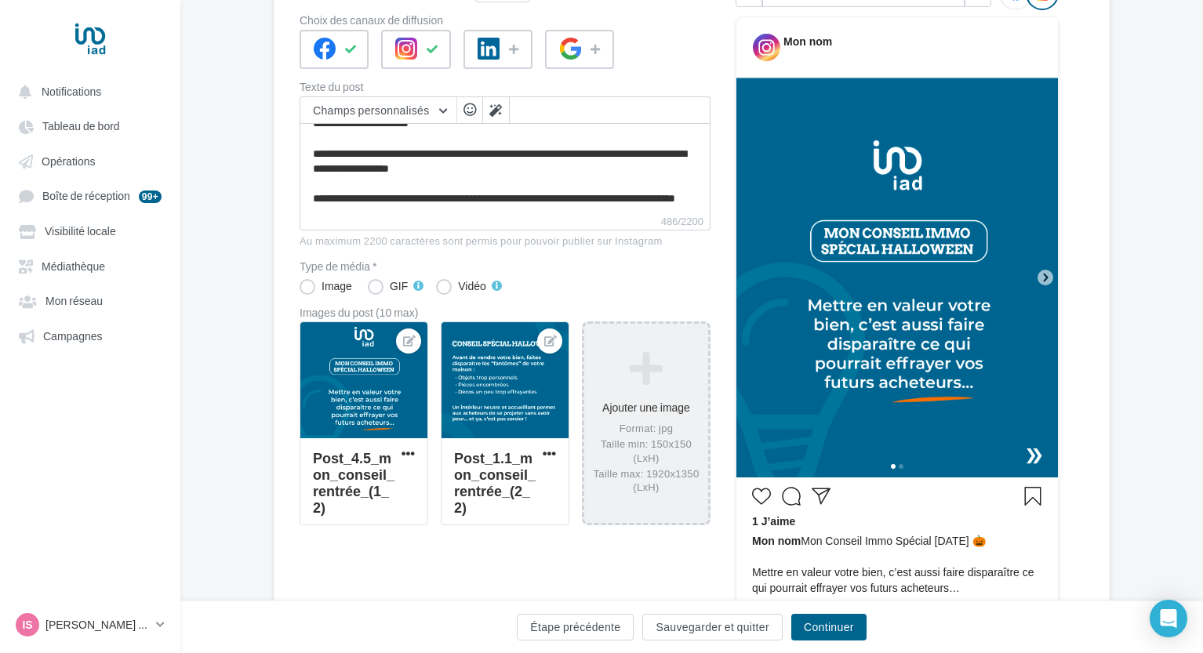
scroll to position [223, 0]
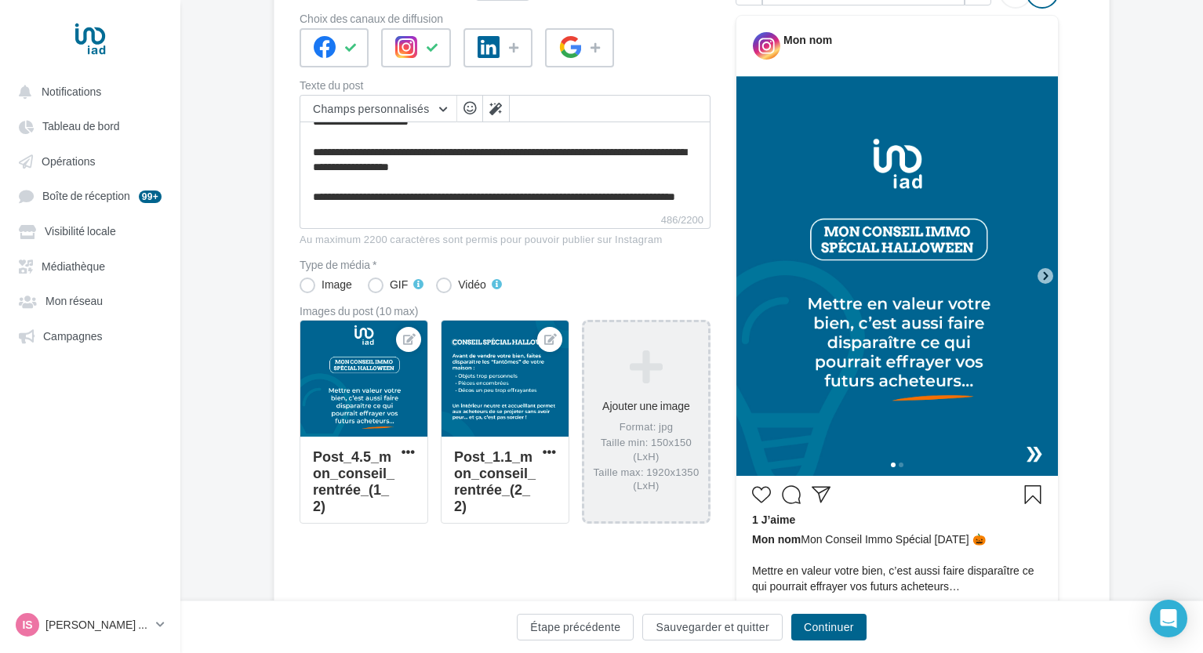
click at [1044, 270] on icon at bounding box center [1045, 276] width 14 height 14
click at [1048, 273] on icon at bounding box center [1045, 276] width 14 height 14
click at [1048, 280] on icon at bounding box center [1045, 276] width 14 height 14
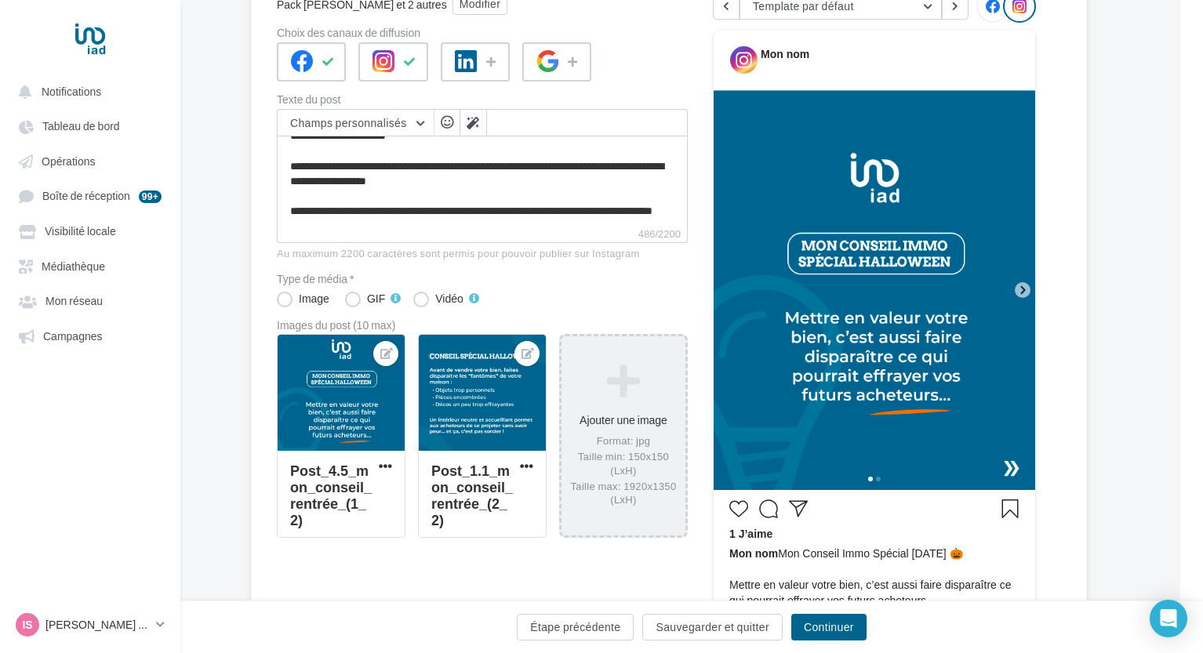
scroll to position [209, 12]
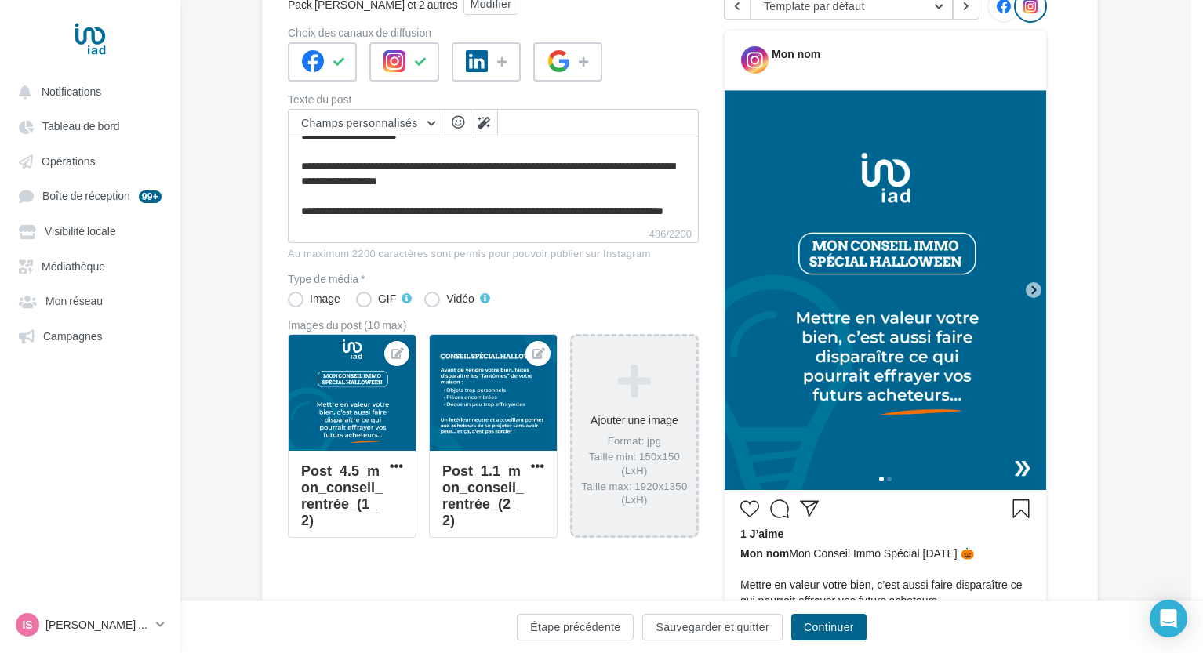
click at [1033, 296] on icon at bounding box center [1033, 290] width 14 height 14
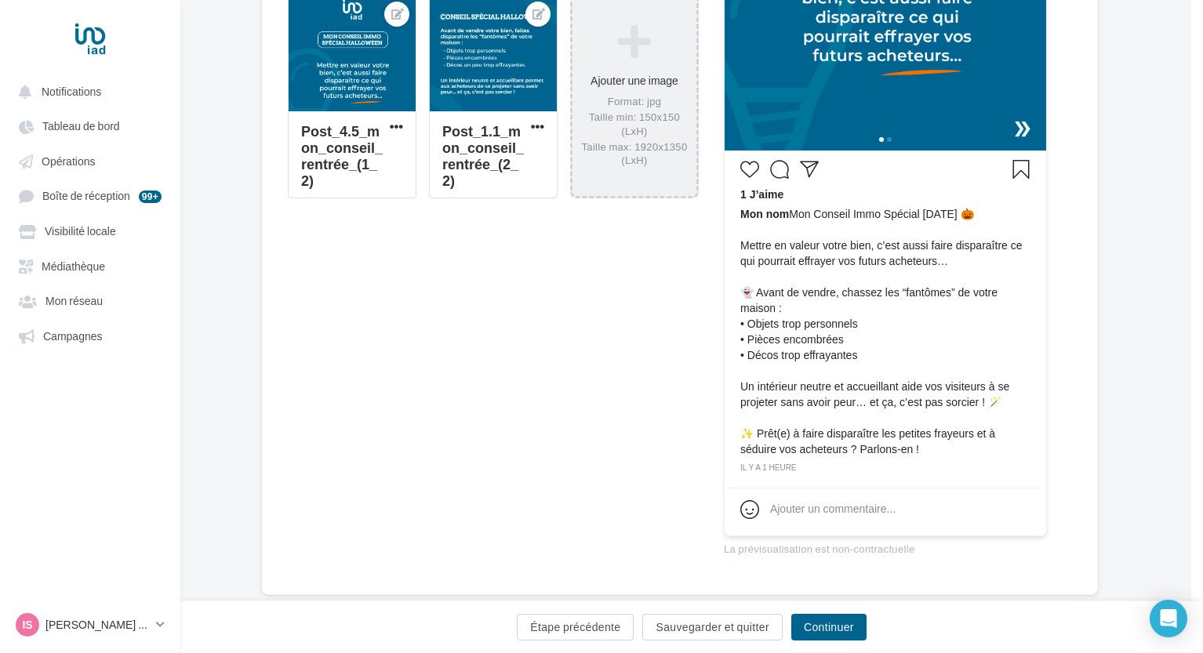
scroll to position [583, 12]
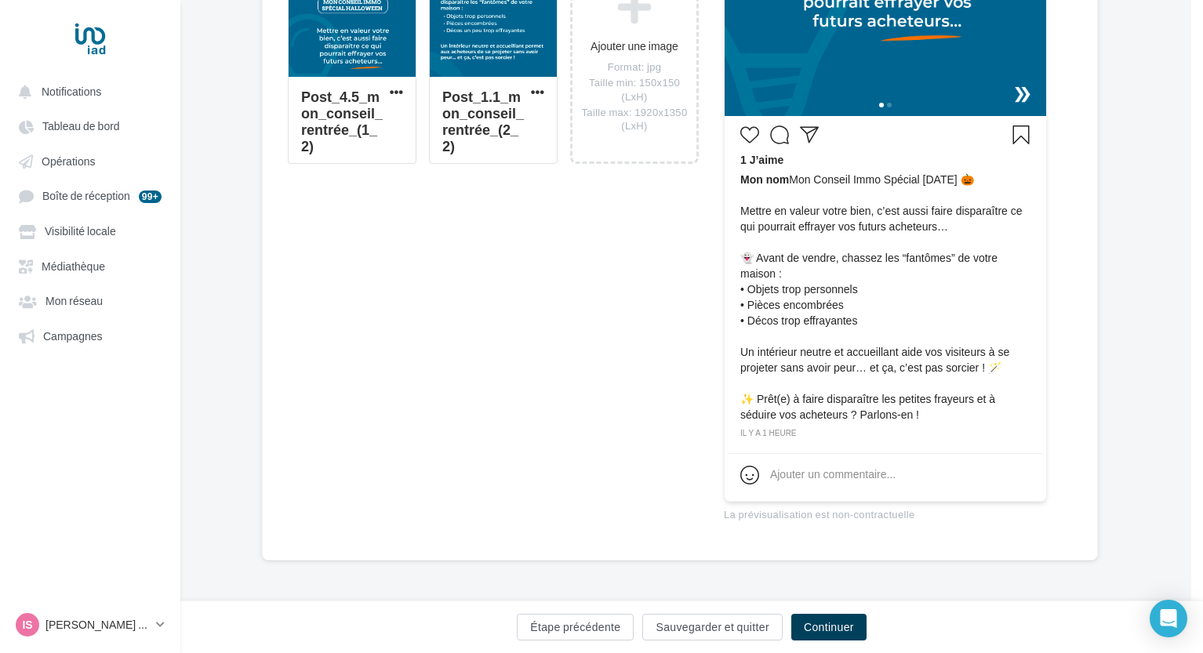
click at [815, 626] on button "Continuer" at bounding box center [828, 627] width 75 height 27
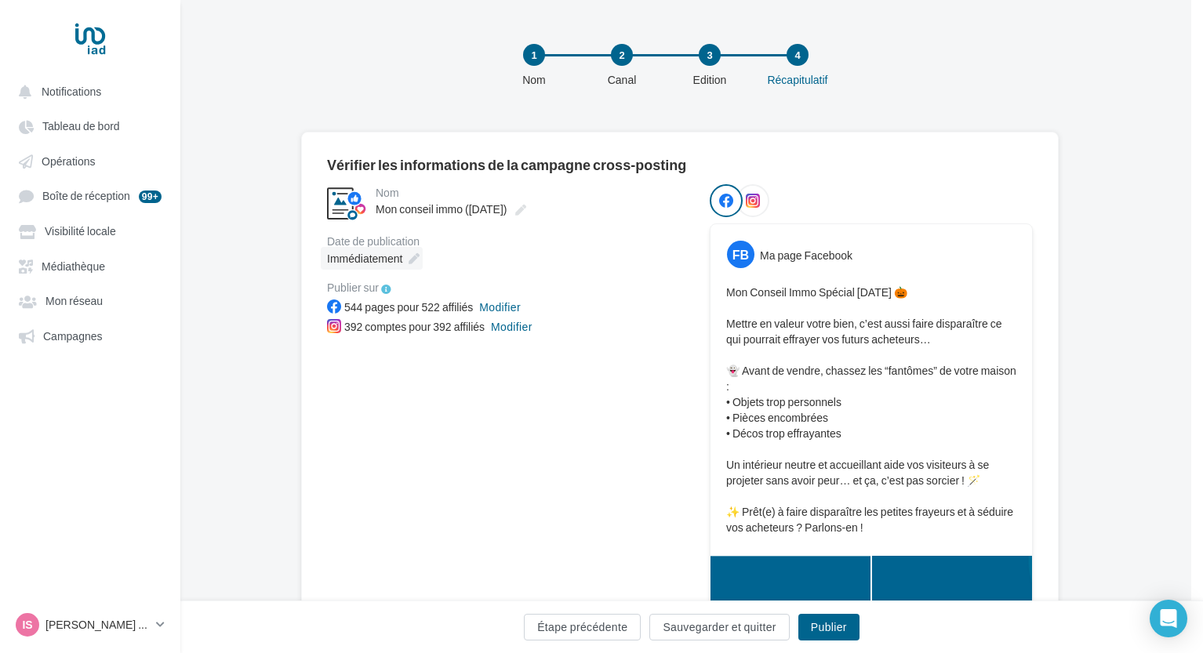
click at [410, 259] on icon at bounding box center [413, 258] width 11 height 11
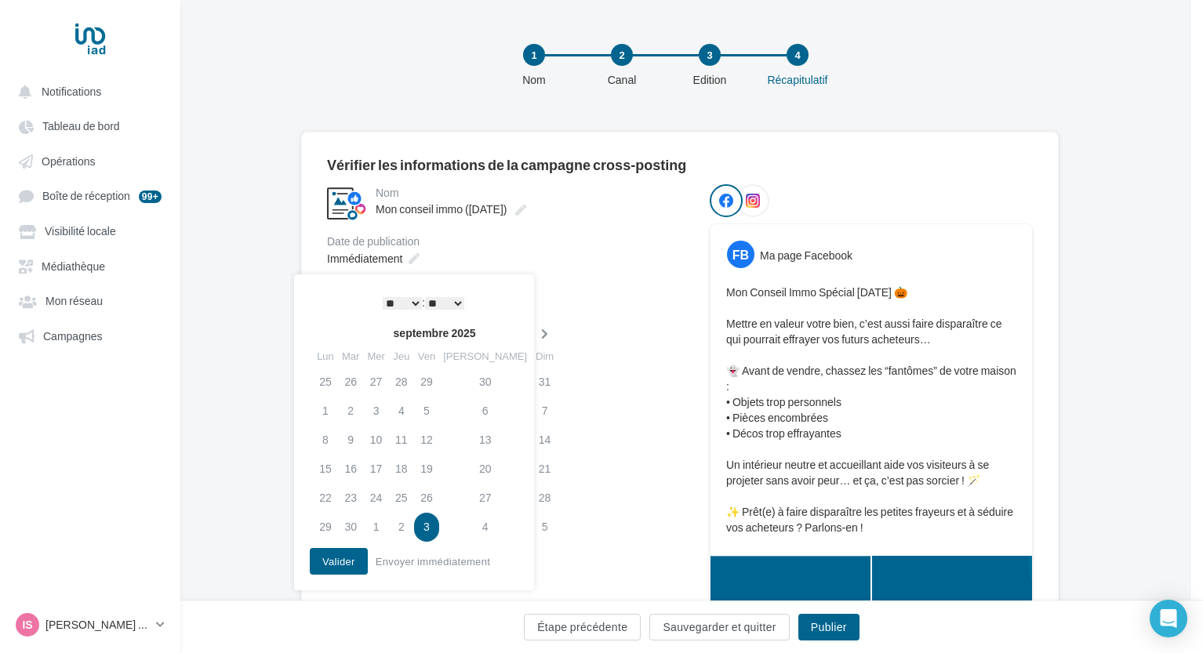
click at [535, 332] on icon at bounding box center [545, 334] width 20 height 11
click at [414, 407] on td "9" at bounding box center [401, 411] width 25 height 29
click at [413, 303] on select "* * * * * * * * * * ** ** ** ** ** ** ** ** ** ** ** ** ** **" at bounding box center [402, 303] width 39 height 13
click at [335, 563] on button "Valider" at bounding box center [339, 561] width 58 height 27
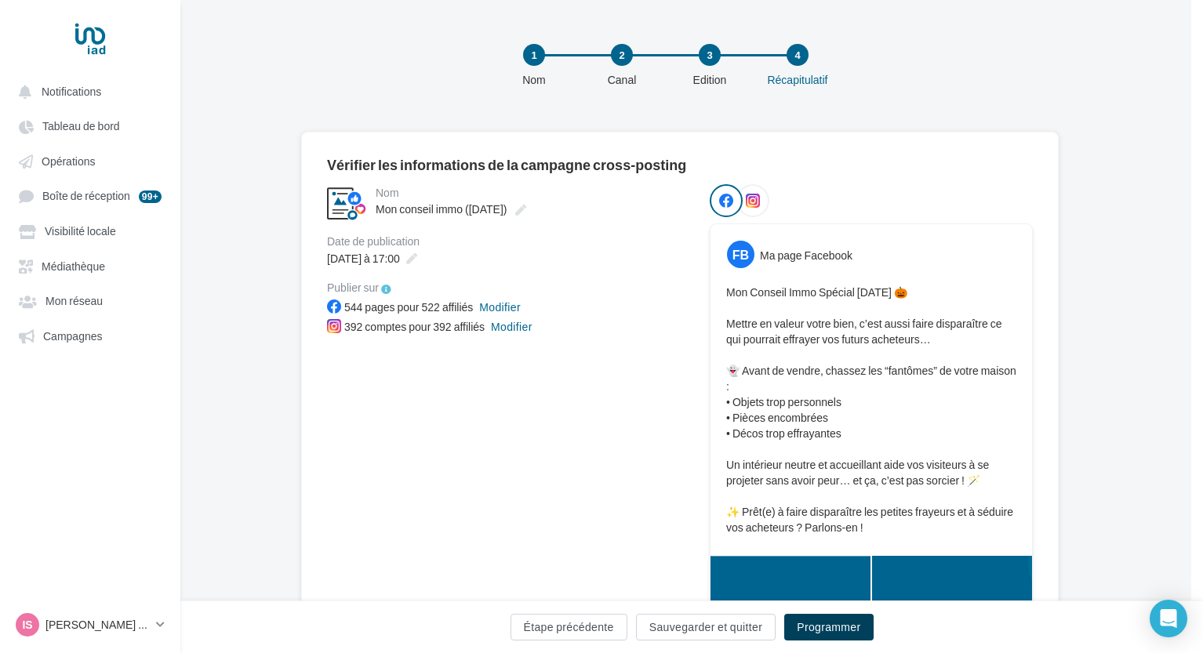
click at [822, 626] on button "Programmer" at bounding box center [828, 627] width 89 height 27
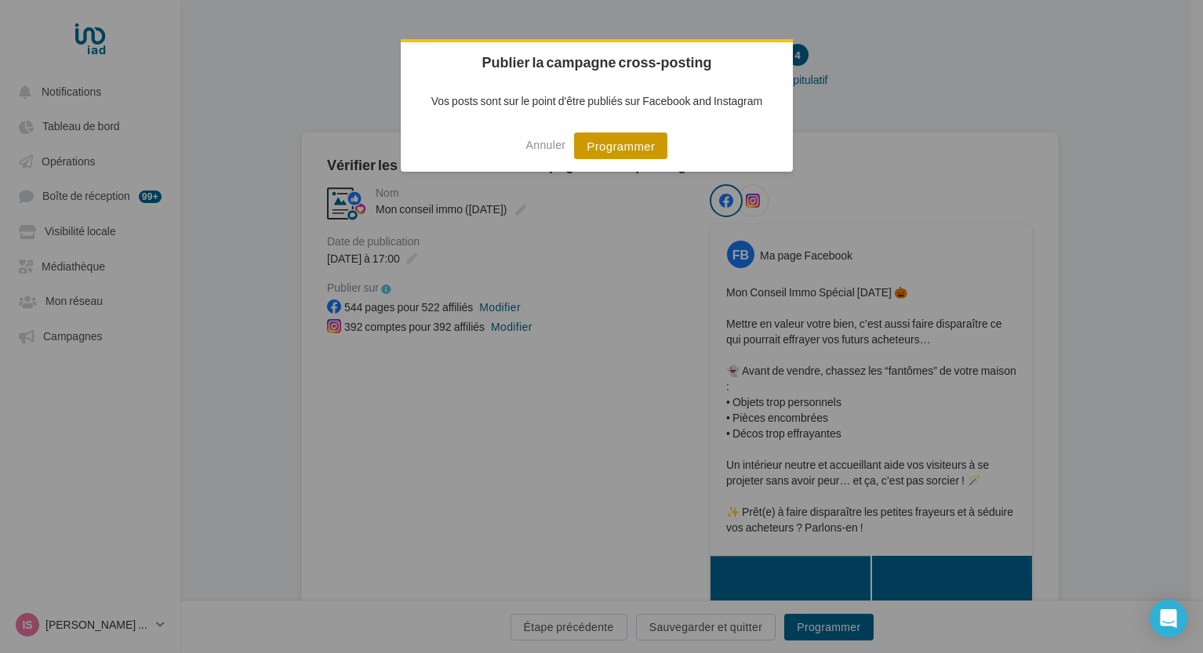
click at [630, 147] on button "Programmer" at bounding box center [620, 146] width 93 height 27
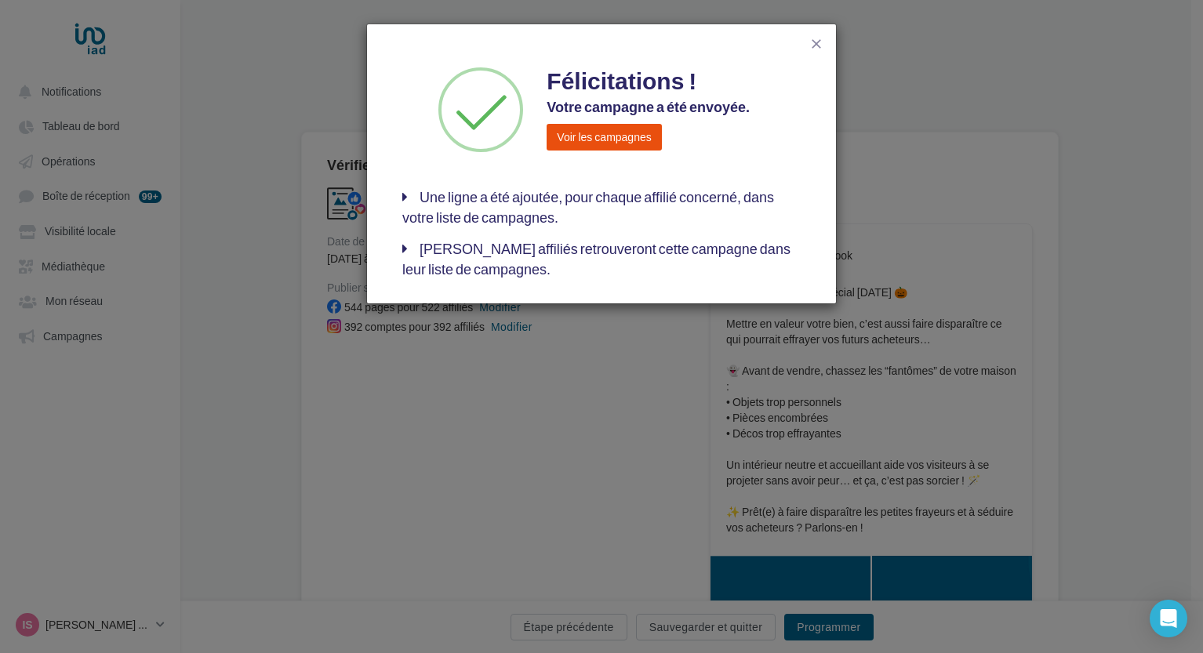
click at [626, 136] on button "Voir les campagnes" at bounding box center [603, 137] width 114 height 27
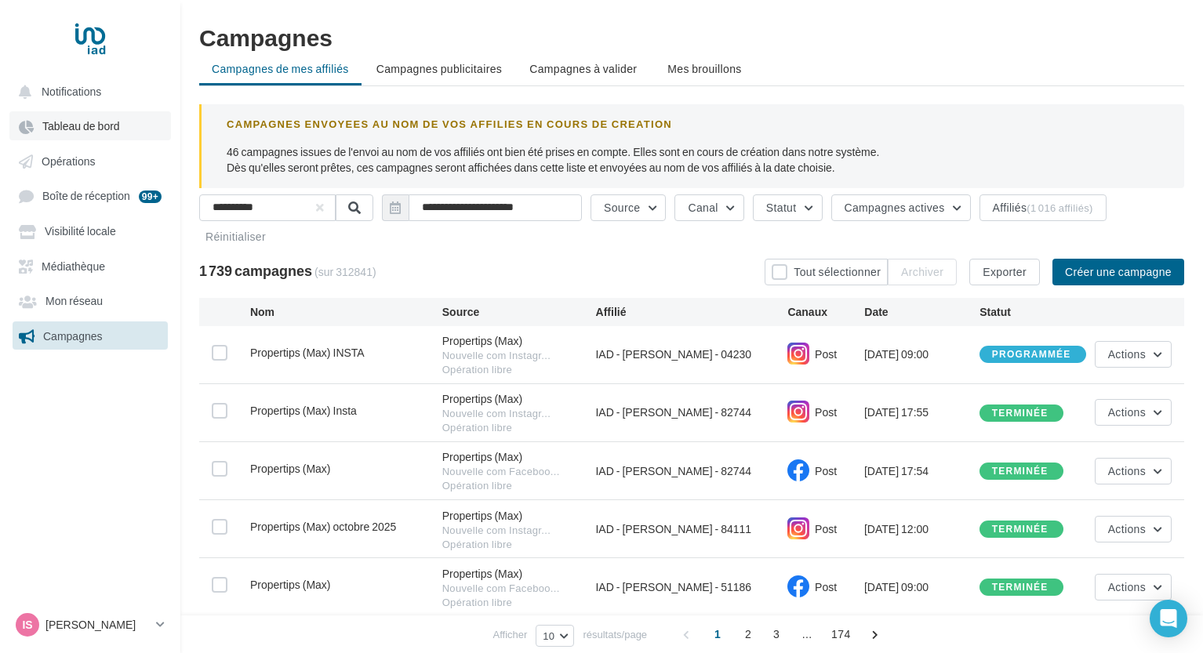
click at [134, 124] on link "Tableau de bord" at bounding box center [90, 125] width 162 height 28
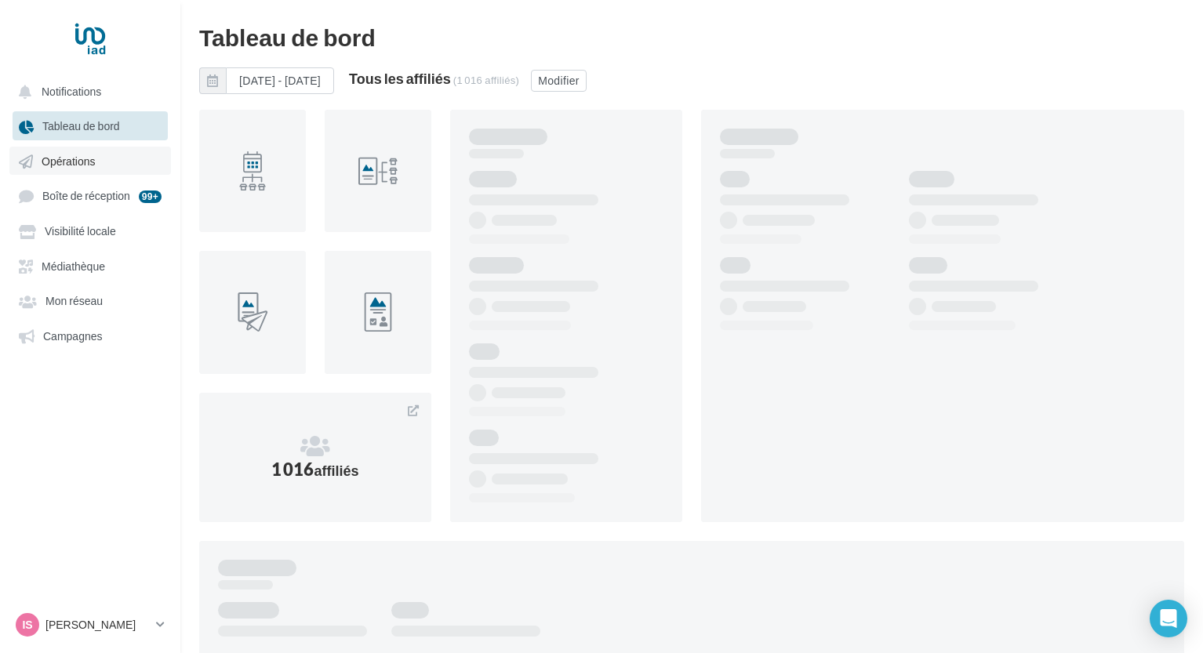
click at [82, 162] on span "Opérations" at bounding box center [68, 160] width 53 height 13
